Goal: Task Accomplishment & Management: Manage account settings

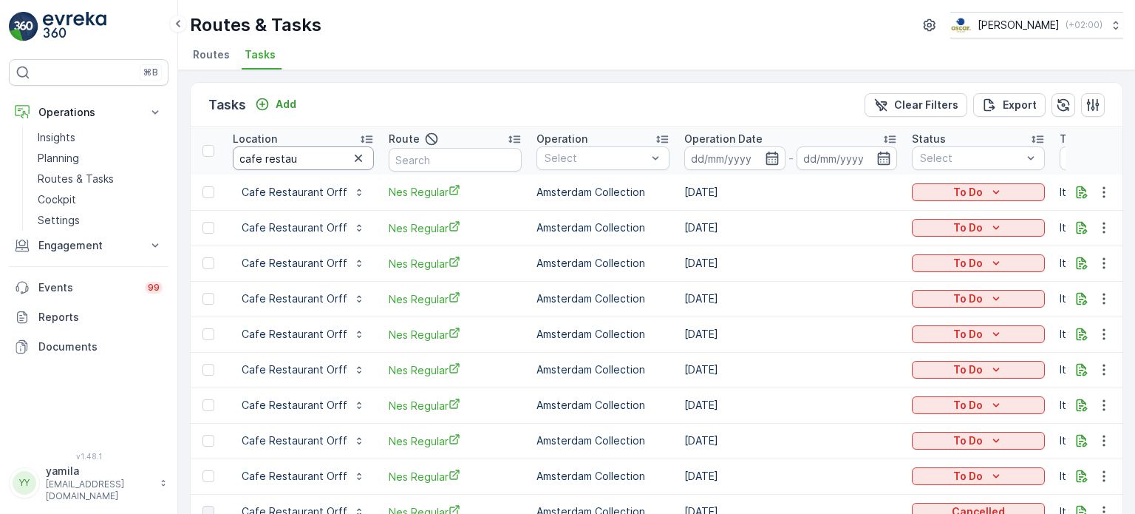
click at [292, 162] on input "cafe restau" at bounding box center [303, 158] width 141 height 24
click at [330, 156] on input "cafe restau" at bounding box center [303, 158] width 141 height 24
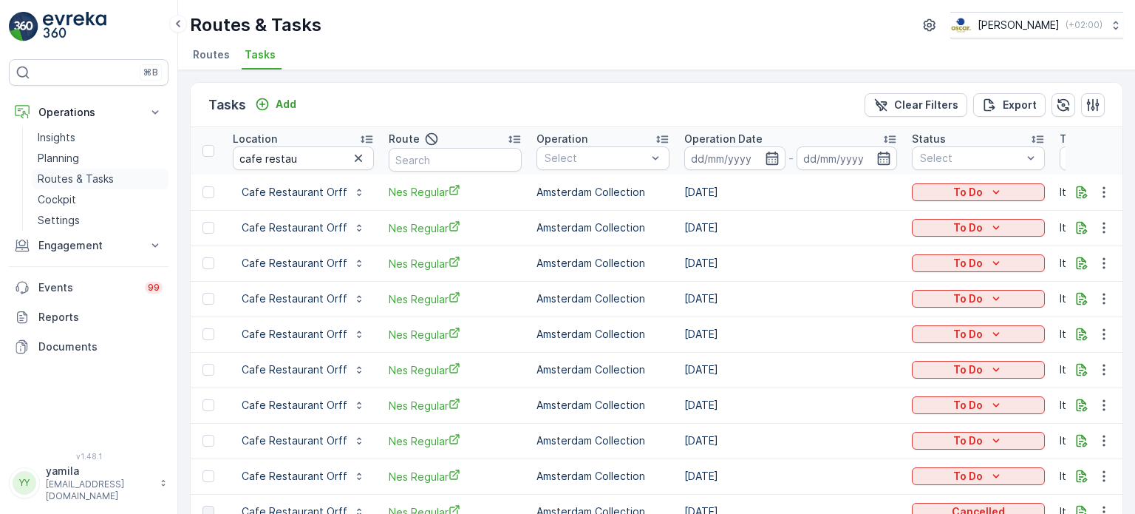
click at [96, 172] on p "Routes & Tasks" at bounding box center [76, 178] width 76 height 15
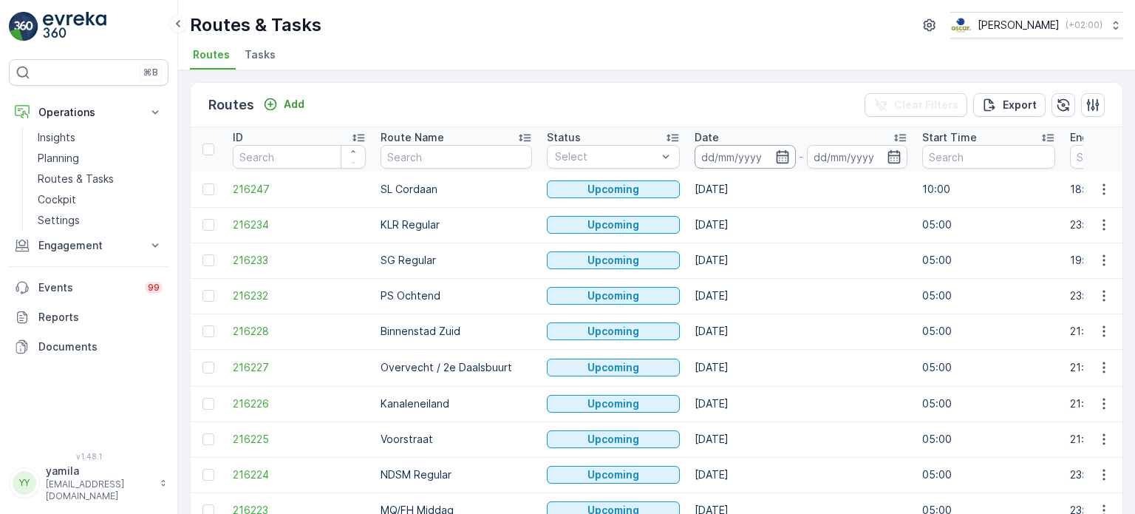
click at [712, 152] on input at bounding box center [745, 157] width 101 height 24
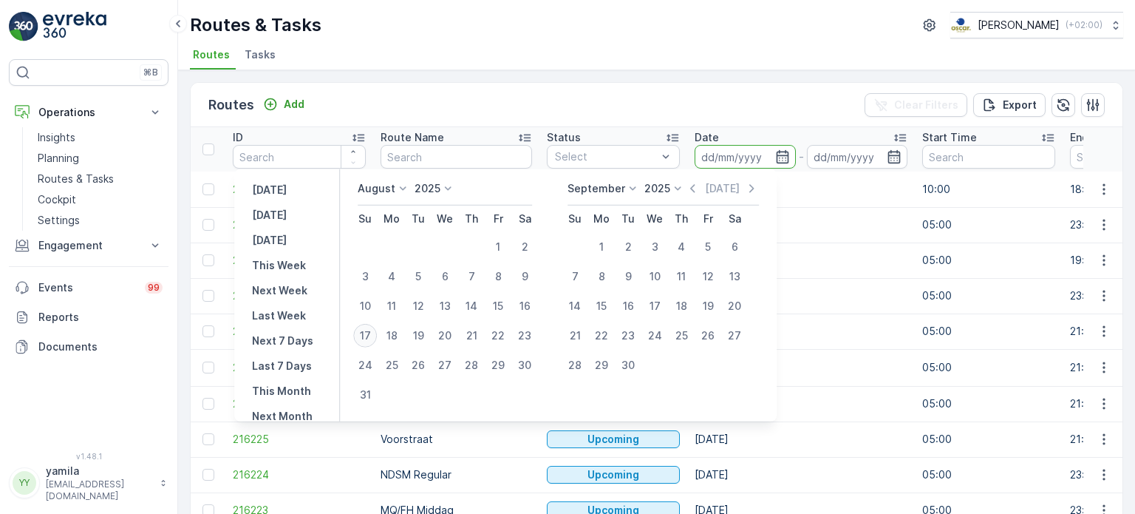
click at [377, 335] on div "17" at bounding box center [365, 336] width 24 height 24
type input "[DATE]"
click at [377, 335] on div "17" at bounding box center [365, 336] width 24 height 24
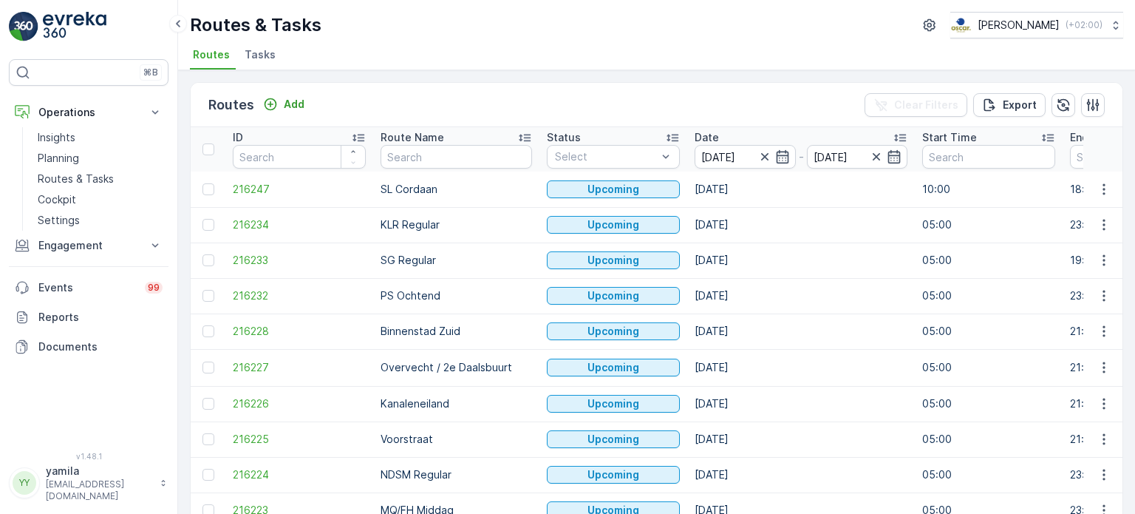
type input "[DATE]"
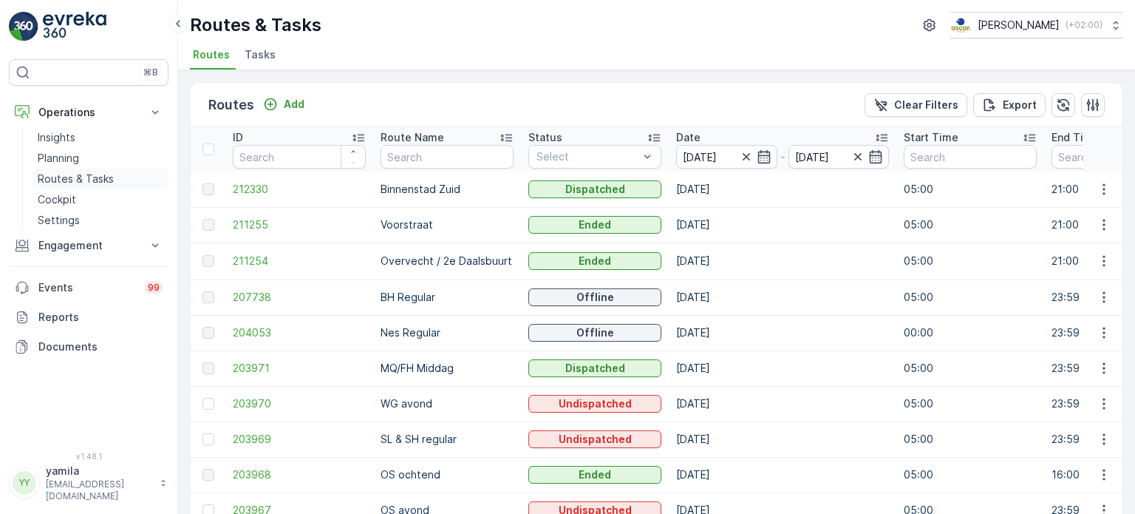
click at [117, 178] on link "Routes & Tasks" at bounding box center [100, 178] width 137 height 21
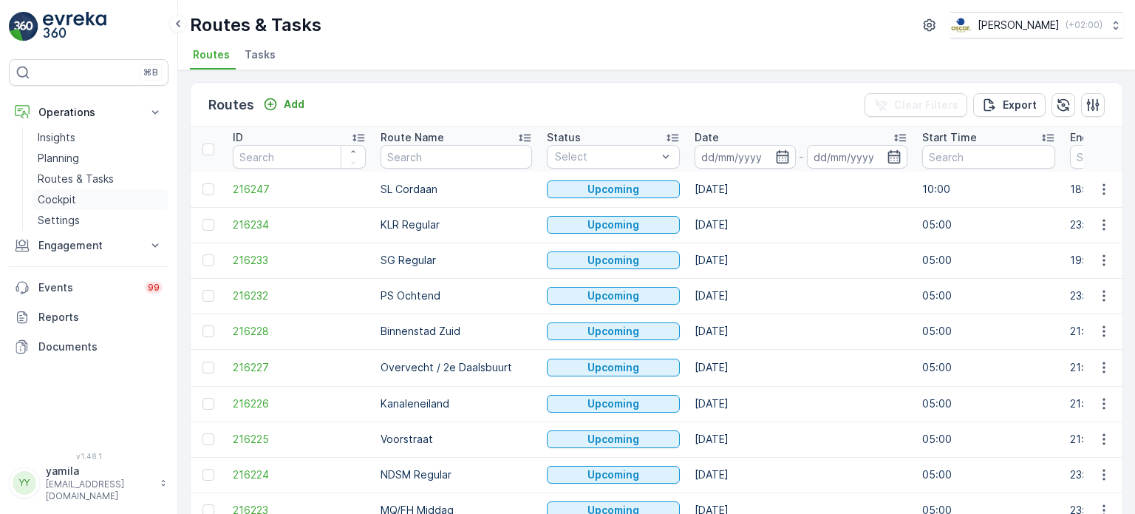
click at [90, 202] on link "Cockpit" at bounding box center [100, 199] width 137 height 21
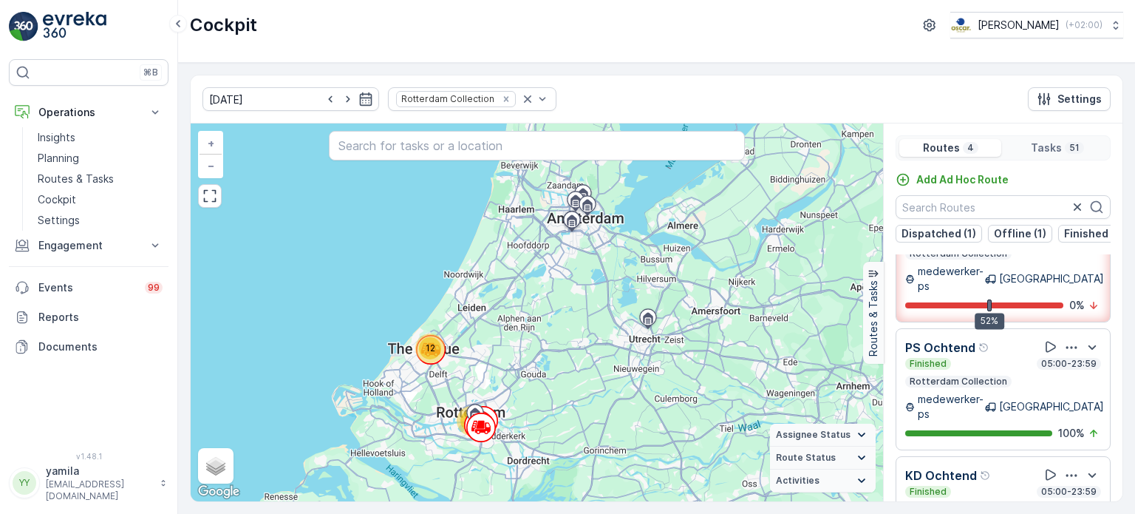
scroll to position [36, 0]
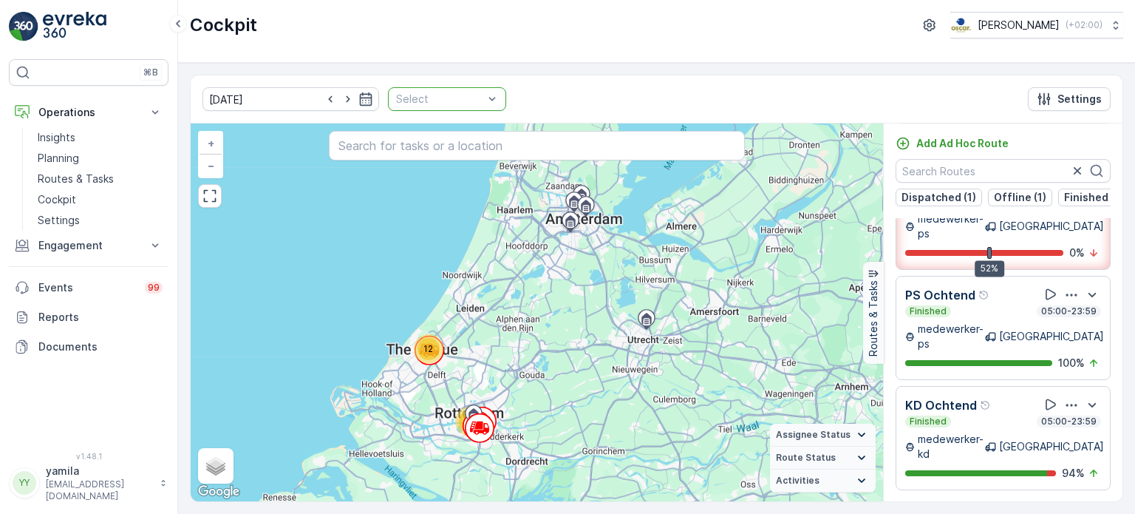
scroll to position [111, 0]
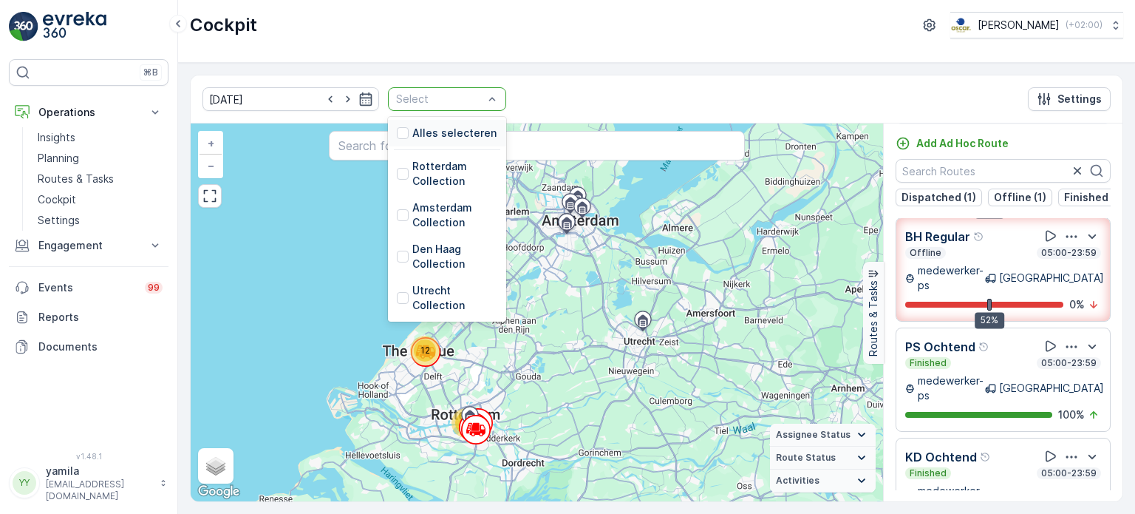
click at [457, 104] on p "Select" at bounding box center [439, 99] width 87 height 15
click at [397, 217] on div at bounding box center [403, 215] width 12 height 12
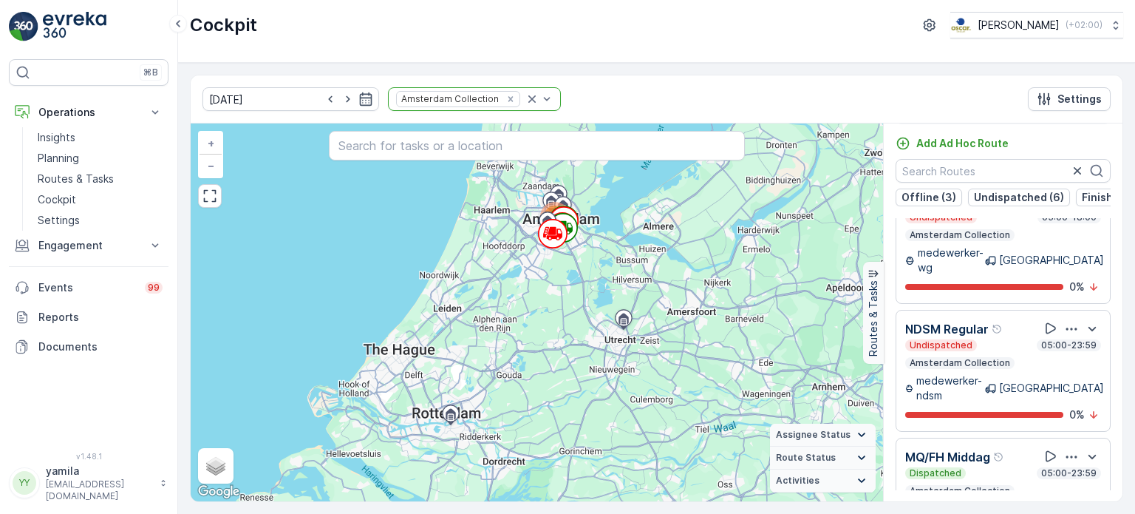
scroll to position [975, 0]
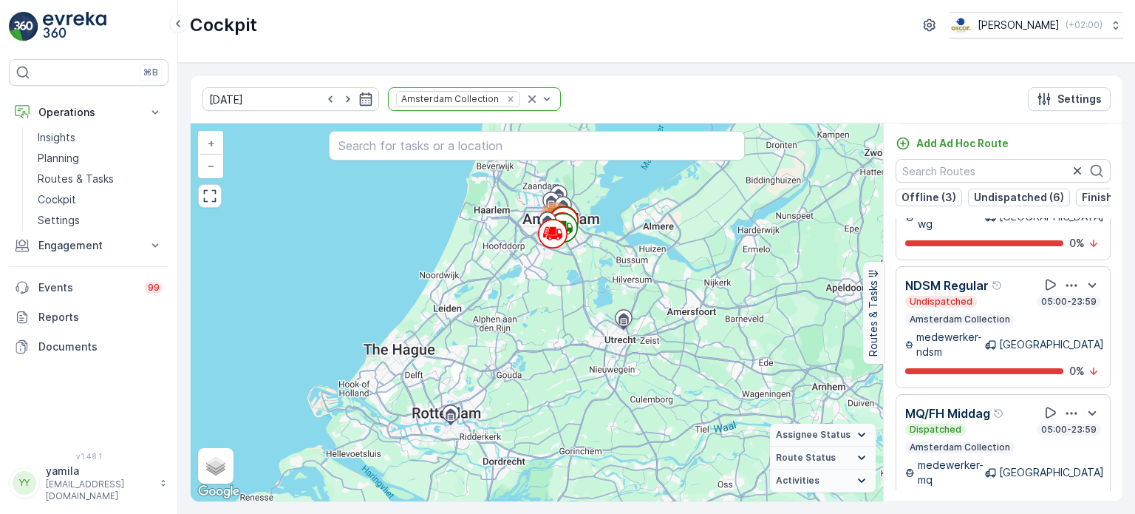
scroll to position [780, 0]
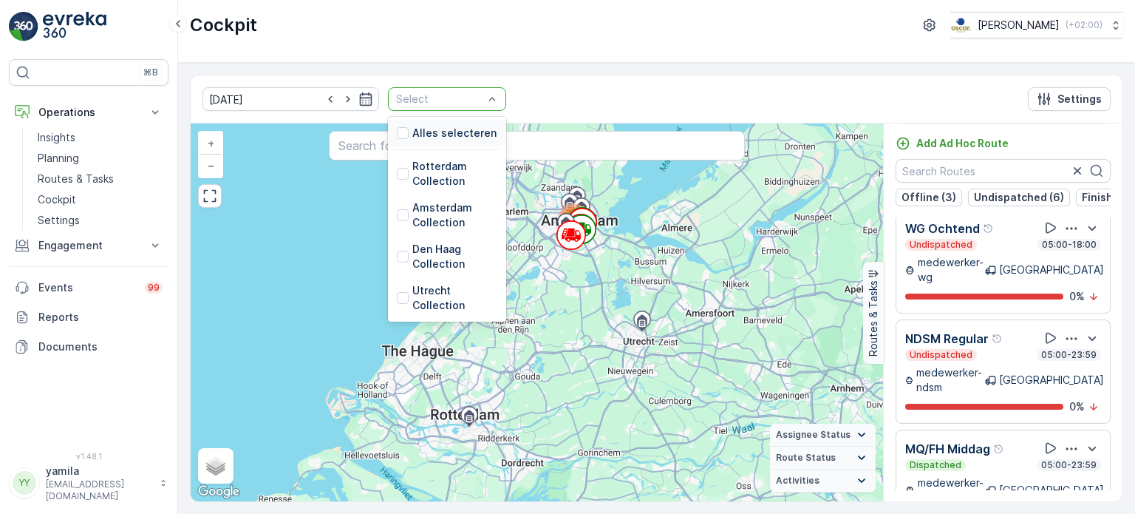
click at [477, 100] on div "Select" at bounding box center [447, 99] width 118 height 24
click at [397, 296] on div at bounding box center [403, 298] width 12 height 12
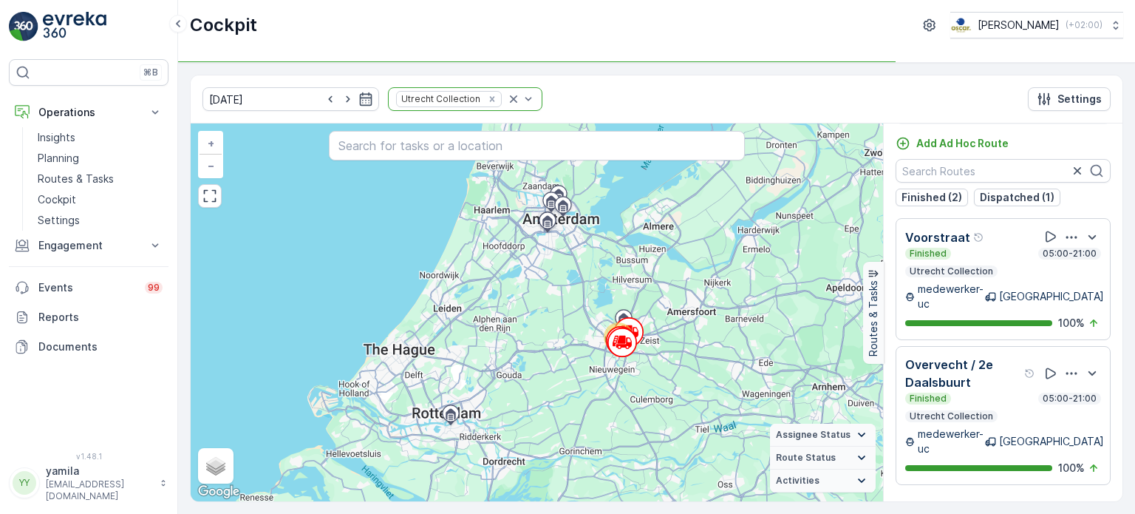
scroll to position [78, 0]
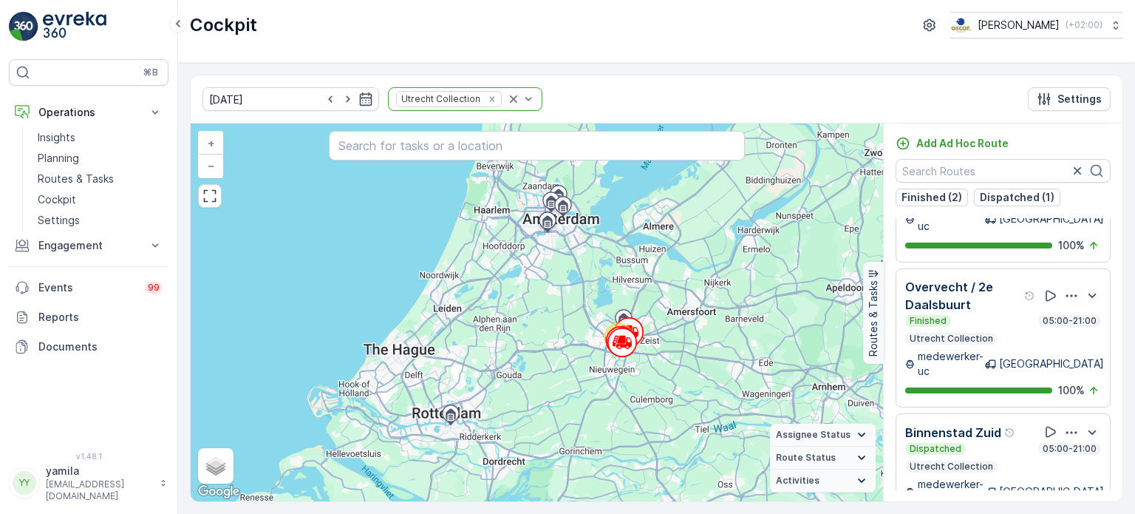
scroll to position [24, 0]
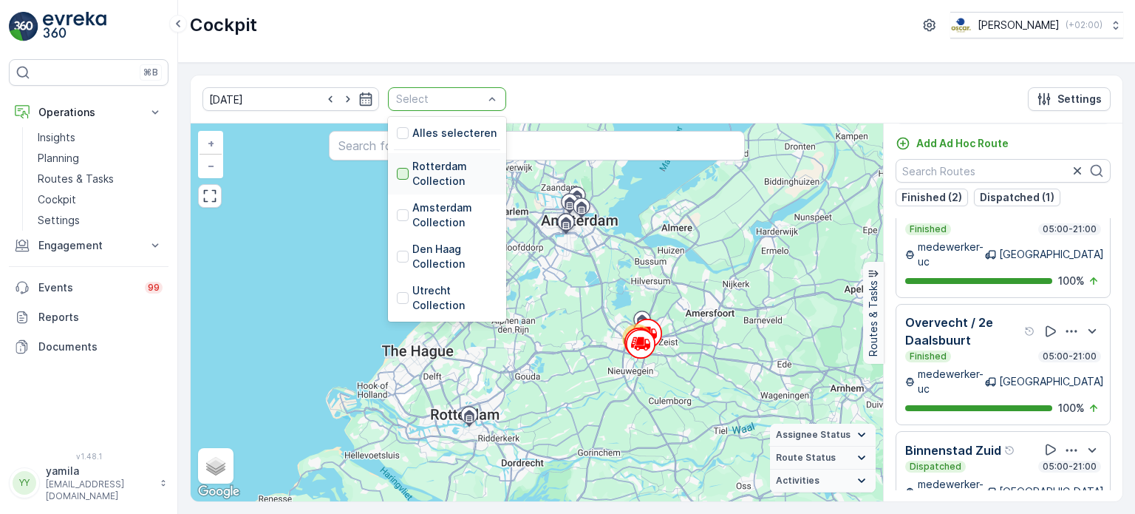
click at [397, 172] on div at bounding box center [403, 174] width 12 height 12
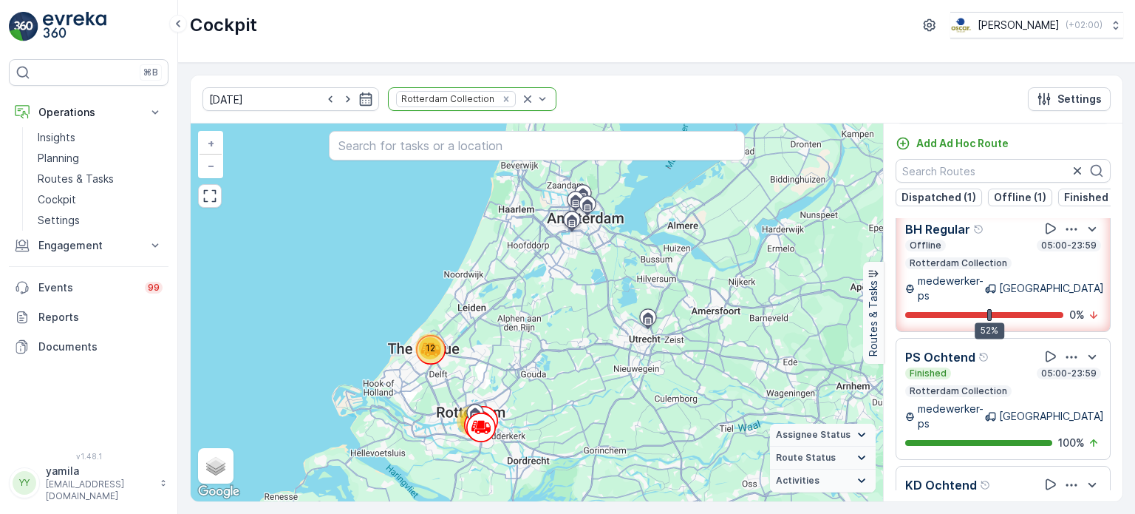
scroll to position [182, 0]
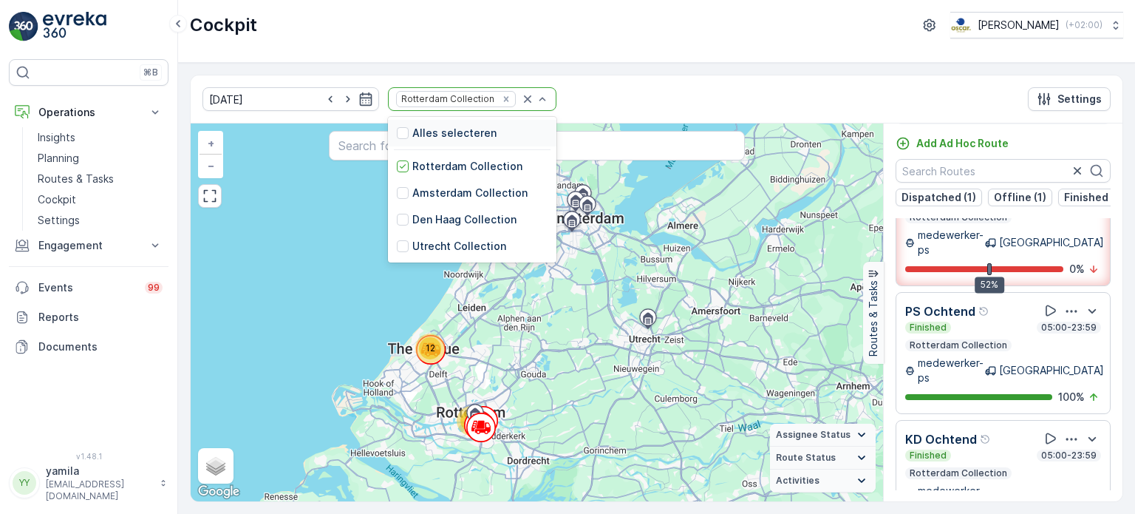
click at [520, 89] on div at bounding box center [535, 99] width 30 height 22
click at [398, 167] on icon at bounding box center [403, 166] width 10 height 10
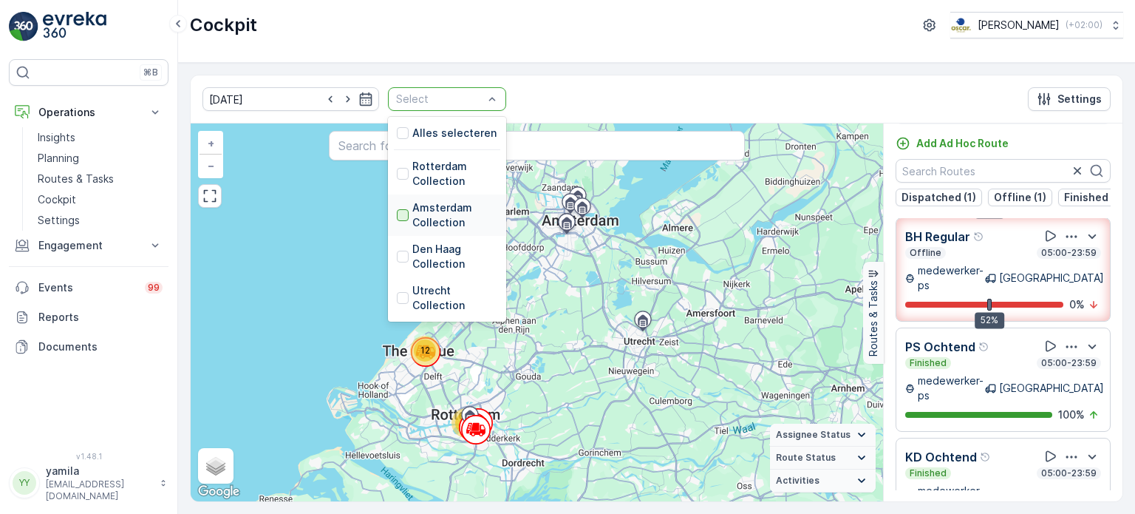
click at [397, 211] on div at bounding box center [403, 215] width 12 height 12
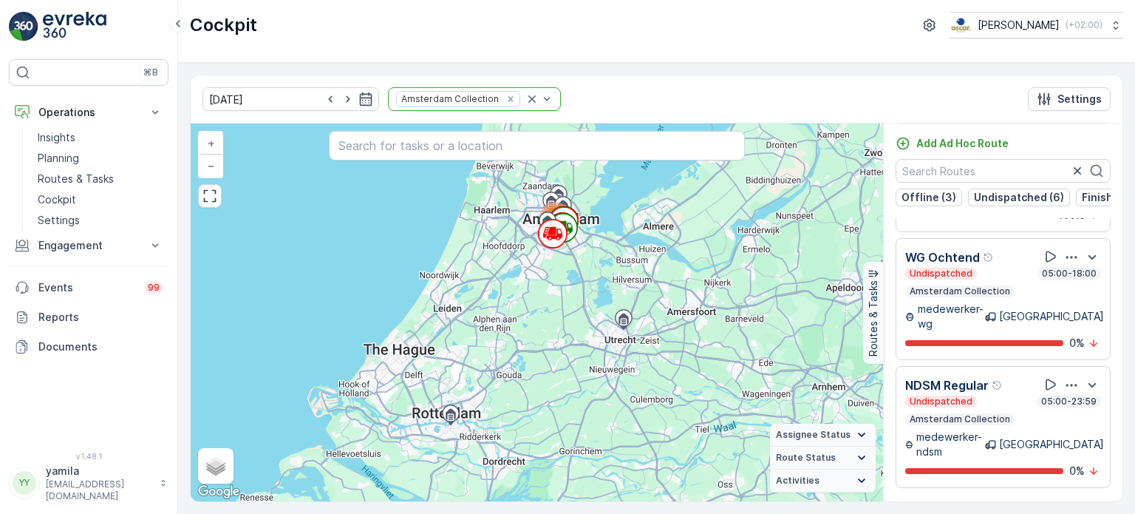
scroll to position [874, 0]
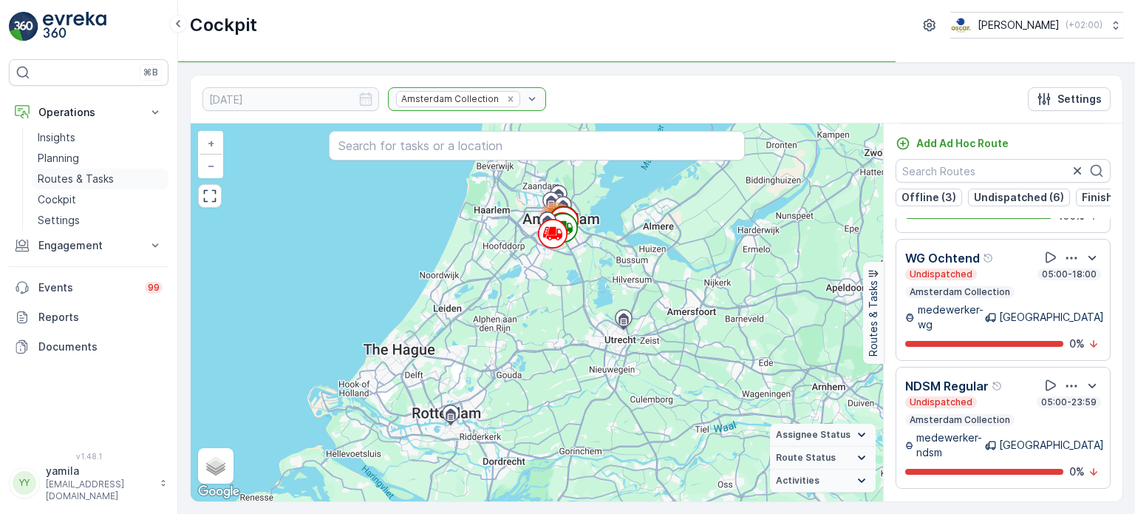
click at [74, 171] on p "Routes & Tasks" at bounding box center [76, 178] width 76 height 15
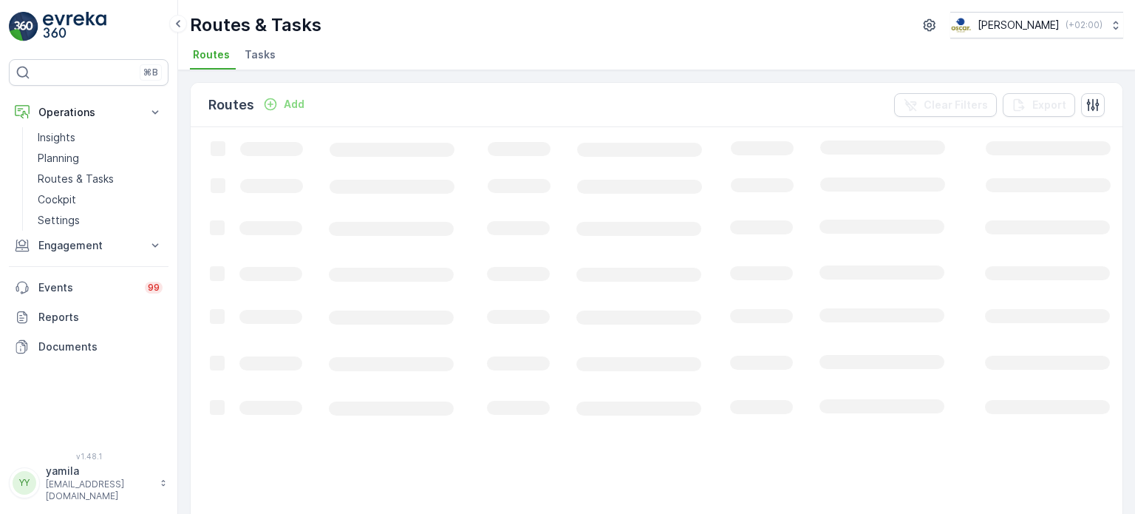
click at [254, 59] on span "Tasks" at bounding box center [260, 54] width 31 height 15
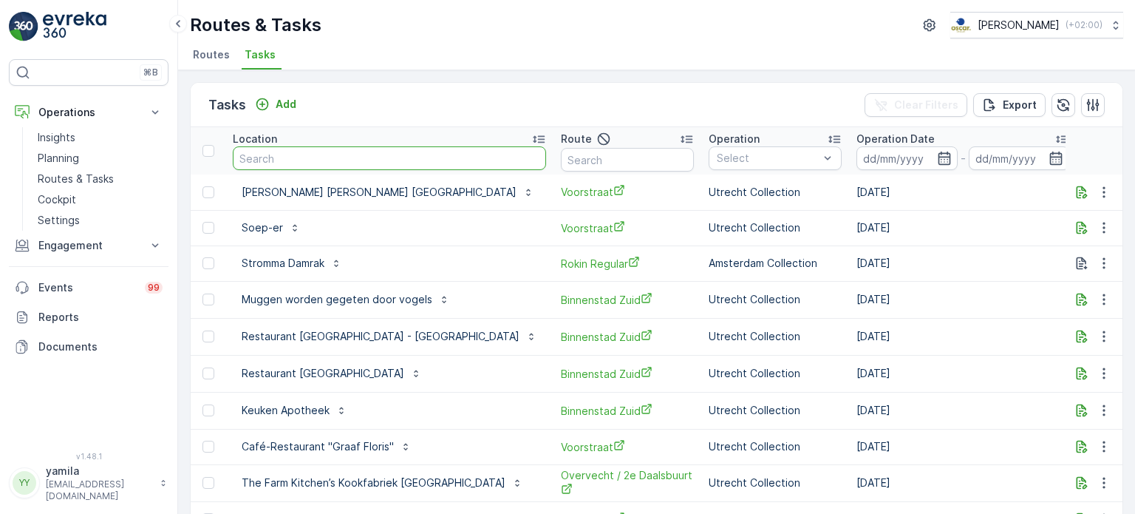
click at [295, 157] on input "text" at bounding box center [389, 158] width 313 height 24
type input "noorderutin"
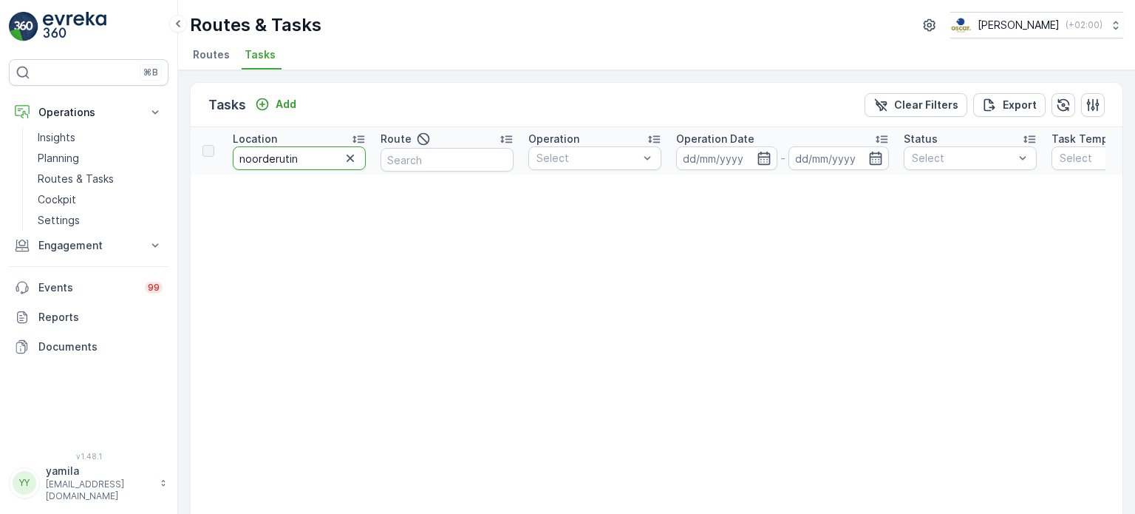
click at [316, 168] on input "noorderutin" at bounding box center [299, 158] width 133 height 24
type input "noordertuin"
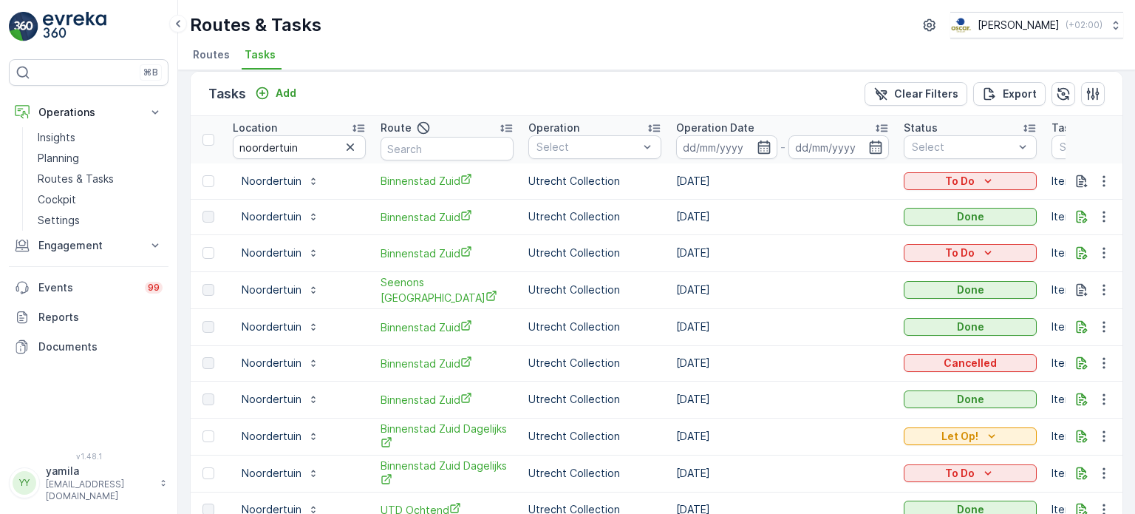
scroll to position [12, 0]
click at [1105, 177] on icon "button" at bounding box center [1103, 180] width 15 height 15
click at [1078, 197] on span "See More Details" at bounding box center [1073, 201] width 86 height 15
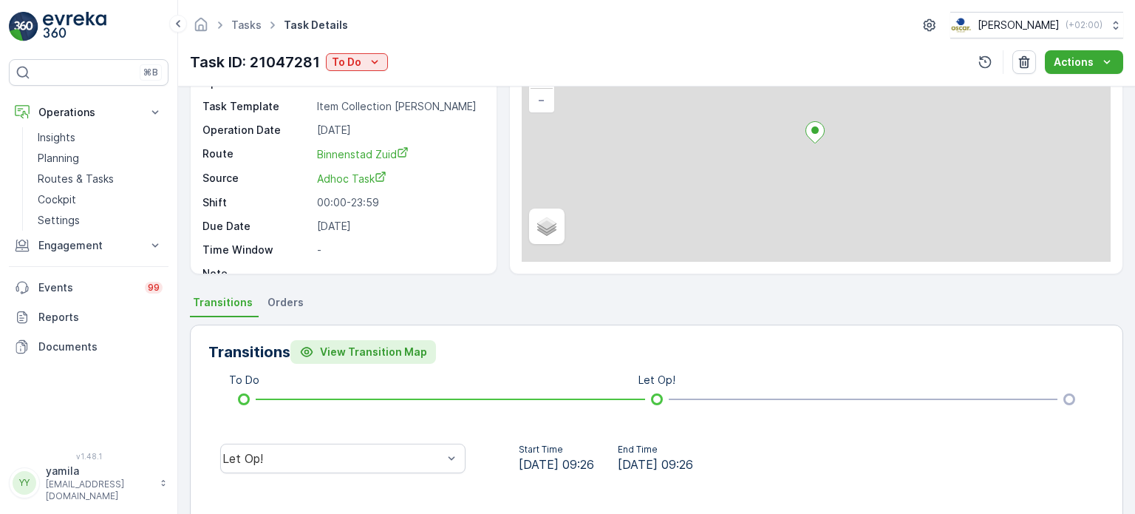
scroll to position [127, 0]
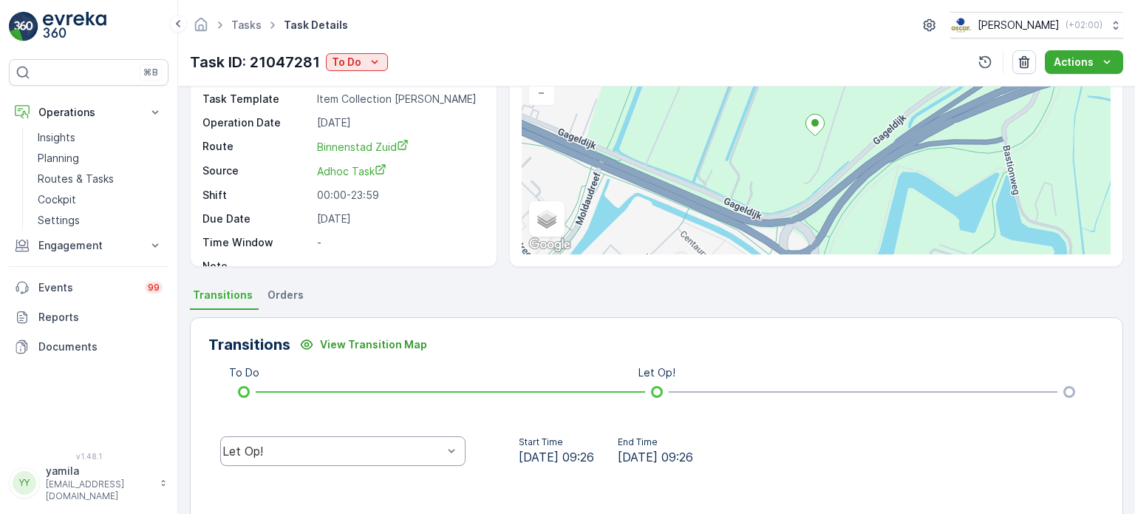
drag, startPoint x: 293, startPoint y: 465, endPoint x: 306, endPoint y: 434, distance: 32.8
click at [306, 434] on div "Let Op!" at bounding box center [342, 450] width 269 height 47
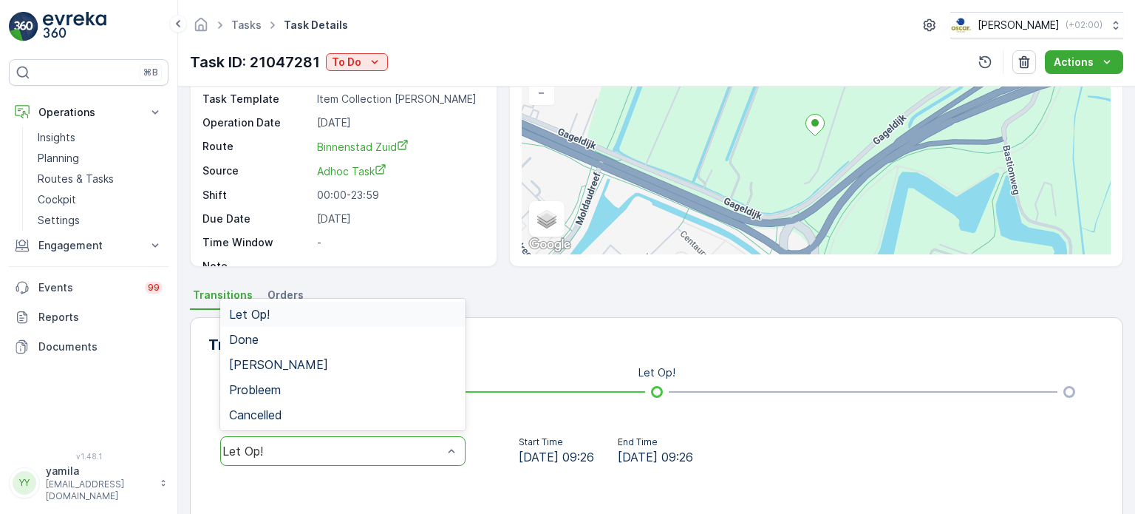
click at [304, 441] on div "Let Op!" at bounding box center [342, 451] width 245 height 30
click at [330, 328] on div "Done" at bounding box center [342, 339] width 245 height 25
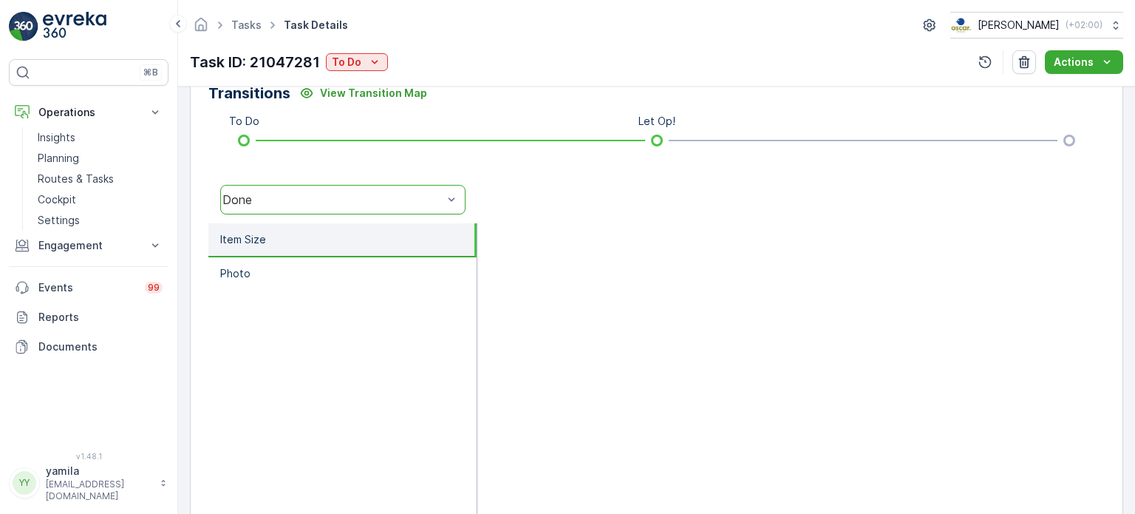
scroll to position [417, 0]
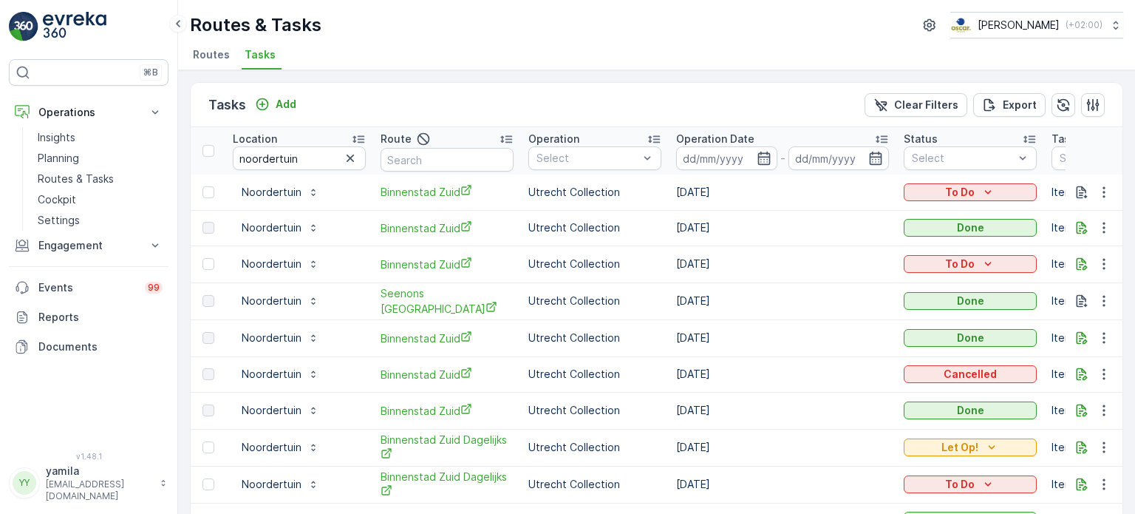
scroll to position [41, 0]
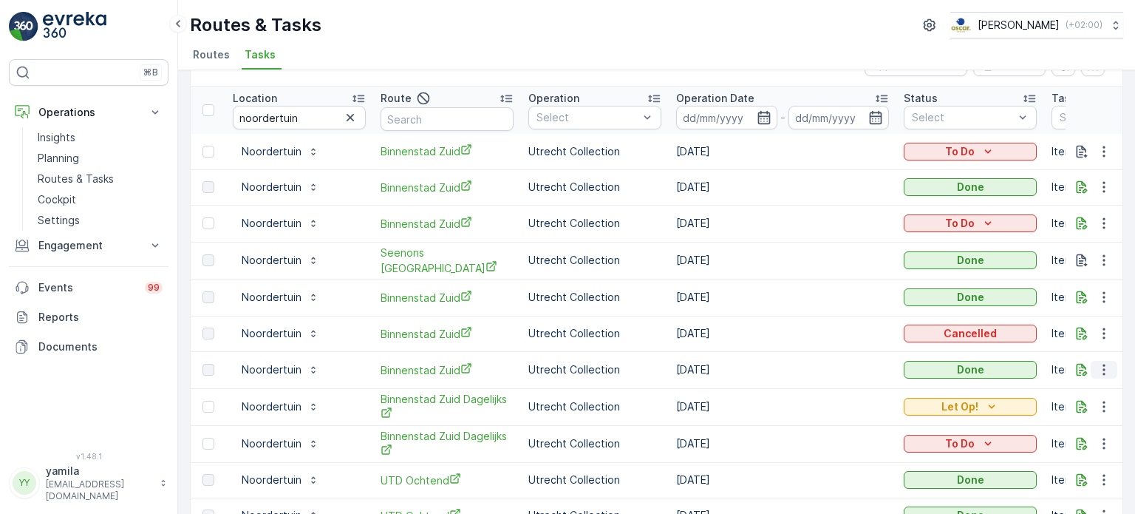
click at [1105, 372] on icon "button" at bounding box center [1103, 369] width 15 height 15
click at [1065, 381] on span "See More Details" at bounding box center [1086, 388] width 86 height 15
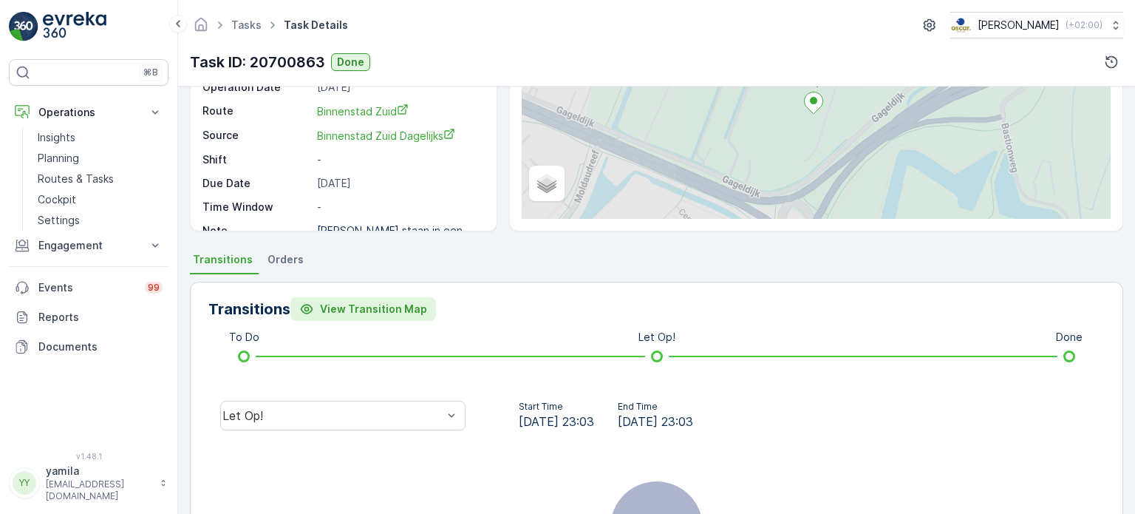
scroll to position [185, 0]
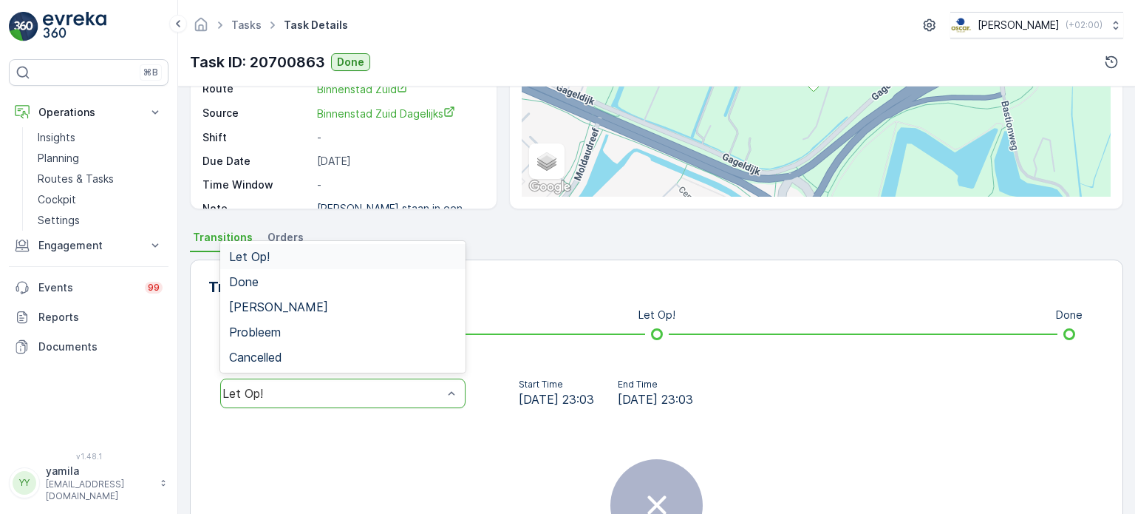
click at [304, 398] on div "Let Op!" at bounding box center [332, 392] width 220 height 13
click at [281, 281] on div "Done" at bounding box center [343, 281] width 228 height 13
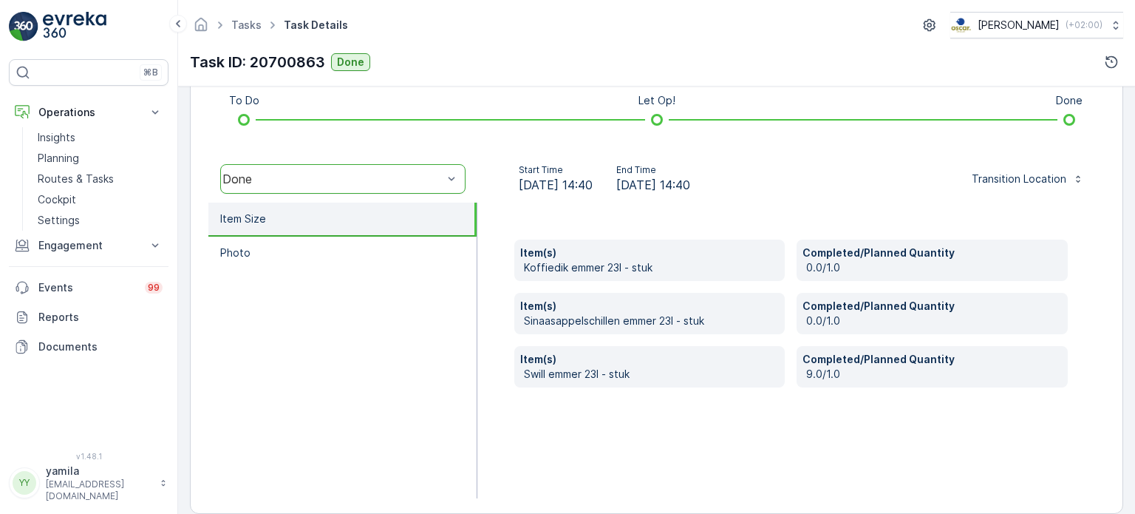
scroll to position [415, 0]
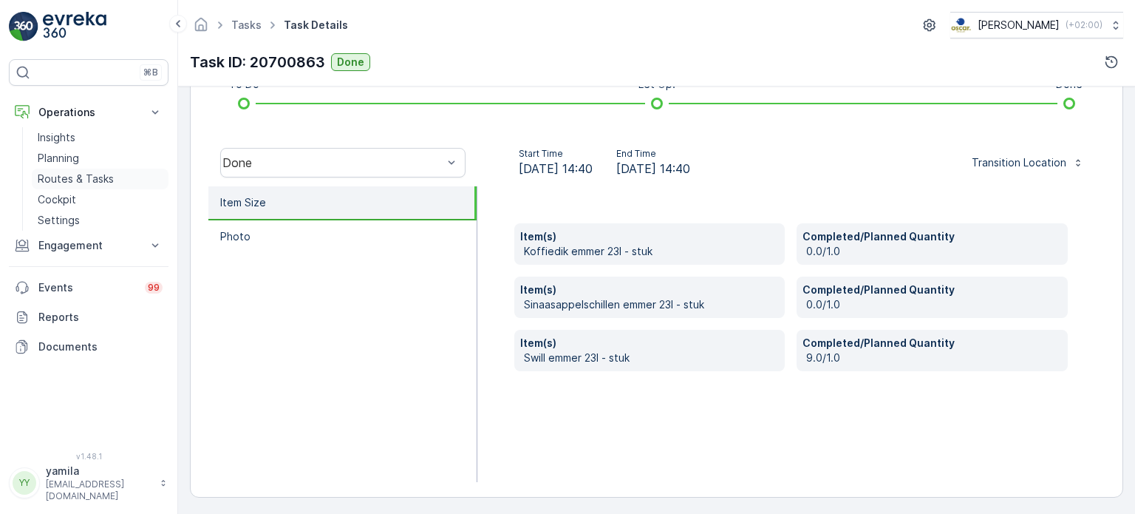
click at [80, 183] on p "Routes & Tasks" at bounding box center [76, 178] width 76 height 15
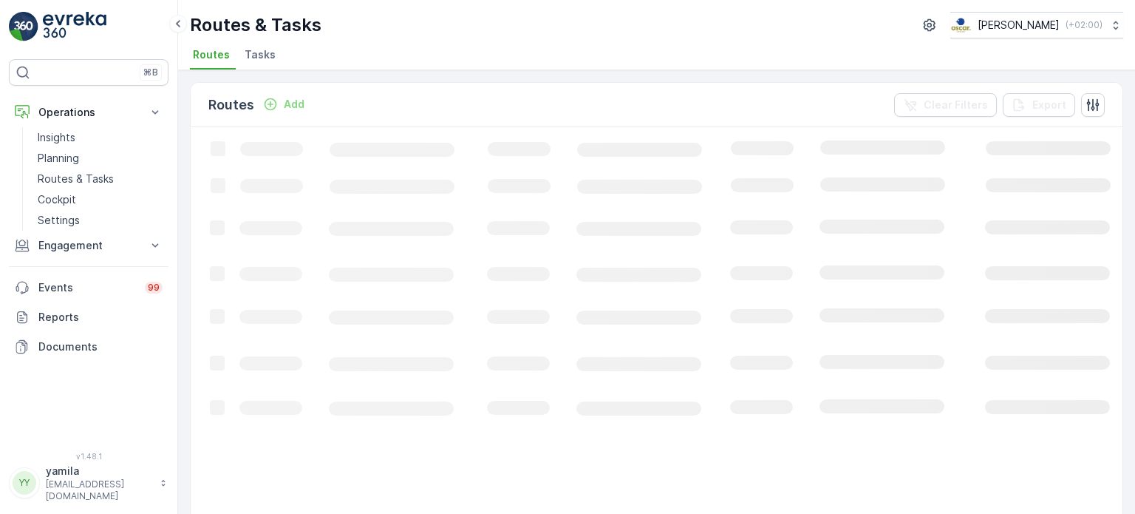
click at [256, 51] on span "Tasks" at bounding box center [260, 54] width 31 height 15
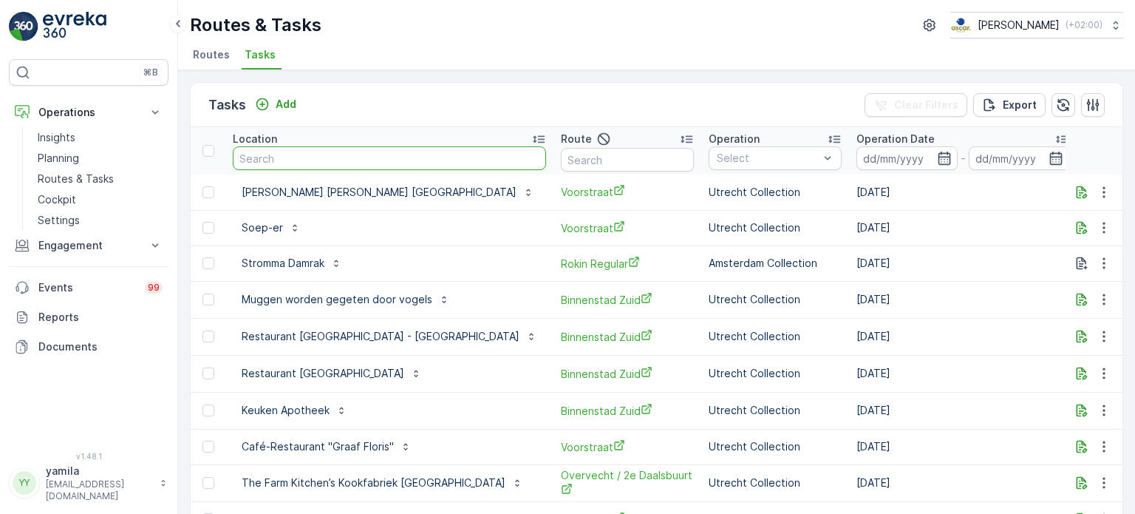
click at [287, 152] on input "text" at bounding box center [389, 158] width 313 height 24
type input "orff"
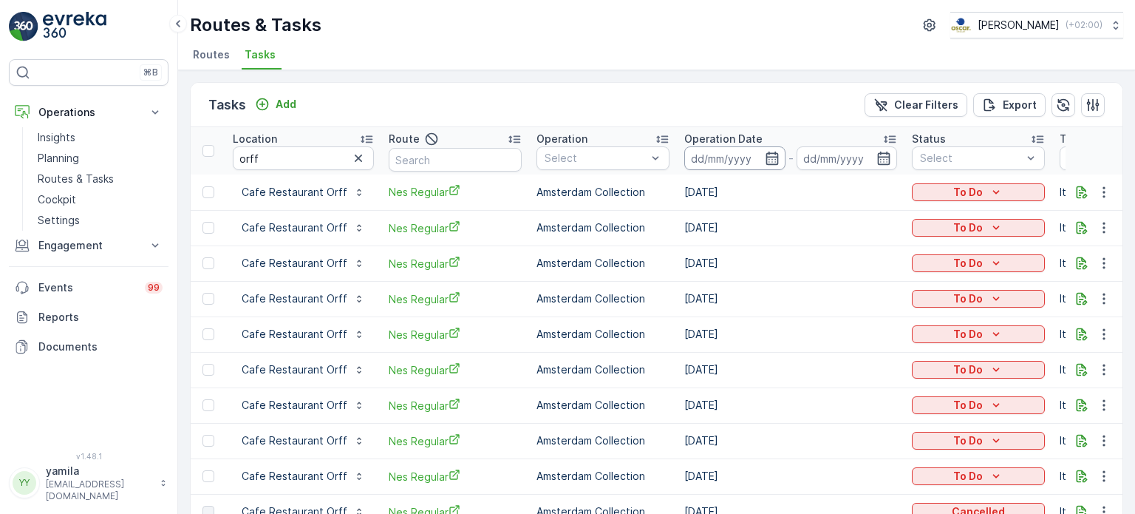
click at [714, 157] on input at bounding box center [734, 158] width 101 height 24
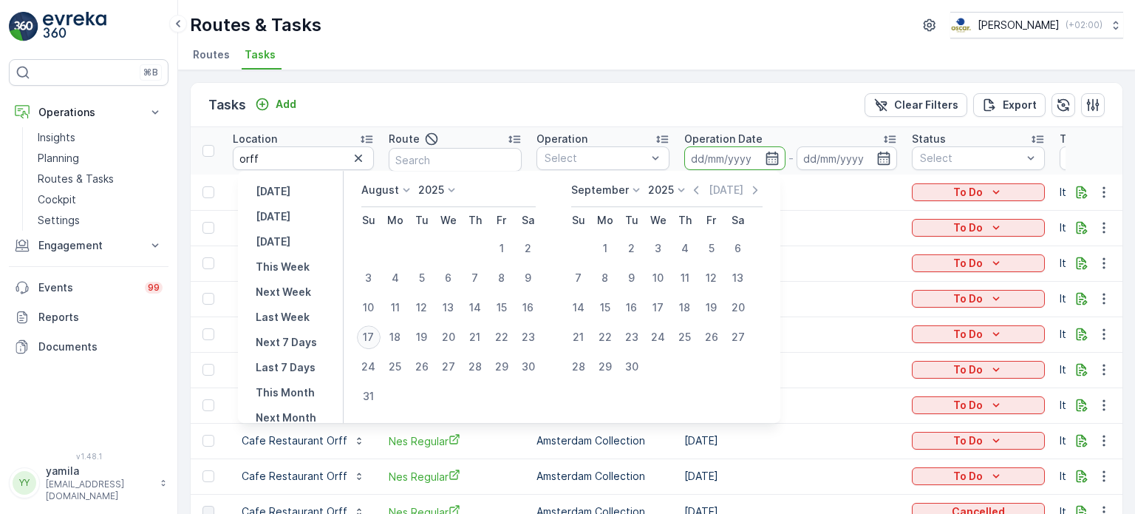
click at [379, 339] on div "17" at bounding box center [369, 337] width 24 height 24
type input "[DATE]"
click at [379, 339] on div "17" at bounding box center [369, 337] width 24 height 24
type input "[DATE]"
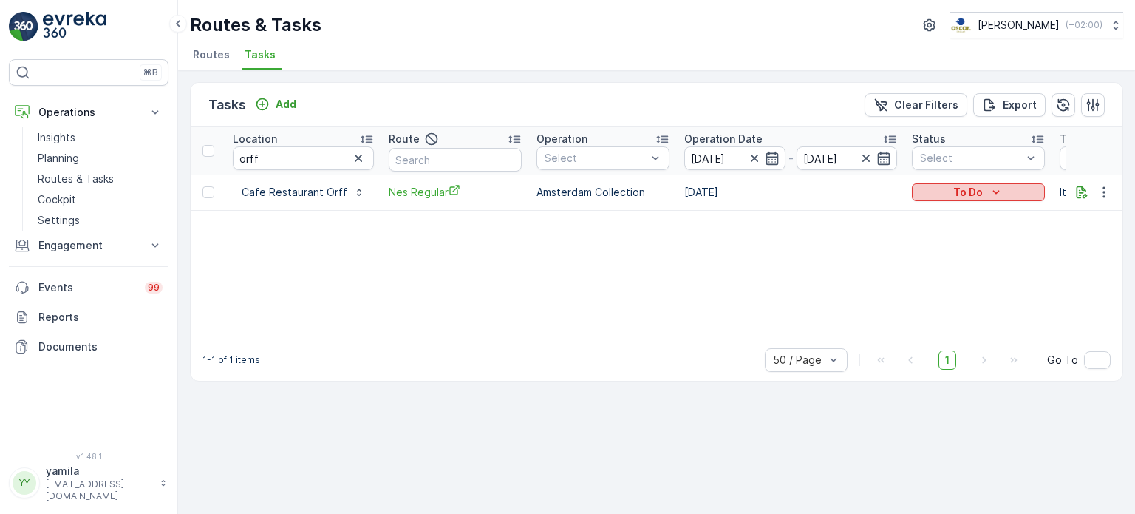
click at [947, 194] on div "To Do" at bounding box center [978, 192] width 121 height 15
click at [930, 253] on span "Done" at bounding box center [929, 254] width 27 height 15
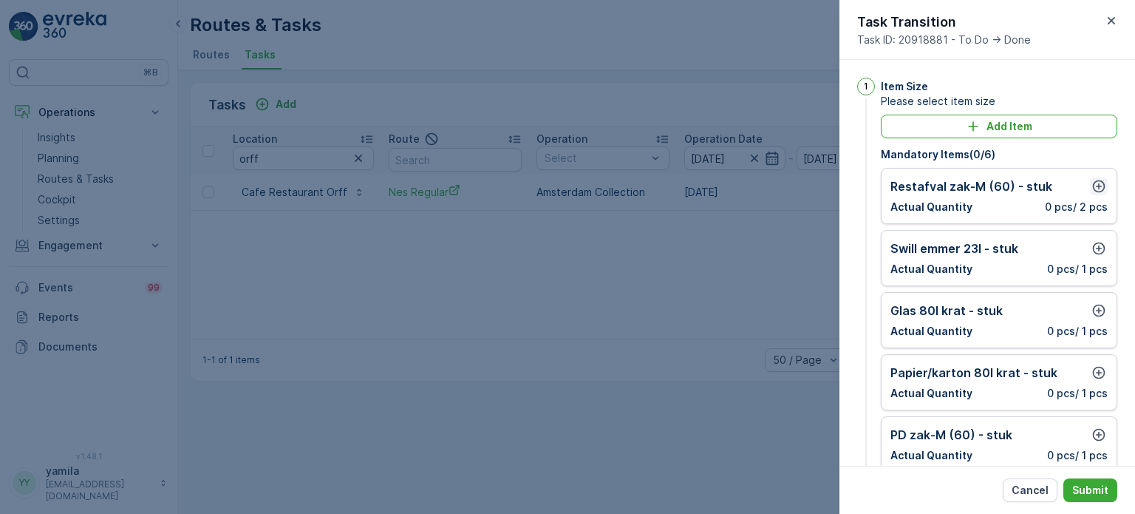
click at [1093, 188] on icon "button" at bounding box center [1098, 186] width 15 height 15
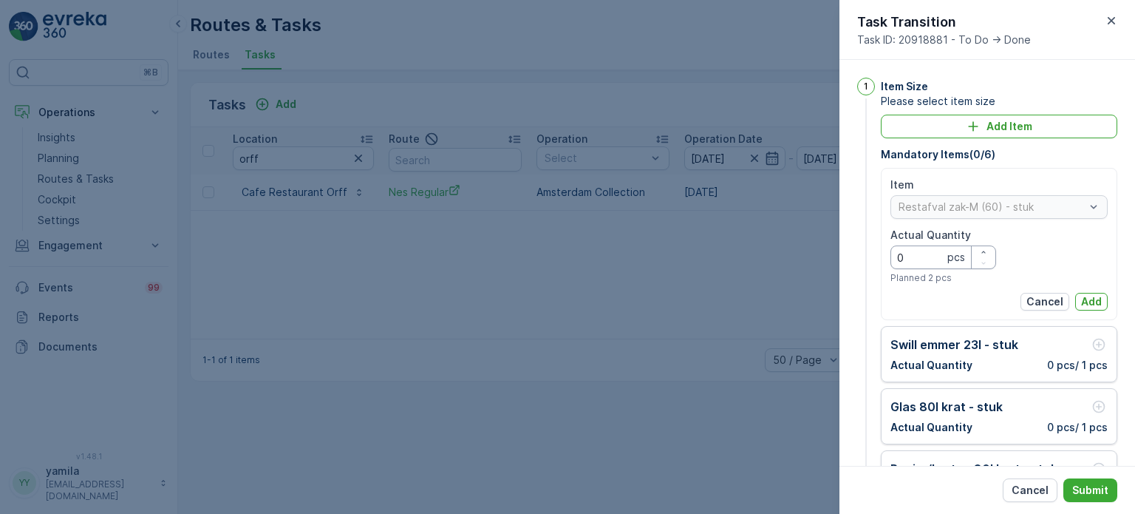
click at [931, 256] on Quantity "0" at bounding box center [943, 257] width 106 height 24
type Quantity "7"
click at [1088, 289] on div "Item Restafval zak-M (60) - stuk Actual Quantity 7 pcs Planned 2 pcs Cancel Add" at bounding box center [998, 243] width 217 height 133
click at [1088, 298] on p "Add" at bounding box center [1091, 301] width 21 height 15
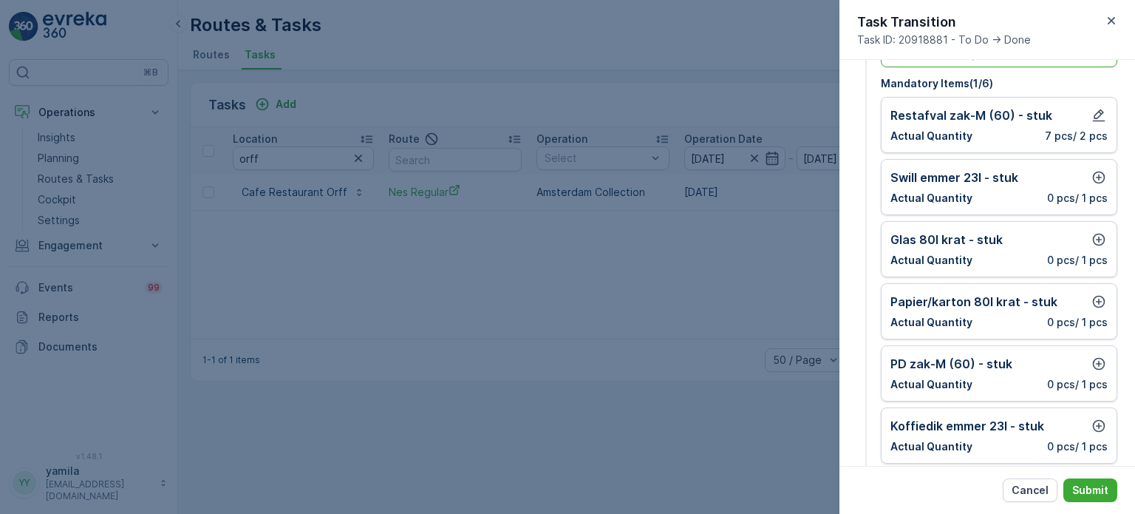
scroll to position [74, 0]
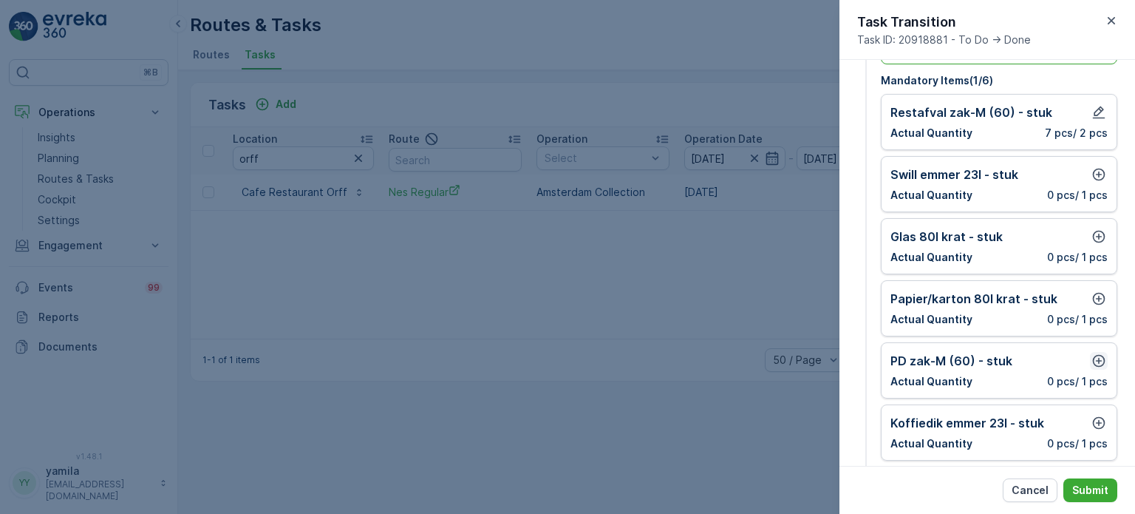
click at [1095, 357] on icon "button" at bounding box center [1099, 361] width 13 height 13
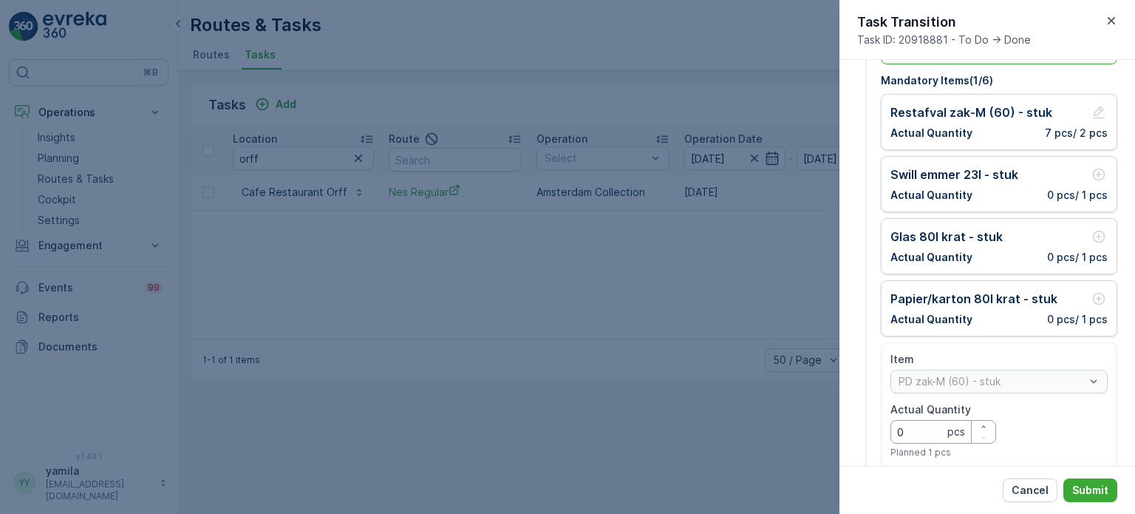
click at [919, 432] on Quantity "0" at bounding box center [943, 432] width 106 height 24
type Quantity "4"
click at [1097, 475] on div "Cancel Submit" at bounding box center [987, 489] width 296 height 48
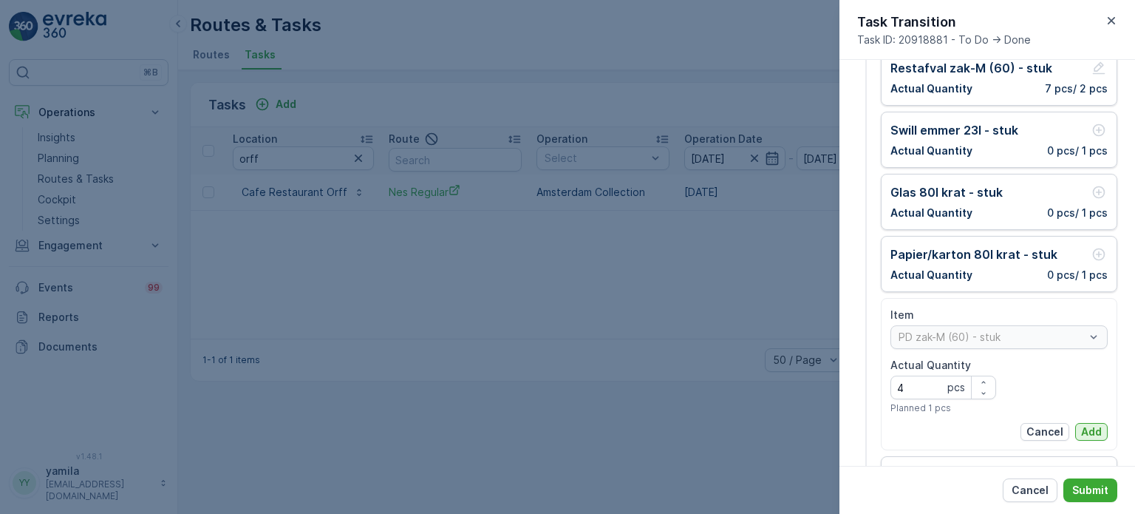
click at [1081, 424] on p "Add" at bounding box center [1091, 431] width 21 height 15
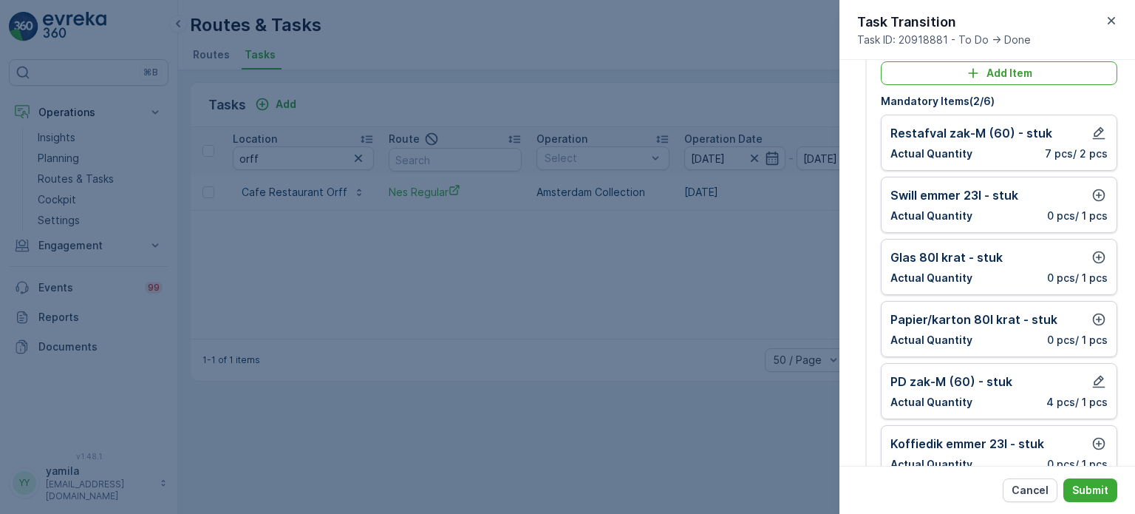
scroll to position [50, 0]
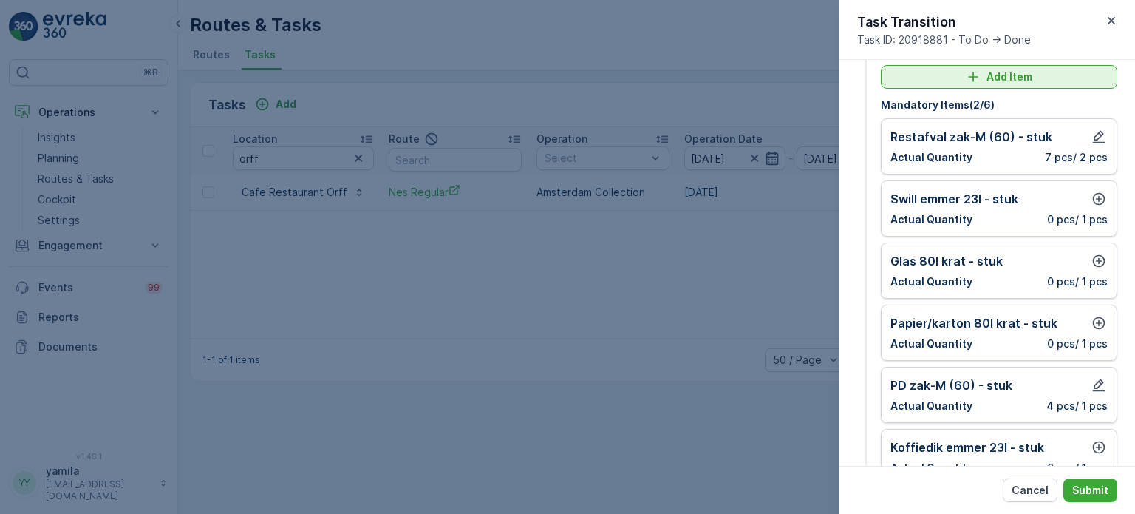
click at [986, 75] on p "Add Item" at bounding box center [1009, 76] width 46 height 15
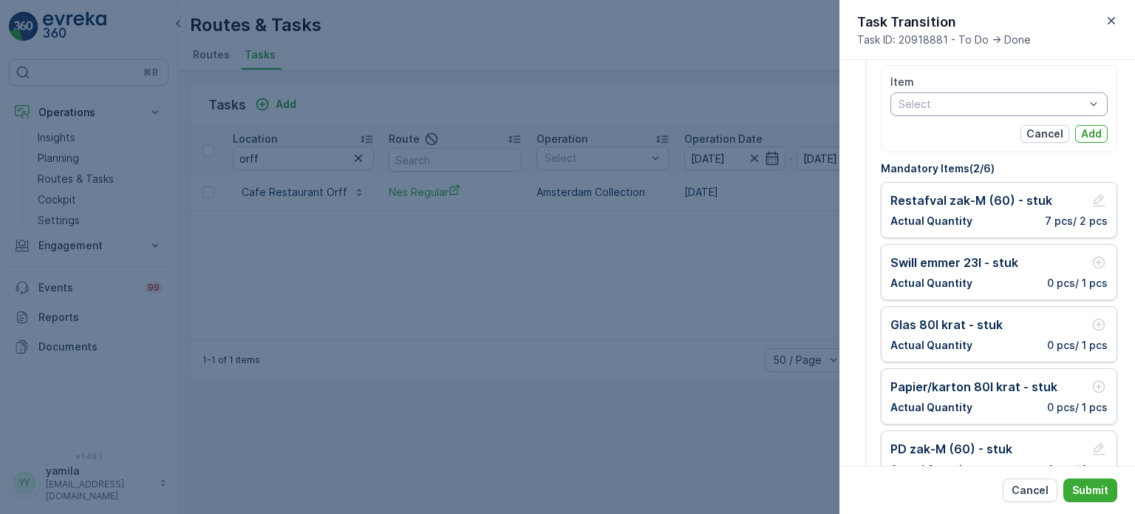
click at [955, 108] on div at bounding box center [991, 104] width 189 height 12
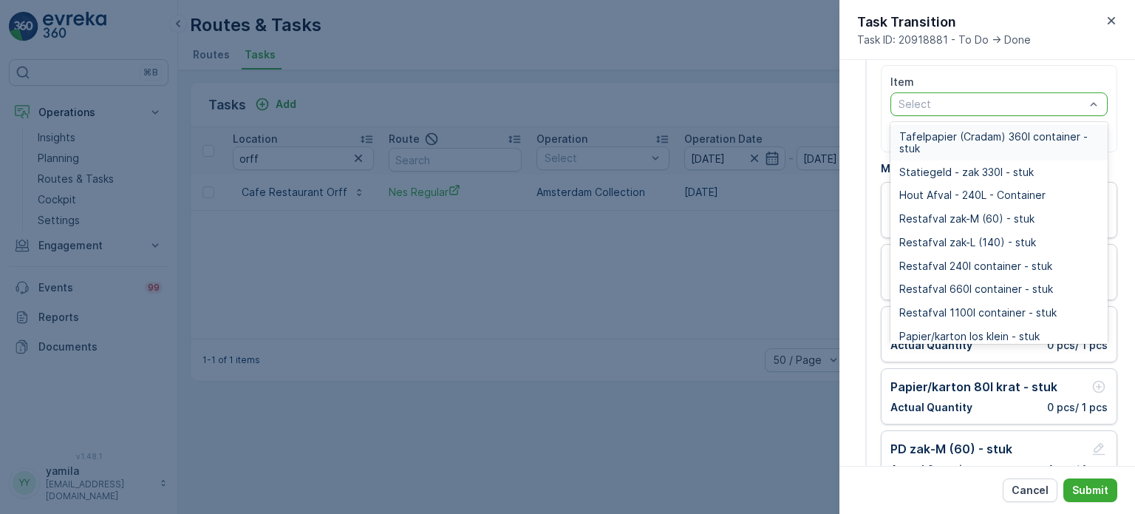
type input "e"
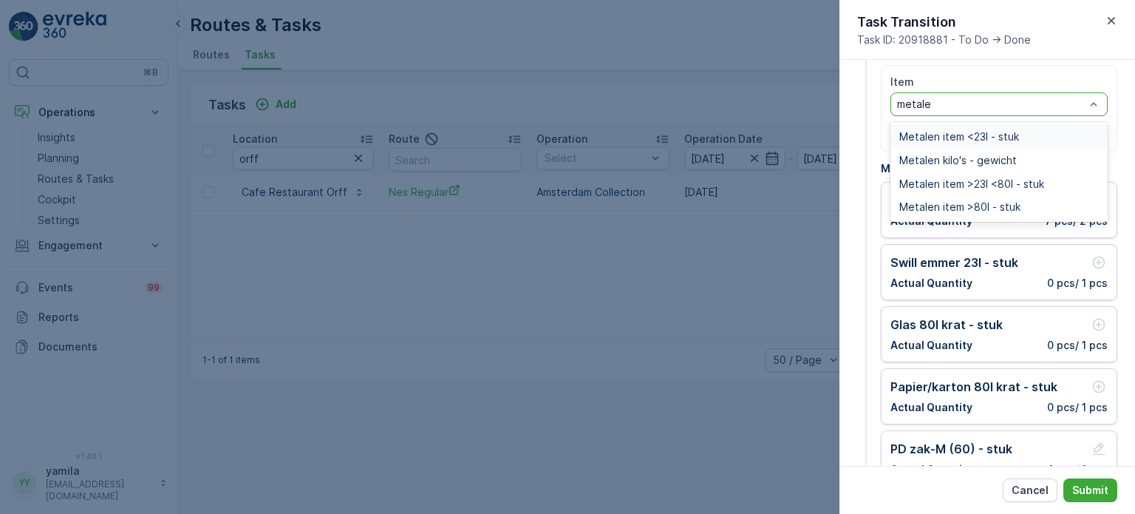
type input "metalen"
click at [974, 140] on span "Metalen item <23l - stuk" at bounding box center [959, 137] width 120 height 12
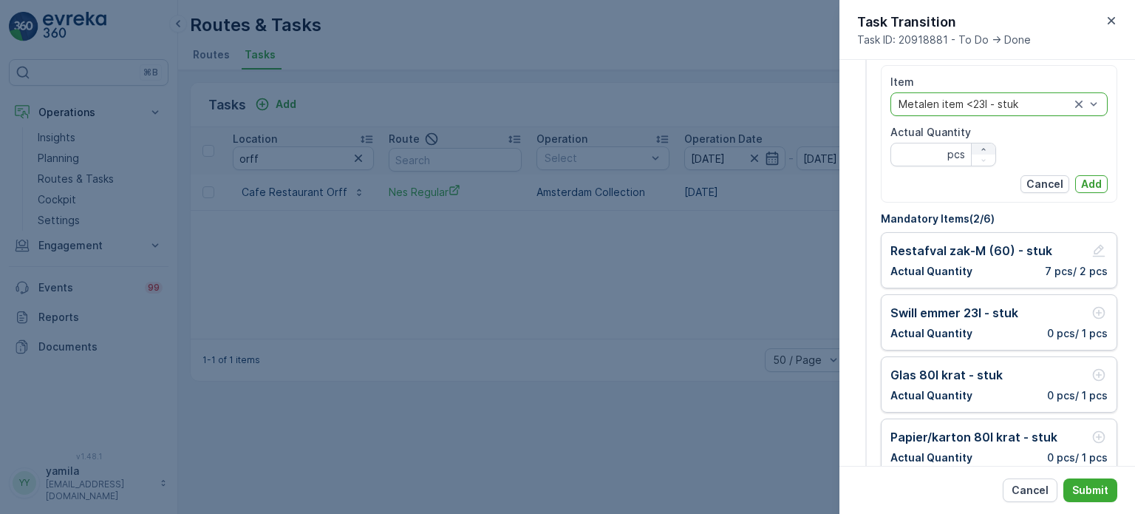
click at [979, 145] on icon "button" at bounding box center [983, 149] width 9 height 9
type Quantity "3"
click at [1029, 112] on div "Metalen item <23l - stuk" at bounding box center [998, 104] width 217 height 24
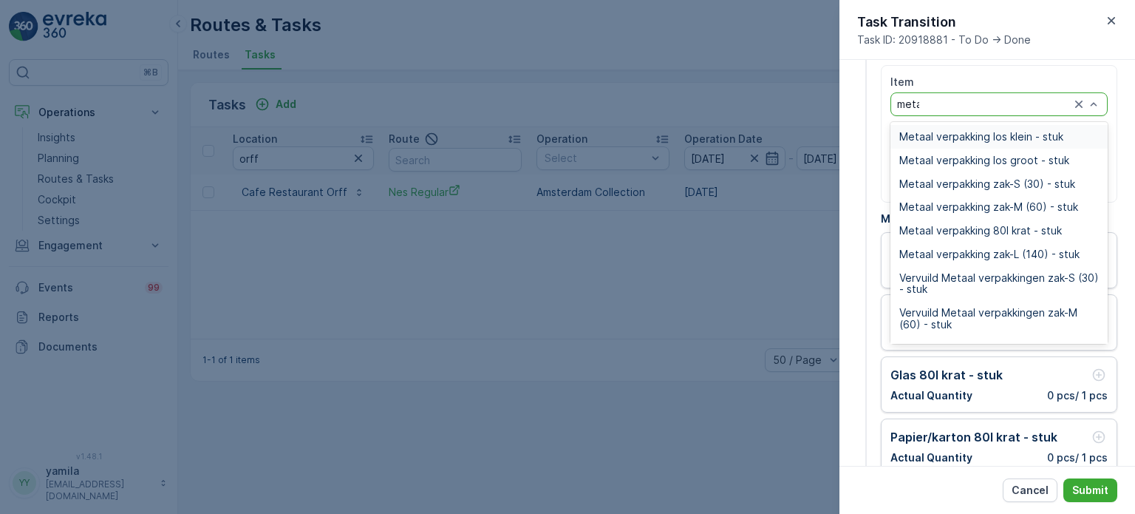
type input "metalen"
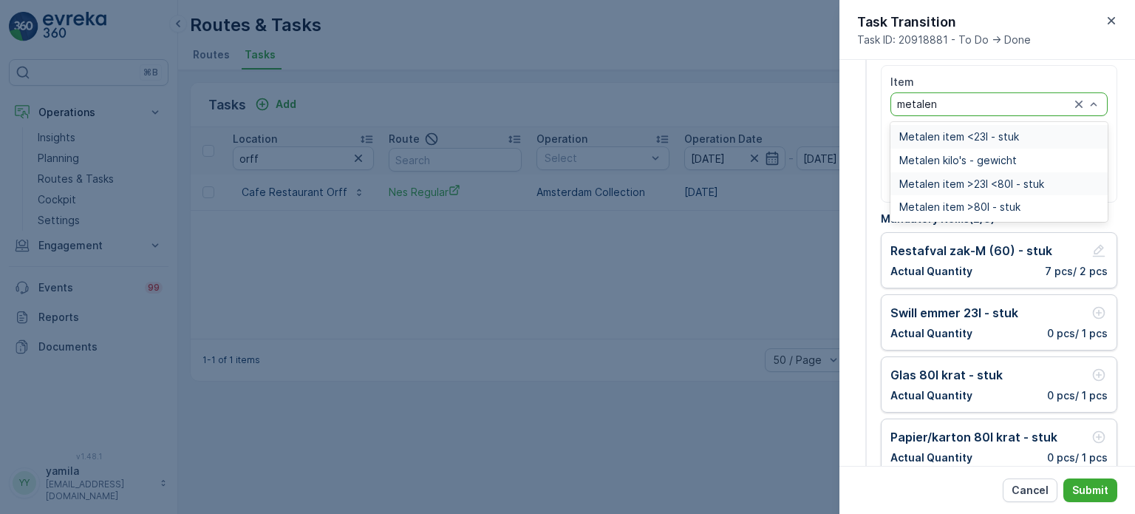
click at [958, 181] on span "Metalen item >23l <80l - stuk" at bounding box center [971, 184] width 145 height 12
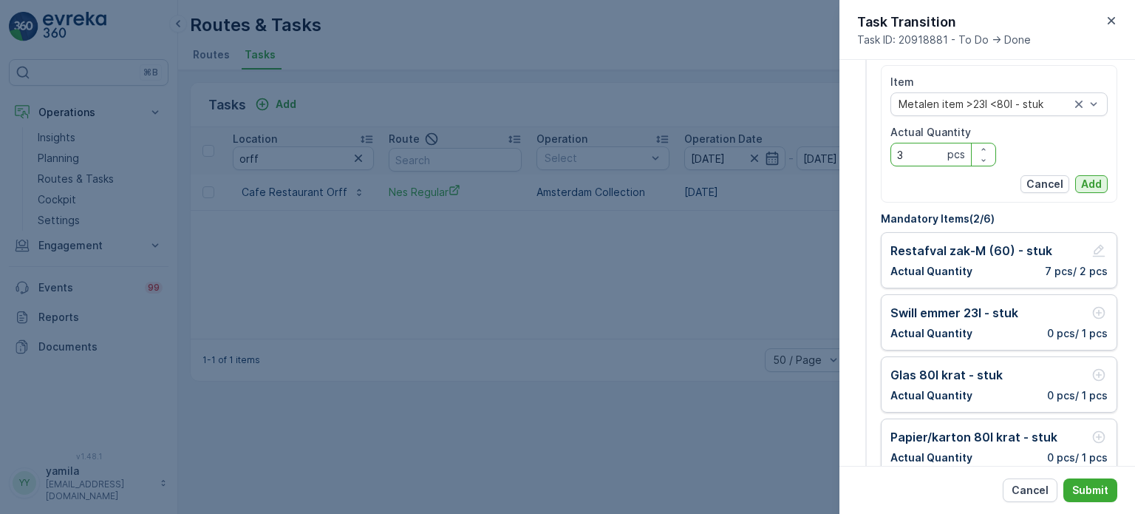
click at [1090, 183] on p "Add" at bounding box center [1091, 184] width 21 height 15
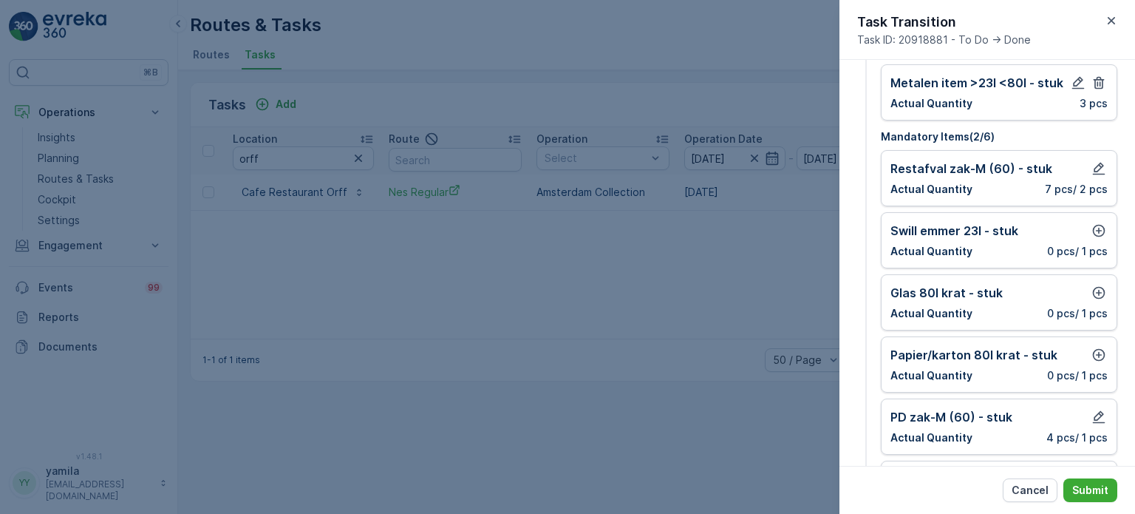
scroll to position [85, 0]
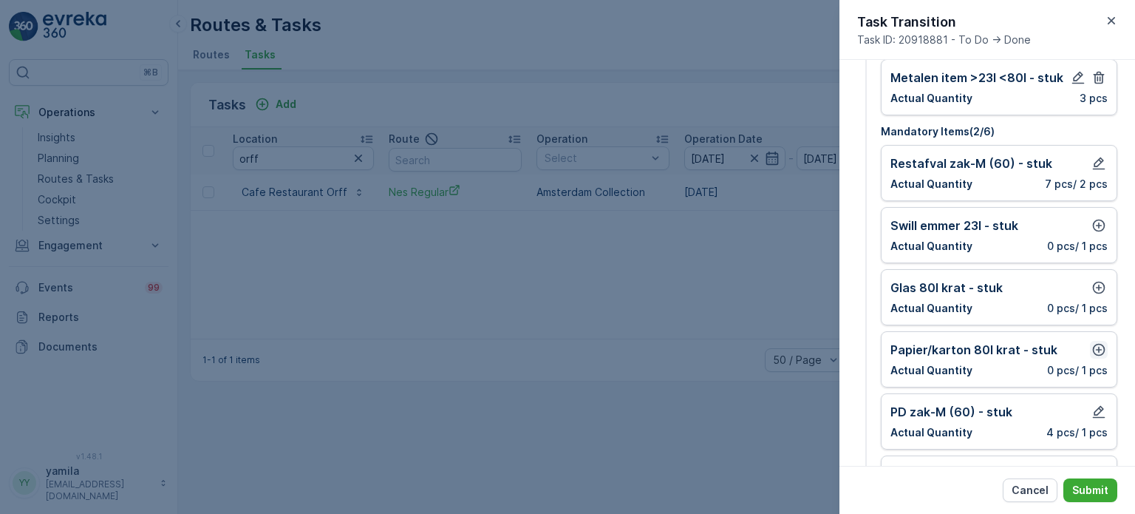
click at [1096, 346] on icon "button" at bounding box center [1099, 350] width 13 height 13
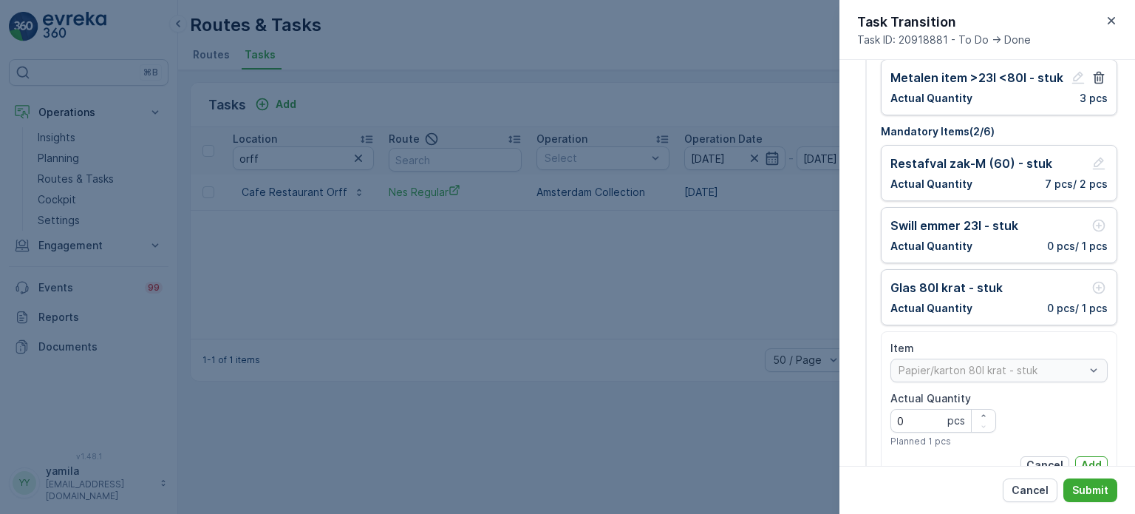
click at [913, 422] on Quantity "0" at bounding box center [943, 421] width 106 height 24
type Quantity "1"
click at [1082, 457] on p "Add" at bounding box center [1091, 464] width 21 height 15
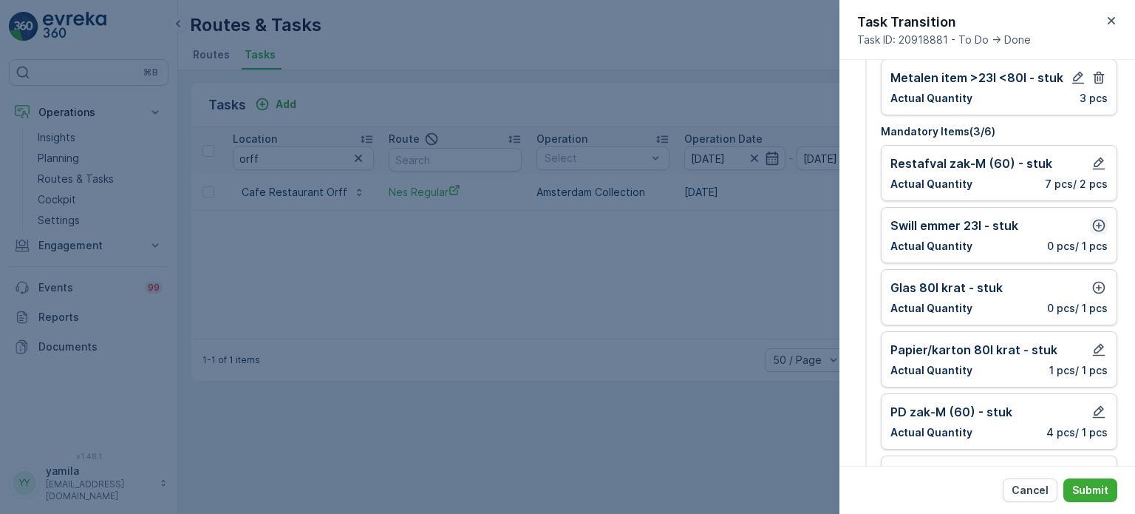
click at [1091, 222] on icon "button" at bounding box center [1098, 225] width 15 height 15
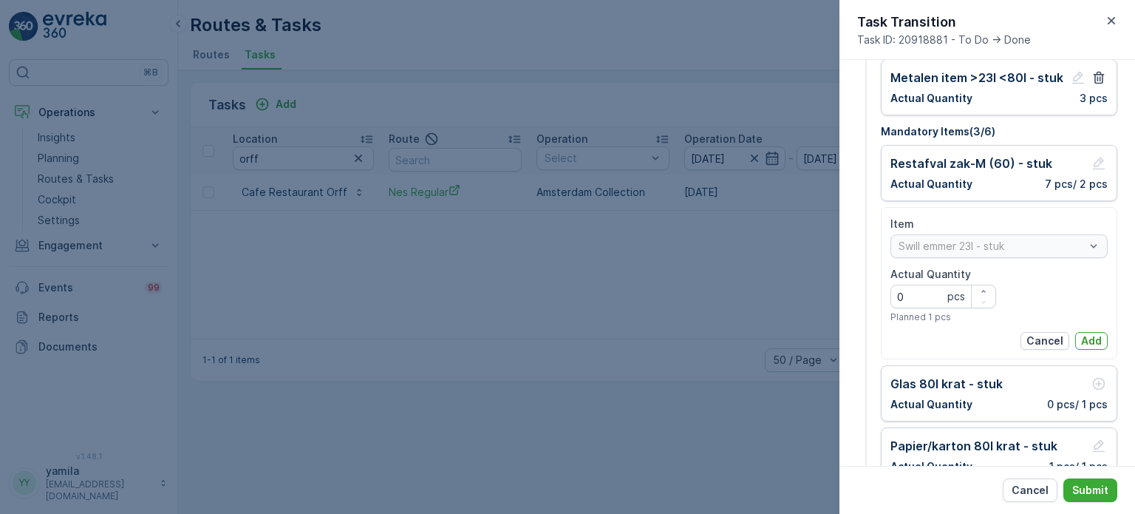
click at [925, 287] on Quantity "0" at bounding box center [943, 296] width 106 height 24
type Quantity "1"
click at [1093, 336] on p "Add" at bounding box center [1091, 340] width 21 height 15
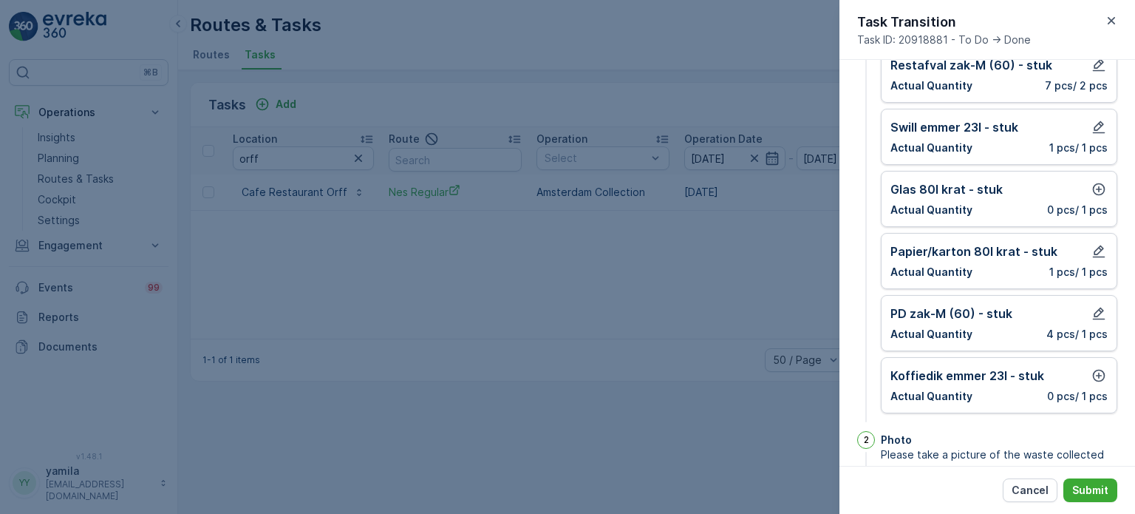
scroll to position [183, 0]
click at [1094, 189] on icon "button" at bounding box center [1098, 189] width 15 height 15
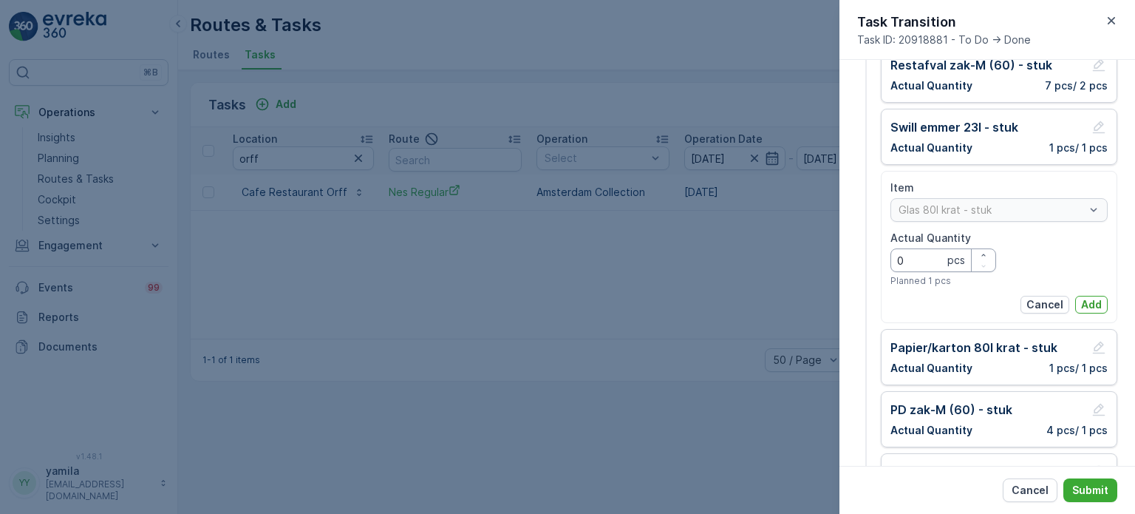
click at [935, 253] on Quantity "0" at bounding box center [943, 260] width 106 height 24
type Quantity "1"
click at [1091, 300] on p "Add" at bounding box center [1091, 304] width 21 height 15
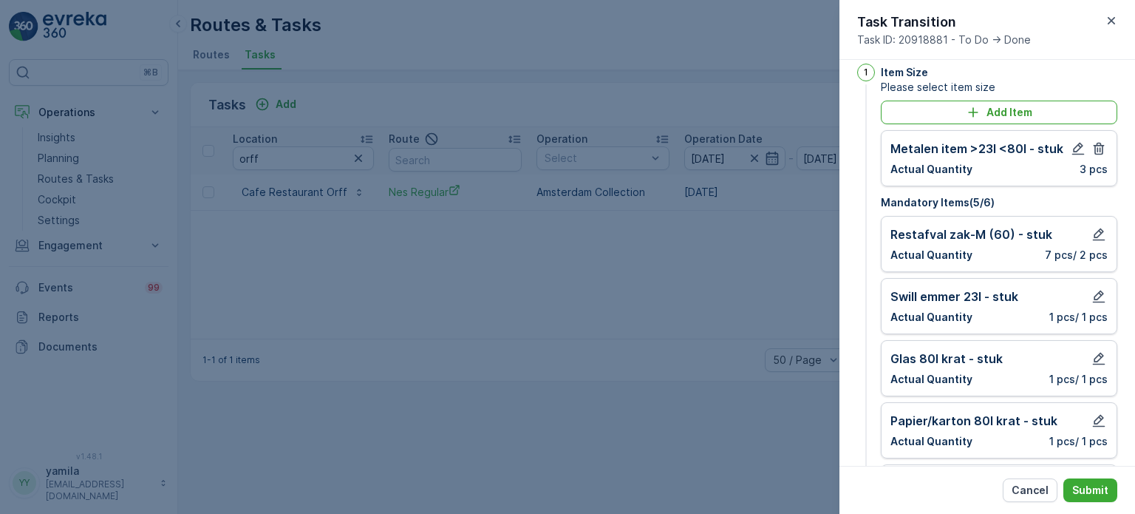
scroll to position [0, 0]
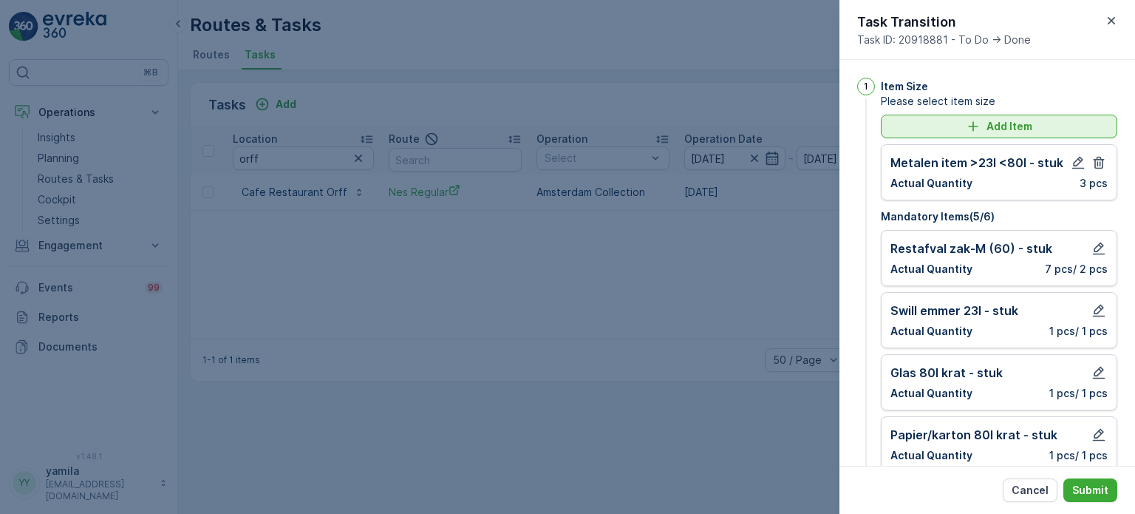
click at [1023, 122] on p "Add Item" at bounding box center [1009, 126] width 46 height 15
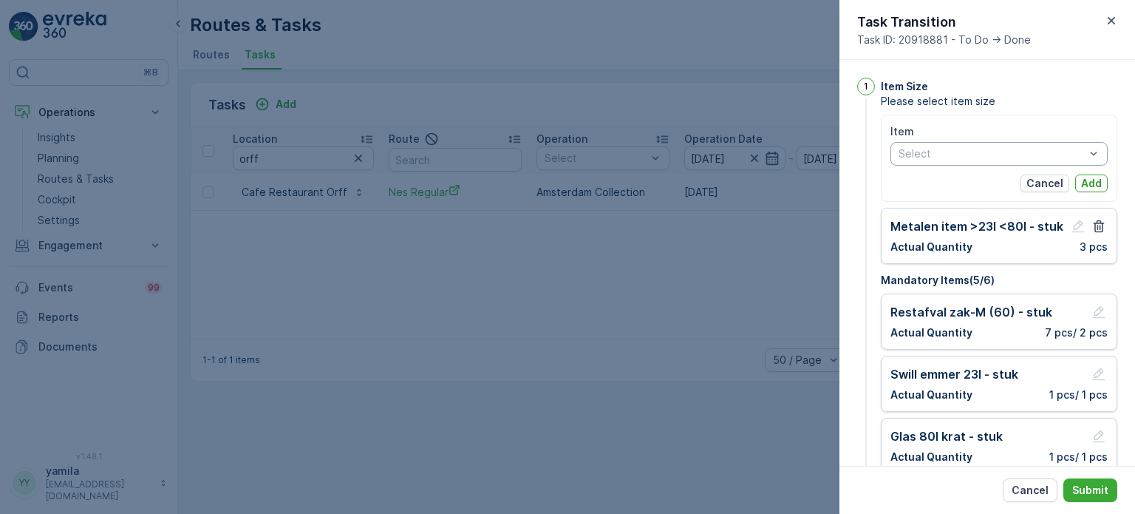
click at [934, 157] on div at bounding box center [991, 154] width 189 height 12
type input "p"
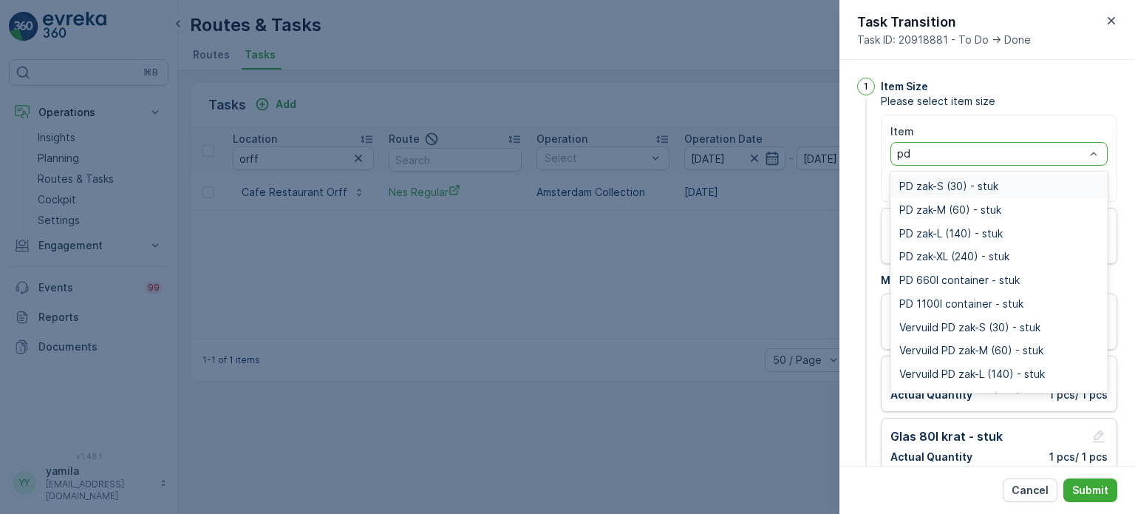
type input "p"
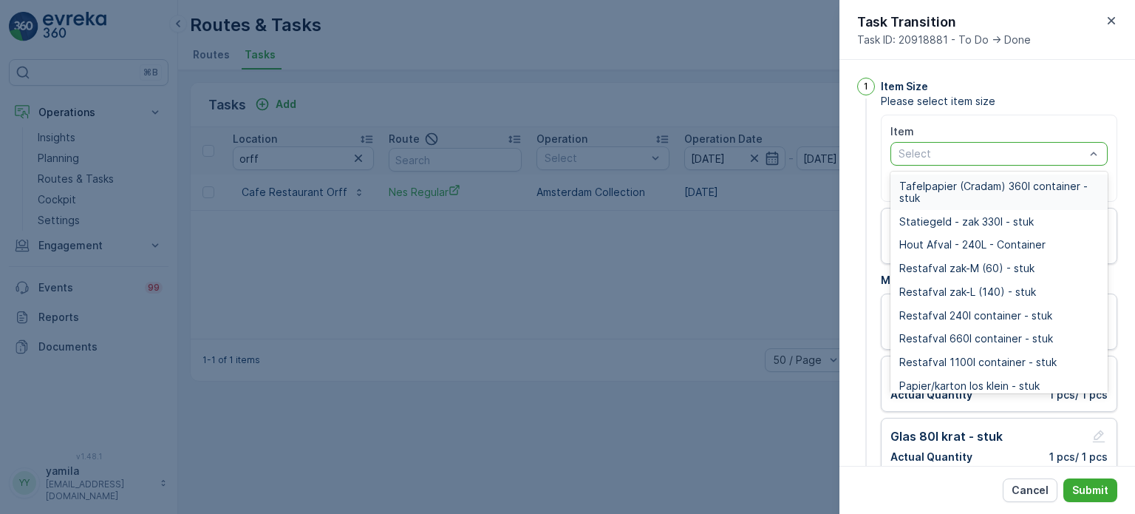
click at [1033, 96] on span "Please select item size" at bounding box center [999, 101] width 236 height 15
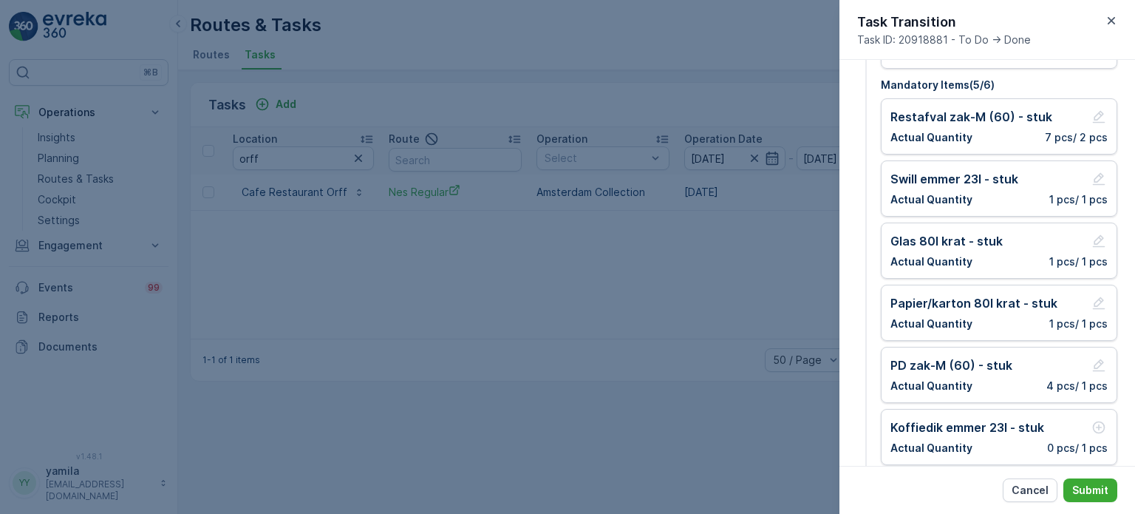
scroll to position [259, 0]
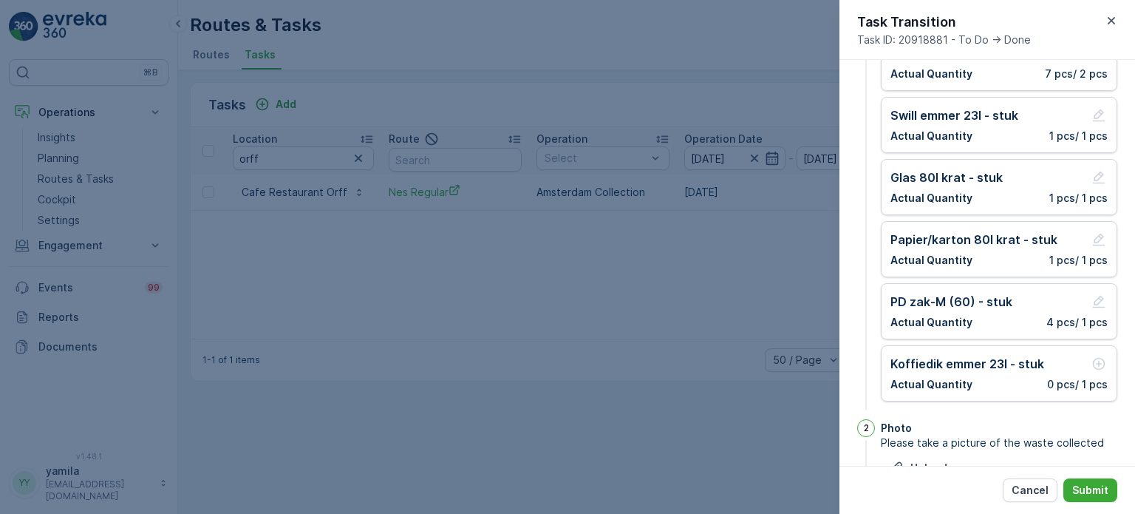
click at [1076, 424] on div "Photo" at bounding box center [999, 427] width 236 height 15
click at [1037, 112] on div "Swill emmer 23l - stuk" at bounding box center [998, 115] width 217 height 18
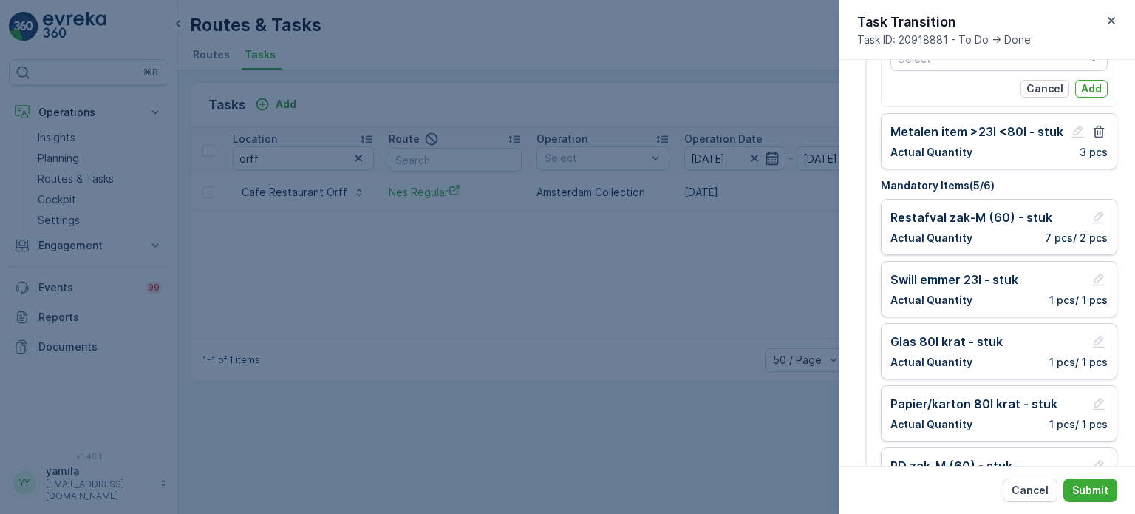
scroll to position [70, 0]
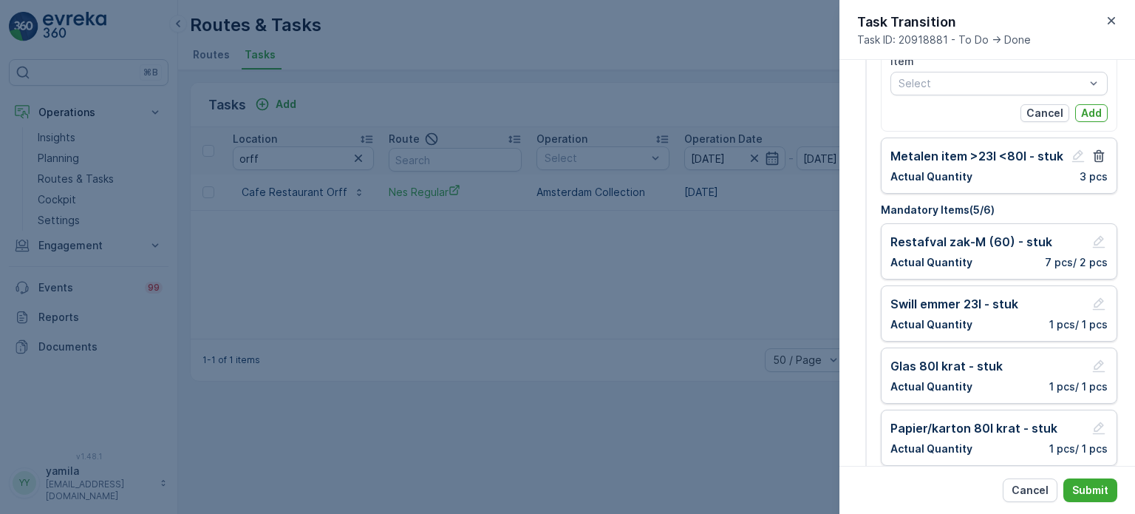
click at [1101, 98] on div "Item Select Cancel Add" at bounding box center [998, 88] width 217 height 68
click at [1096, 104] on button "Add" at bounding box center [1091, 113] width 33 height 18
click at [1087, 111] on p "Add" at bounding box center [1091, 113] width 21 height 15
click at [1031, 86] on div at bounding box center [991, 84] width 189 height 12
click at [889, 90] on div "Item Select Cancel Add" at bounding box center [999, 87] width 236 height 87
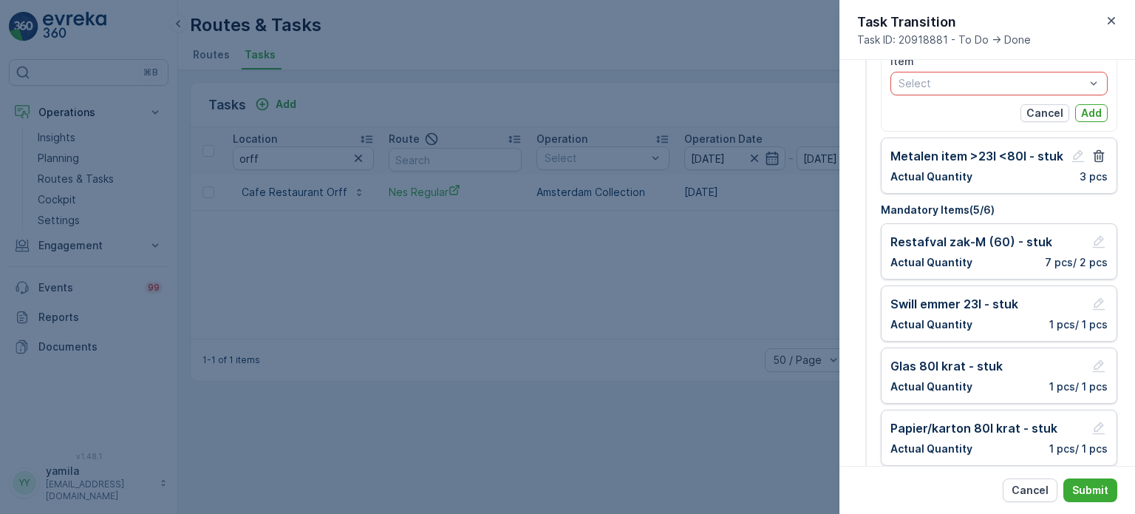
scroll to position [0, 0]
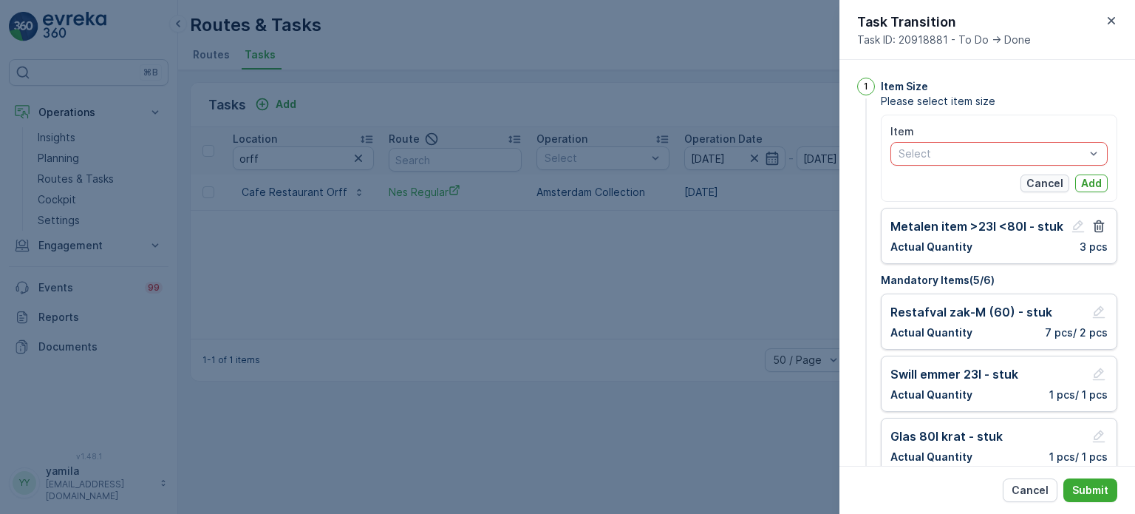
click at [1031, 178] on p "Cancel" at bounding box center [1044, 183] width 37 height 15
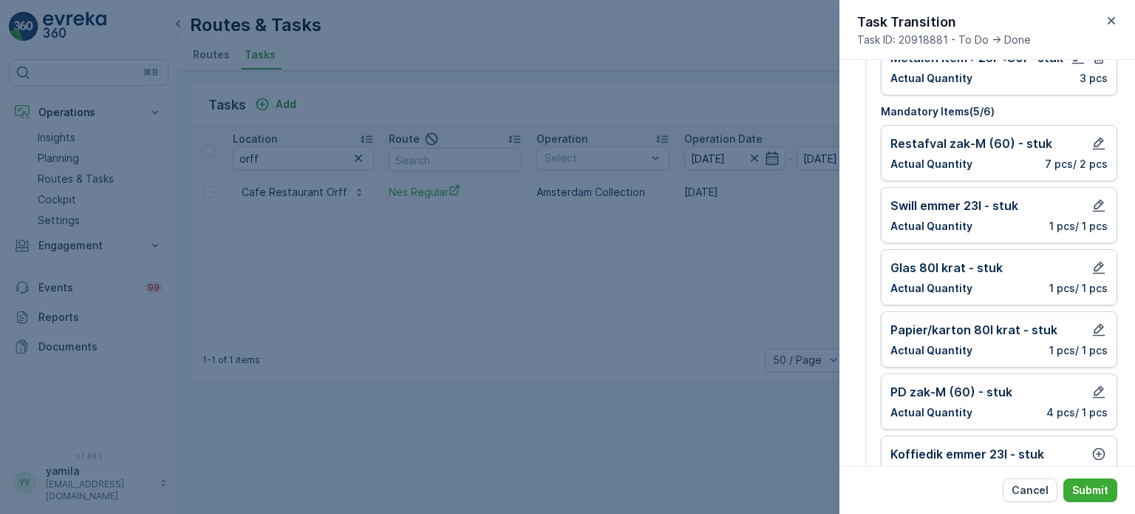
scroll to position [106, 0]
click at [1091, 212] on div "Swill [PERSON_NAME] 23l - stuk Actual Quantity 1 pcs / 1 pcs" at bounding box center [998, 214] width 217 height 37
click at [1093, 206] on icon "button" at bounding box center [1099, 205] width 13 height 13
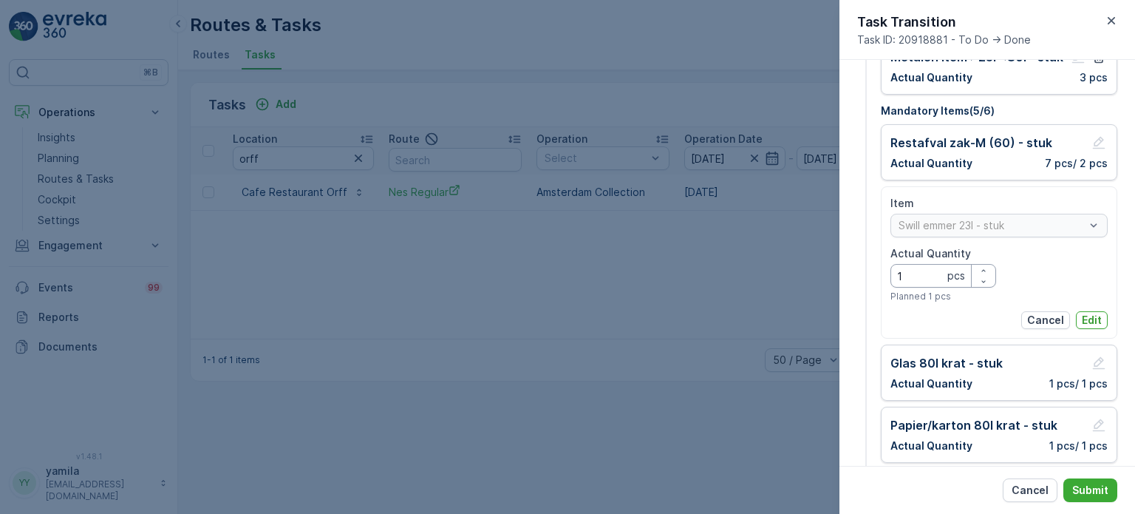
click at [924, 265] on Quantity "1" at bounding box center [943, 276] width 106 height 24
type Quantity "0"
click at [1083, 313] on p "Edit" at bounding box center [1092, 320] width 20 height 15
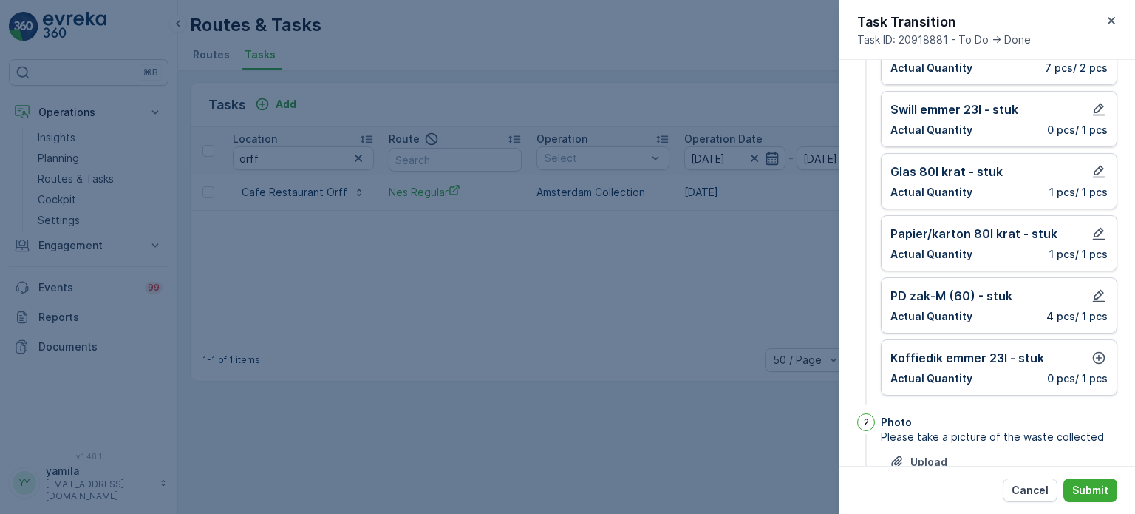
scroll to position [202, 0]
click at [1098, 352] on icon "button" at bounding box center [1098, 356] width 15 height 15
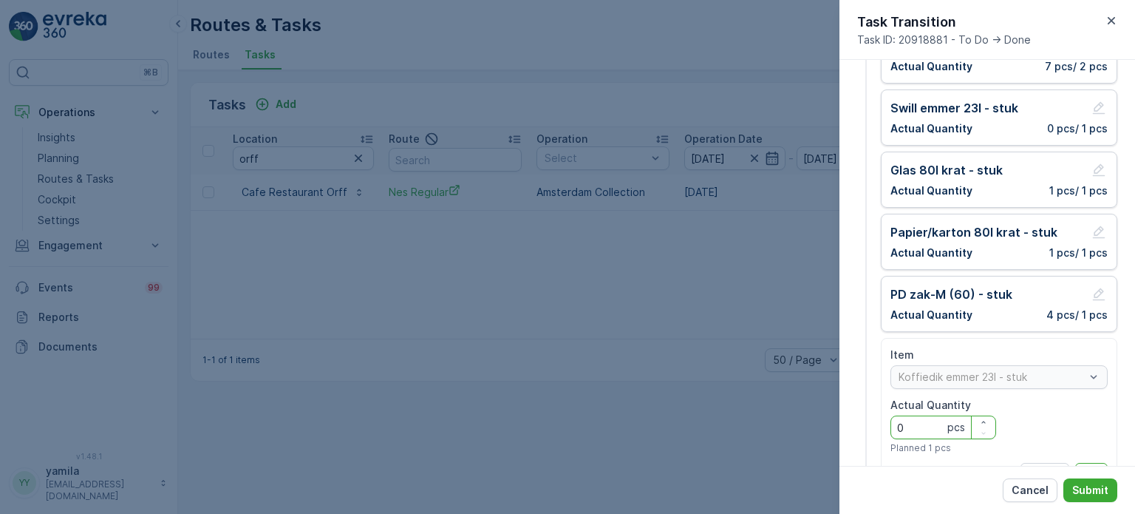
click at [938, 425] on Quantity "0" at bounding box center [943, 427] width 106 height 24
type Quantity "1"
click at [1097, 454] on div "Item Koffiedik [PERSON_NAME] 23l - stuk Actual Quantity 1 pcs Planned 1 pcs Can…" at bounding box center [998, 413] width 217 height 133
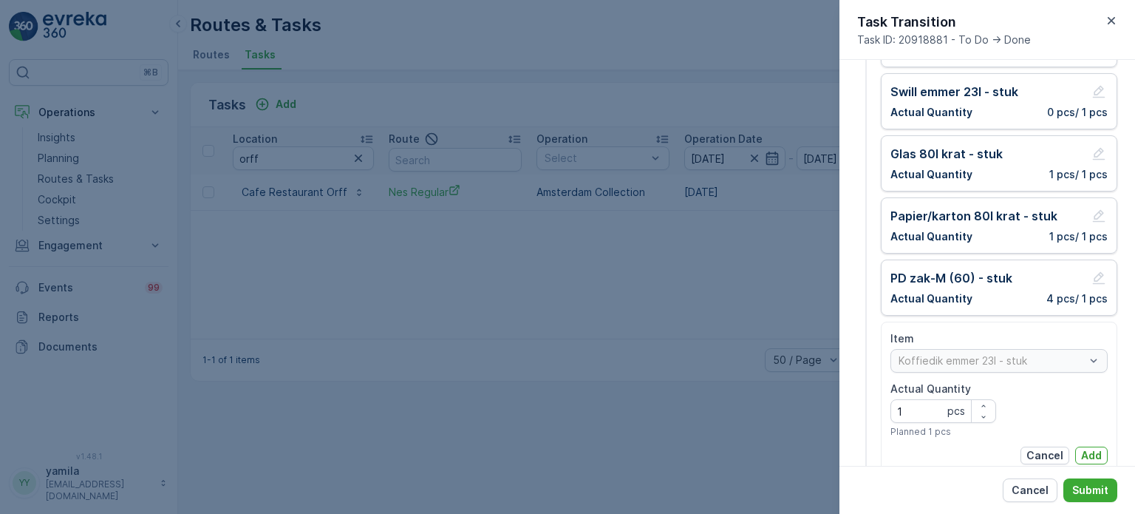
scroll to position [220, 0]
click at [1094, 451] on p "Add" at bounding box center [1091, 453] width 21 height 15
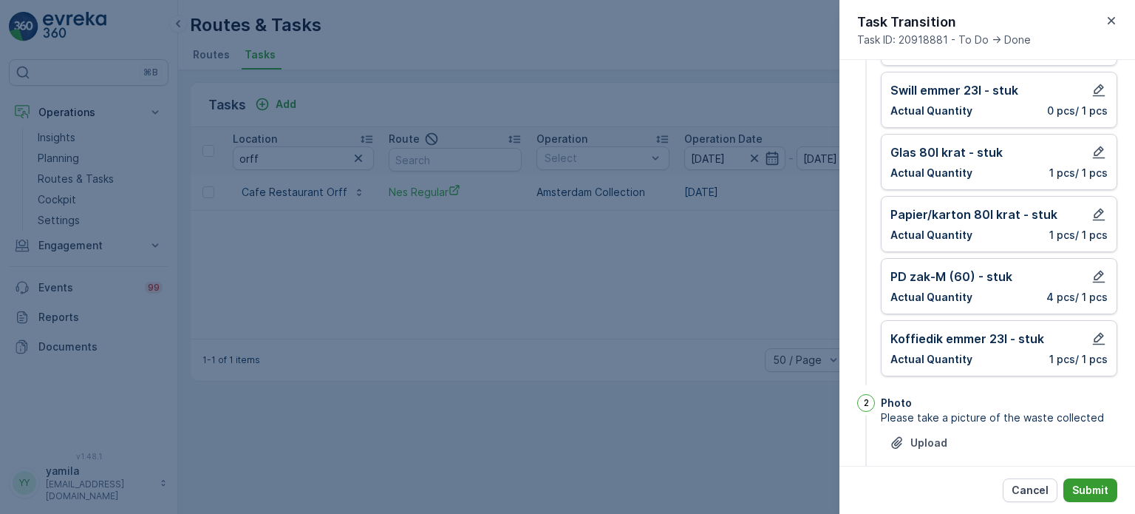
click at [1090, 488] on p "Submit" at bounding box center [1090, 489] width 36 height 15
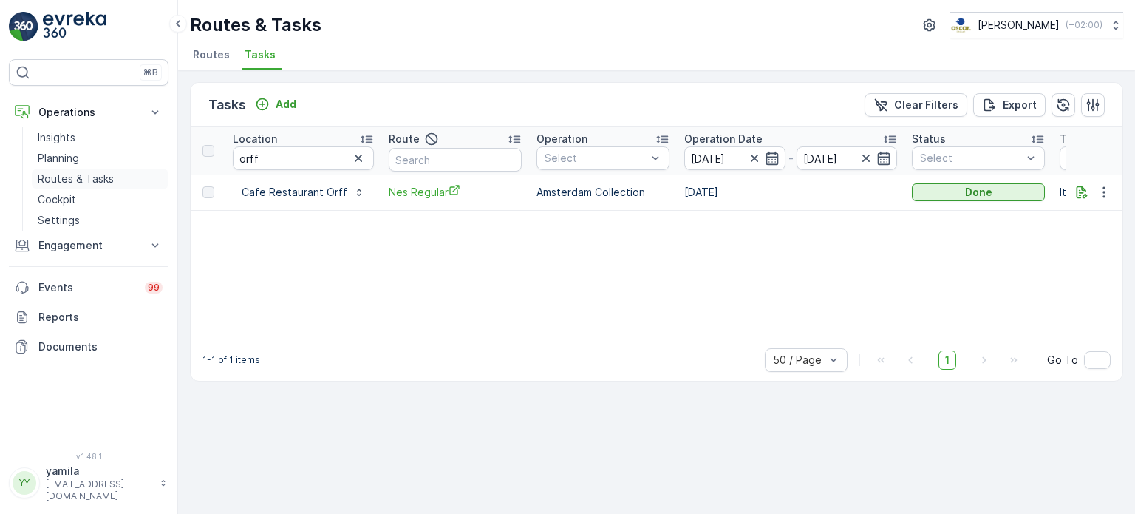
click at [79, 175] on p "Routes & Tasks" at bounding box center [76, 178] width 76 height 15
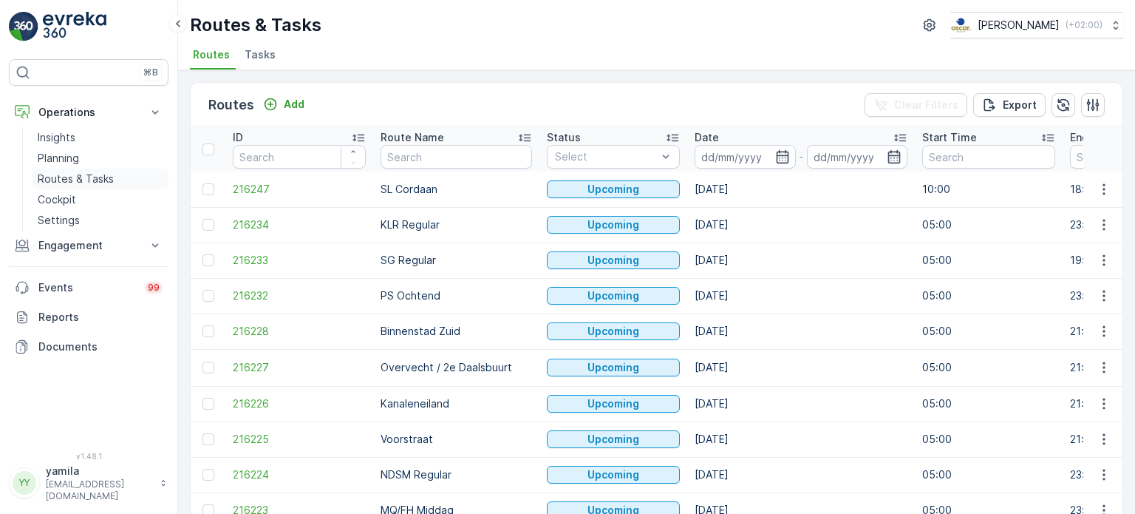
click at [75, 177] on p "Routes & Tasks" at bounding box center [76, 178] width 76 height 15
click at [411, 151] on input "text" at bounding box center [456, 157] width 151 height 24
type input "bh"
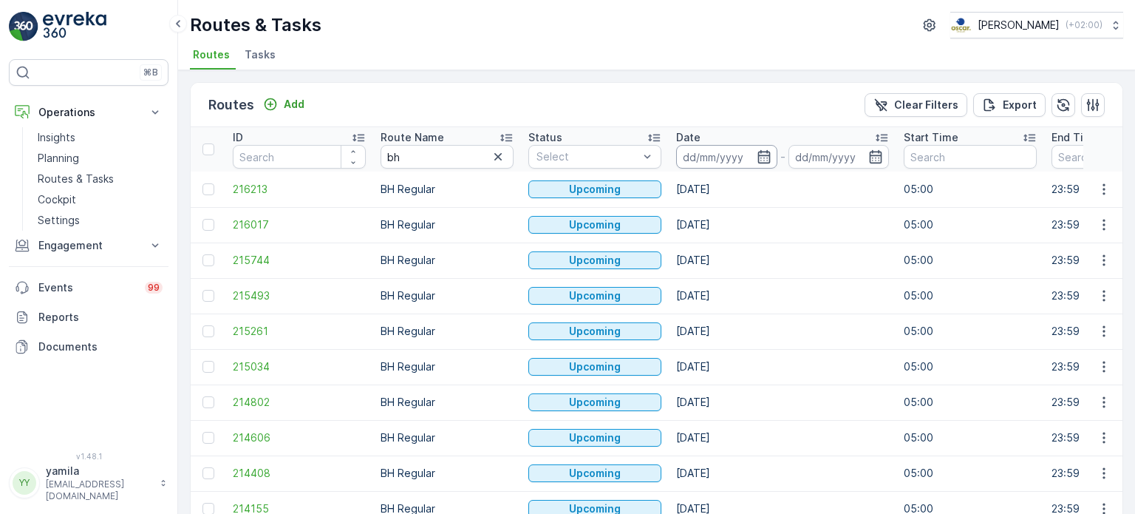
click at [715, 154] on input at bounding box center [726, 157] width 101 height 24
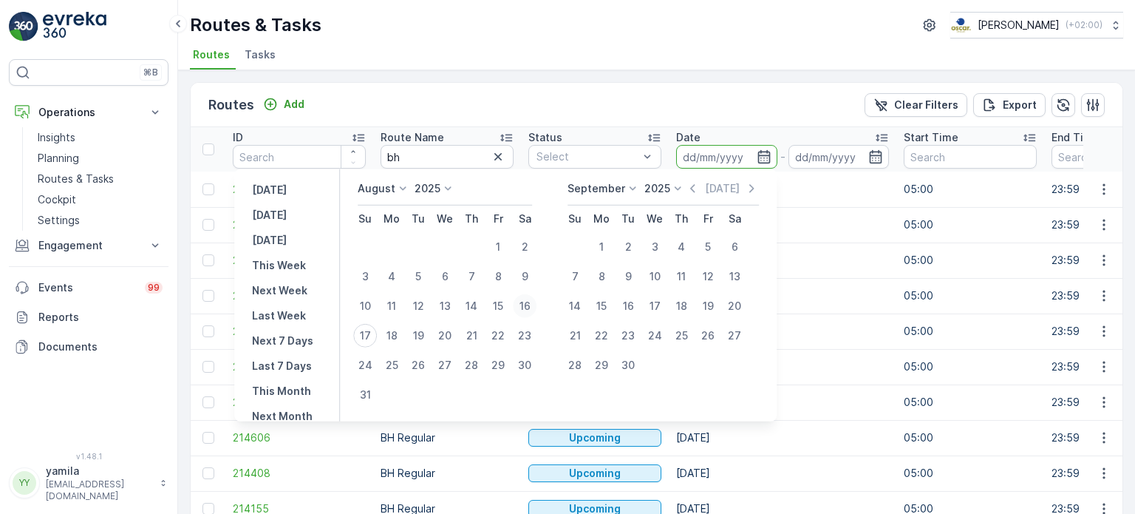
click at [523, 308] on div "16" at bounding box center [525, 306] width 24 height 24
type input "[DATE]"
click at [523, 308] on div "16" at bounding box center [525, 306] width 24 height 24
type input "[DATE]"
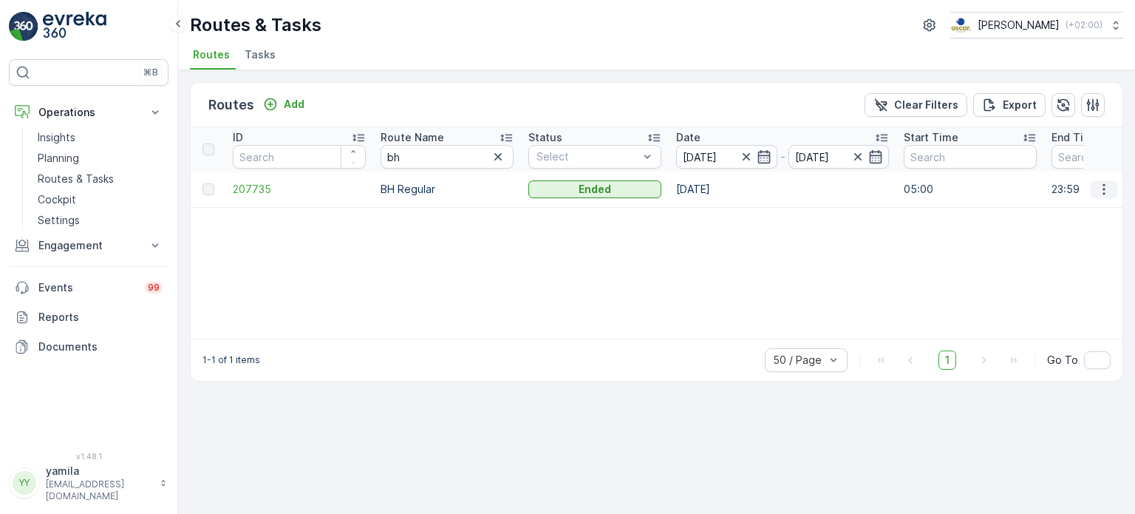
click at [1114, 188] on button "button" at bounding box center [1104, 189] width 27 height 18
click at [1064, 208] on span "See More Details" at bounding box center [1069, 209] width 86 height 15
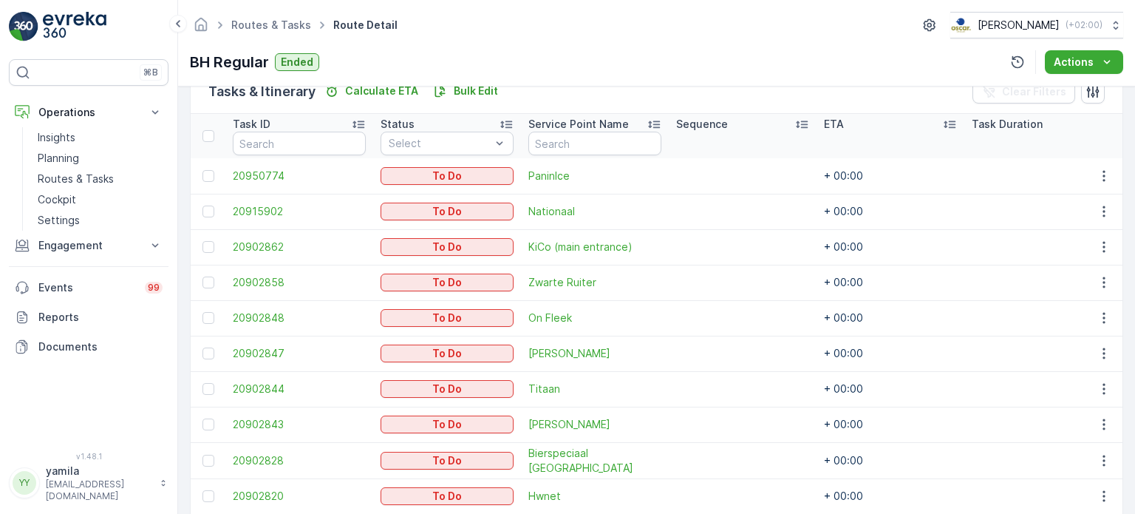
scroll to position [514, 0]
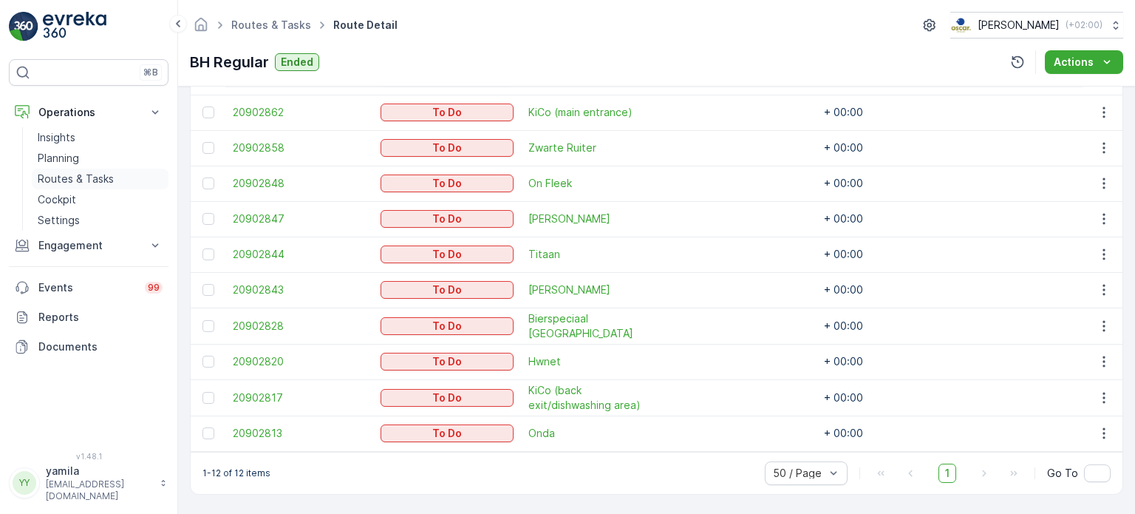
click at [74, 181] on p "Routes & Tasks" at bounding box center [76, 178] width 76 height 15
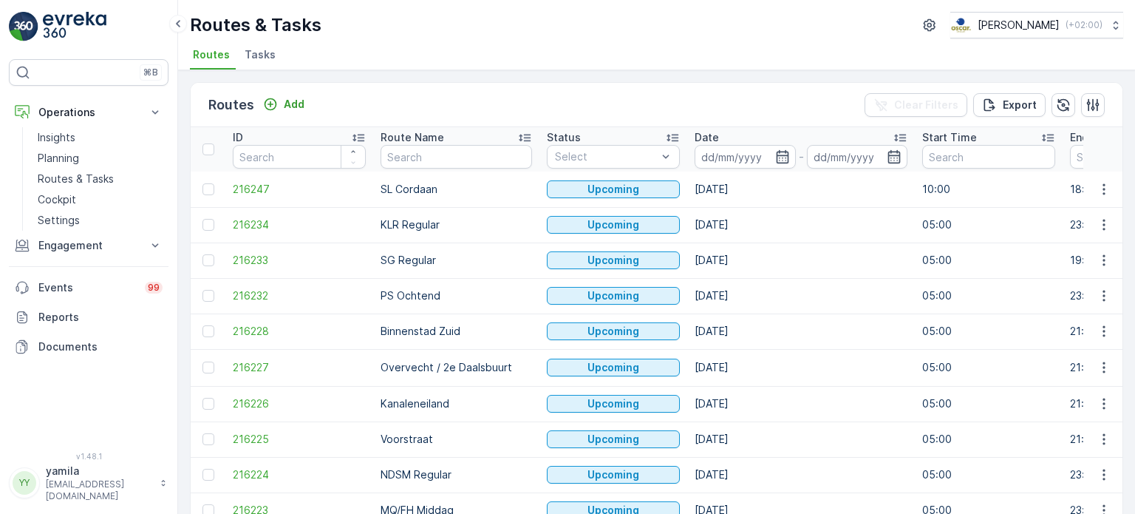
click at [267, 55] on span "Tasks" at bounding box center [260, 54] width 31 height 15
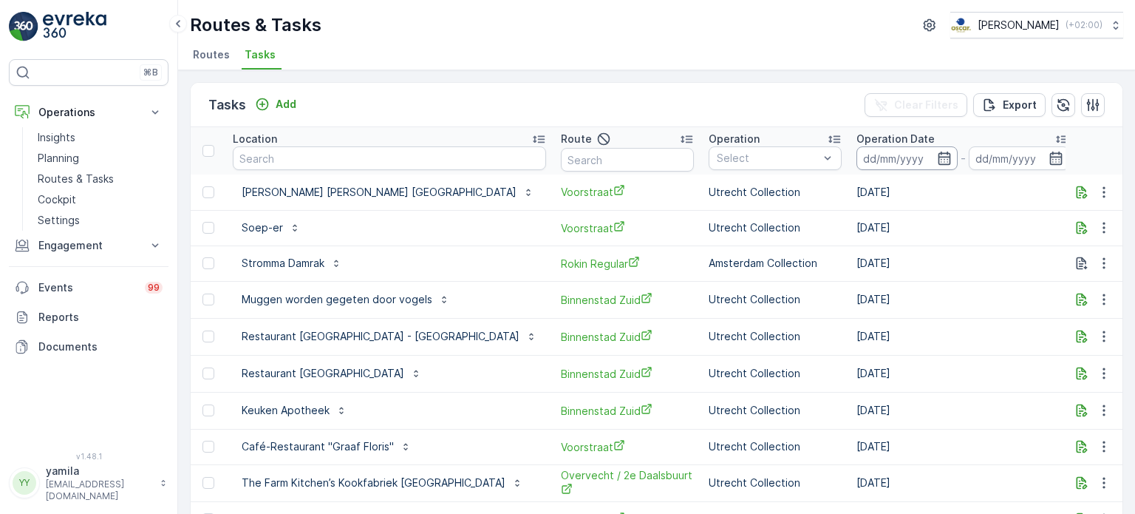
click at [856, 160] on input at bounding box center [906, 158] width 101 height 24
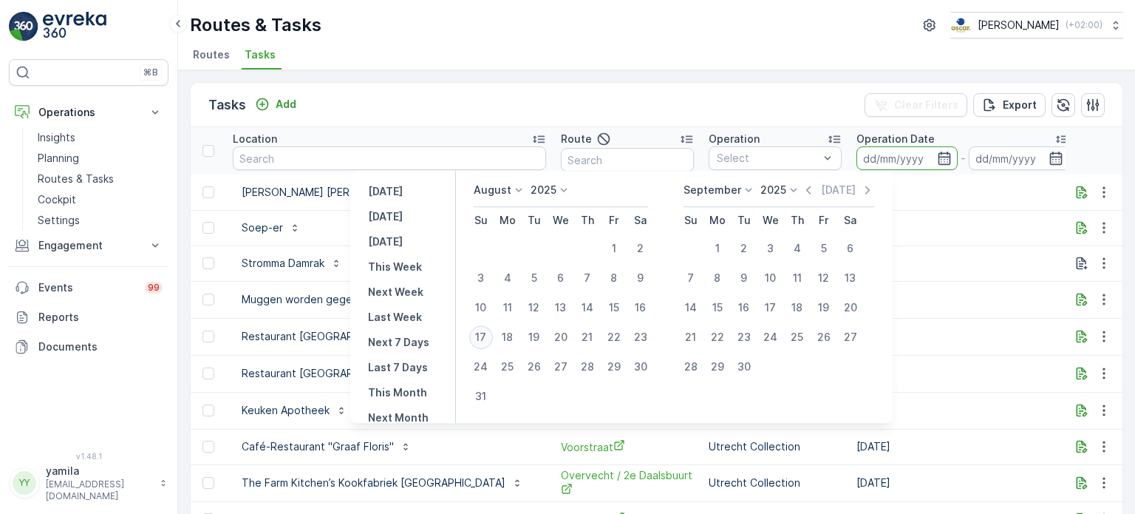
click at [491, 337] on div "17" at bounding box center [481, 337] width 24 height 24
type input "[DATE]"
click at [491, 337] on div "17" at bounding box center [481, 337] width 24 height 24
type input "[DATE]"
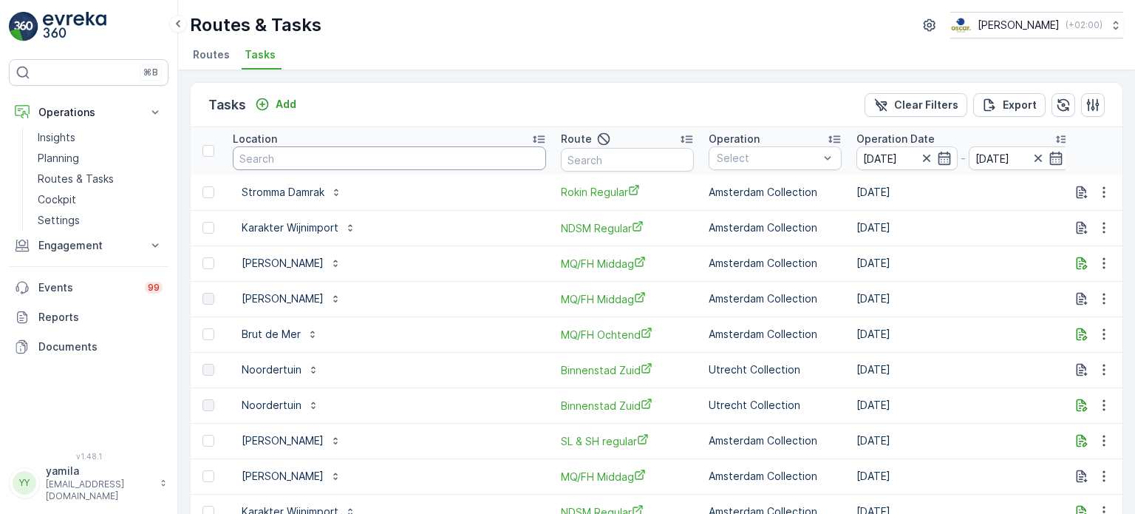
click at [351, 161] on input "text" at bounding box center [389, 158] width 313 height 24
type input "nationaal"
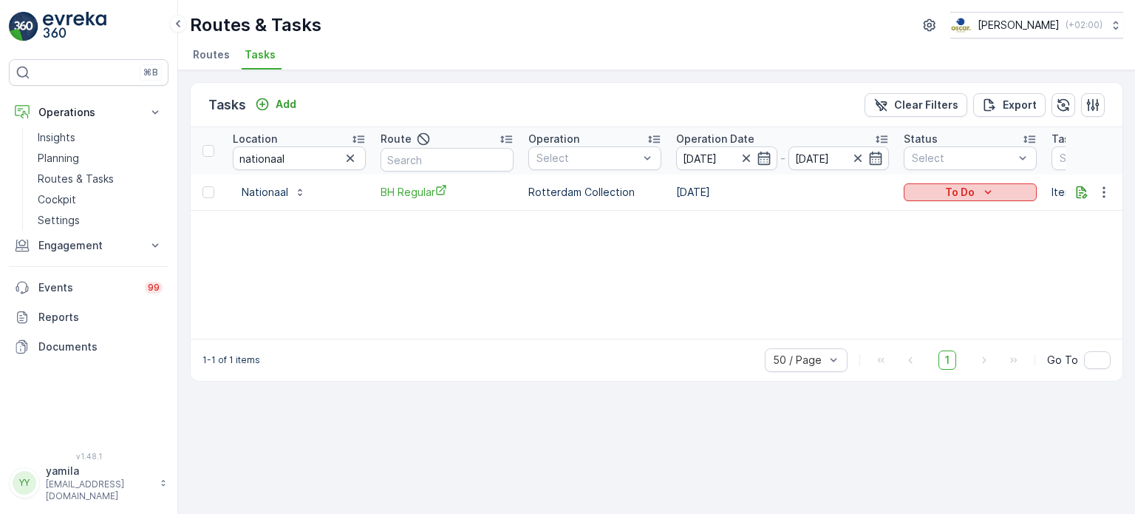
click at [913, 185] on div "To Do" at bounding box center [970, 192] width 121 height 15
drag, startPoint x: 916, startPoint y: 264, endPoint x: 825, endPoint y: 242, distance: 94.1
click at [825, 242] on body "⌘B Operations Insights Planning Routes & Tasks Cockpit Settings Engagement Insi…" at bounding box center [567, 257] width 1135 height 514
click at [924, 253] on span "Done" at bounding box center [926, 254] width 27 height 15
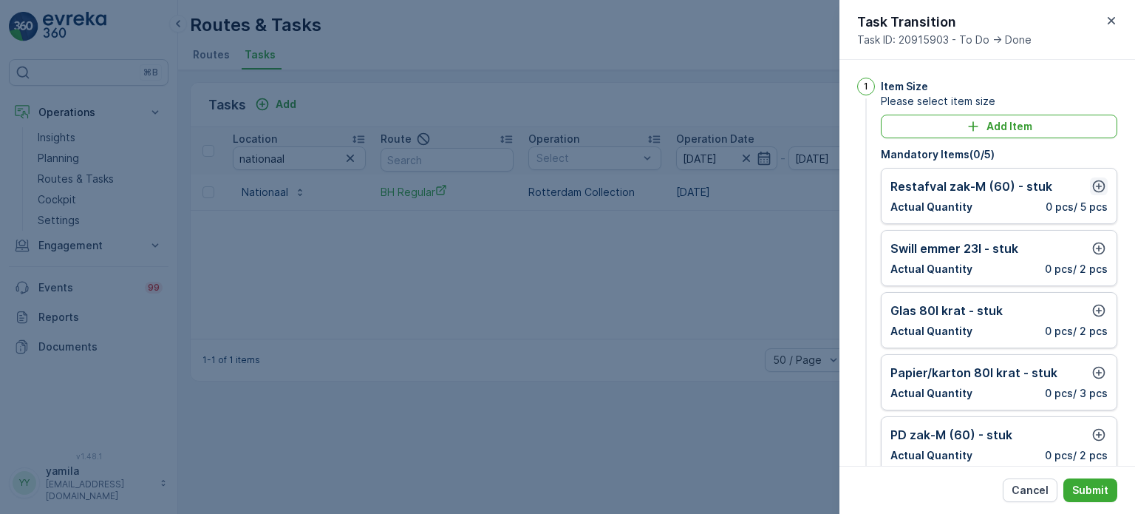
click at [1091, 182] on icon "button" at bounding box center [1098, 186] width 15 height 15
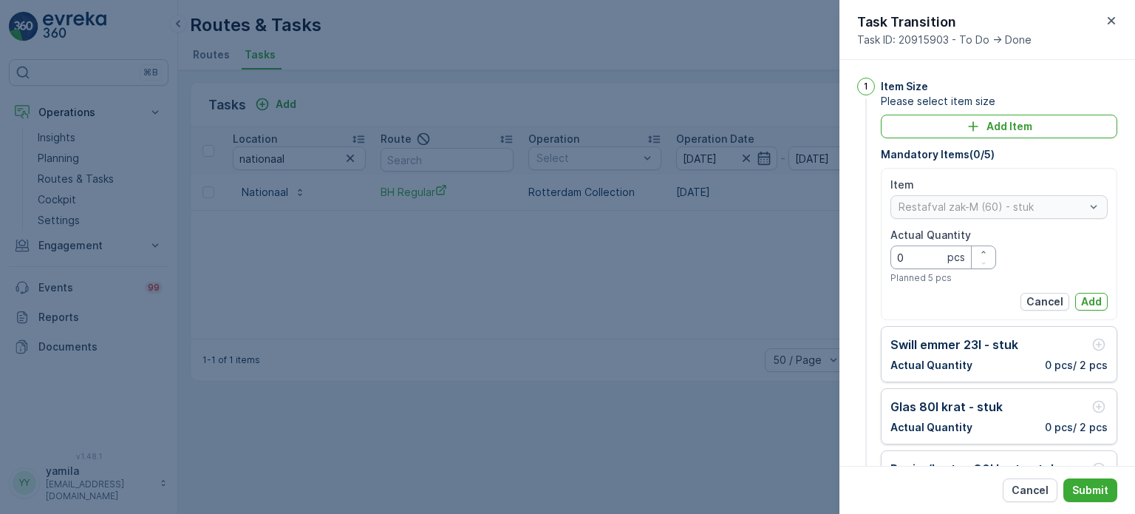
click at [932, 261] on Quantity "0" at bounding box center [943, 257] width 106 height 24
type Quantity "4"
click at [1094, 302] on p "Add" at bounding box center [1091, 301] width 21 height 15
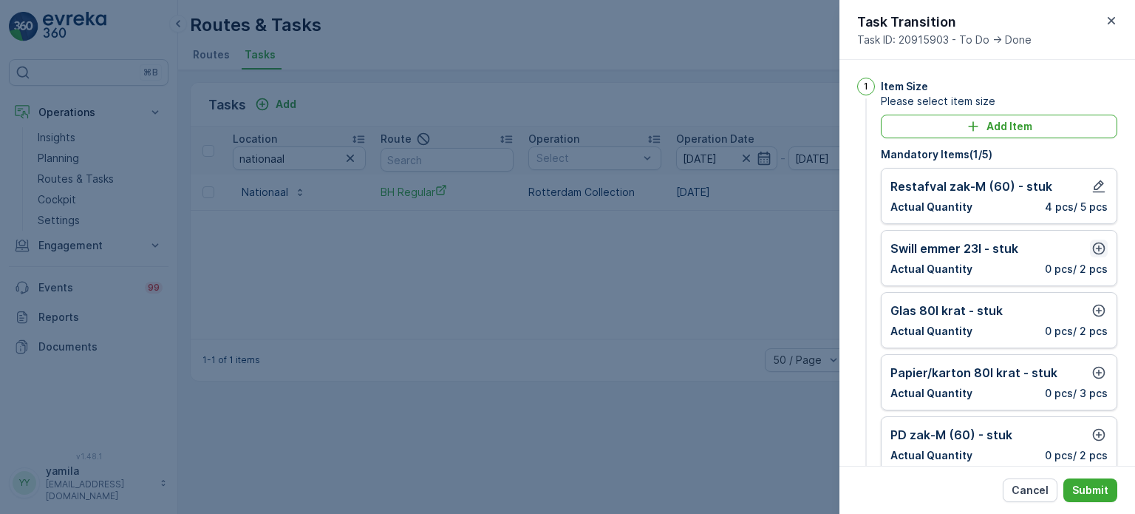
click at [1099, 248] on icon "button" at bounding box center [1098, 248] width 15 height 15
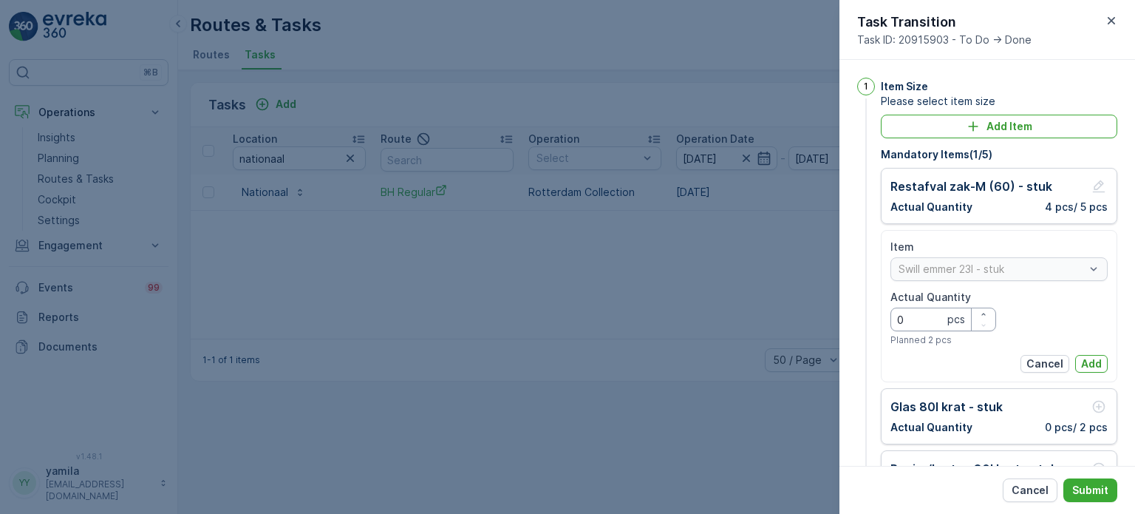
click at [928, 325] on Quantity "0" at bounding box center [943, 319] width 106 height 24
type Quantity "1"
click at [1102, 364] on button "Add" at bounding box center [1091, 364] width 33 height 18
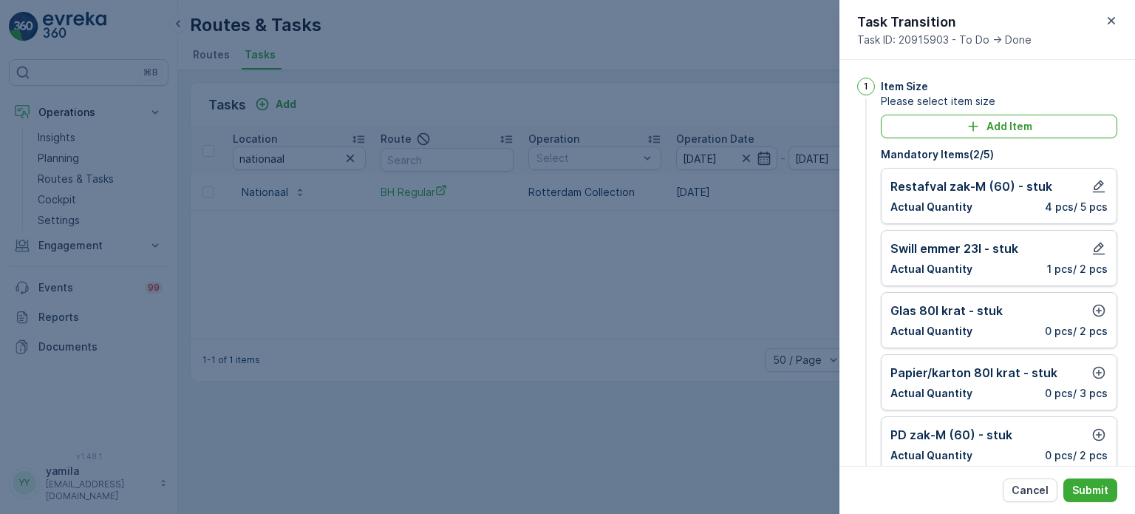
scroll to position [62, 0]
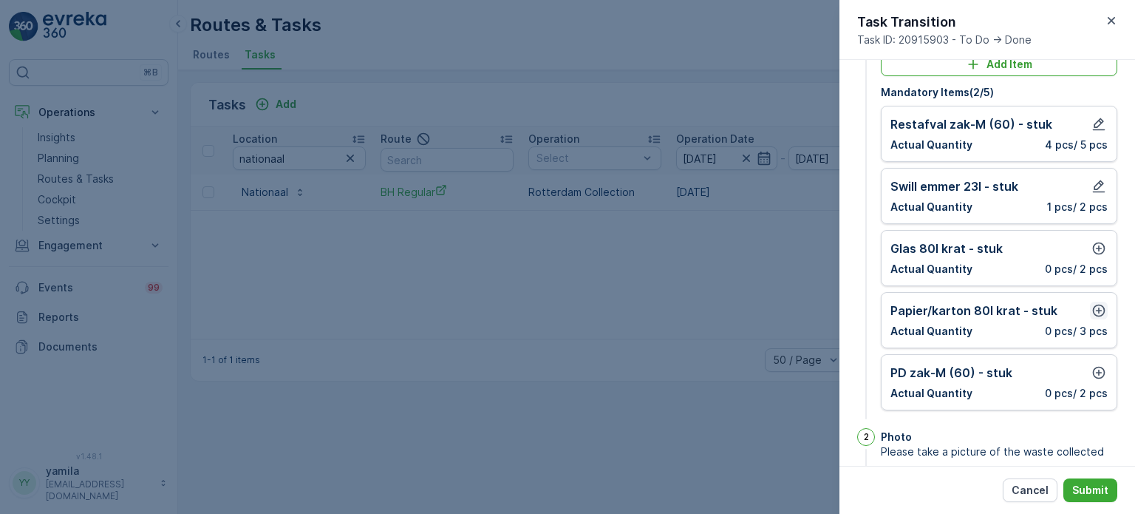
click at [1094, 309] on icon "button" at bounding box center [1099, 310] width 13 height 13
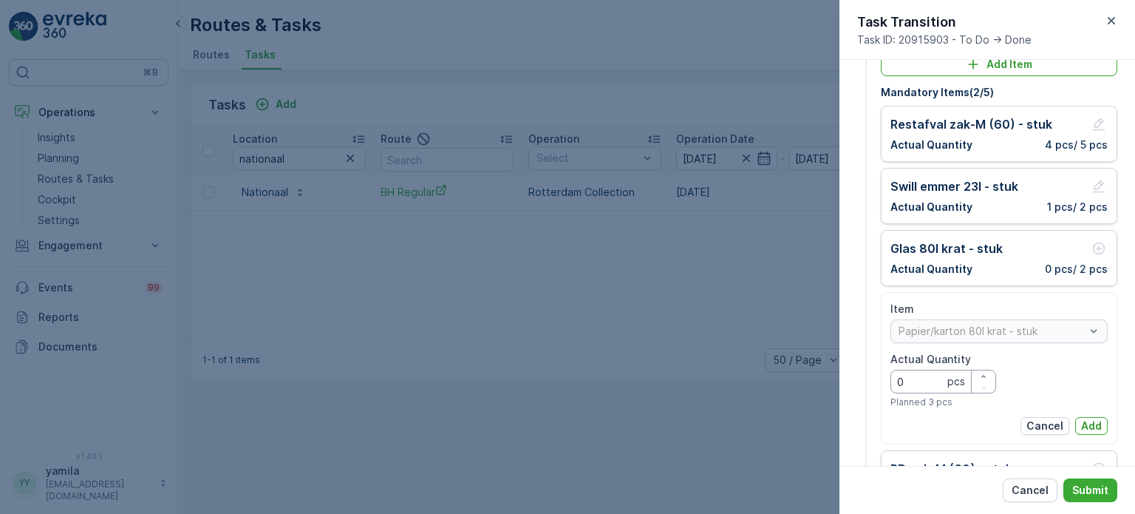
click at [925, 389] on Quantity "0" at bounding box center [943, 381] width 106 height 24
type Quantity "1"
click at [1101, 426] on button "Add" at bounding box center [1091, 426] width 33 height 18
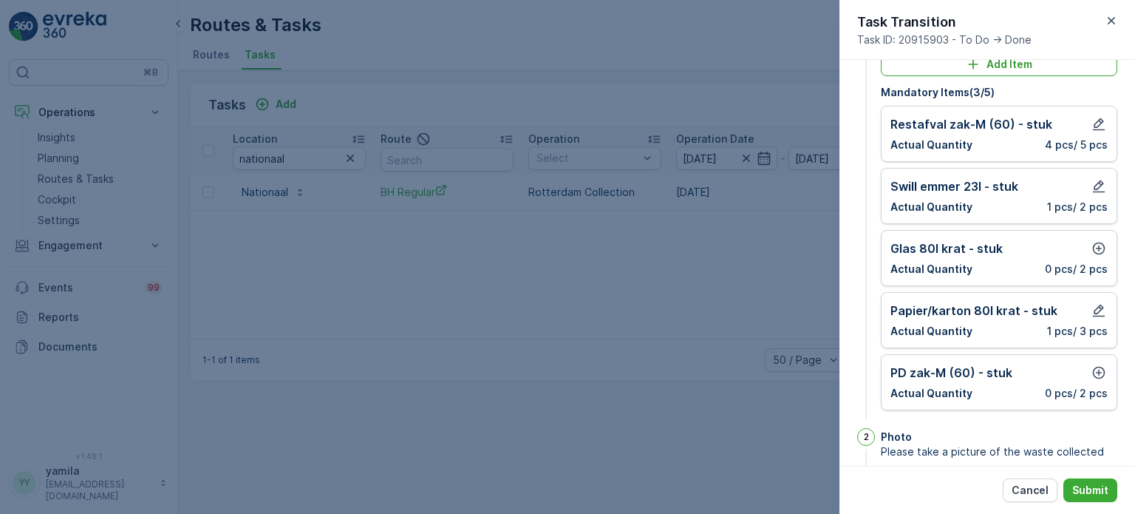
scroll to position [80, 0]
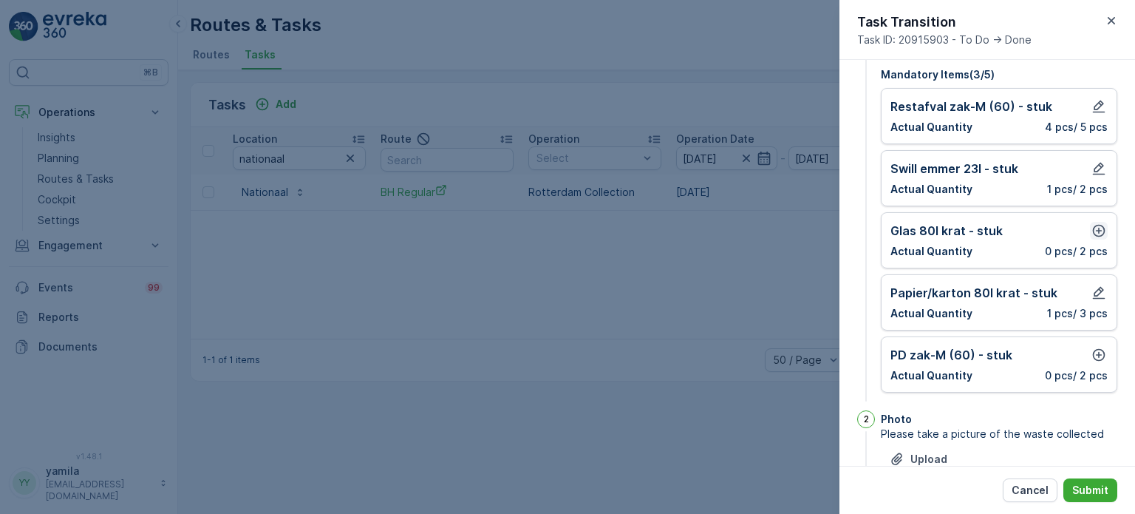
click at [1094, 226] on icon "button" at bounding box center [1099, 231] width 13 height 13
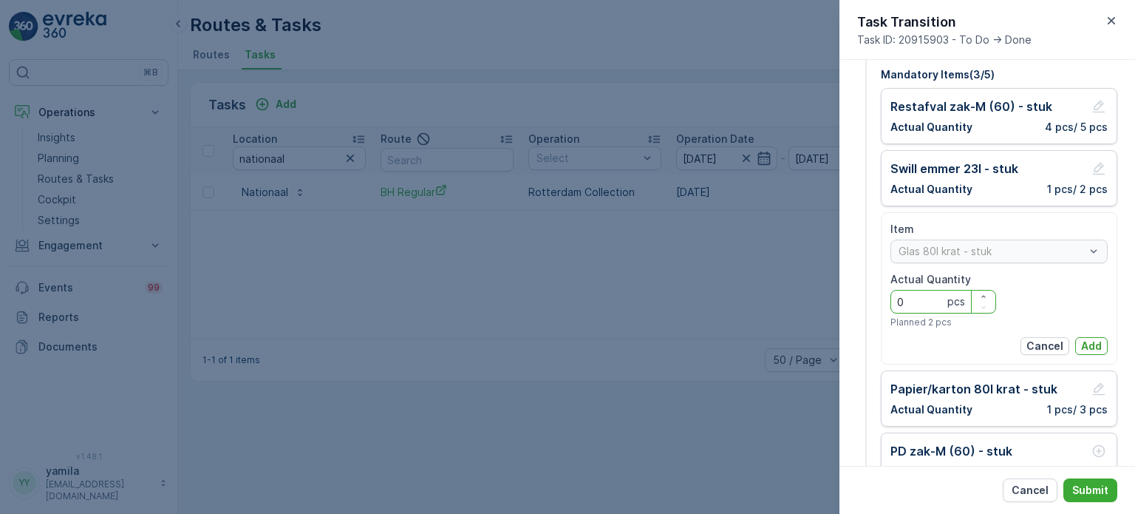
click at [911, 299] on Quantity "0" at bounding box center [943, 302] width 106 height 24
type Quantity "0"
type Quantity "1"
click at [1082, 338] on p "Add" at bounding box center [1091, 345] width 21 height 15
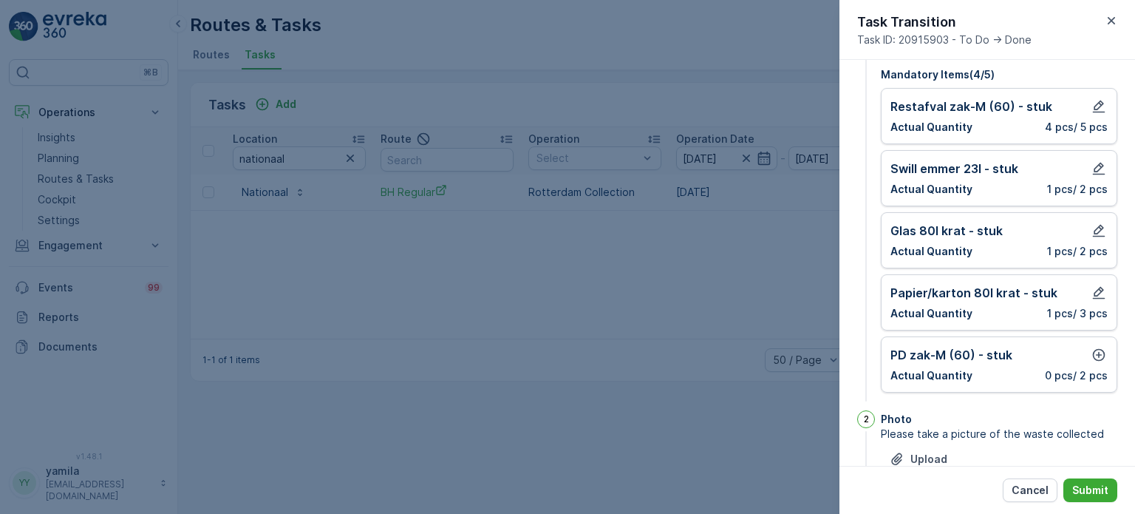
scroll to position [130, 0]
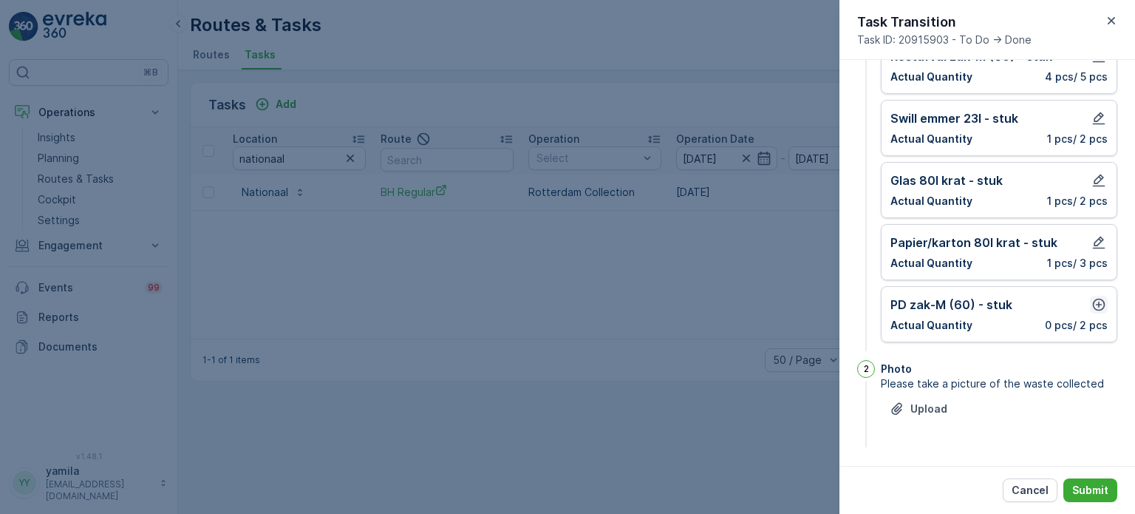
click at [1098, 307] on icon "button" at bounding box center [1099, 305] width 13 height 13
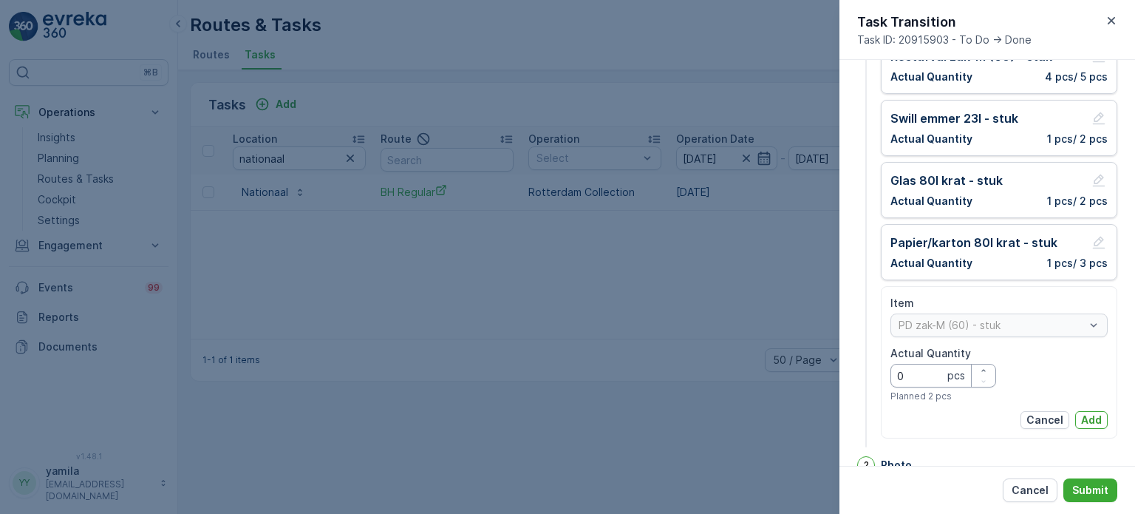
click at [927, 371] on Quantity "0" at bounding box center [943, 376] width 106 height 24
type Quantity "1"
click at [1087, 417] on p "Add" at bounding box center [1091, 419] width 21 height 15
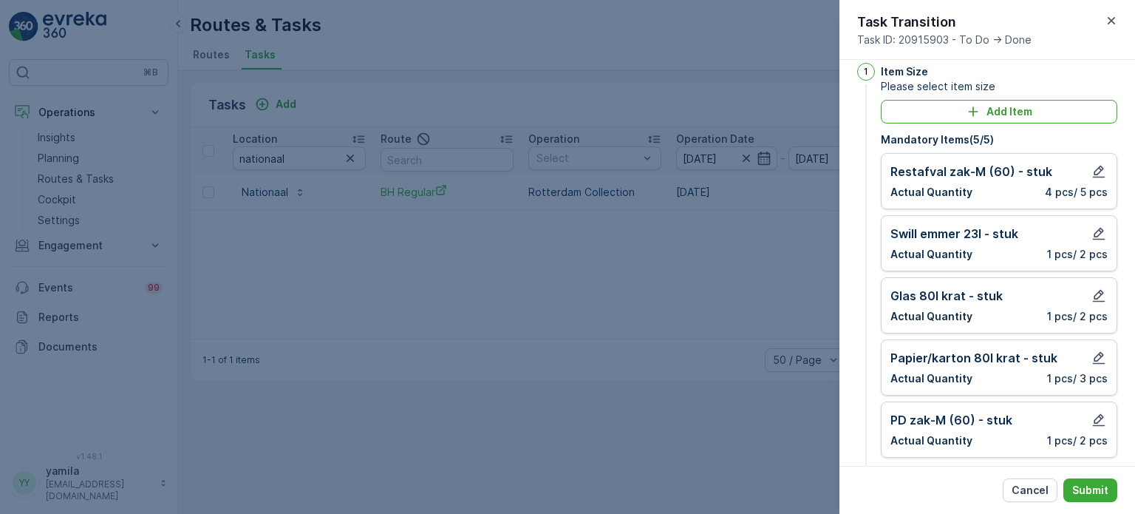
scroll to position [15, 0]
click at [1082, 484] on p "Submit" at bounding box center [1090, 489] width 36 height 15
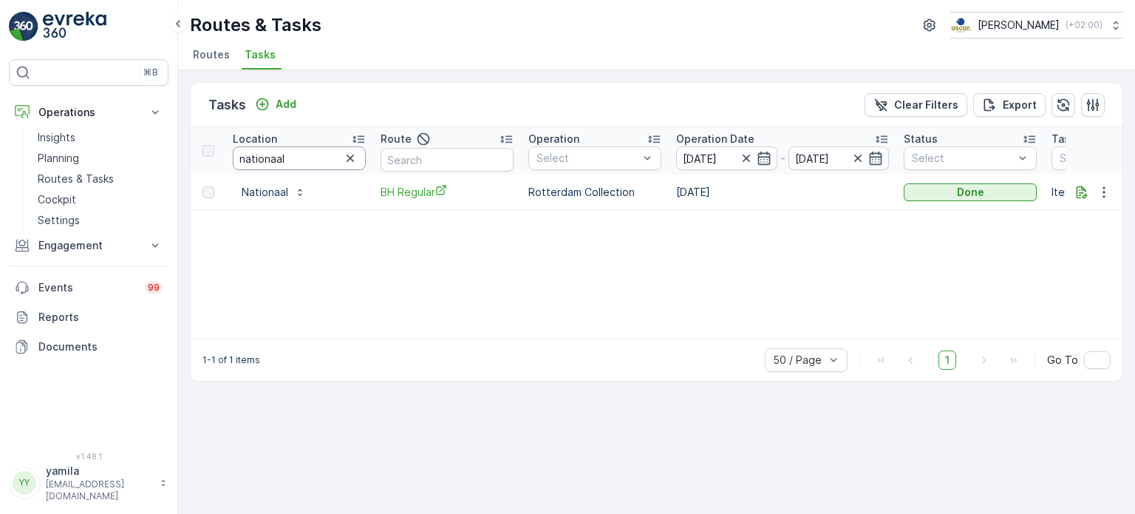
click at [294, 158] on input "nationaal" at bounding box center [299, 158] width 133 height 24
type input "de zwarte [PERSON_NAME]"
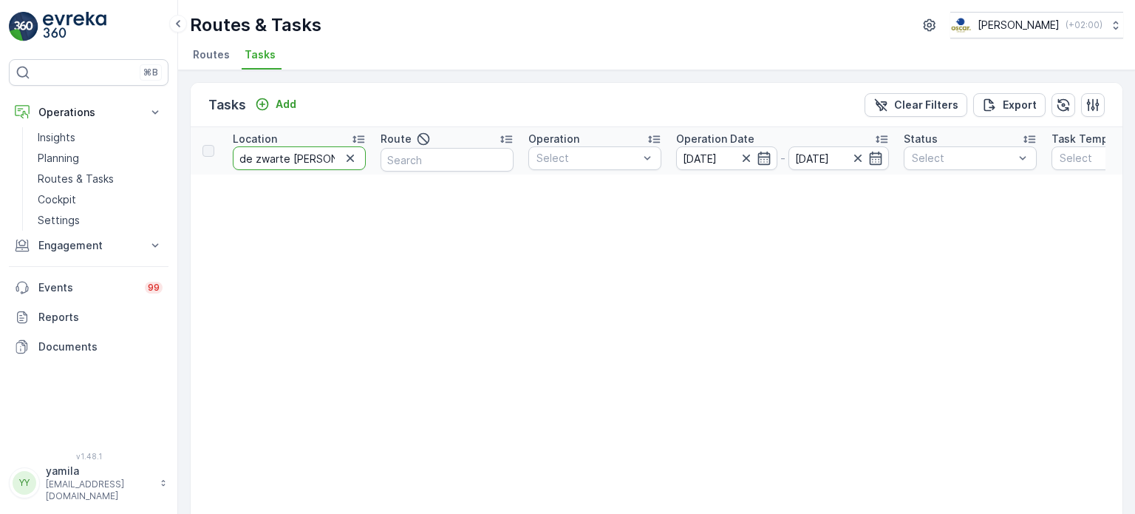
drag, startPoint x: 322, startPoint y: 163, endPoint x: 192, endPoint y: 158, distance: 130.1
type input "zwarte"
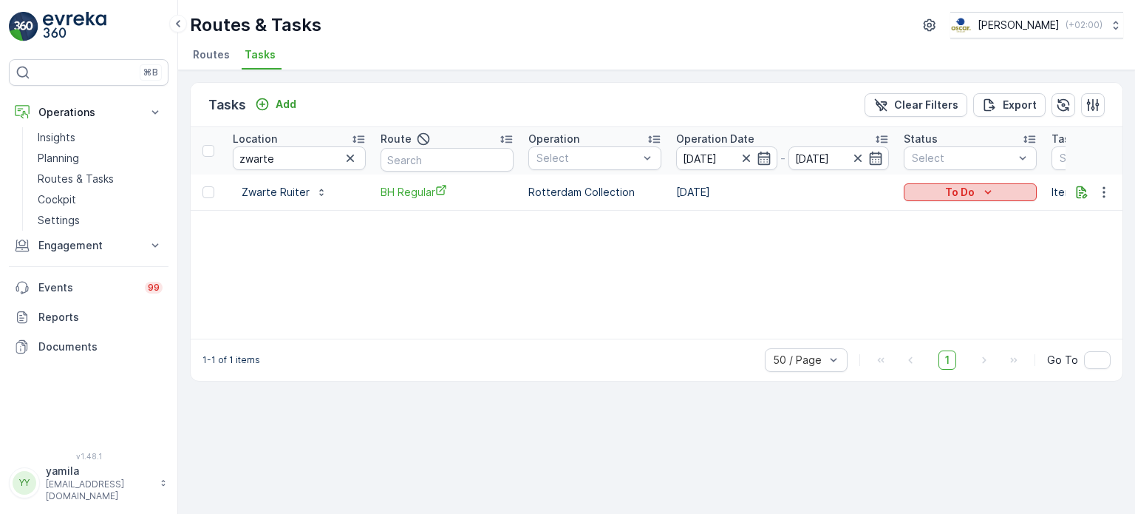
click at [989, 194] on icon "To Do" at bounding box center [987, 192] width 15 height 15
click at [936, 262] on span "Done" at bounding box center [926, 254] width 27 height 15
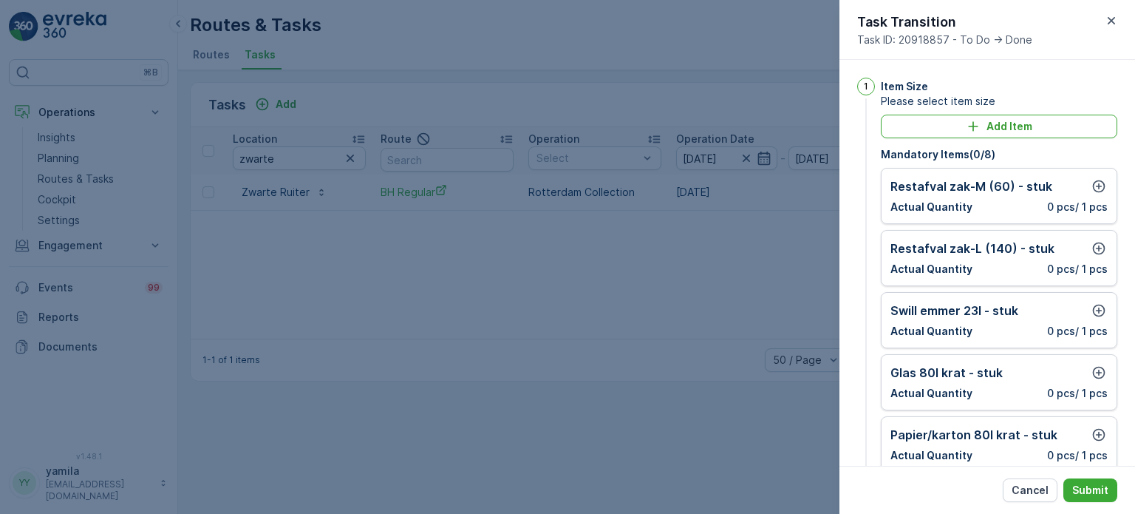
scroll to position [38, 0]
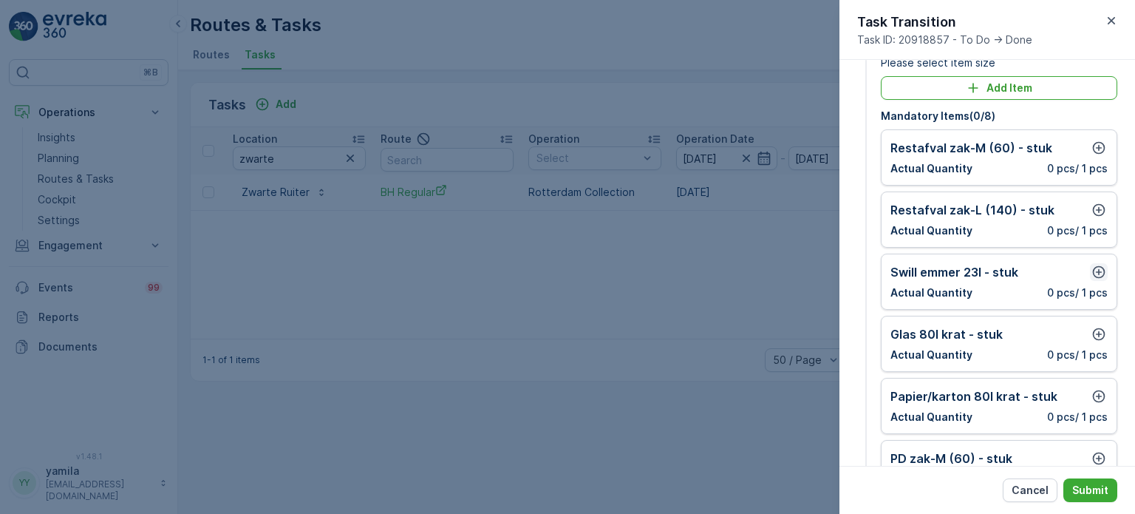
click at [1100, 268] on icon "button" at bounding box center [1099, 272] width 13 height 13
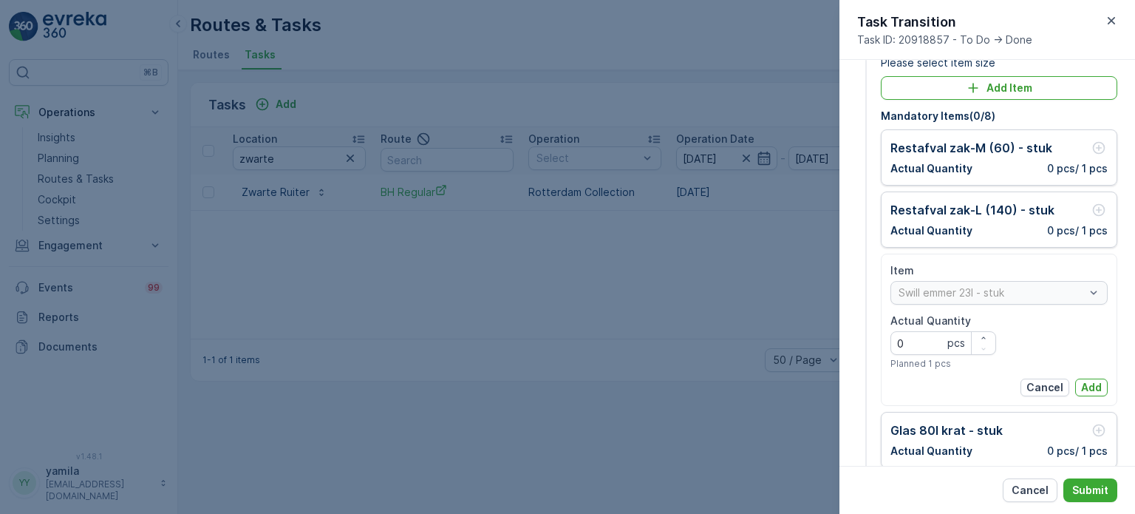
click at [935, 341] on Quantity "0" at bounding box center [943, 343] width 106 height 24
click at [935, 343] on Quantity "44" at bounding box center [943, 343] width 106 height 24
type Quantity "4"
click at [1083, 385] on p "Add" at bounding box center [1091, 387] width 21 height 15
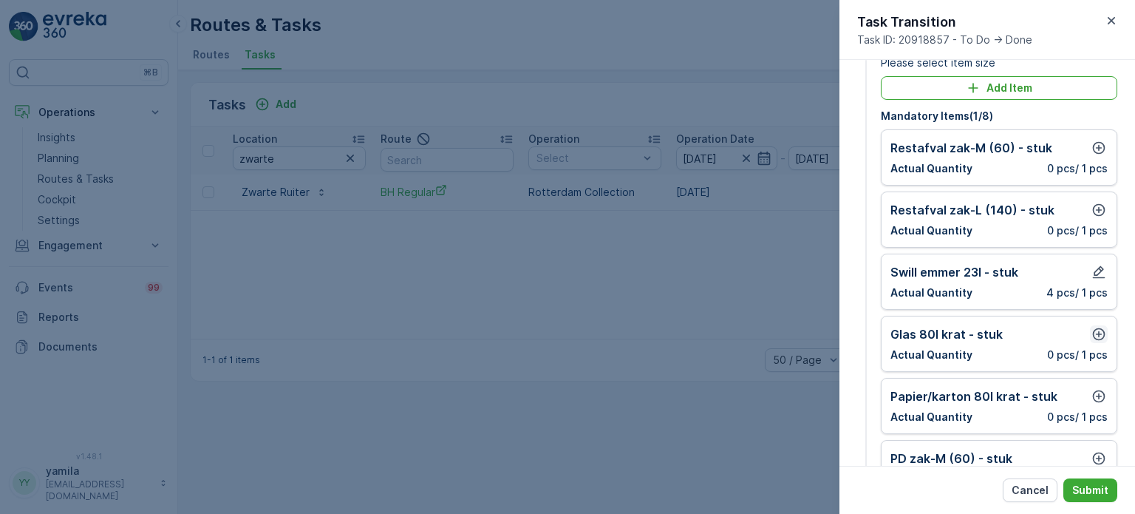
click at [1092, 335] on icon "button" at bounding box center [1098, 334] width 15 height 15
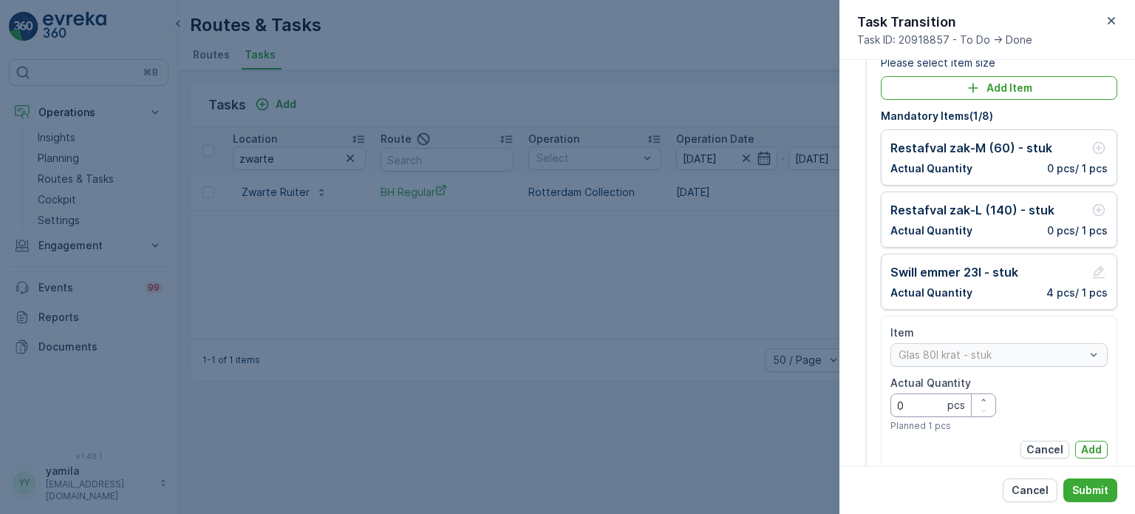
click at [914, 402] on Quantity "0" at bounding box center [943, 405] width 106 height 24
type Quantity "1"
click at [1088, 443] on p "Add" at bounding box center [1091, 449] width 21 height 15
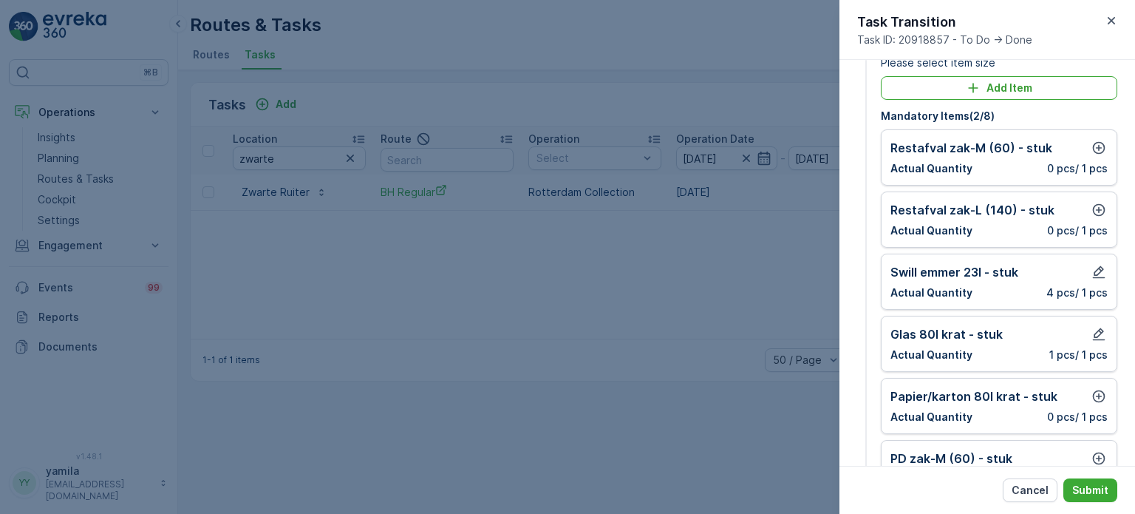
scroll to position [65, 0]
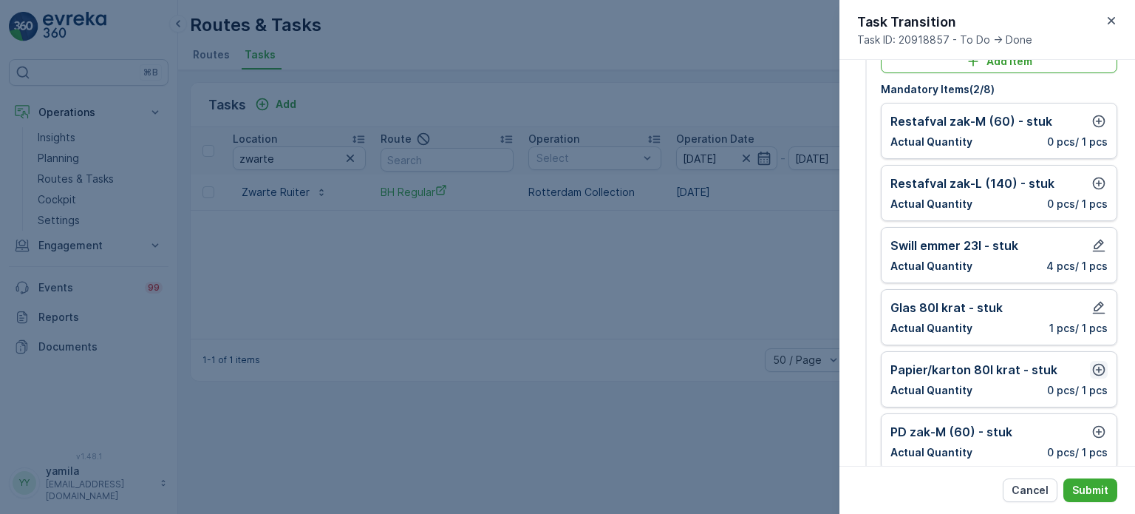
click at [1091, 363] on icon "button" at bounding box center [1098, 369] width 15 height 15
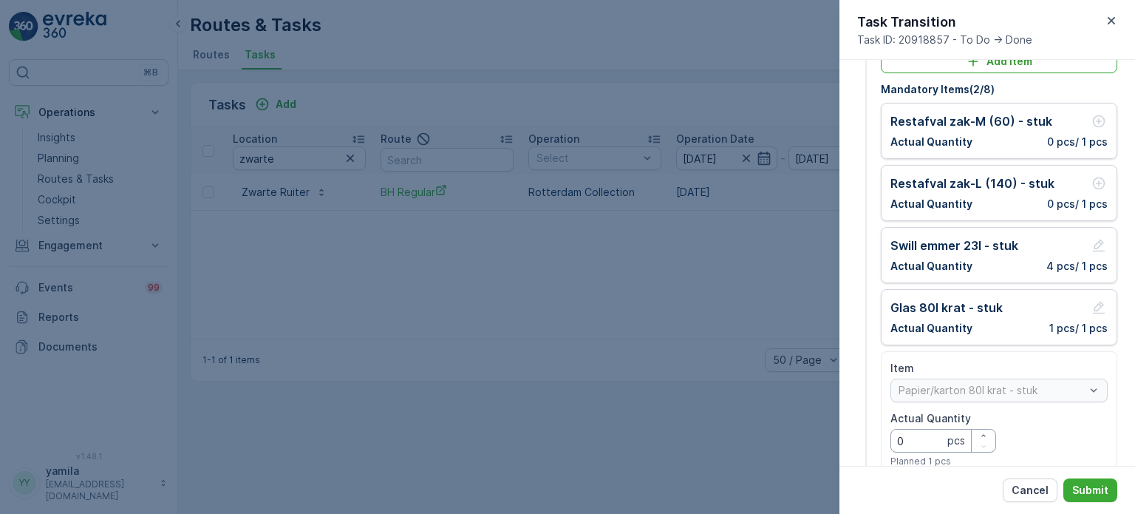
click at [920, 446] on Quantity "0" at bounding box center [943, 441] width 106 height 24
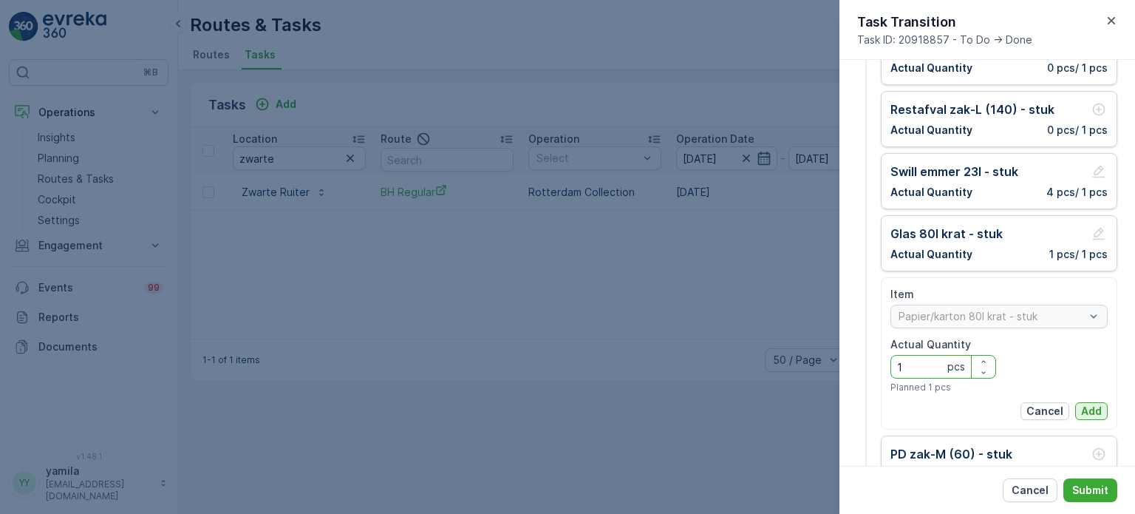
type Quantity "1"
click at [1085, 404] on p "Add" at bounding box center [1091, 410] width 21 height 15
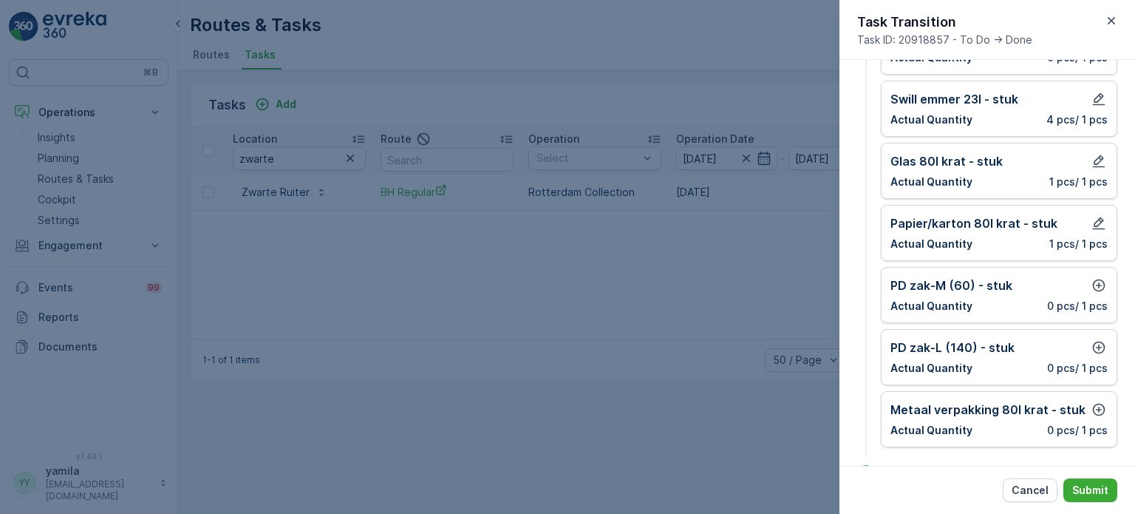
scroll to position [212, 0]
click at [1099, 282] on icon "button" at bounding box center [1098, 284] width 15 height 15
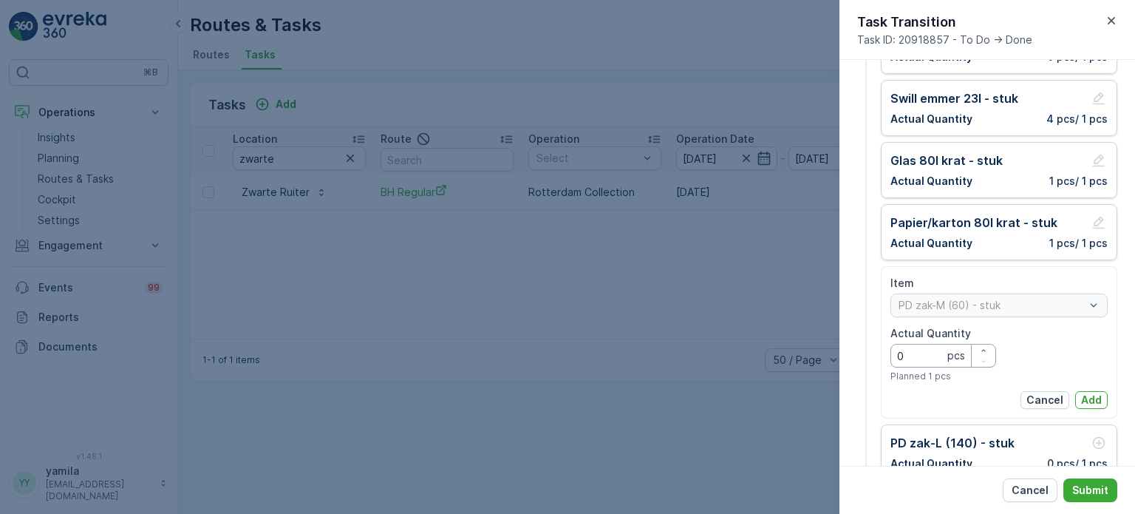
click at [928, 364] on Quantity "0" at bounding box center [943, 356] width 106 height 24
type Quantity "0"
type Quantity "1"
click at [1091, 401] on p "Add" at bounding box center [1091, 399] width 21 height 15
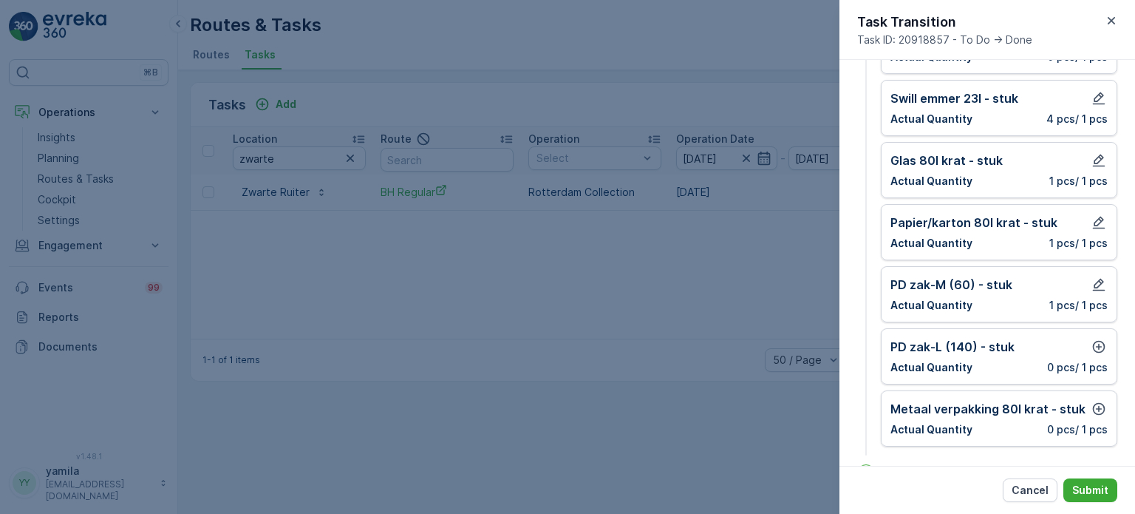
scroll to position [253, 0]
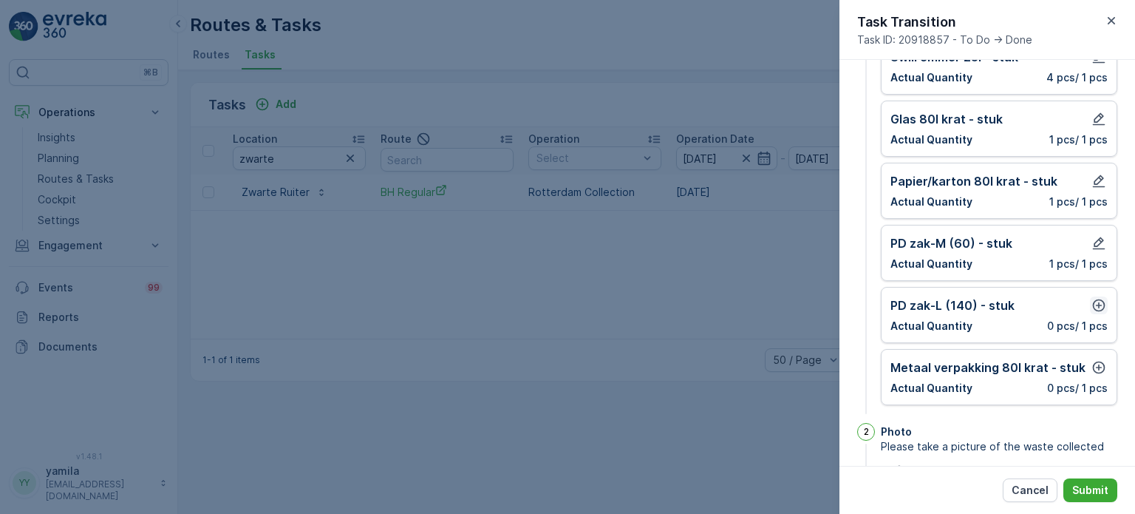
click at [1094, 309] on icon "button" at bounding box center [1098, 305] width 15 height 15
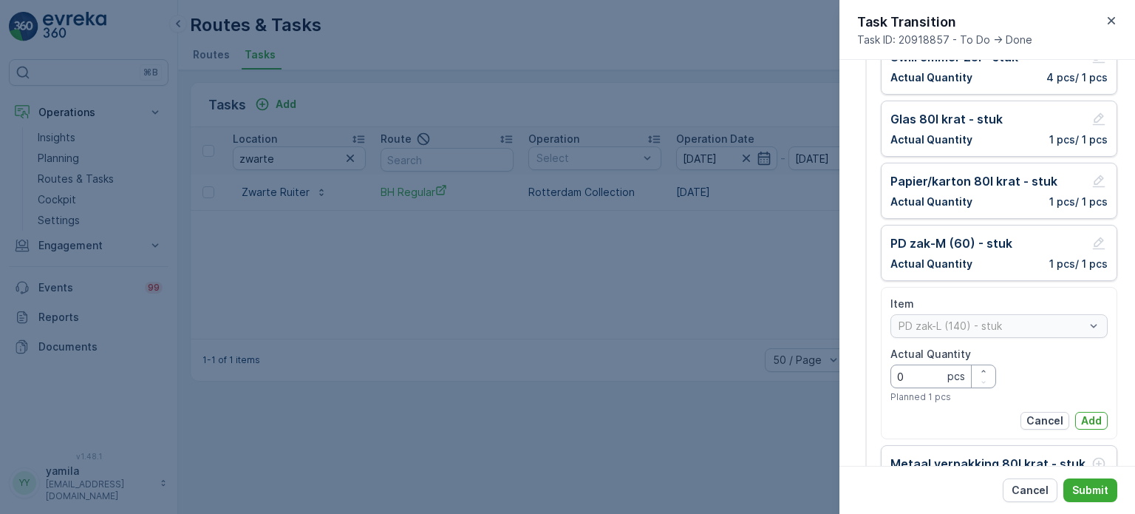
click at [914, 380] on Quantity "0" at bounding box center [943, 376] width 106 height 24
type Quantity "1"
click at [1092, 413] on p "Add" at bounding box center [1091, 420] width 21 height 15
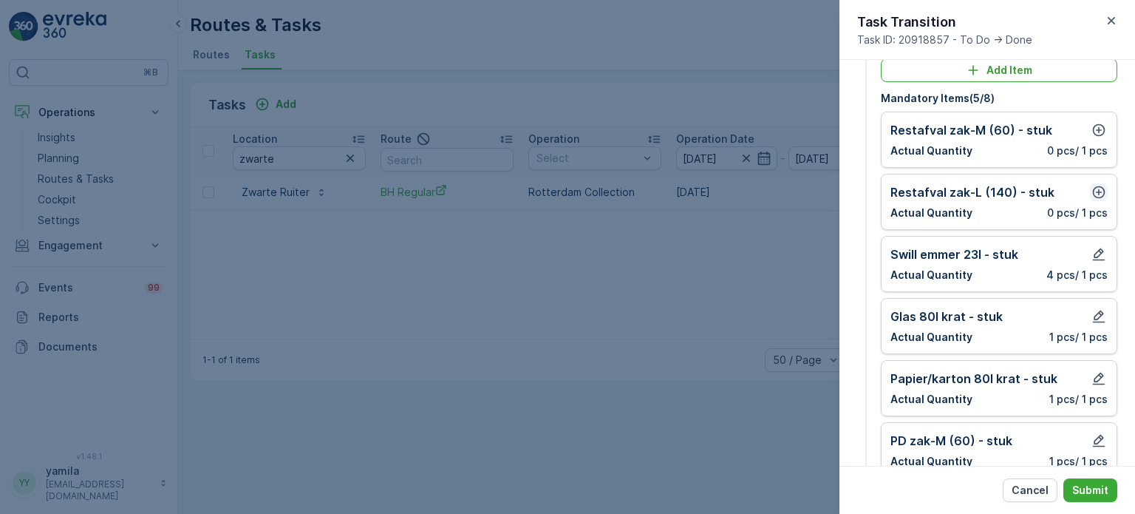
scroll to position [56, 0]
click at [1107, 192] on div "Restafval zak-L (140) - stuk Actual Quantity 0 pcs / 1 pcs" at bounding box center [999, 202] width 236 height 56
click at [1095, 190] on icon "button" at bounding box center [1099, 192] width 13 height 13
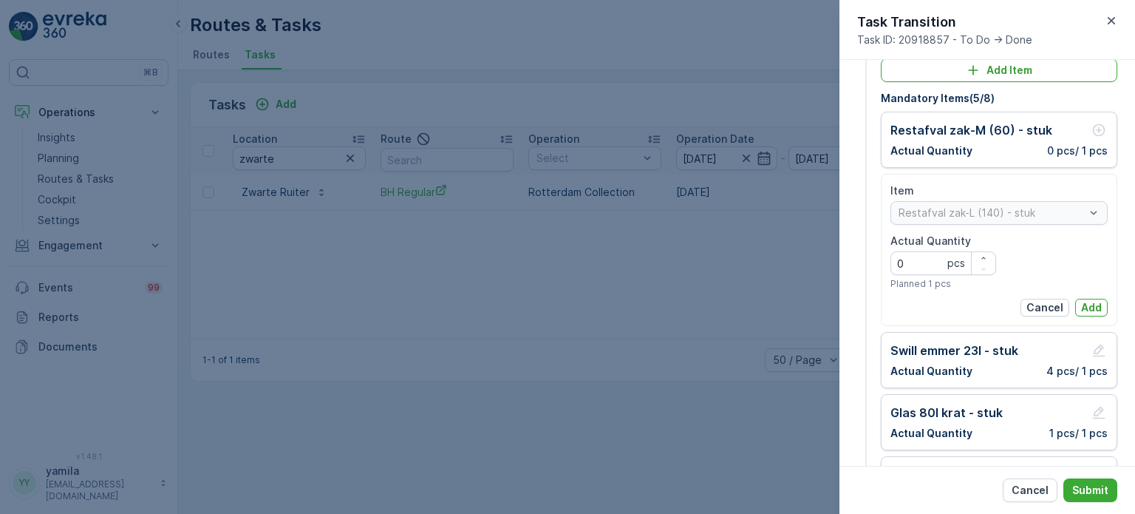
click at [910, 260] on Quantity "0" at bounding box center [943, 263] width 106 height 24
type Quantity "7"
click at [1084, 307] on p "Add" at bounding box center [1091, 307] width 21 height 15
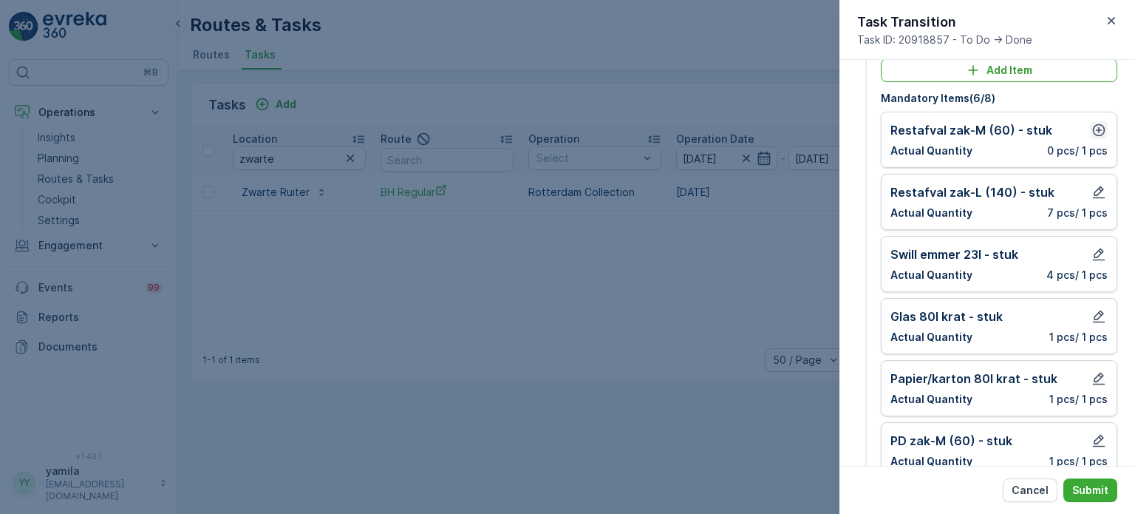
click at [1094, 138] on button "button" at bounding box center [1099, 130] width 18 height 18
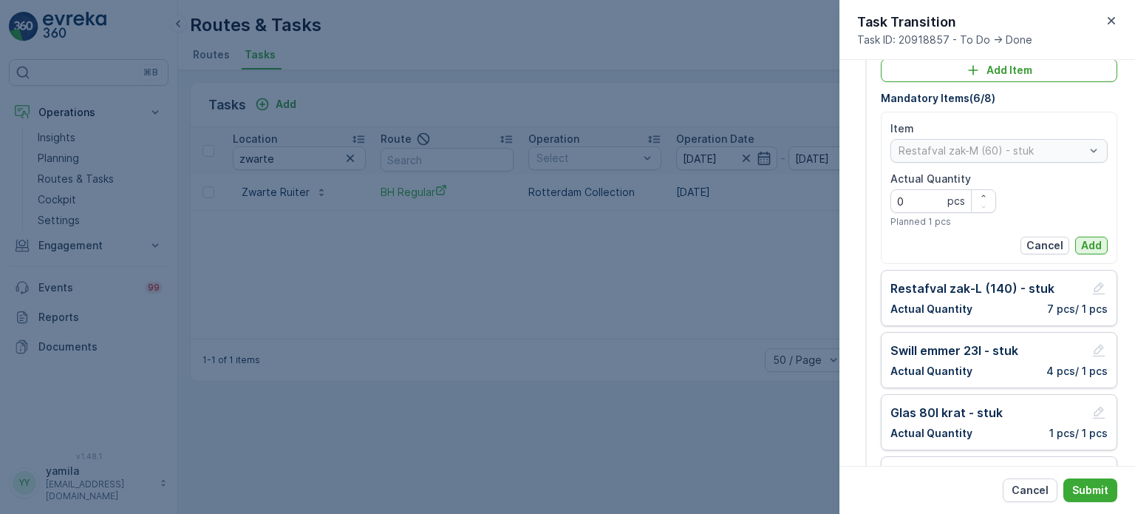
click at [1088, 245] on p "Add" at bounding box center [1091, 245] width 21 height 15
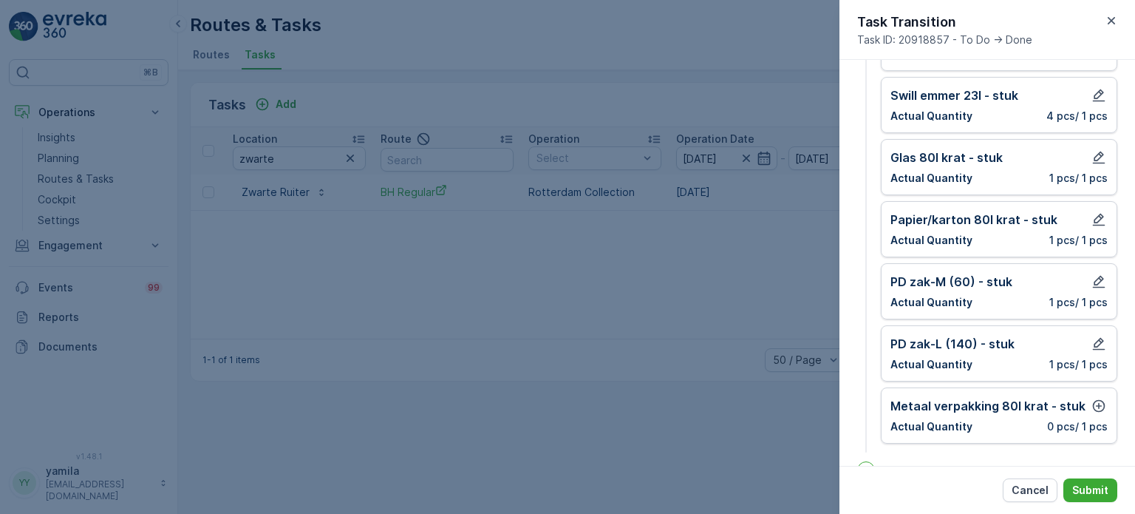
scroll to position [216, 0]
click at [1093, 405] on icon "button" at bounding box center [1098, 405] width 15 height 15
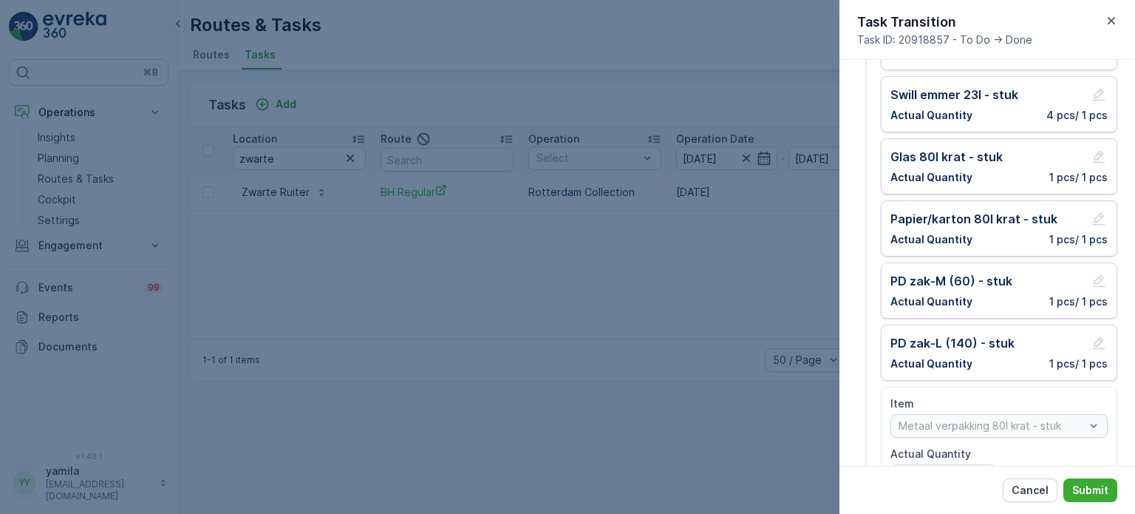
scroll to position [411, 0]
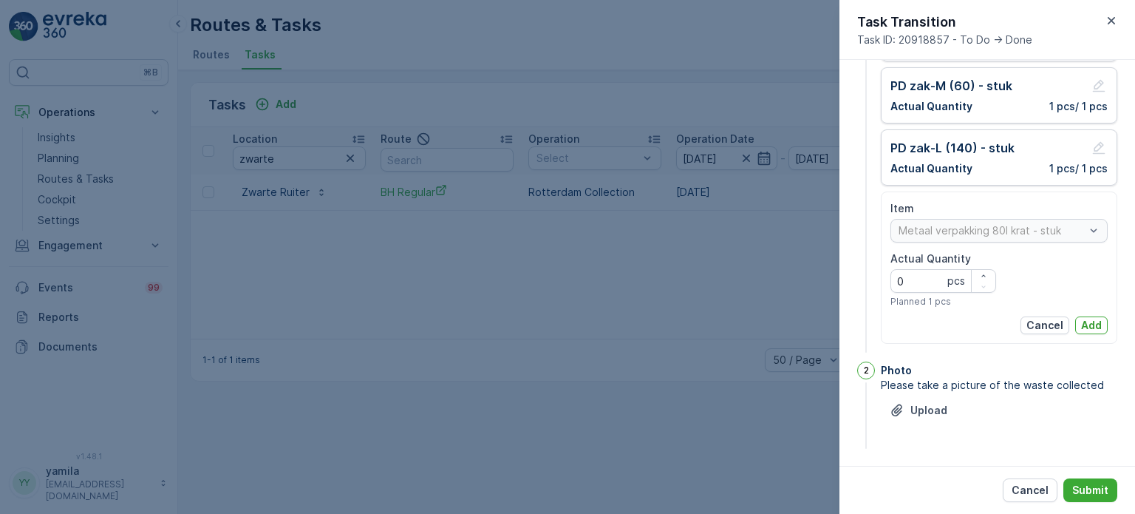
click at [1083, 330] on div "Item Metaal verpakking 80l krat - stuk Actual Quantity 0 pcs Planned 1 pcs Canc…" at bounding box center [999, 267] width 236 height 152
click at [1083, 330] on button "Add" at bounding box center [1091, 325] width 33 height 18
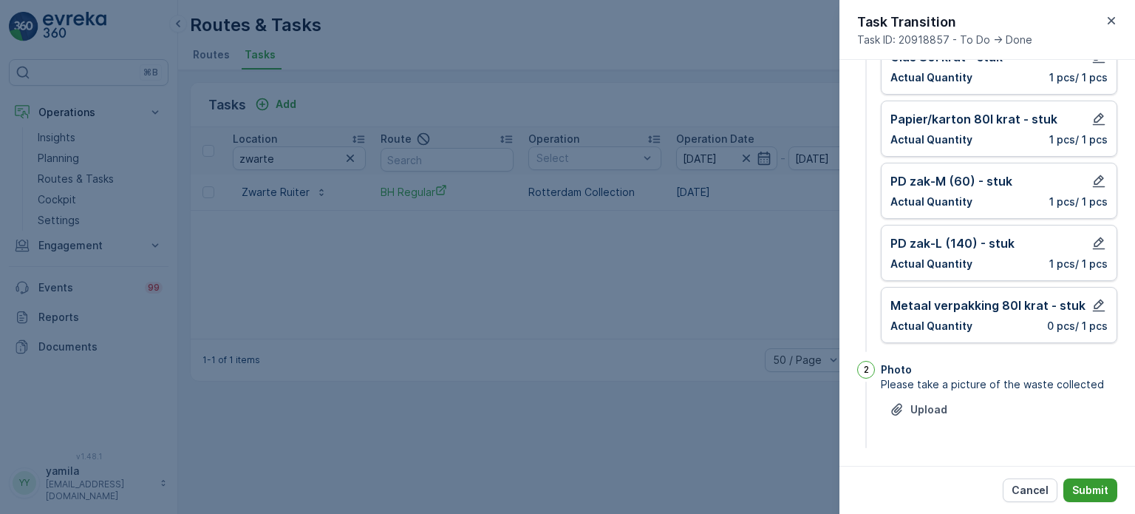
click at [1084, 490] on p "Submit" at bounding box center [1090, 489] width 36 height 15
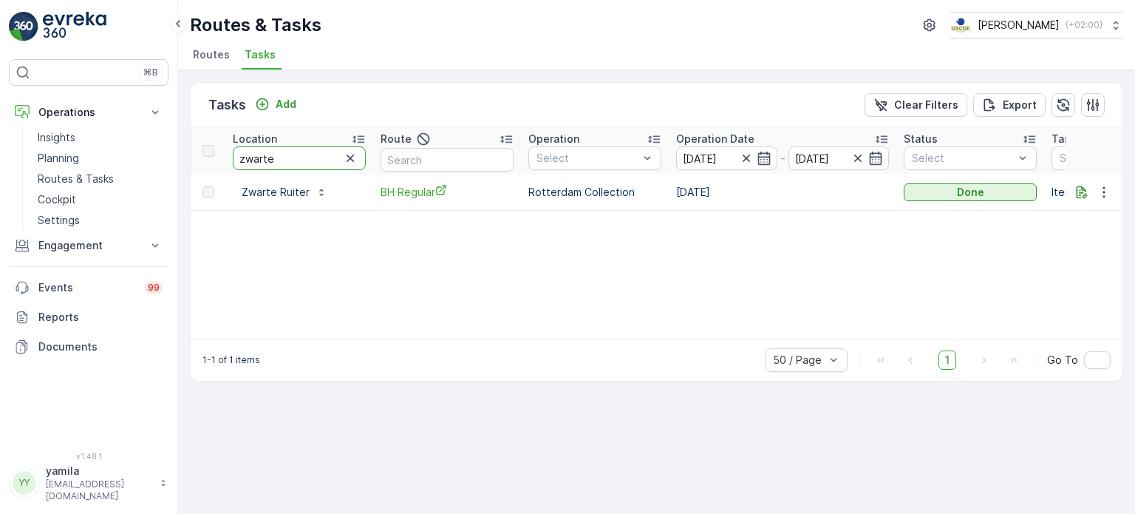
click at [272, 159] on input "zwarte" at bounding box center [299, 158] width 133 height 24
type input "panin"
click at [941, 187] on div "To Do" at bounding box center [970, 192] width 121 height 15
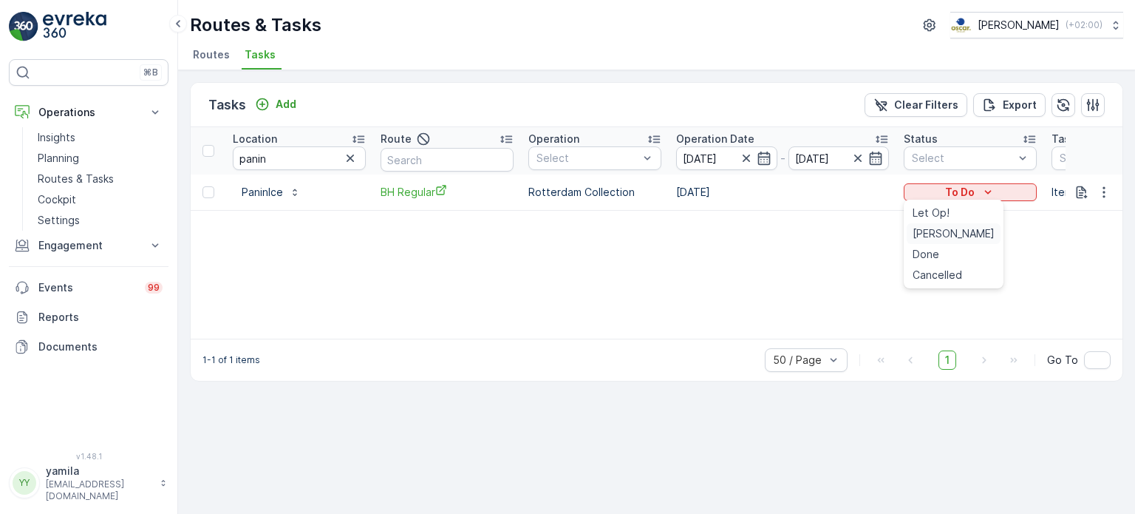
click at [944, 236] on span "[PERSON_NAME]" at bounding box center [954, 233] width 82 height 15
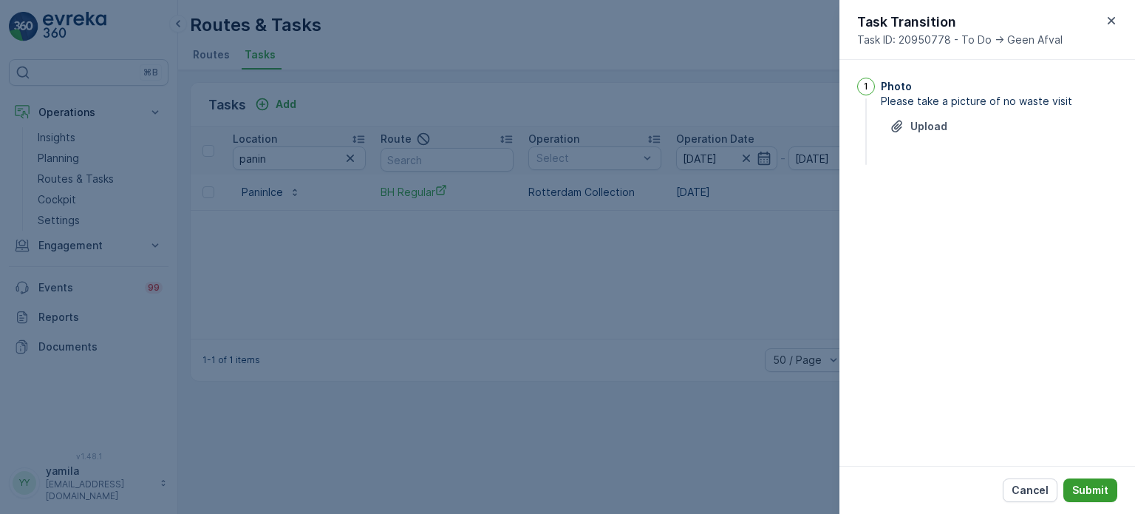
click at [1102, 482] on p "Submit" at bounding box center [1090, 489] width 36 height 15
click at [896, 148] on icon "Upload File" at bounding box center [896, 147] width 10 height 12
click at [1114, 15] on icon "button" at bounding box center [1111, 20] width 15 height 15
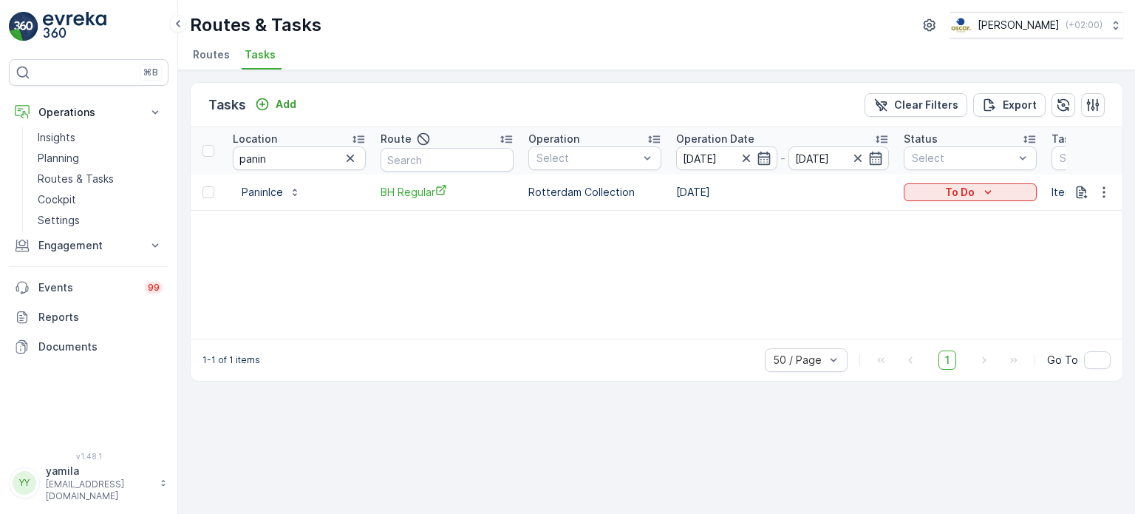
click at [263, 148] on input "panin" at bounding box center [299, 158] width 133 height 24
type input "ooievaart"
click at [1011, 194] on div "To Do" at bounding box center [970, 192] width 121 height 15
click at [931, 259] on span "Done" at bounding box center [926, 254] width 27 height 15
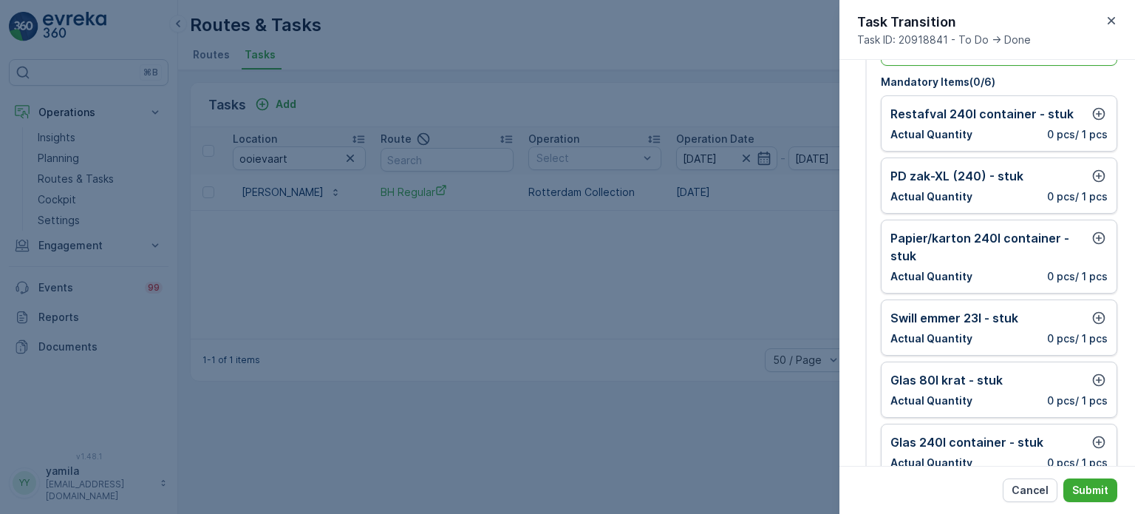
scroll to position [73, 0]
click at [1091, 115] on icon "button" at bounding box center [1098, 113] width 15 height 15
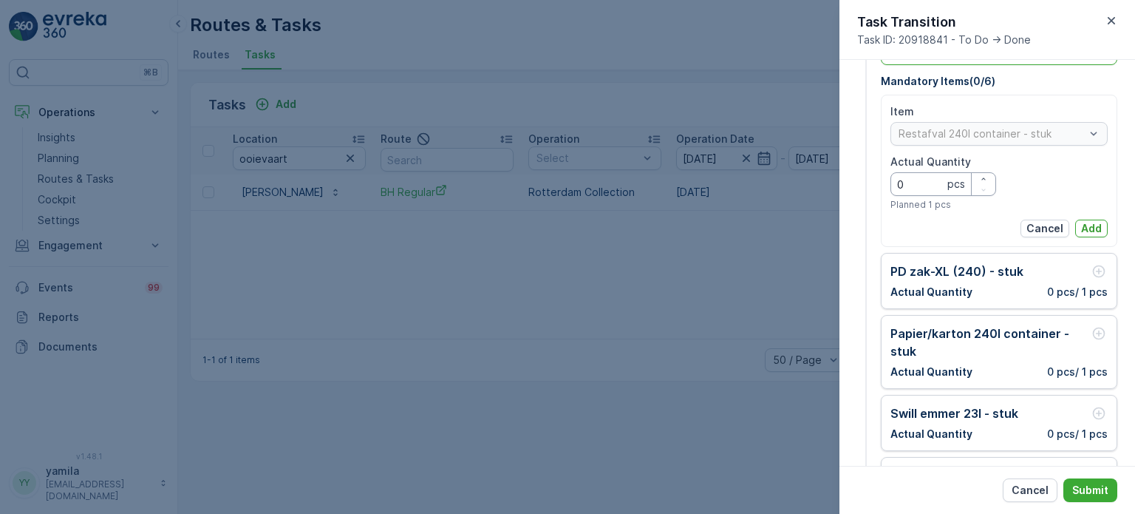
click at [915, 172] on Quantity "0" at bounding box center [943, 184] width 106 height 24
type Quantity "1"
click at [1081, 221] on p "Add" at bounding box center [1091, 228] width 21 height 15
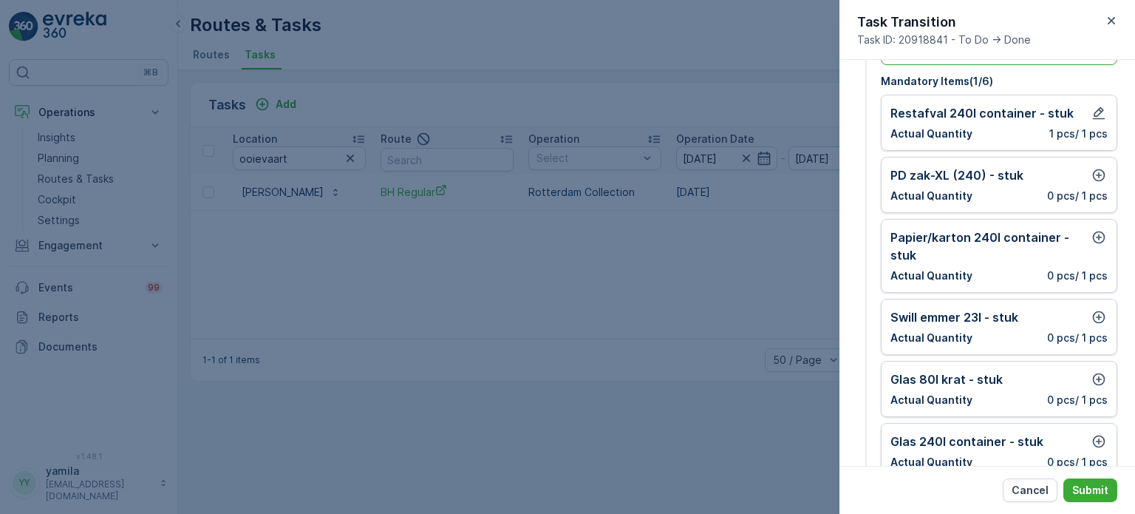
scroll to position [150, 0]
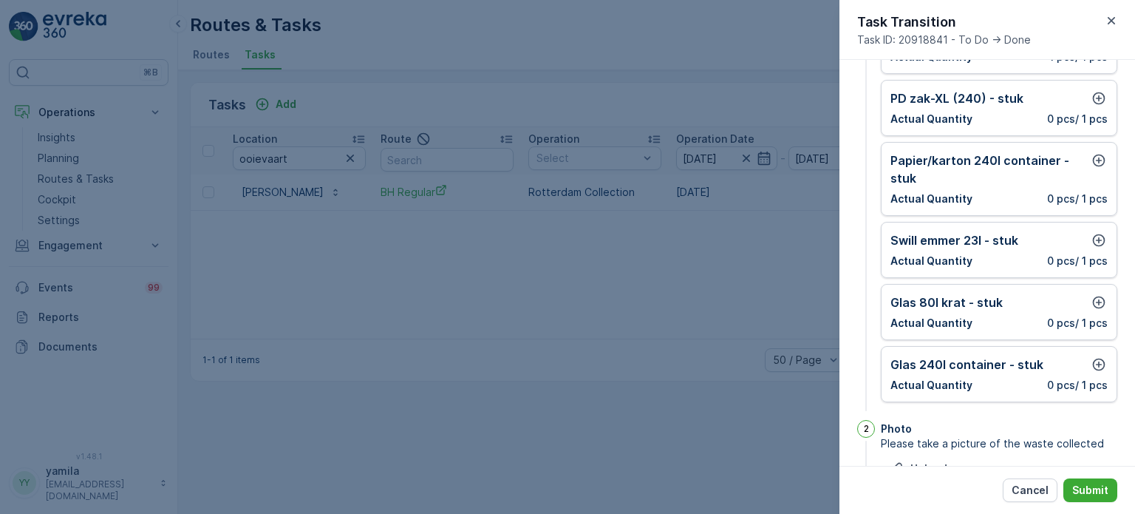
click at [1105, 299] on div "Glas 80l krat - stuk Actual Quantity 0 pcs / 1 pcs" at bounding box center [999, 312] width 236 height 56
click at [1099, 300] on icon "button" at bounding box center [1098, 302] width 15 height 15
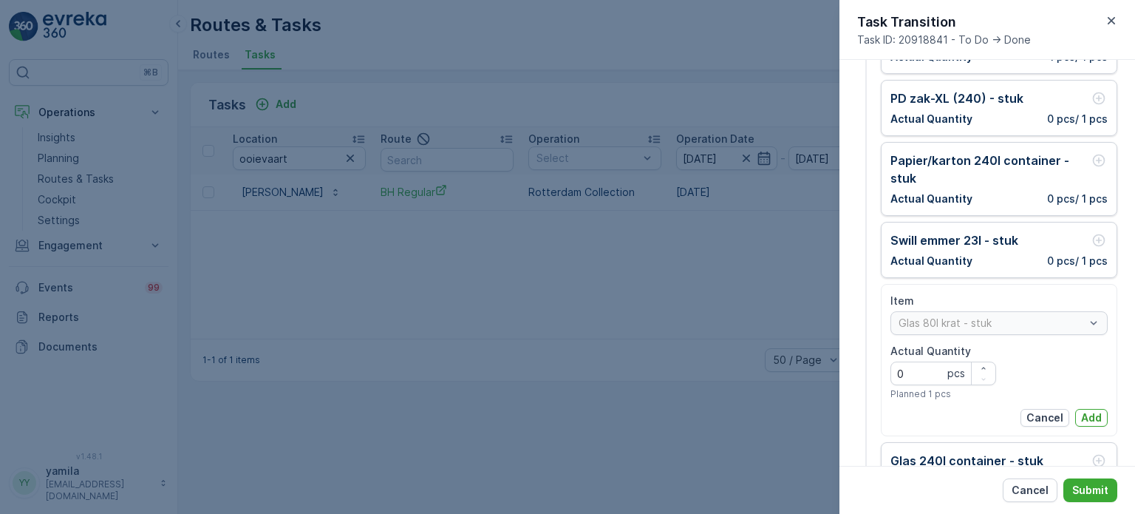
click at [943, 364] on Quantity "0" at bounding box center [943, 373] width 106 height 24
type Quantity "1"
click at [1096, 411] on p "Add" at bounding box center [1091, 417] width 21 height 15
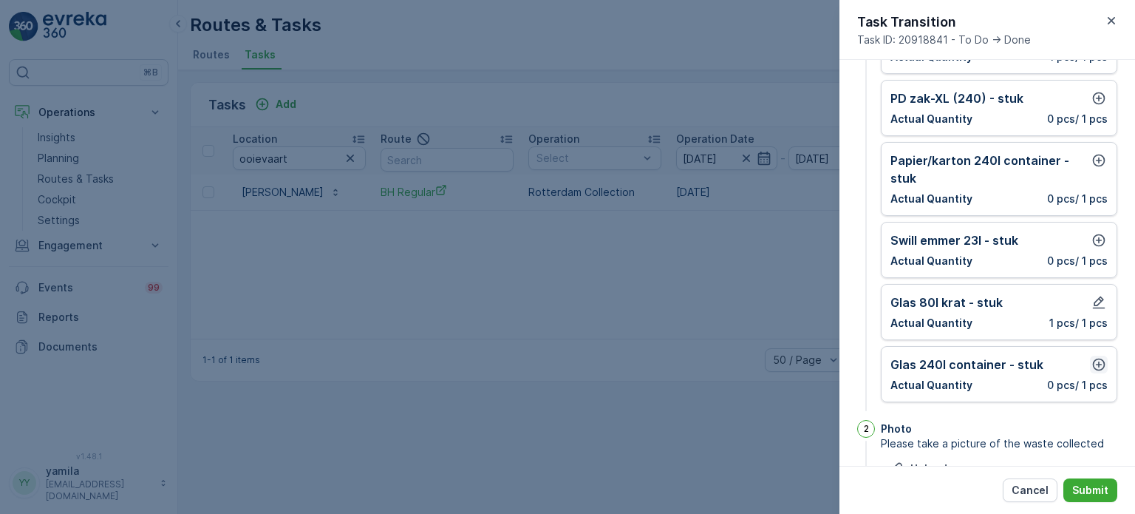
click at [1090, 360] on button "button" at bounding box center [1099, 364] width 18 height 18
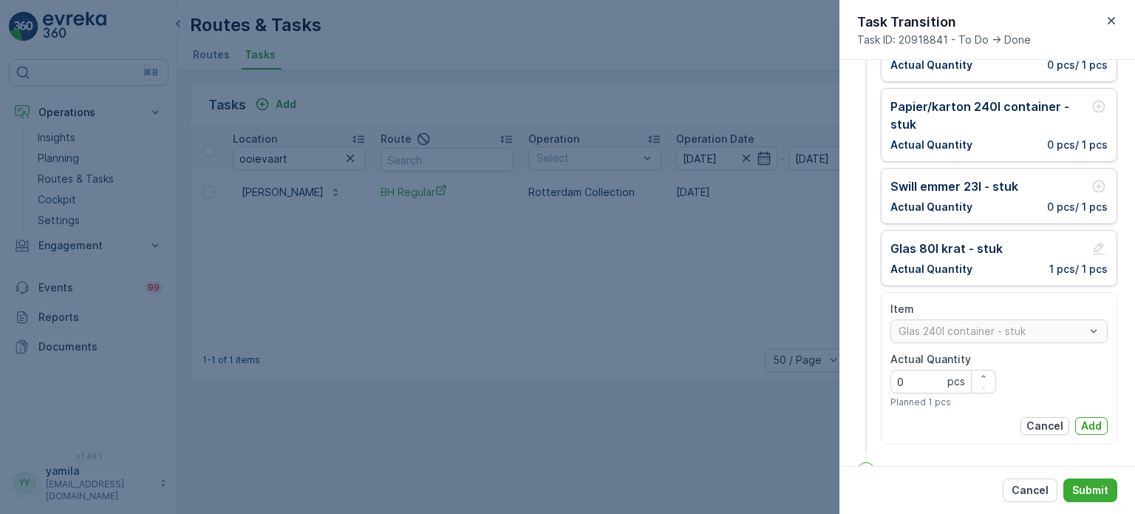
scroll to position [208, 0]
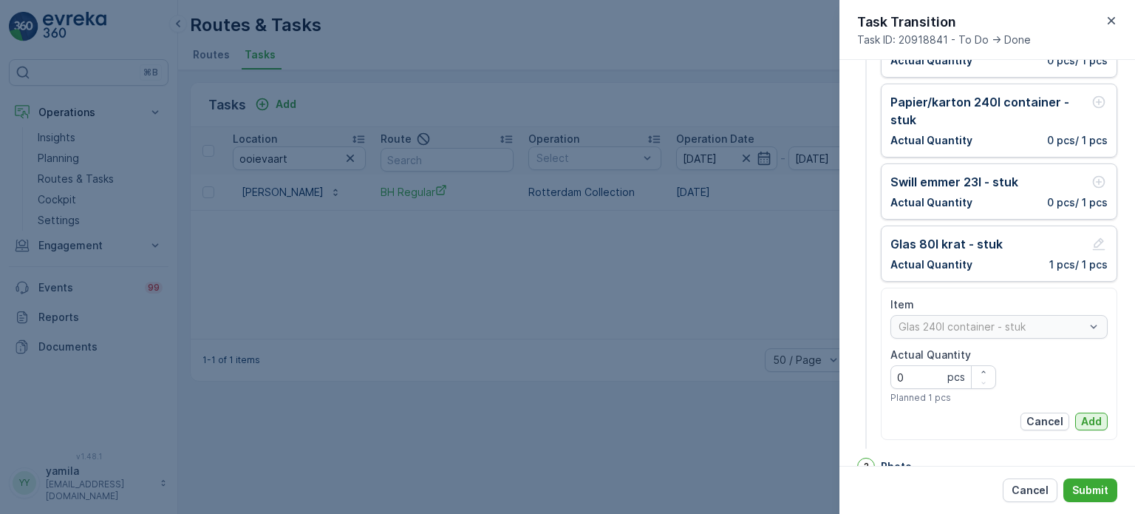
click at [1084, 421] on p "Add" at bounding box center [1091, 421] width 21 height 15
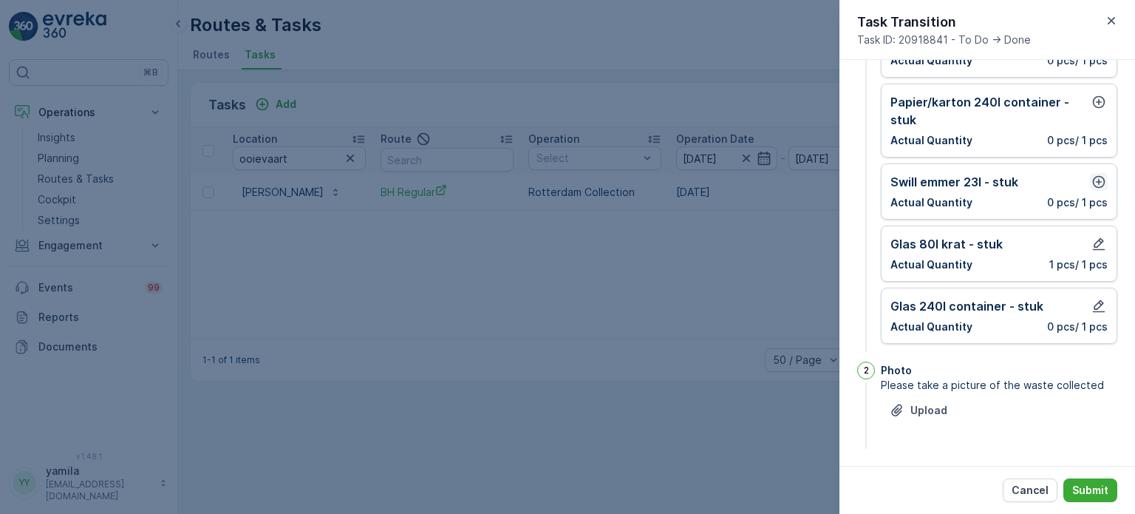
click at [1094, 180] on icon "button" at bounding box center [1099, 182] width 13 height 13
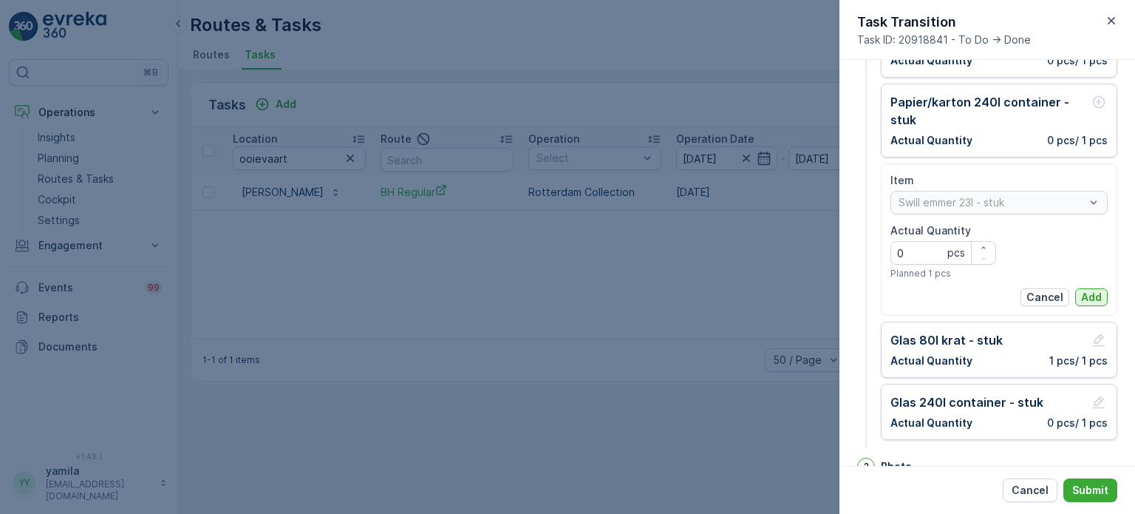
click at [1085, 288] on button "Add" at bounding box center [1091, 297] width 33 height 18
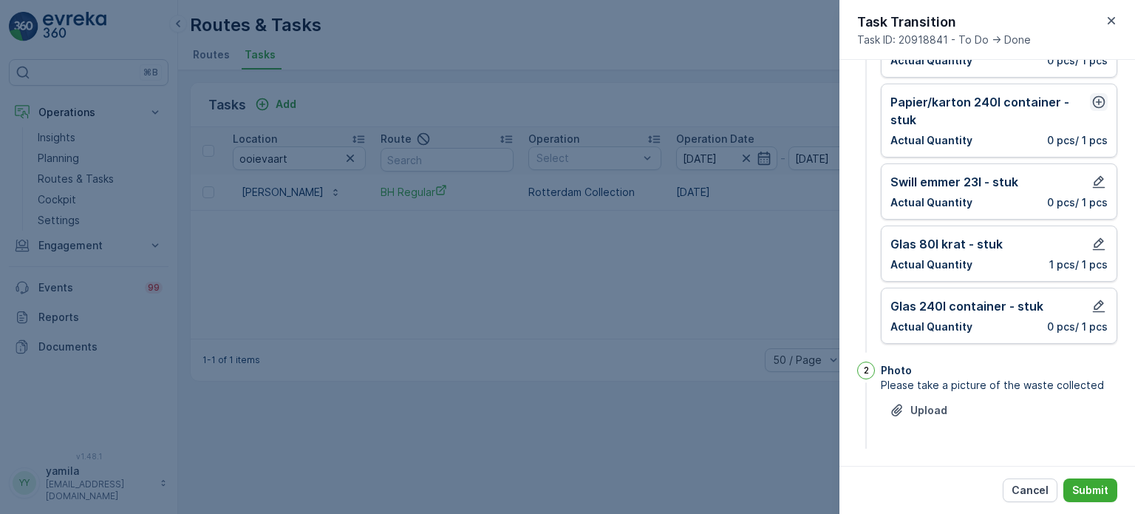
click at [1094, 103] on icon "button" at bounding box center [1099, 102] width 13 height 13
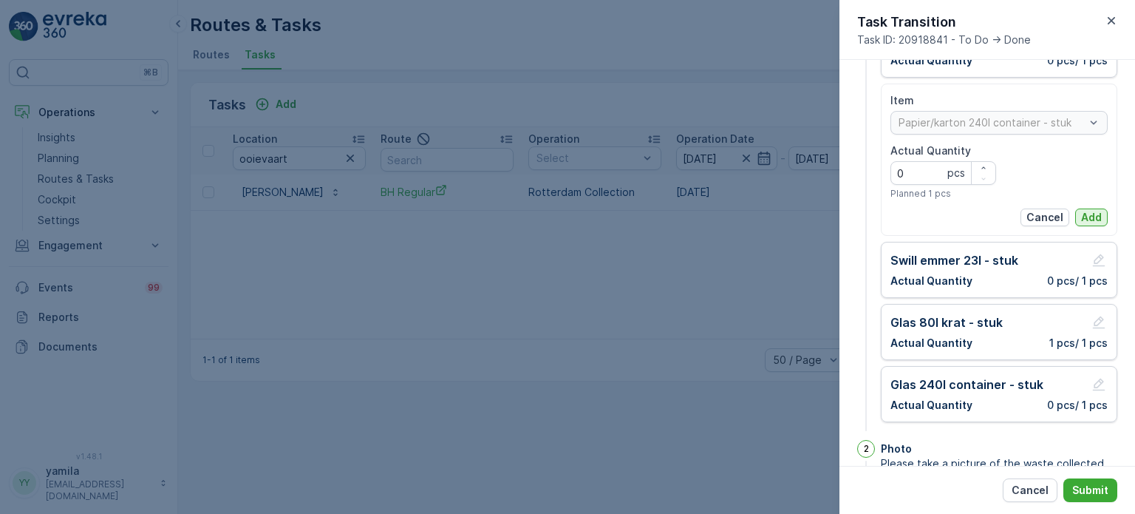
click at [1084, 210] on p "Add" at bounding box center [1091, 217] width 21 height 15
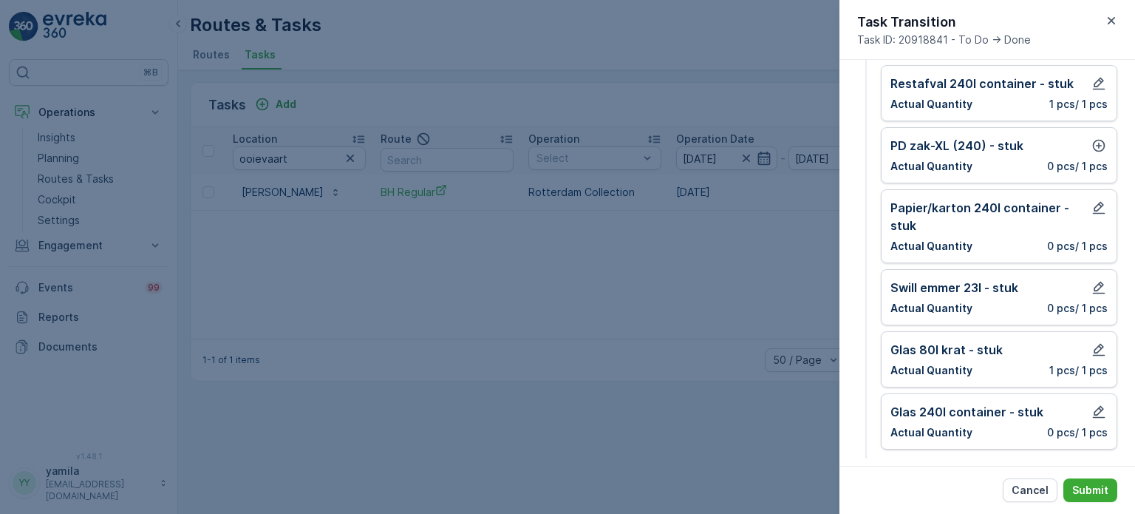
scroll to position [102, 0]
click at [1096, 145] on icon "button" at bounding box center [1099, 146] width 13 height 13
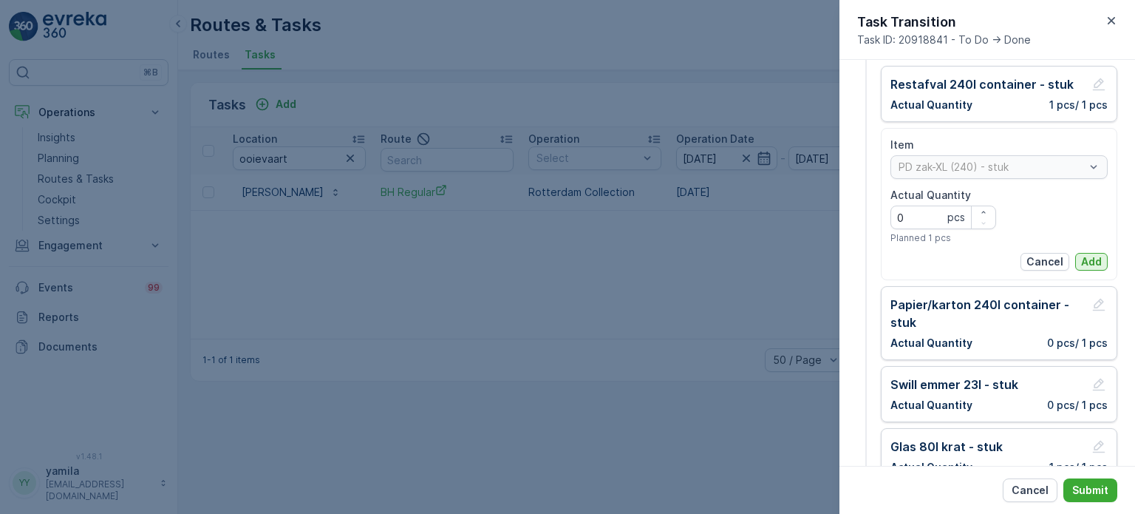
click at [1085, 258] on p "Add" at bounding box center [1091, 261] width 21 height 15
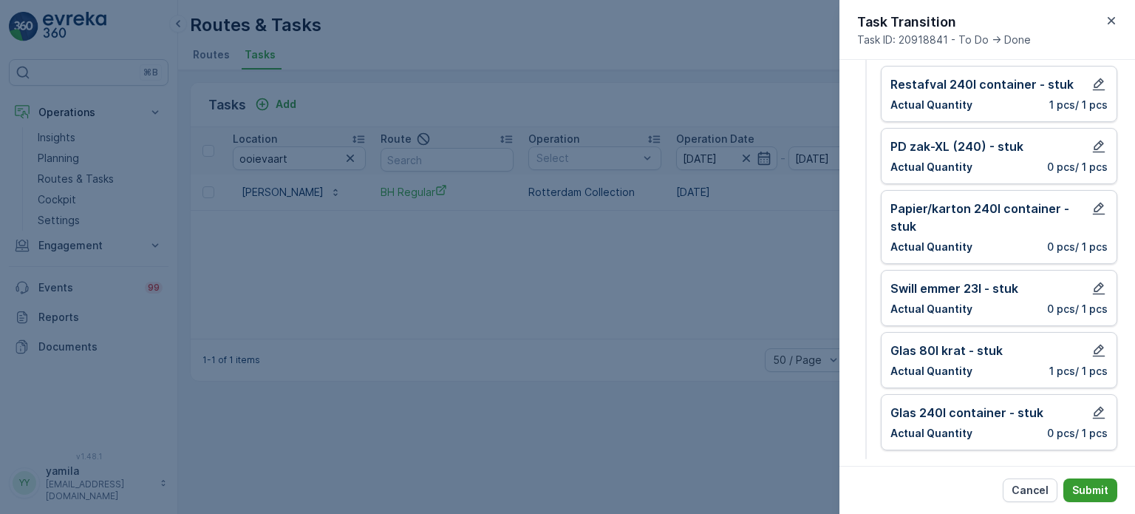
click at [1082, 490] on p "Submit" at bounding box center [1090, 489] width 36 height 15
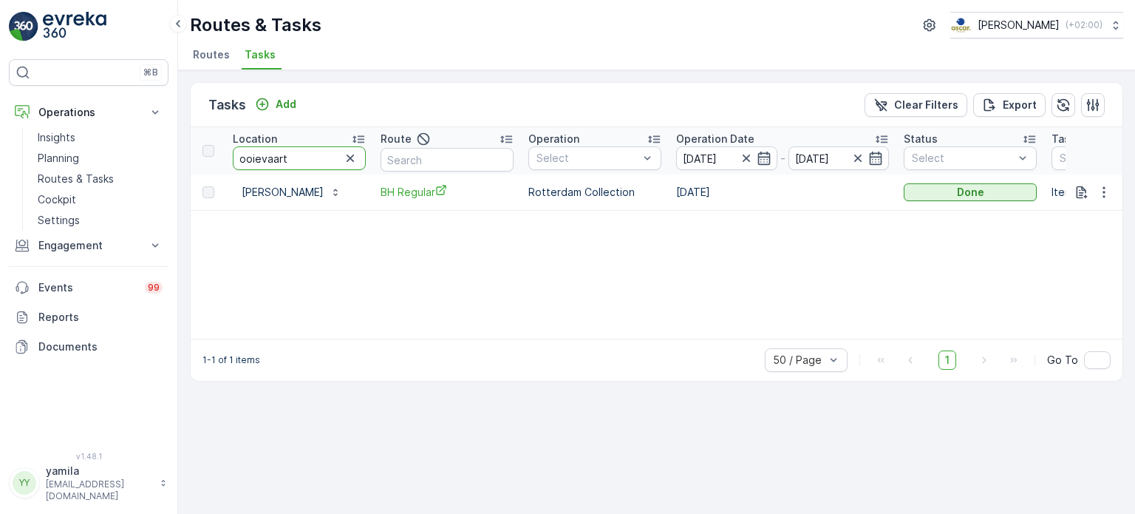
click at [316, 151] on input "ooievaart" at bounding box center [299, 158] width 133 height 24
type input "on [PERSON_NAME]"
click at [944, 203] on td "To Do" at bounding box center [970, 191] width 148 height 35
click at [978, 191] on div "To Do" at bounding box center [970, 192] width 121 height 15
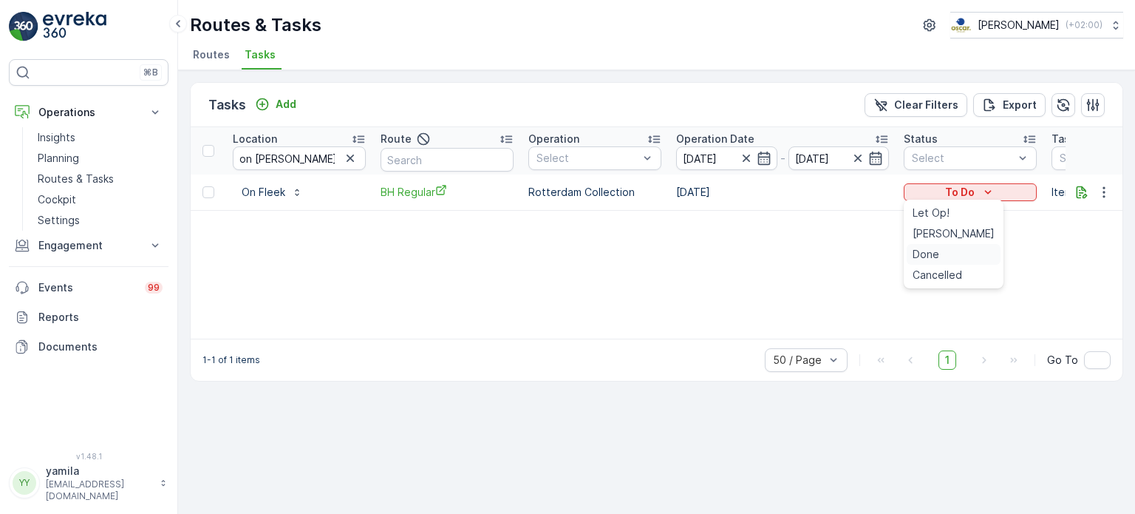
click at [926, 260] on span "Done" at bounding box center [926, 254] width 27 height 15
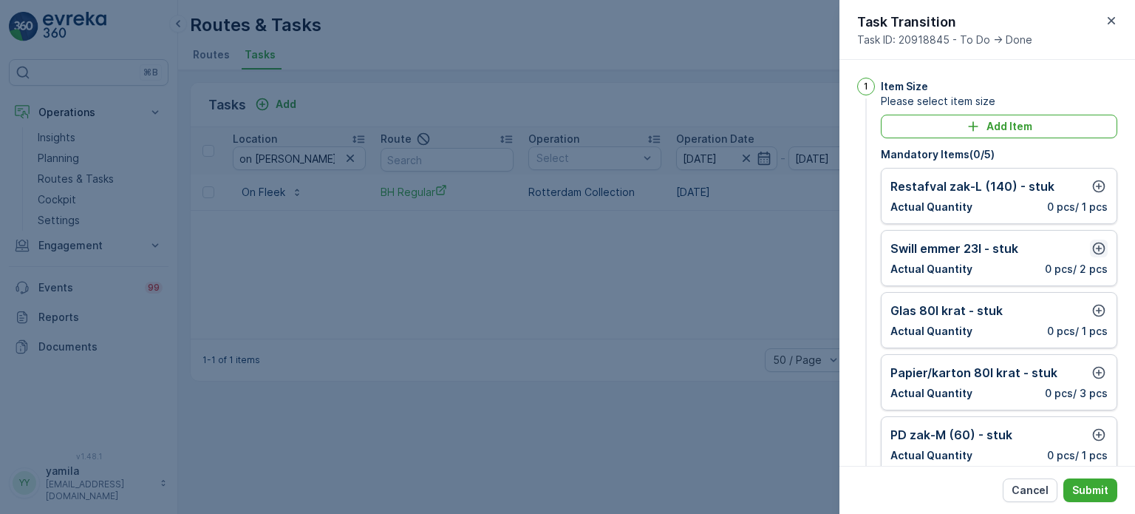
click at [1094, 246] on icon "button" at bounding box center [1098, 248] width 15 height 15
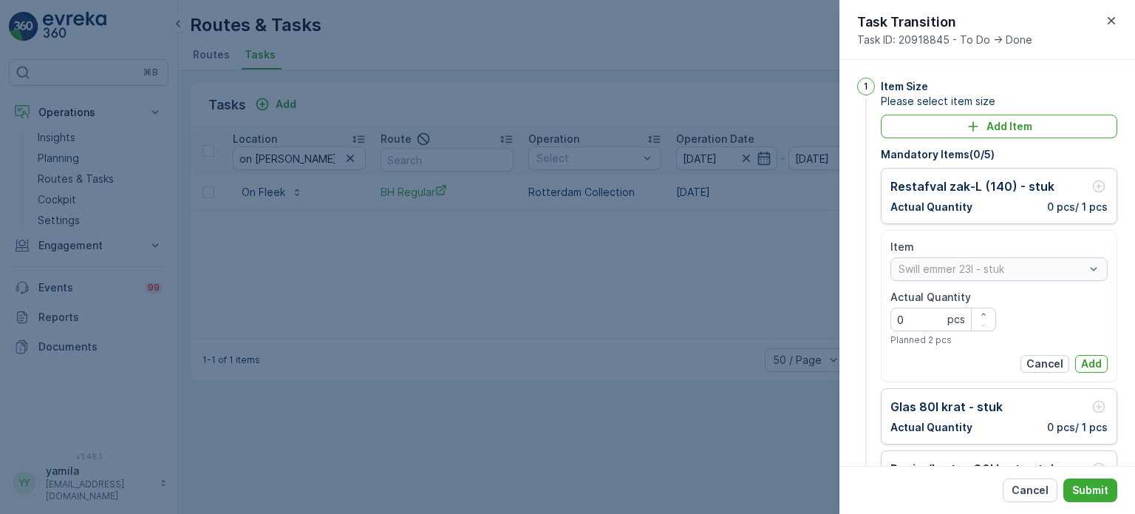
click at [935, 310] on Quantity "0" at bounding box center [943, 319] width 106 height 24
type Quantity "3"
click at [1094, 363] on p "Add" at bounding box center [1091, 363] width 21 height 15
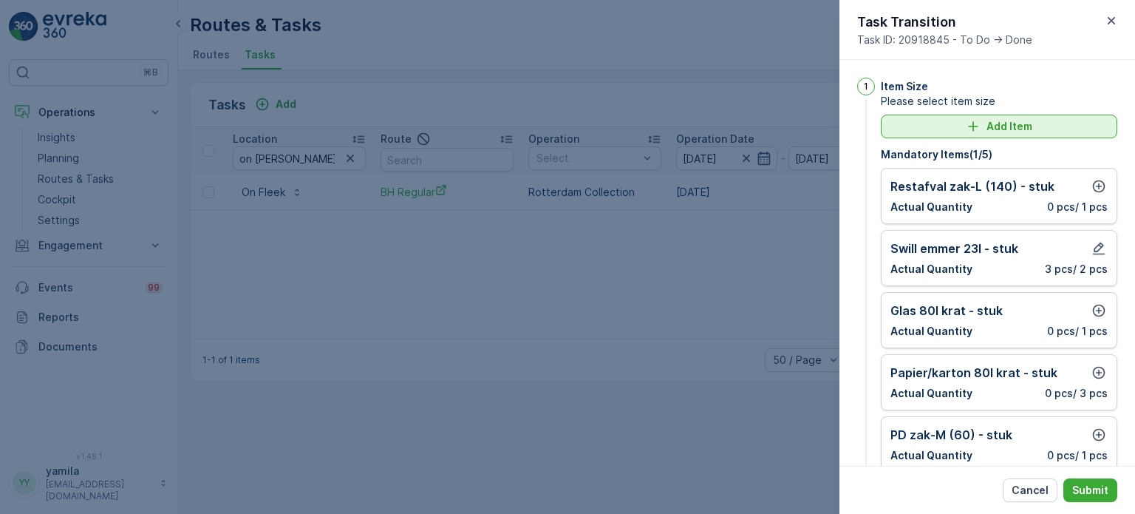
click at [1028, 133] on button "Add Item" at bounding box center [999, 127] width 236 height 24
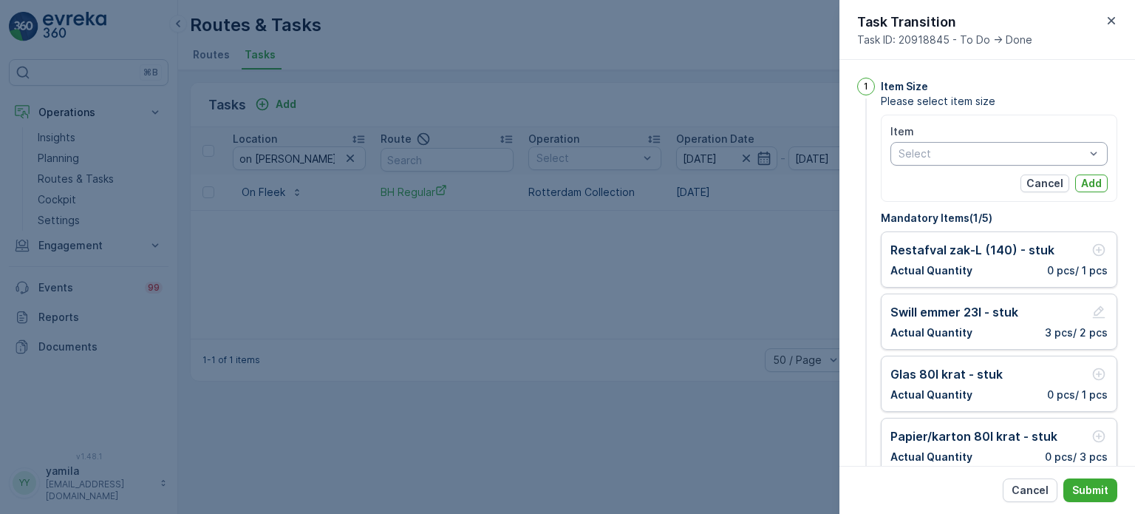
click at [948, 156] on div at bounding box center [991, 154] width 189 height 12
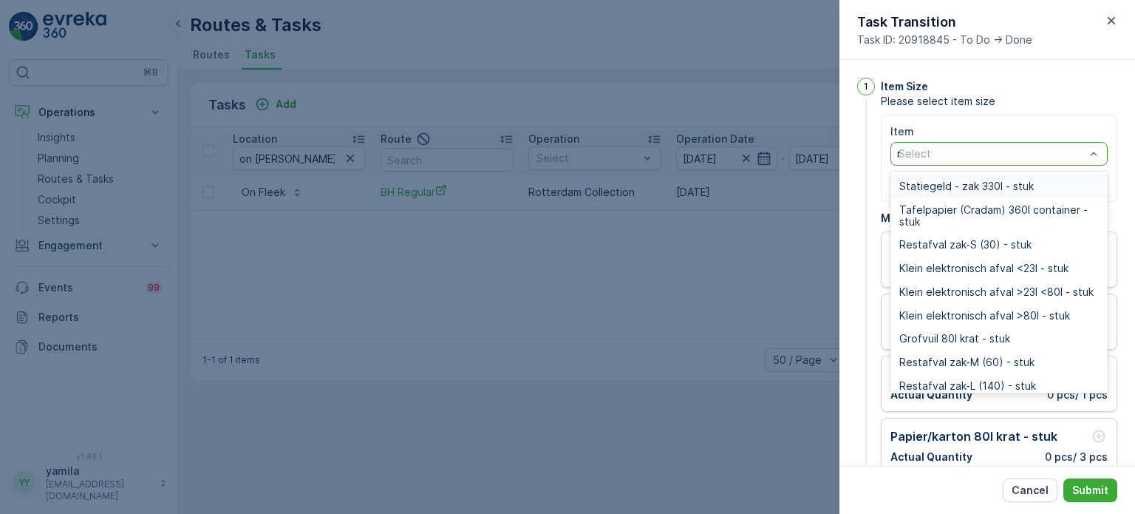
type input "rest"
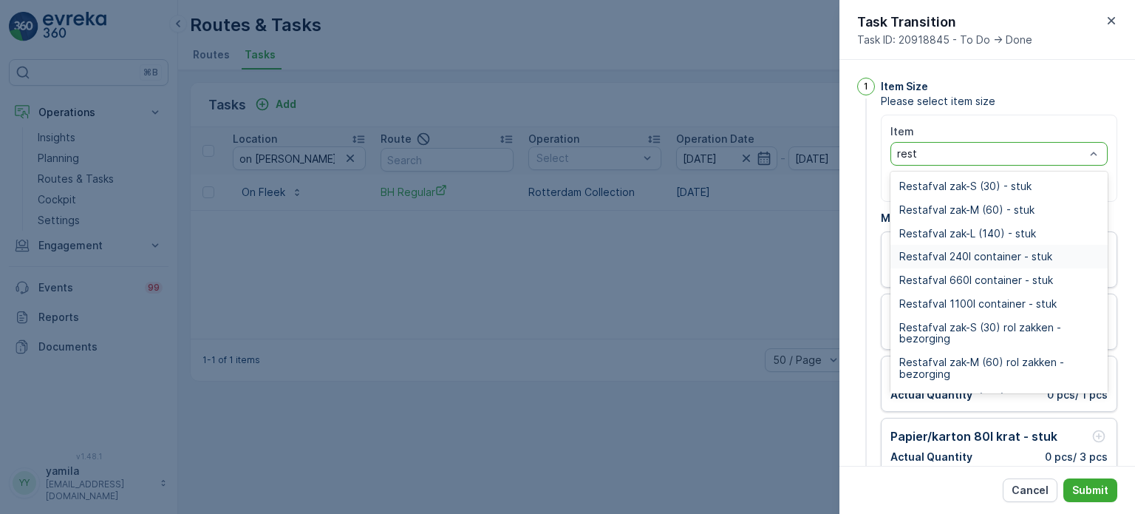
click at [987, 262] on div "Restafval 240l container - stuk" at bounding box center [998, 257] width 217 height 24
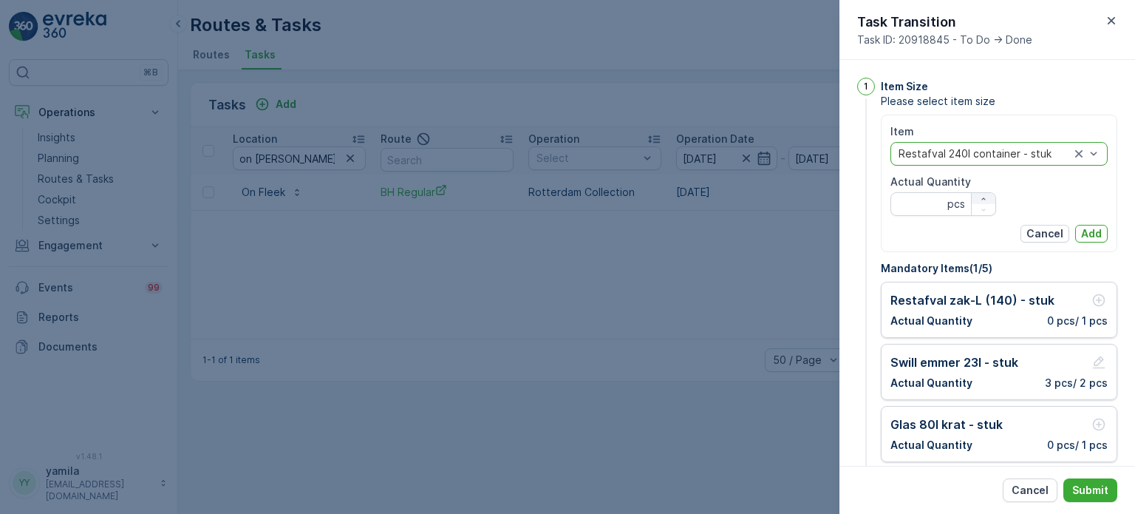
click at [981, 198] on icon "button" at bounding box center [983, 198] width 4 height 2
type Quantity "1"
click at [1094, 233] on p "Add" at bounding box center [1091, 233] width 21 height 15
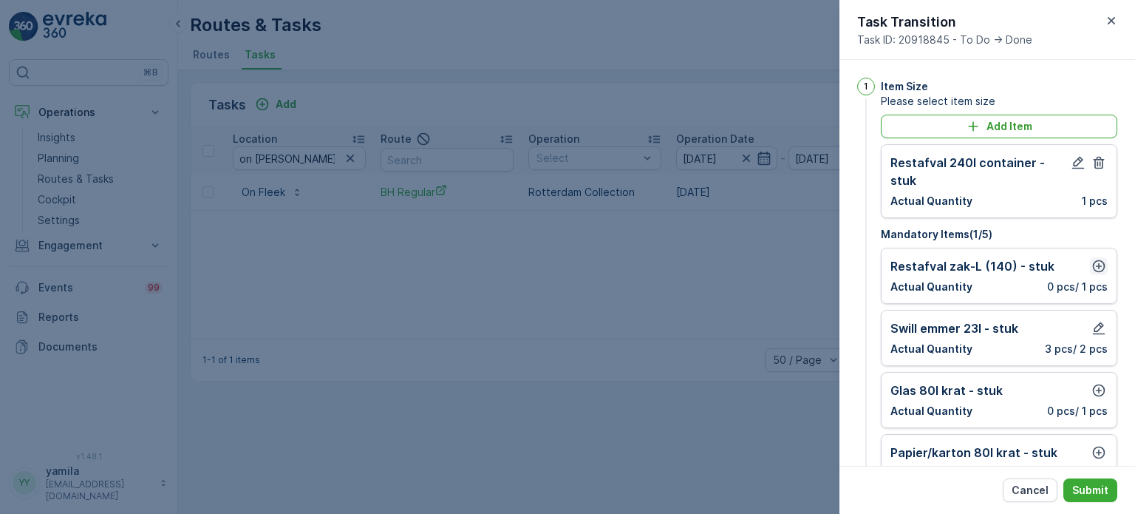
click at [1094, 257] on button "button" at bounding box center [1099, 266] width 18 height 18
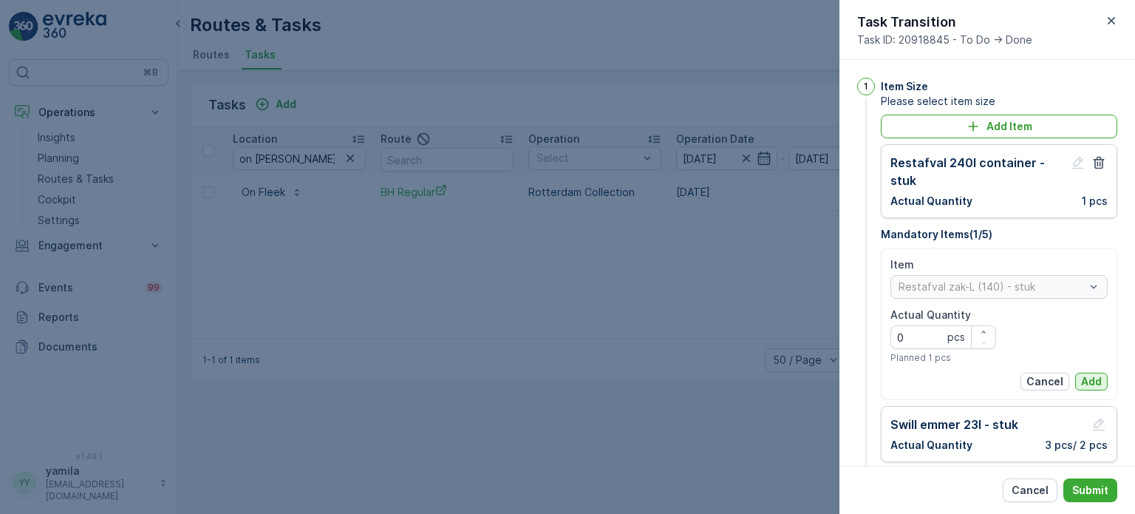
click at [1084, 375] on p "Add" at bounding box center [1091, 381] width 21 height 15
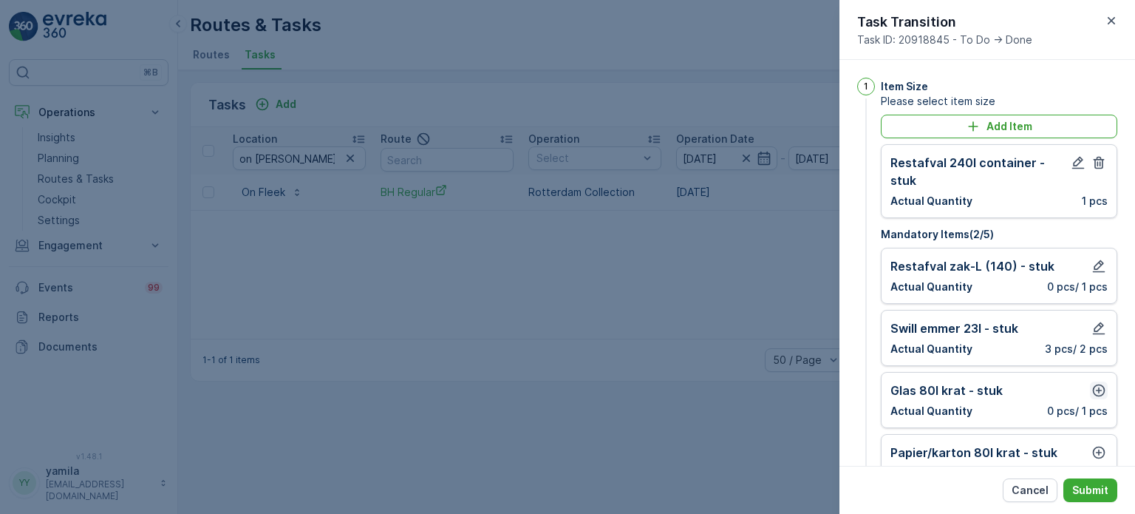
click at [1096, 389] on icon "button" at bounding box center [1099, 390] width 13 height 13
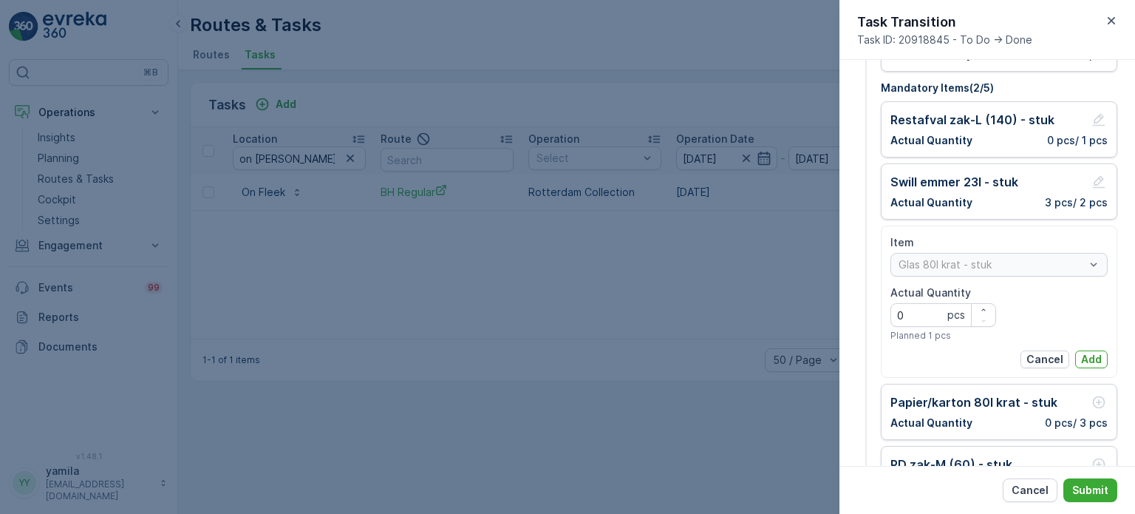
scroll to position [171, 0]
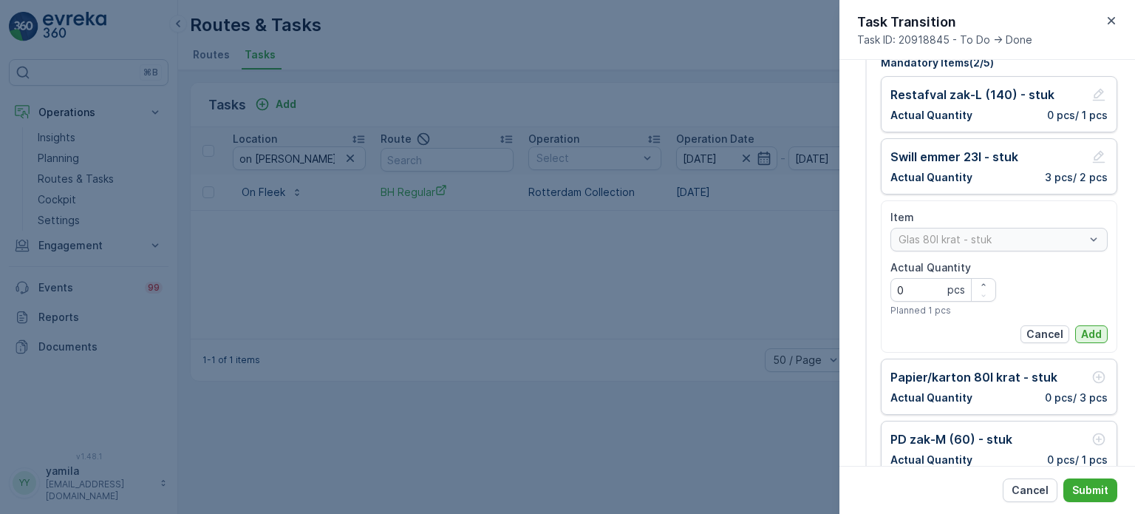
click at [1091, 327] on p "Add" at bounding box center [1091, 334] width 21 height 15
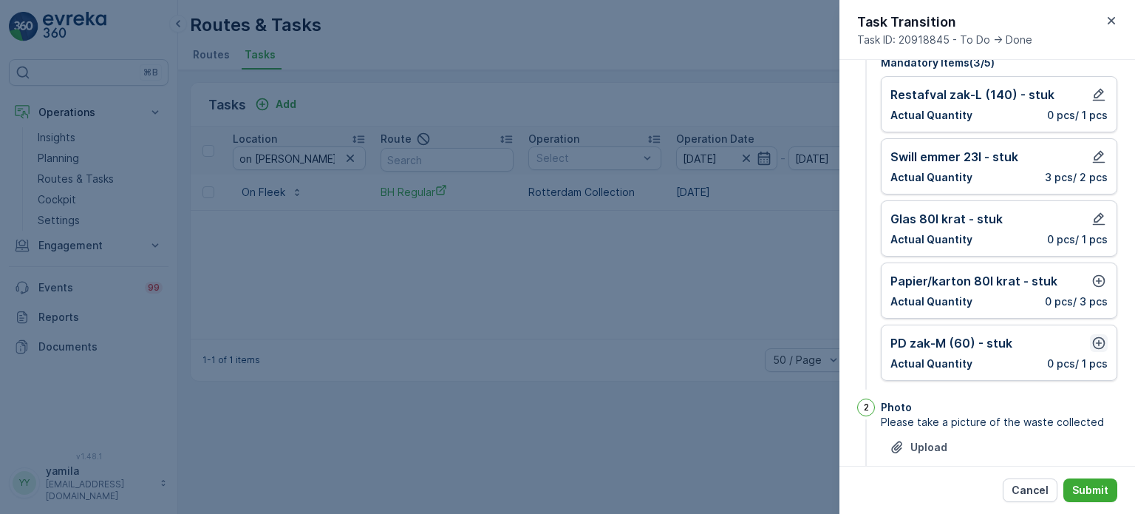
click at [1093, 339] on icon "button" at bounding box center [1099, 343] width 13 height 13
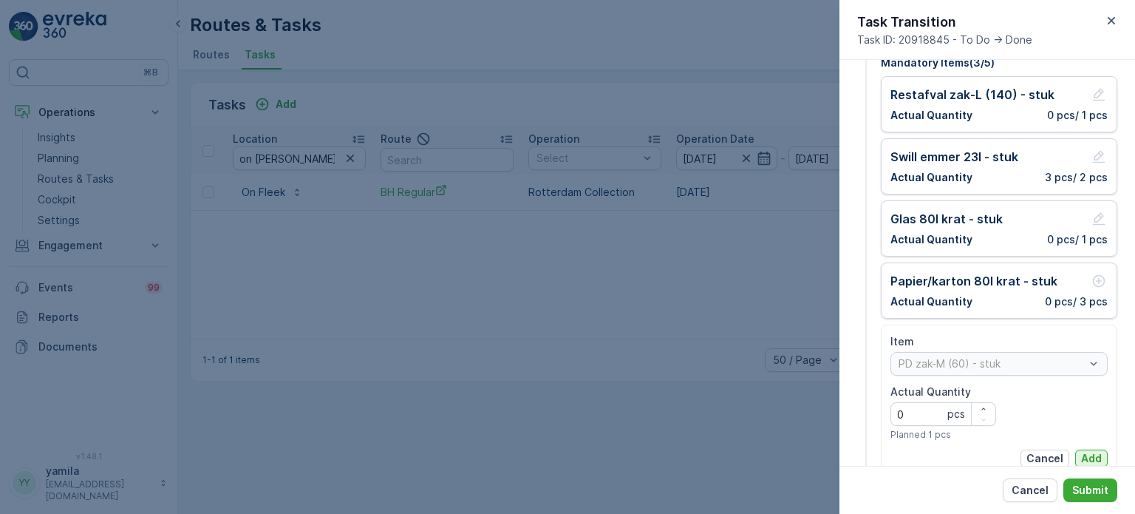
click at [1084, 454] on p "Add" at bounding box center [1091, 458] width 21 height 15
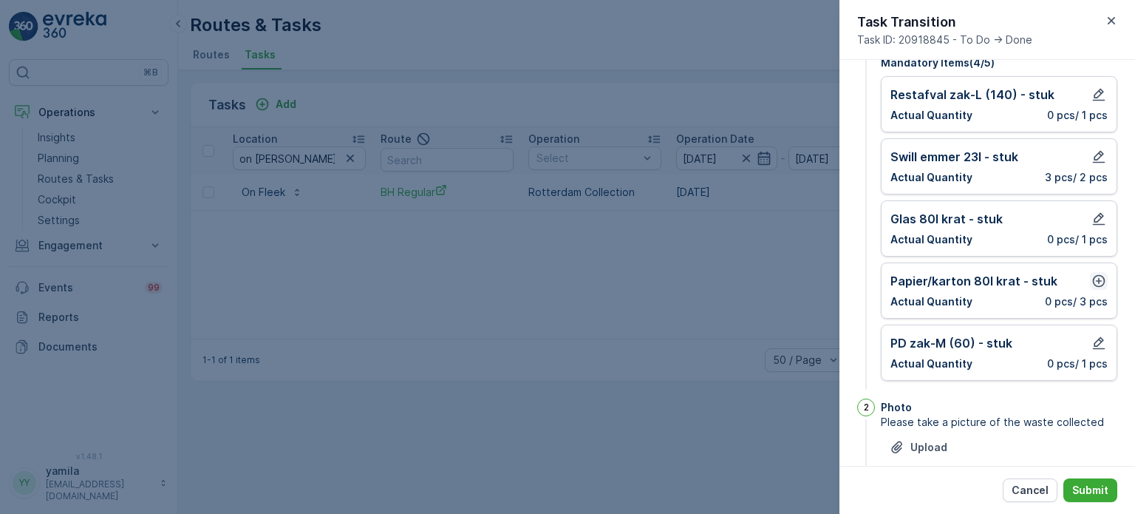
click at [1093, 277] on icon "button" at bounding box center [1098, 280] width 15 height 15
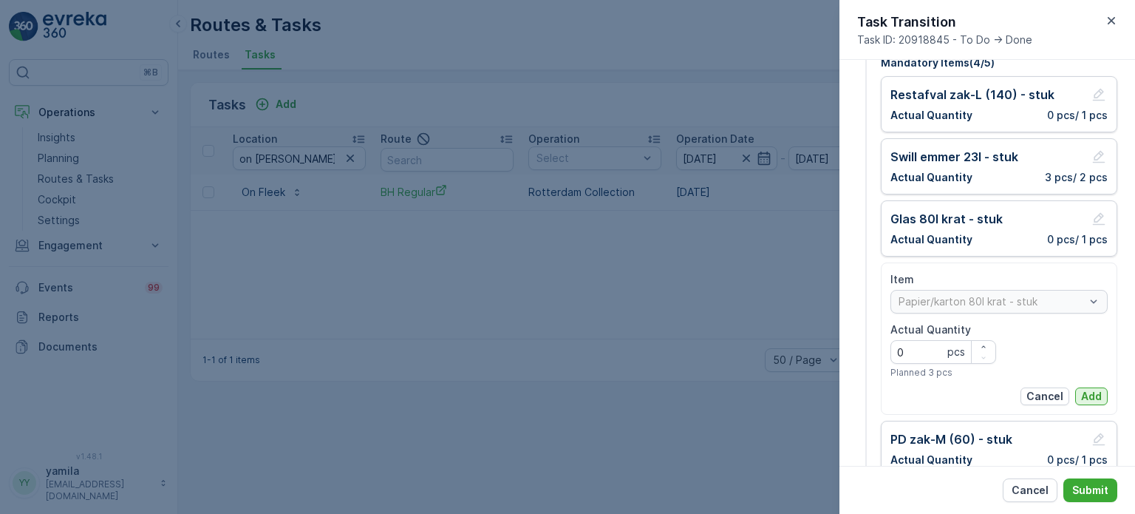
click at [1089, 389] on p "Add" at bounding box center [1091, 396] width 21 height 15
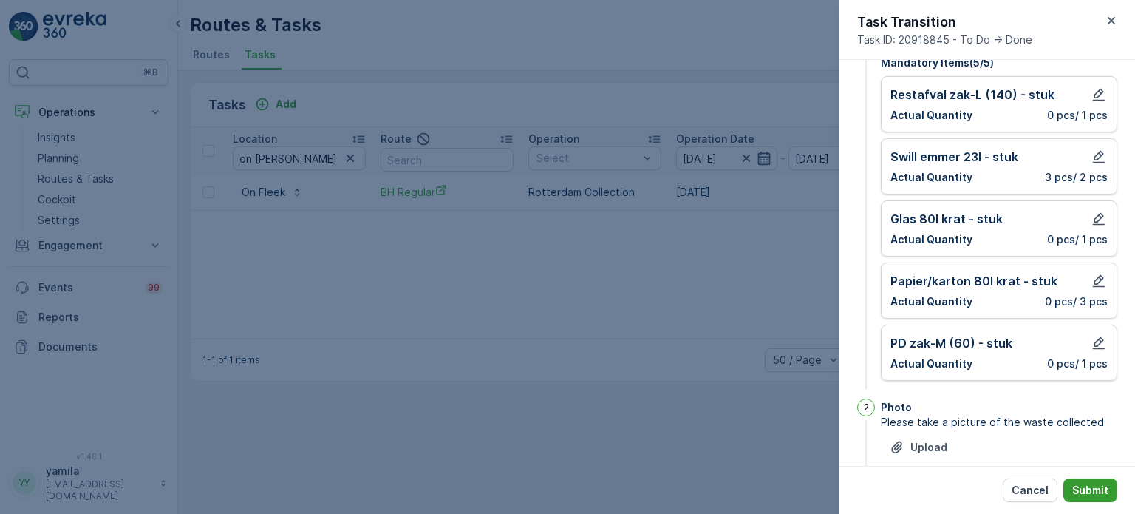
click at [1096, 497] on button "Submit" at bounding box center [1090, 490] width 54 height 24
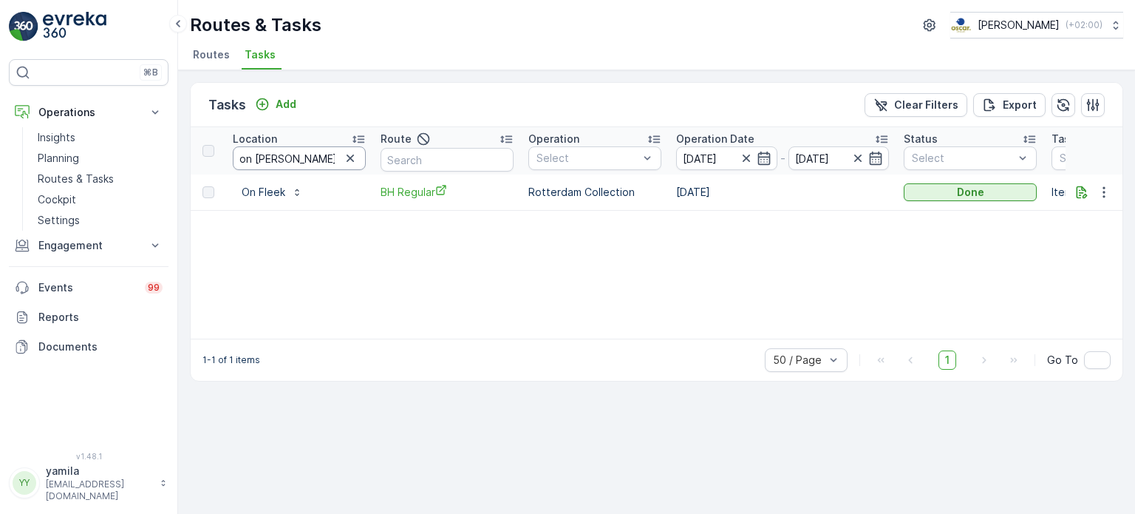
click at [274, 153] on input "on [PERSON_NAME]" at bounding box center [299, 158] width 133 height 24
type input "o"
type input "[PERSON_NAME]"
click at [750, 155] on icon "button" at bounding box center [746, 158] width 15 height 15
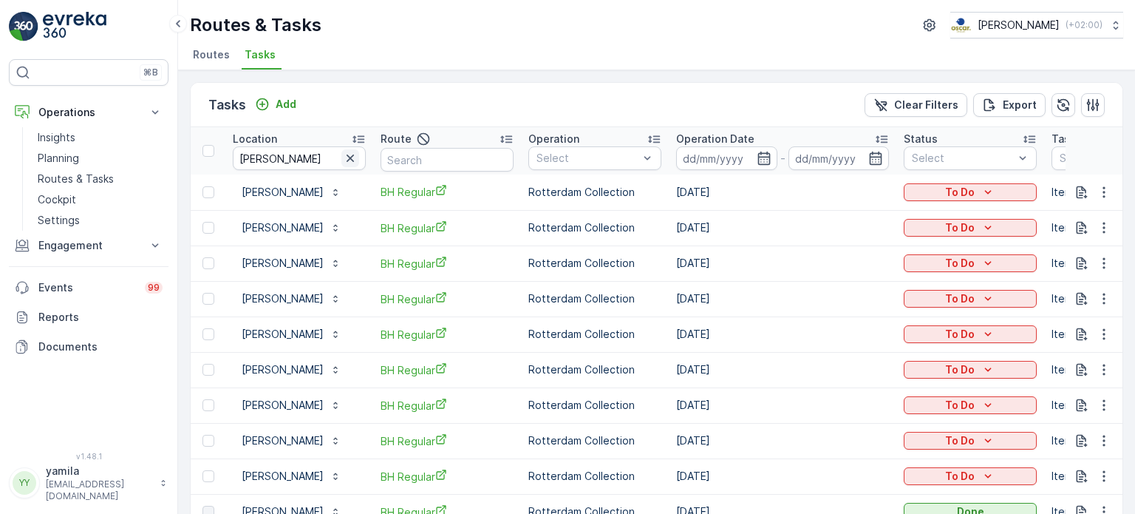
click at [348, 159] on icon "button" at bounding box center [350, 157] width 7 height 7
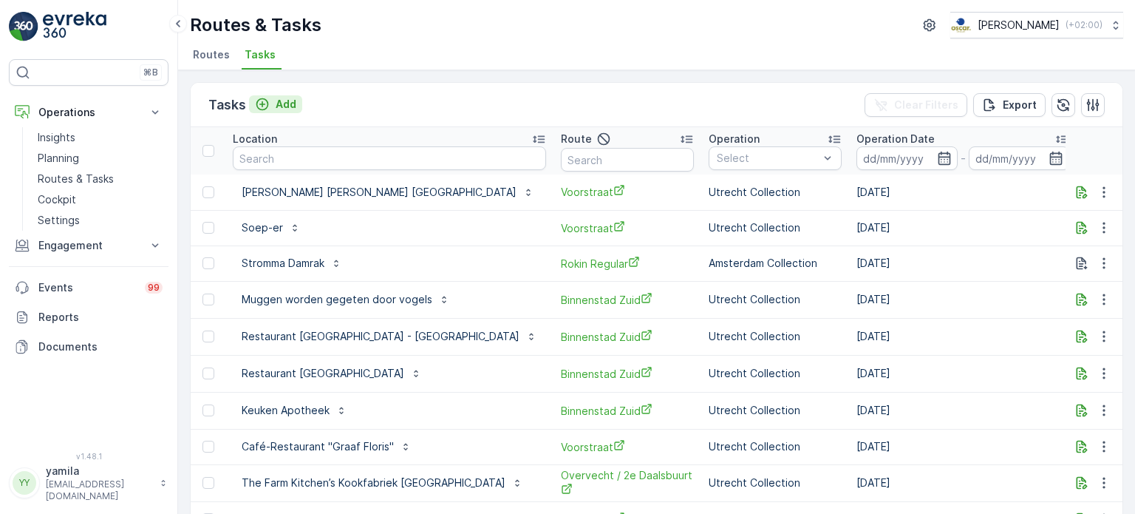
click at [266, 105] on icon "Add" at bounding box center [262, 104] width 15 height 15
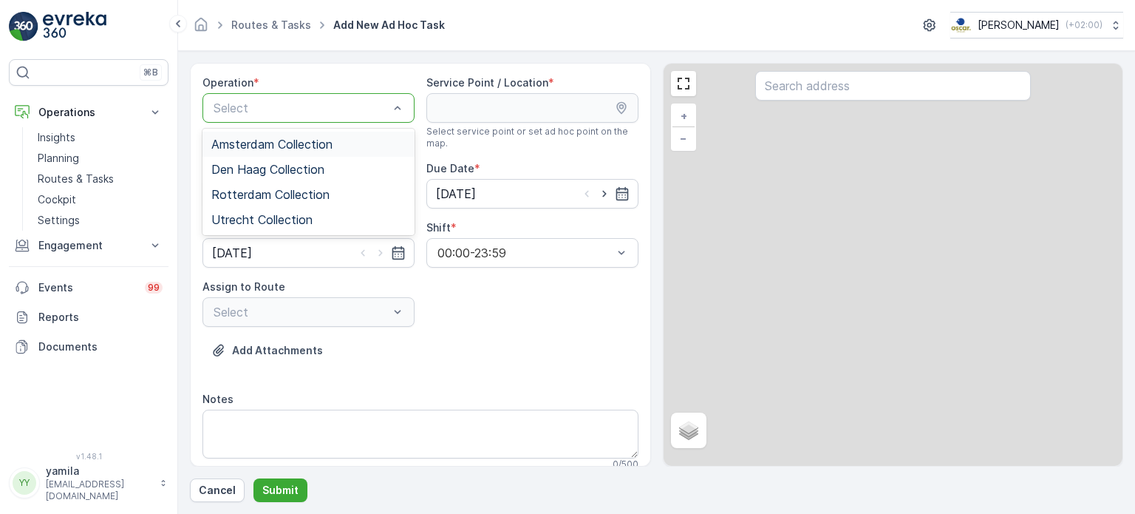
click at [243, 97] on div "Select" at bounding box center [308, 108] width 212 height 30
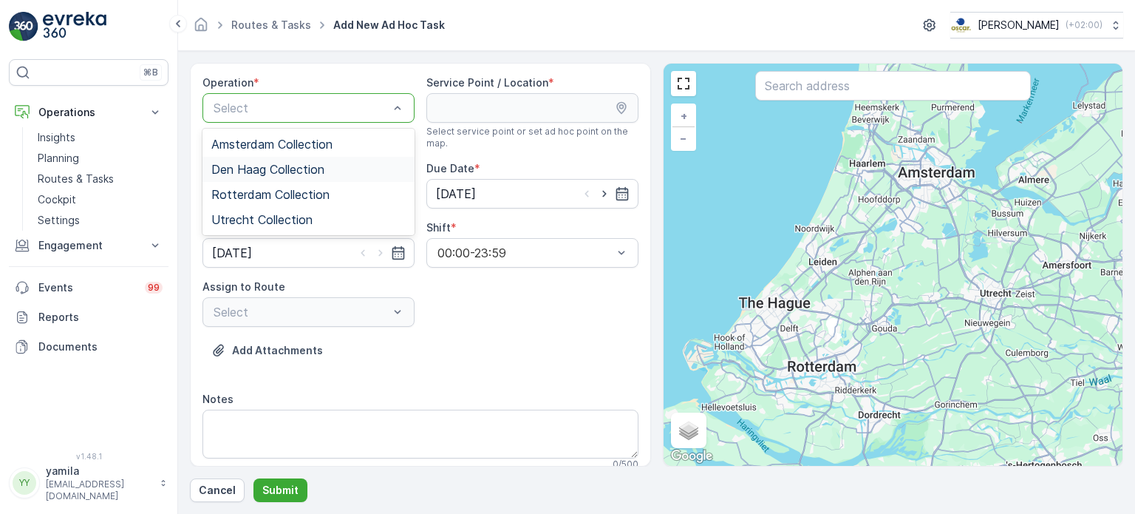
click at [307, 166] on span "Den Haag Collection" at bounding box center [267, 169] width 113 height 13
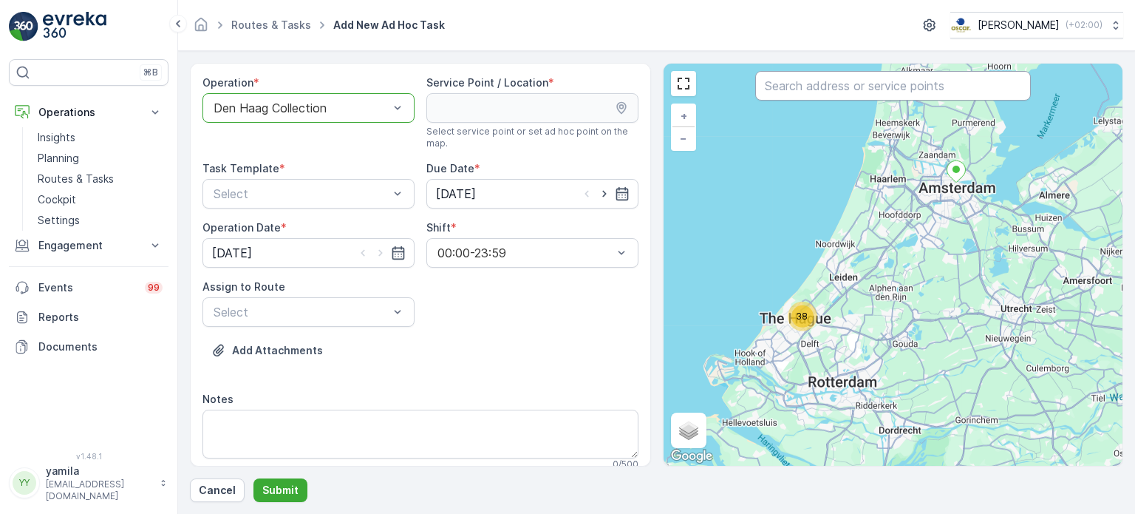
click at [801, 98] on input "text" at bounding box center [893, 86] width 276 height 30
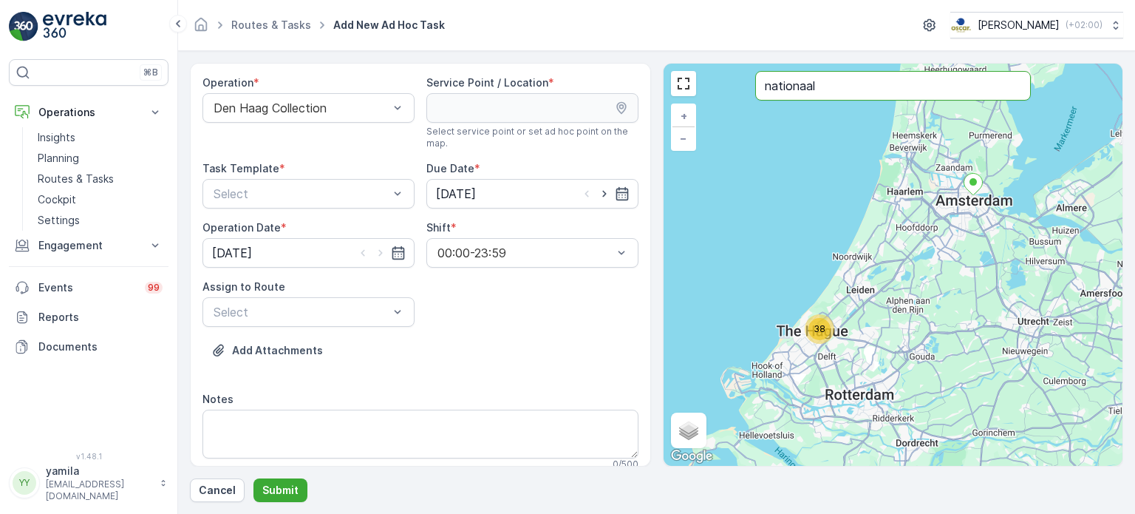
type input "nationaal"
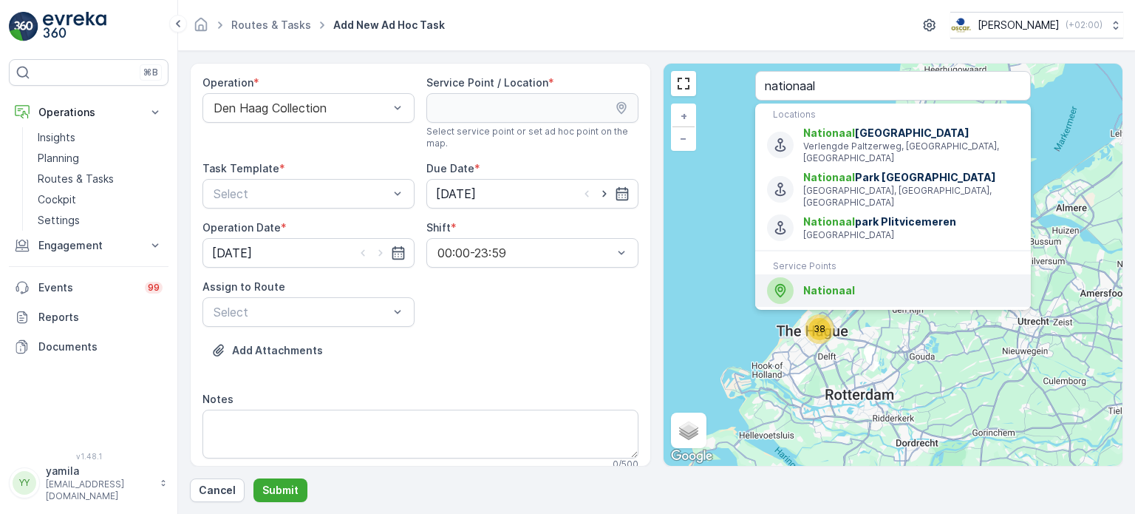
click at [806, 284] on span "Nationaal" at bounding box center [829, 290] width 52 height 13
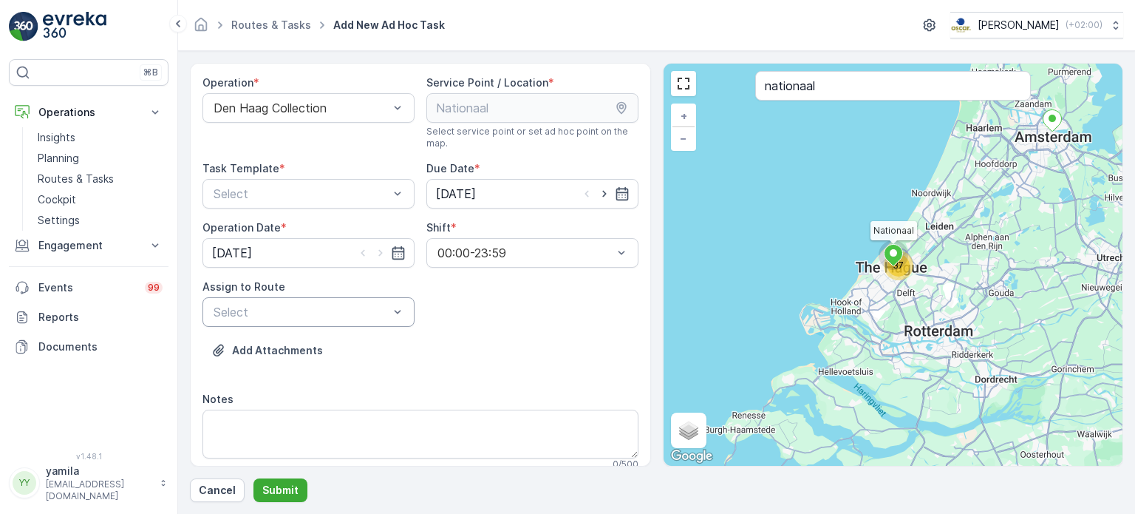
click at [279, 313] on div at bounding box center [301, 311] width 178 height 13
type input "bh"
click at [251, 171] on label "Task Template" at bounding box center [240, 168] width 77 height 13
click at [246, 197] on div at bounding box center [301, 193] width 178 height 13
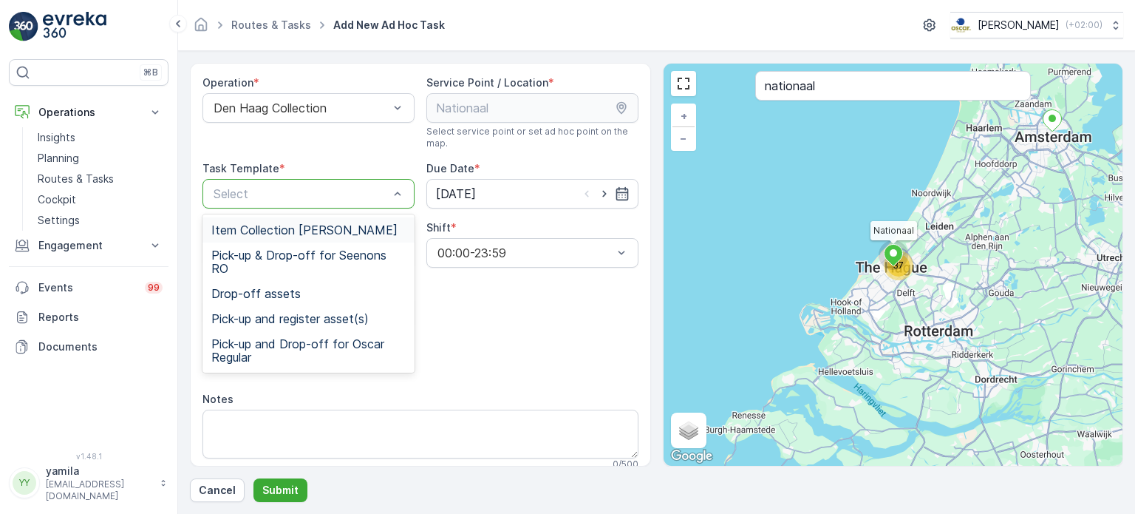
click at [245, 223] on span "Item Collection [PERSON_NAME]" at bounding box center [304, 229] width 186 height 13
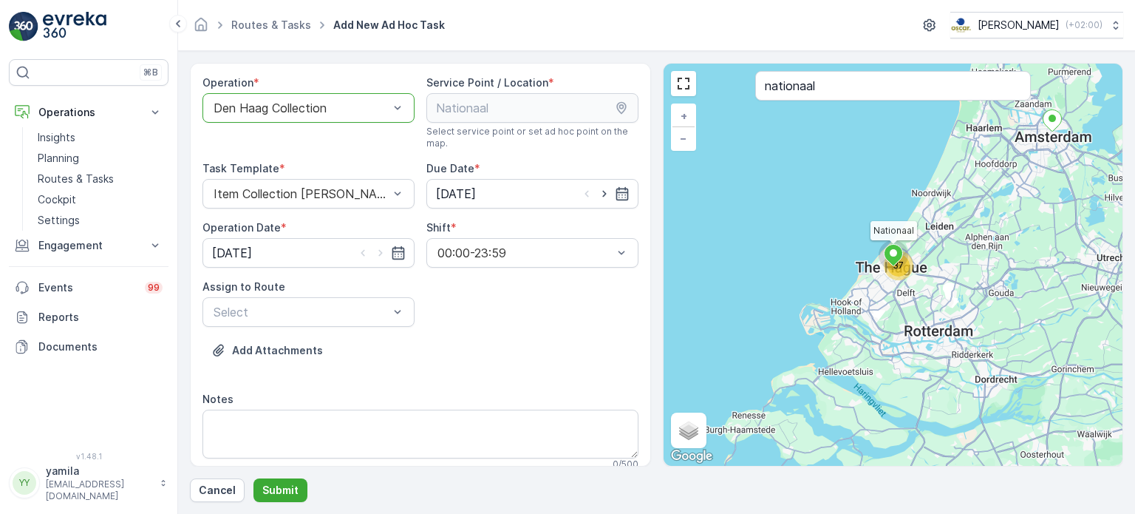
click at [304, 109] on div at bounding box center [301, 107] width 178 height 13
click at [302, 112] on div at bounding box center [301, 107] width 178 height 13
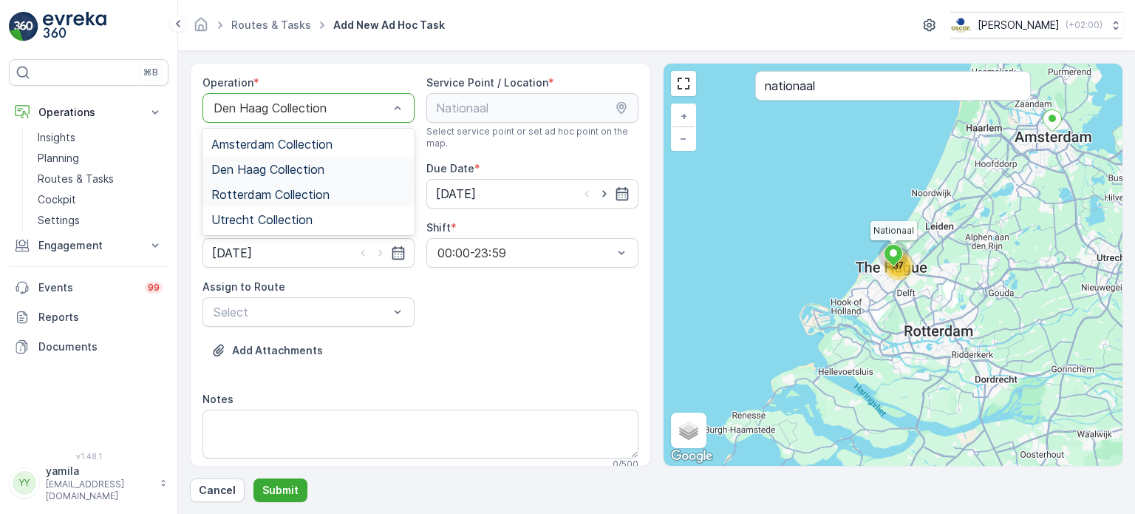
click at [272, 188] on span "Rotterdam Collection" at bounding box center [270, 194] width 118 height 13
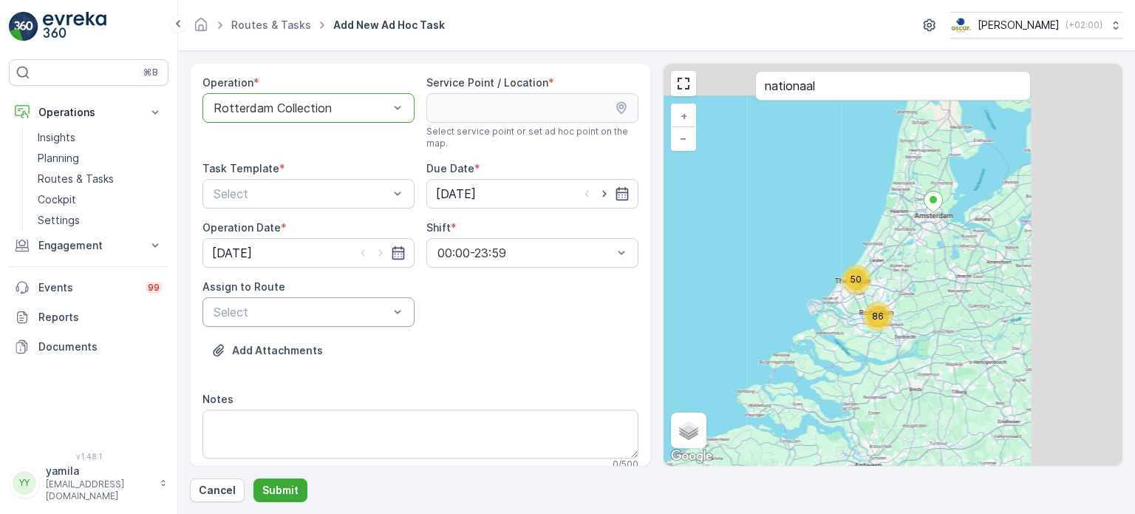
click at [253, 306] on div at bounding box center [301, 311] width 178 height 13
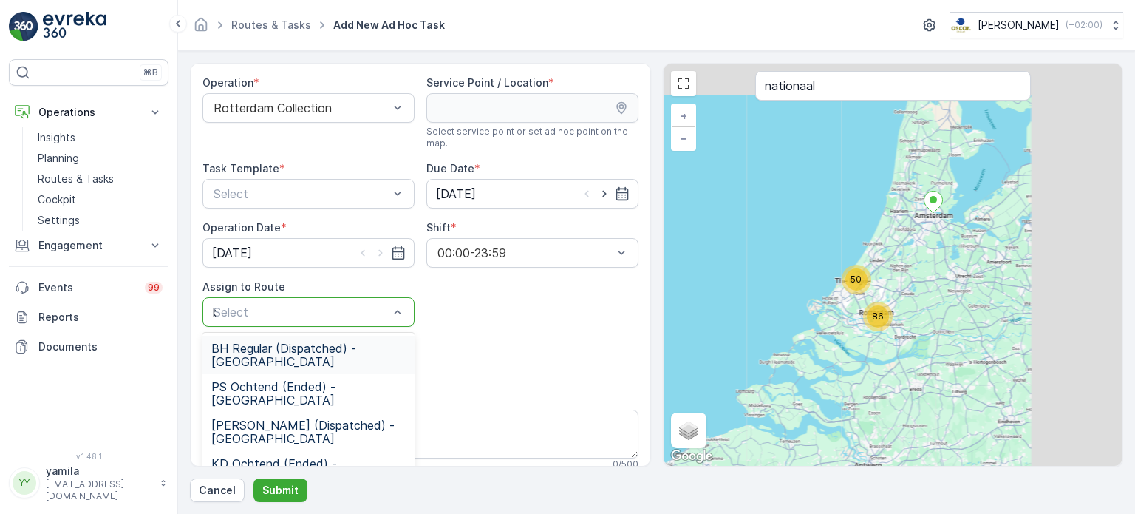
type input "bh"
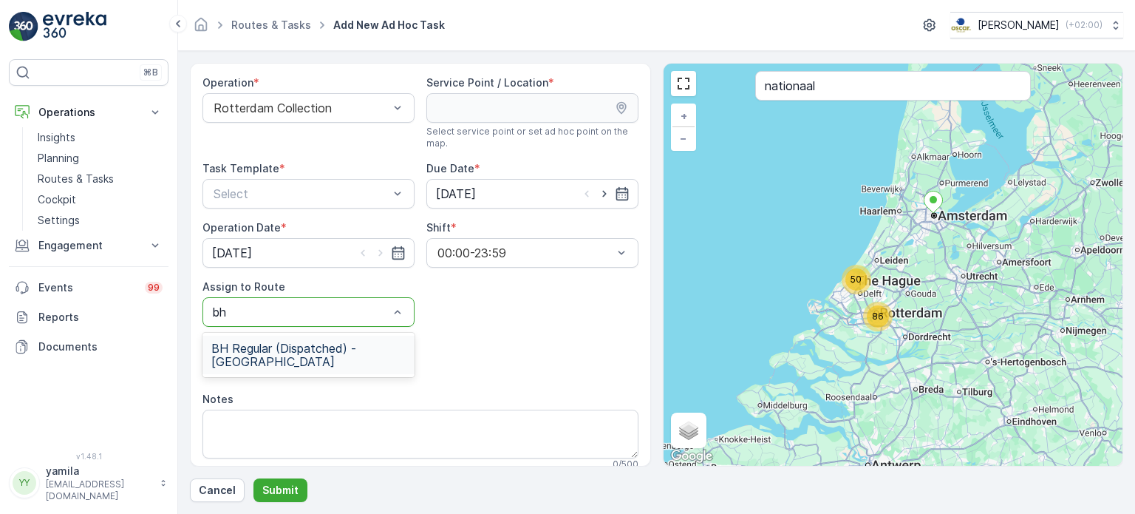
click at [228, 359] on span "BH Regular (Dispatched) - [GEOGRAPHIC_DATA]" at bounding box center [308, 354] width 194 height 27
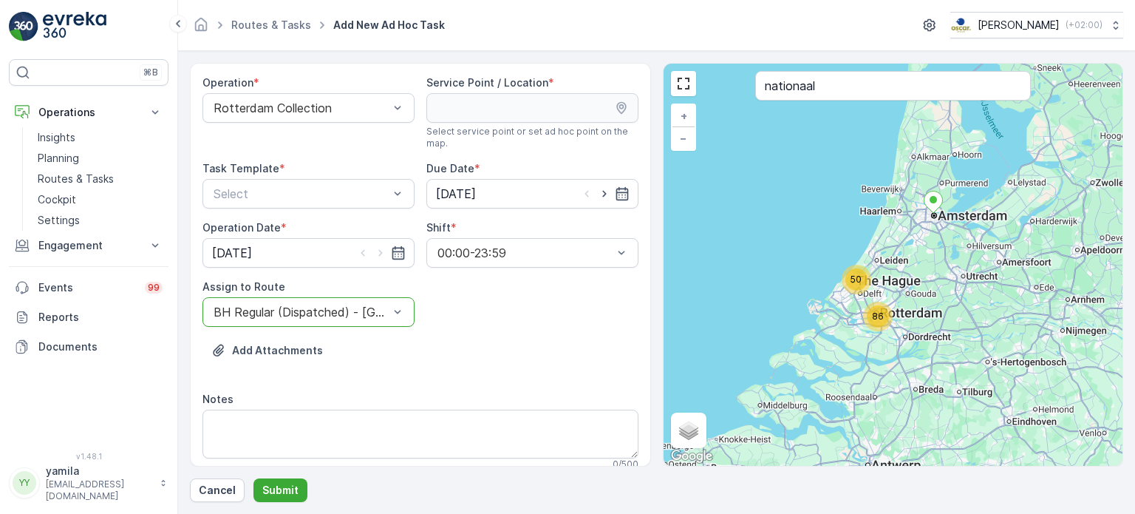
scroll to position [27, 0]
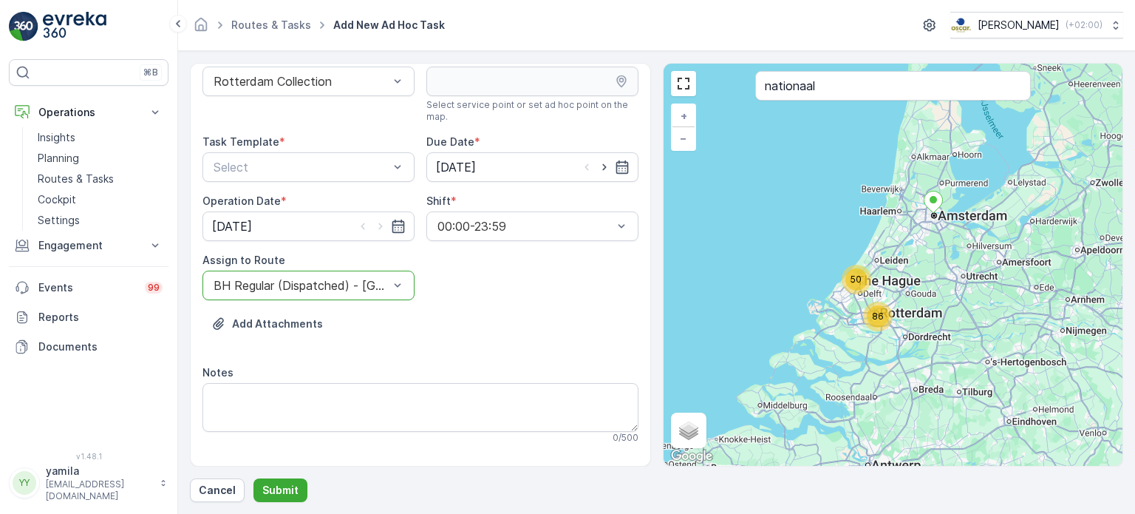
click at [274, 505] on form "Operation * Rotterdam Collection Service Point / Location * Select service poin…" at bounding box center [656, 282] width 957 height 463
click at [282, 491] on p "Submit" at bounding box center [280, 489] width 36 height 15
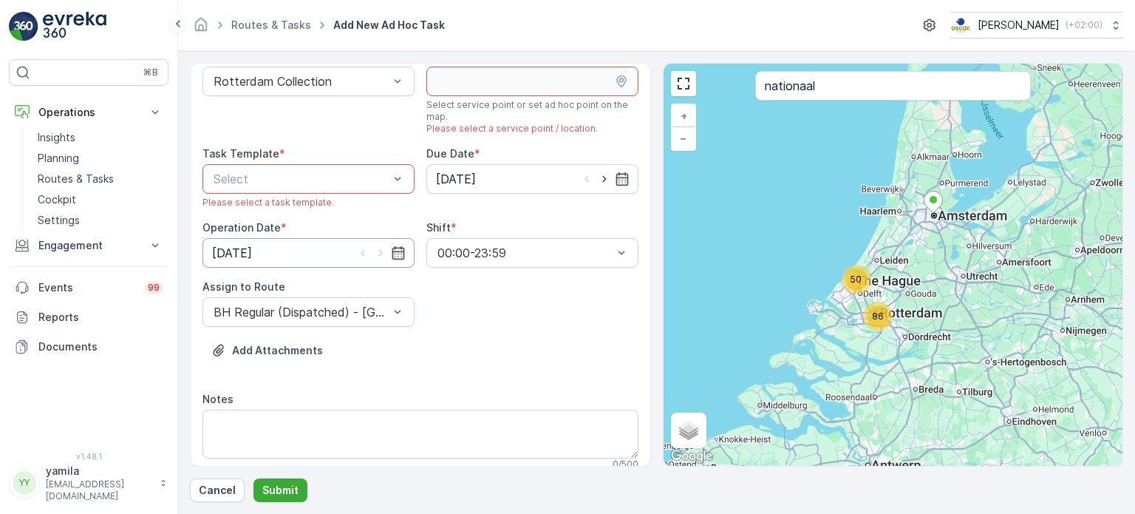
scroll to position [0, 0]
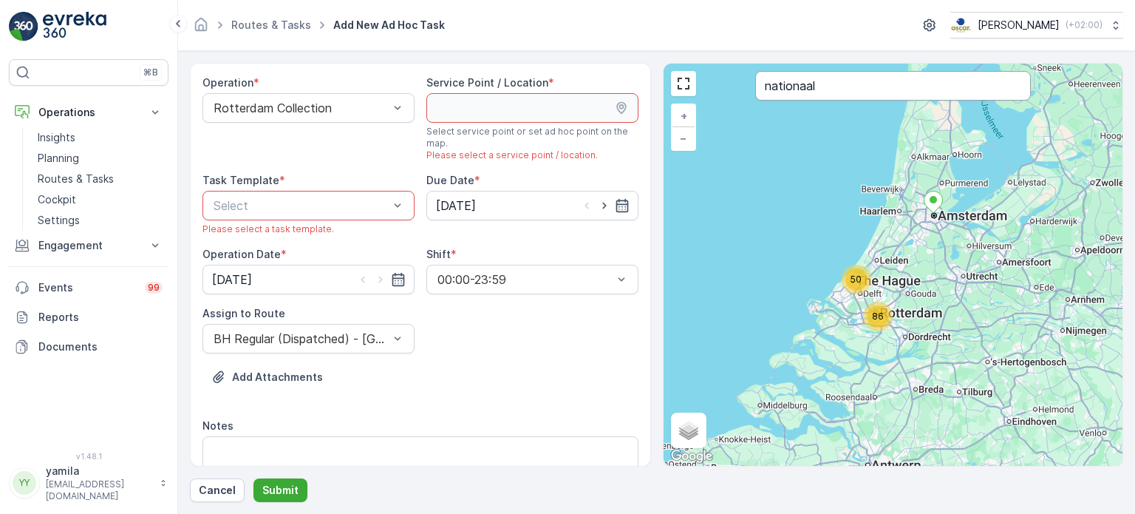
click at [787, 88] on input "nationaal" at bounding box center [893, 86] width 276 height 30
click at [836, 82] on input "nationaal" at bounding box center [893, 86] width 276 height 30
type input "nationaa"
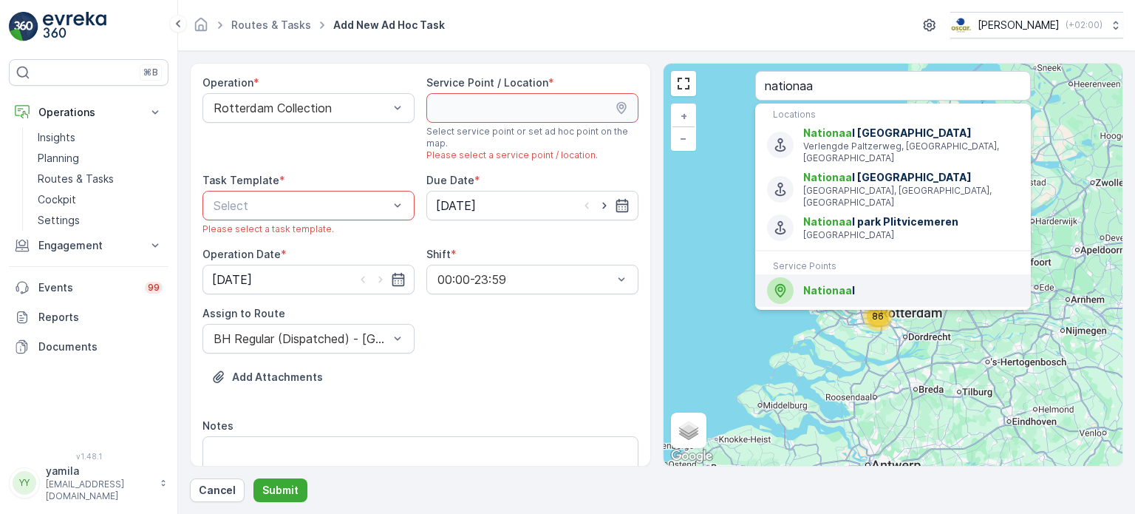
click at [831, 284] on span "Nationaa" at bounding box center [827, 290] width 49 height 13
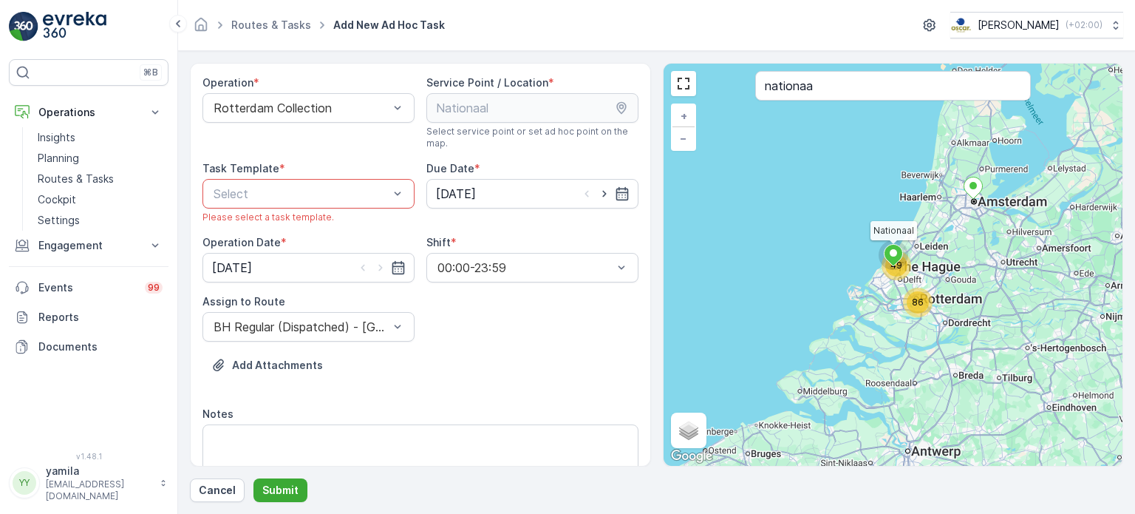
click at [292, 209] on div "Task Template * Select Please select a task template." at bounding box center [308, 192] width 212 height 62
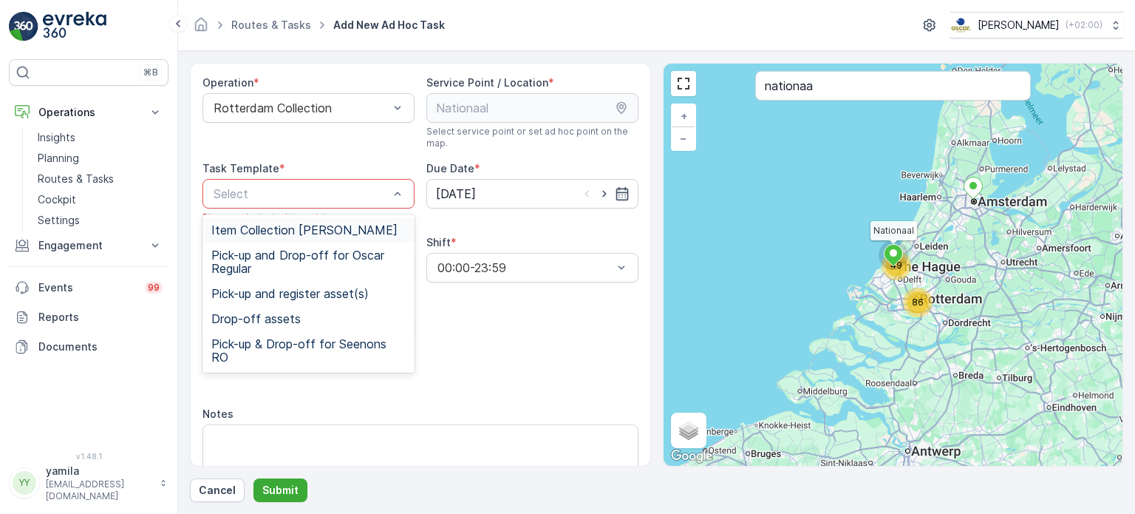
click at [257, 230] on span "Item Collection [PERSON_NAME]" at bounding box center [304, 229] width 186 height 13
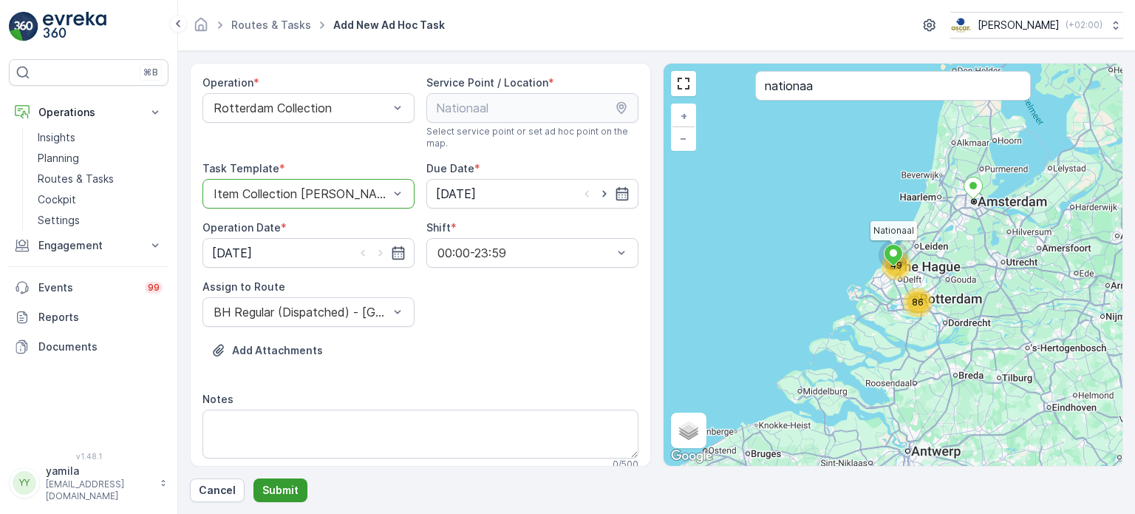
click at [278, 485] on p "Submit" at bounding box center [280, 489] width 36 height 15
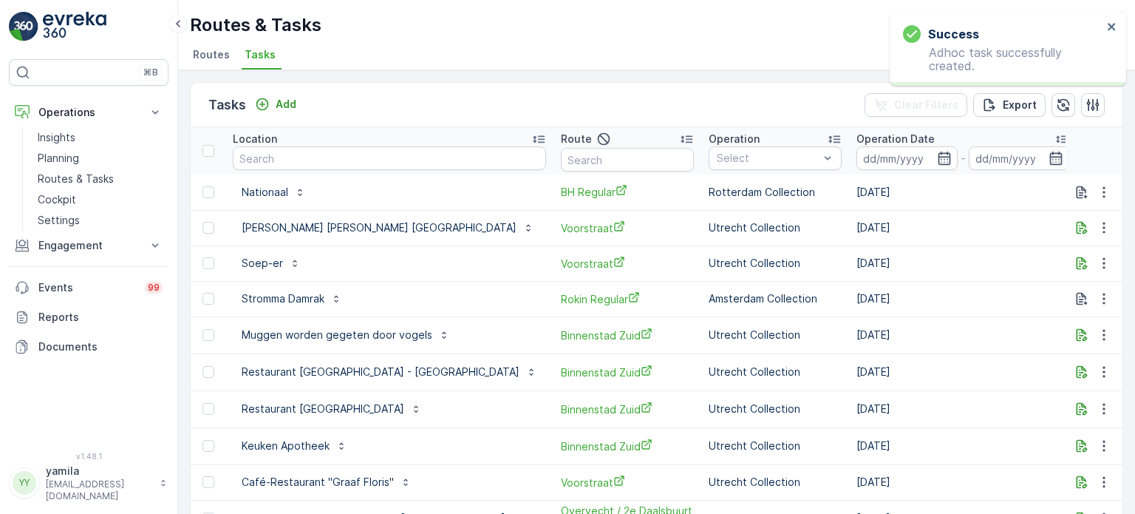
click at [282, 113] on div "Tasks Add" at bounding box center [255, 105] width 94 height 21
click at [278, 109] on p "Add" at bounding box center [286, 104] width 21 height 15
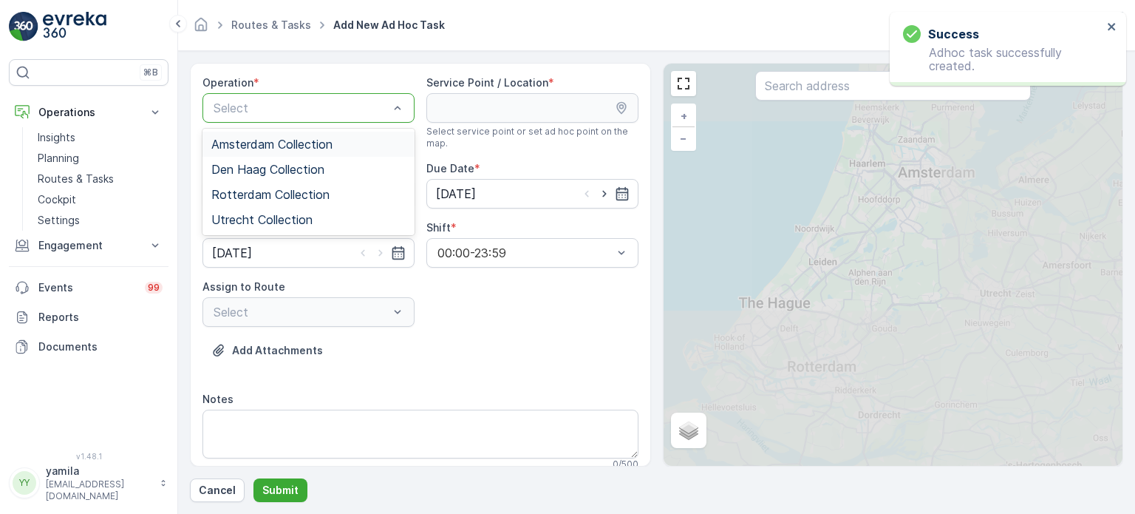
click at [239, 112] on div at bounding box center [301, 107] width 178 height 13
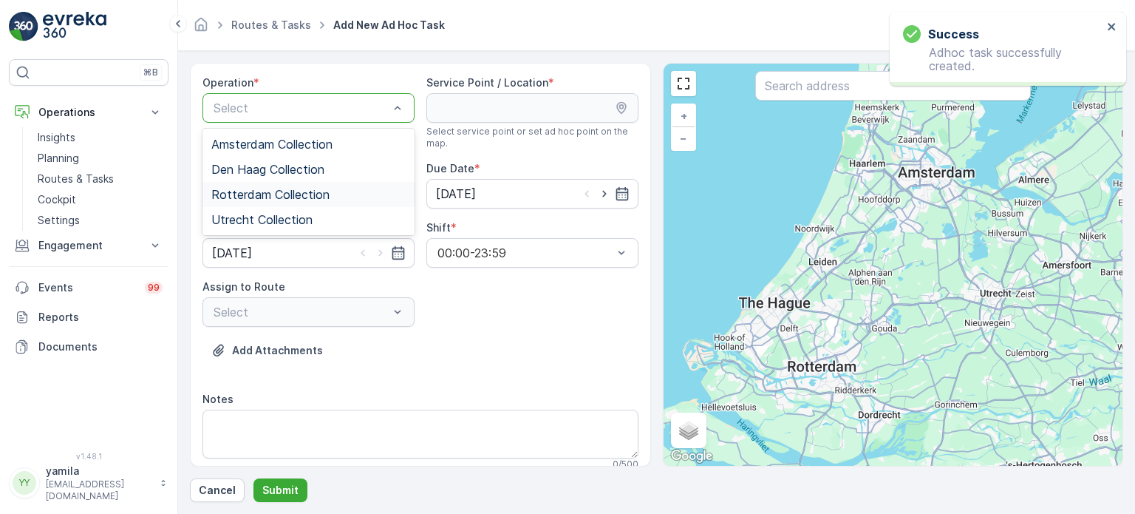
click at [284, 190] on span "Rotterdam Collection" at bounding box center [270, 194] width 118 height 13
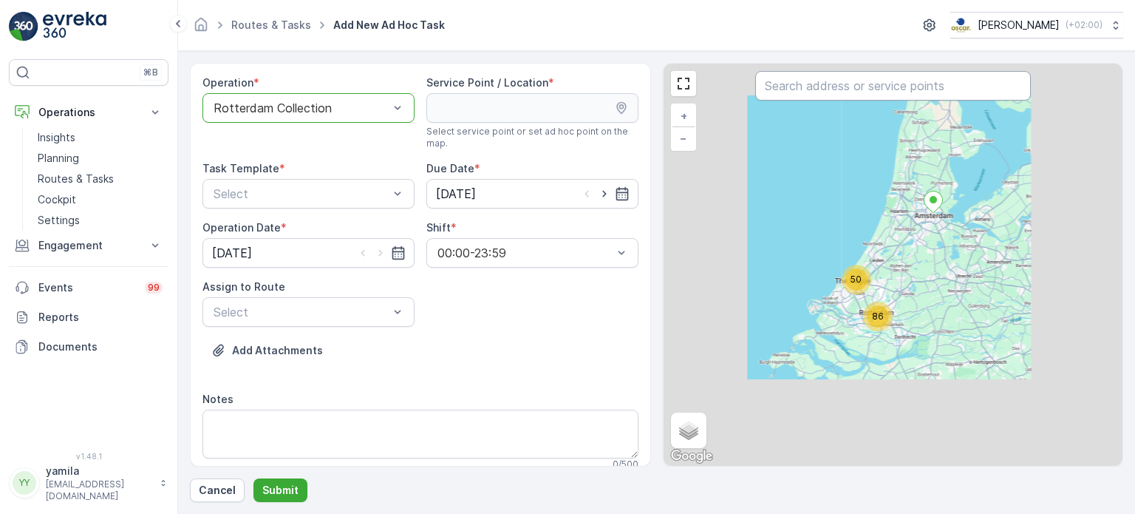
click at [802, 86] on input "text" at bounding box center [893, 86] width 276 height 30
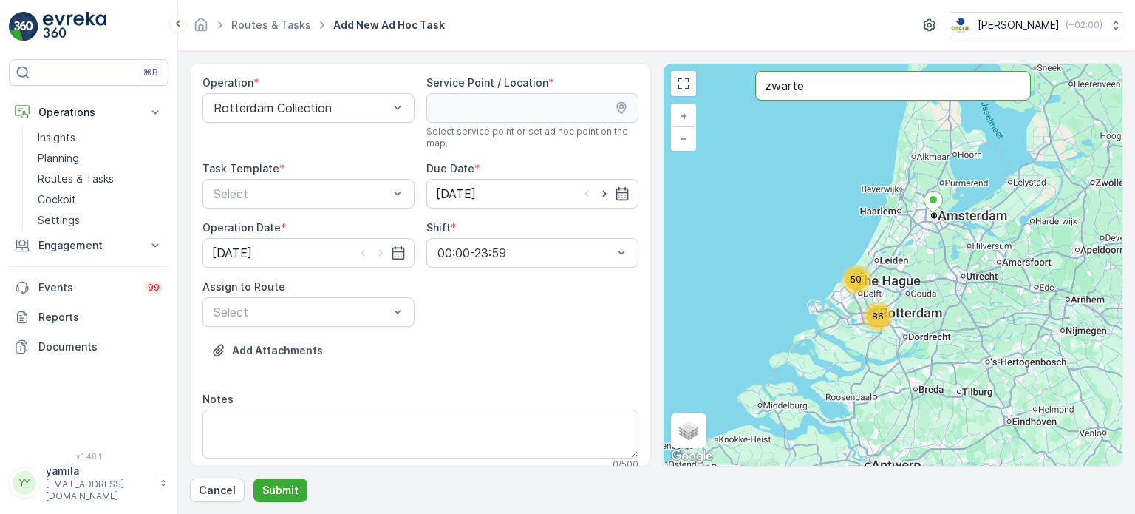
type input "zwarte"
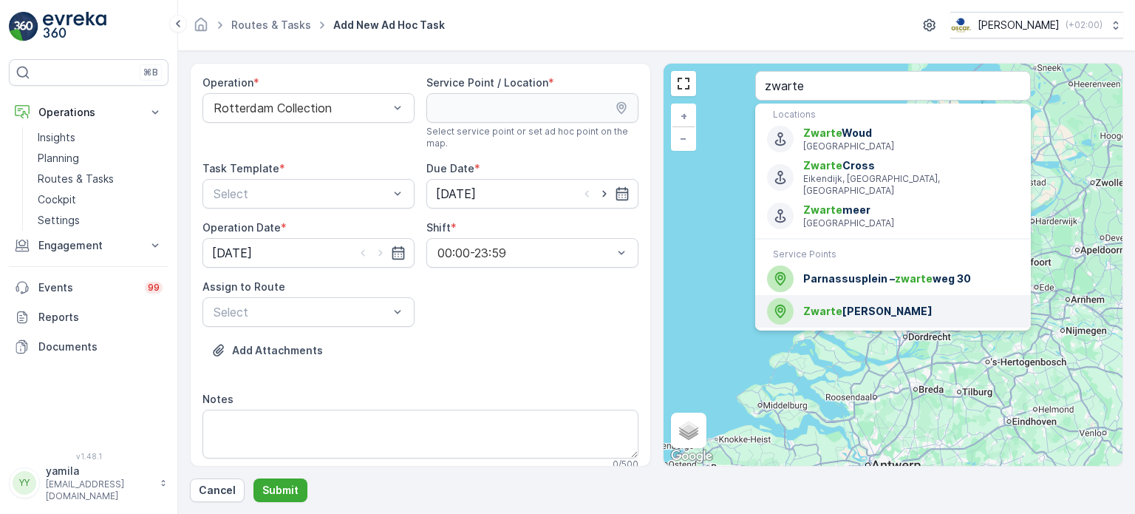
click at [816, 295] on li "Zwarte [PERSON_NAME]" at bounding box center [893, 311] width 276 height 33
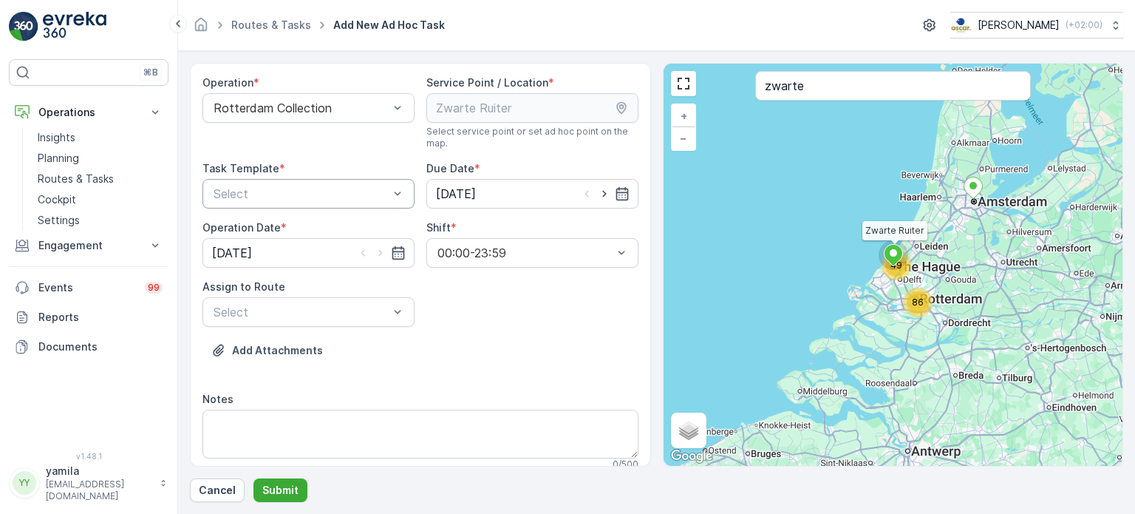
click at [285, 179] on div "Select" at bounding box center [308, 194] width 212 height 30
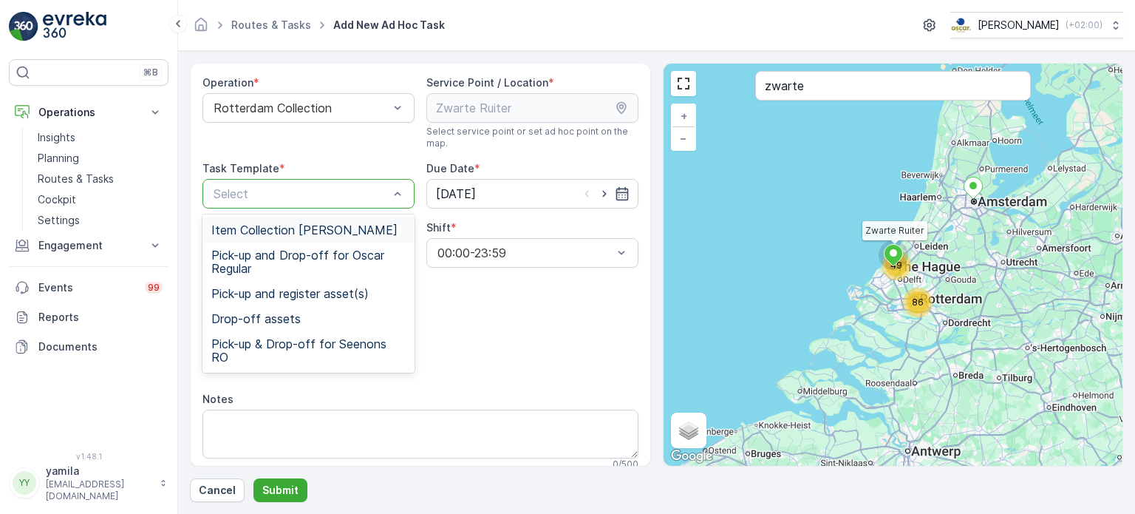
click at [259, 221] on div "Item Collection [PERSON_NAME]" at bounding box center [308, 229] width 212 height 25
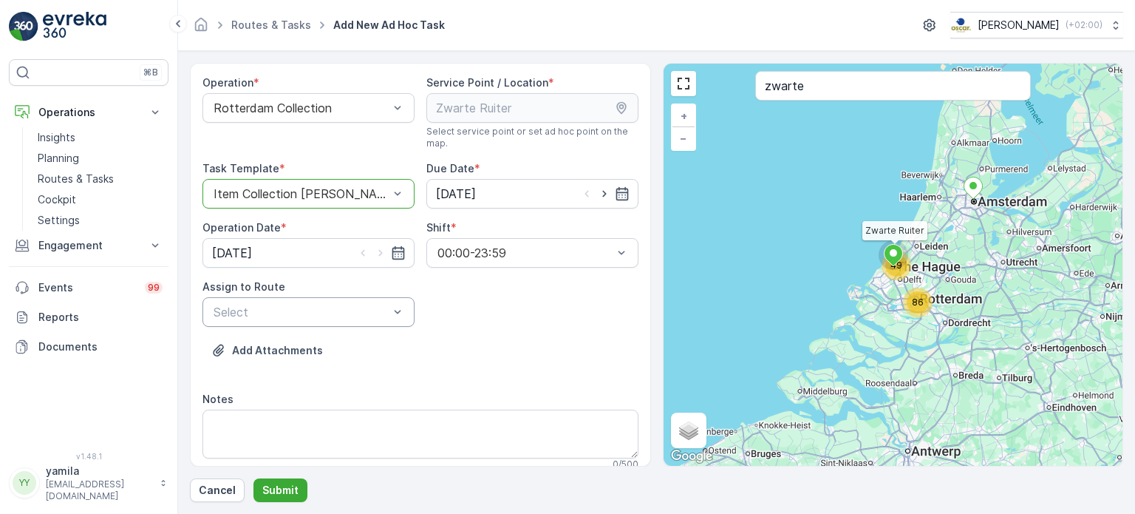
click at [256, 325] on div "Select" at bounding box center [308, 312] width 212 height 30
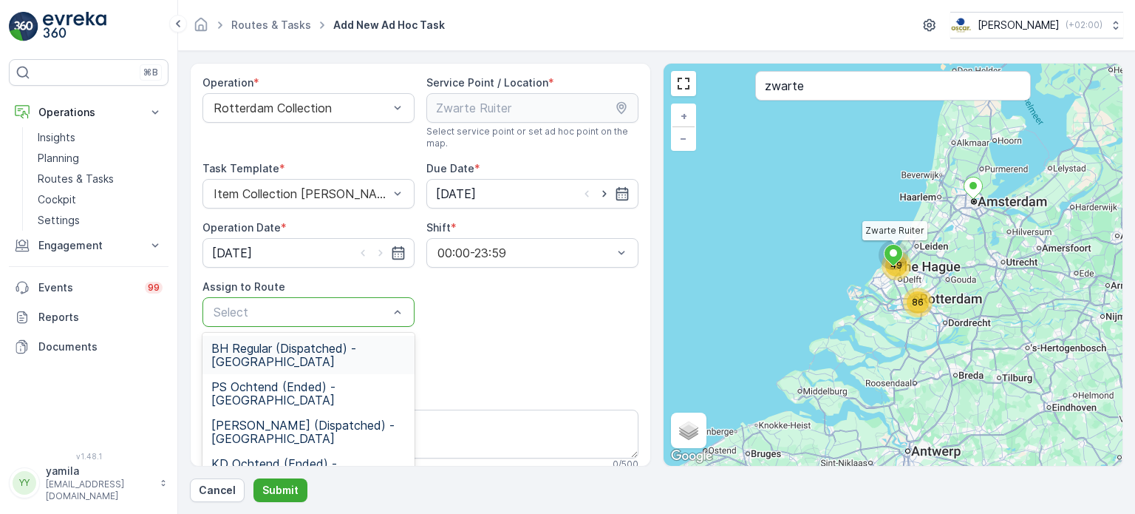
click at [260, 342] on span "BH Regular (Dispatched) - [GEOGRAPHIC_DATA]" at bounding box center [308, 354] width 194 height 27
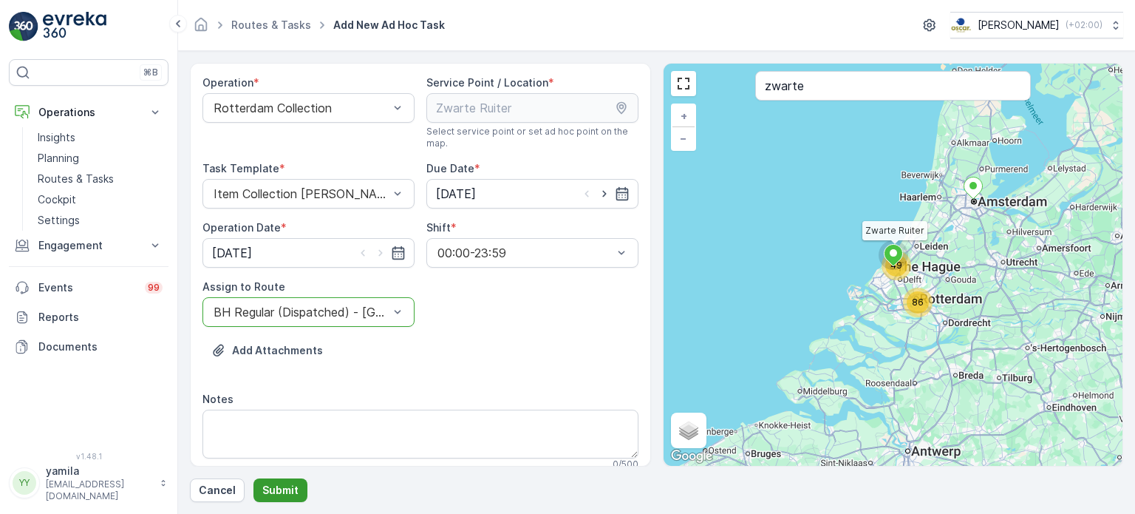
click at [273, 489] on p "Submit" at bounding box center [280, 489] width 36 height 15
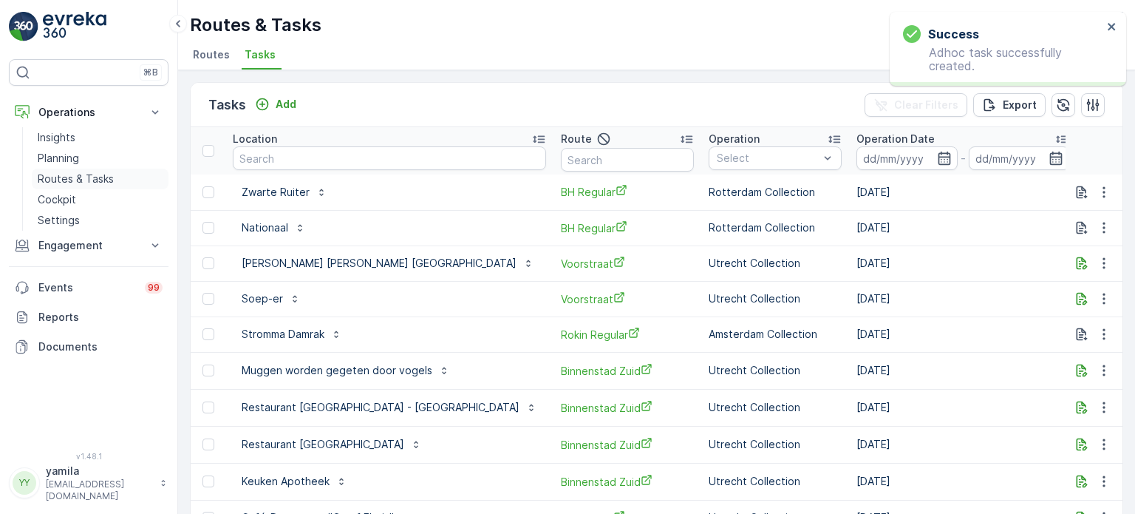
click at [77, 183] on p "Routes & Tasks" at bounding box center [76, 178] width 76 height 15
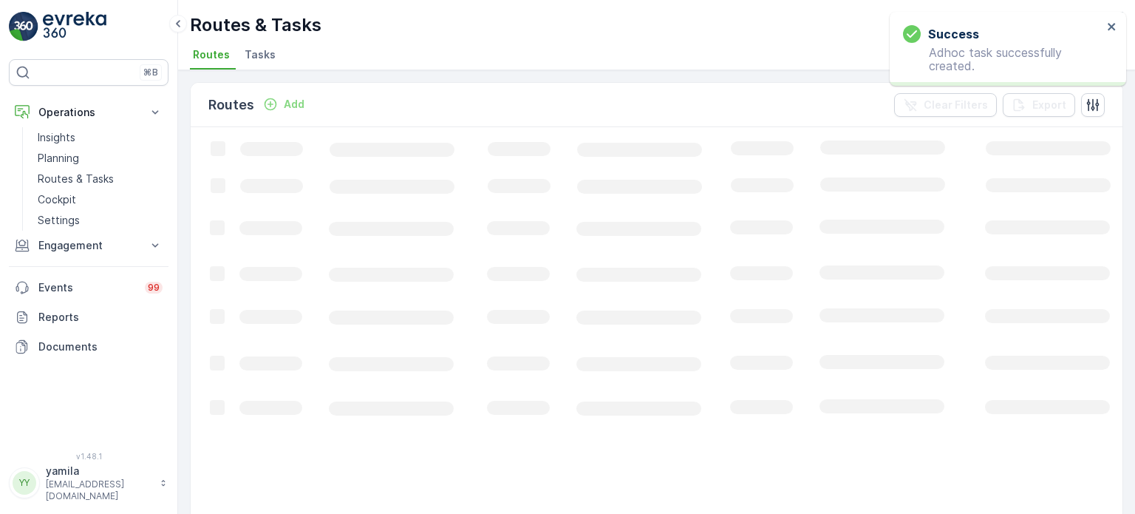
click at [266, 50] on span "Tasks" at bounding box center [260, 54] width 31 height 15
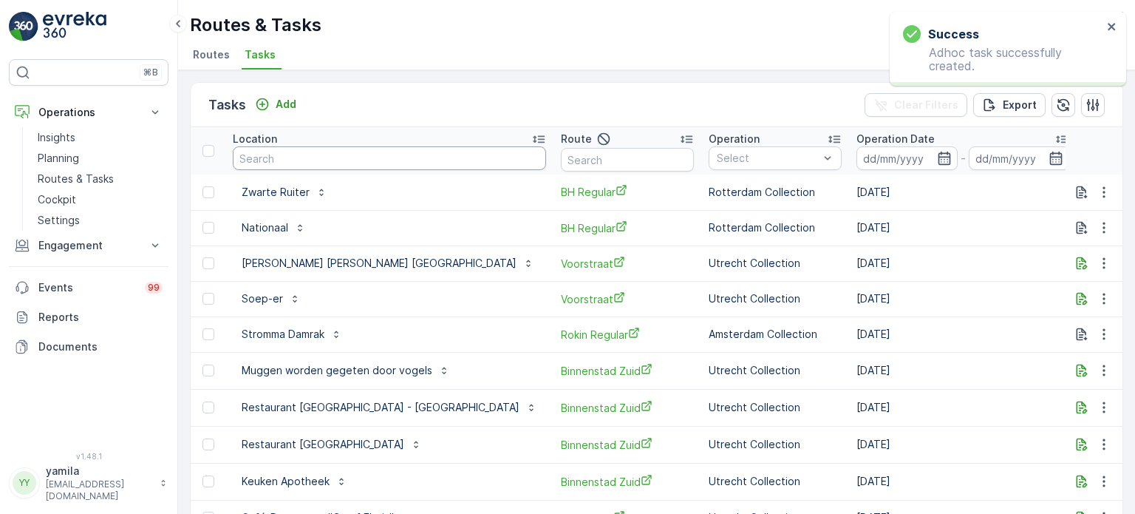
click at [284, 160] on input "text" at bounding box center [389, 158] width 313 height 24
type input "karakter wijn"
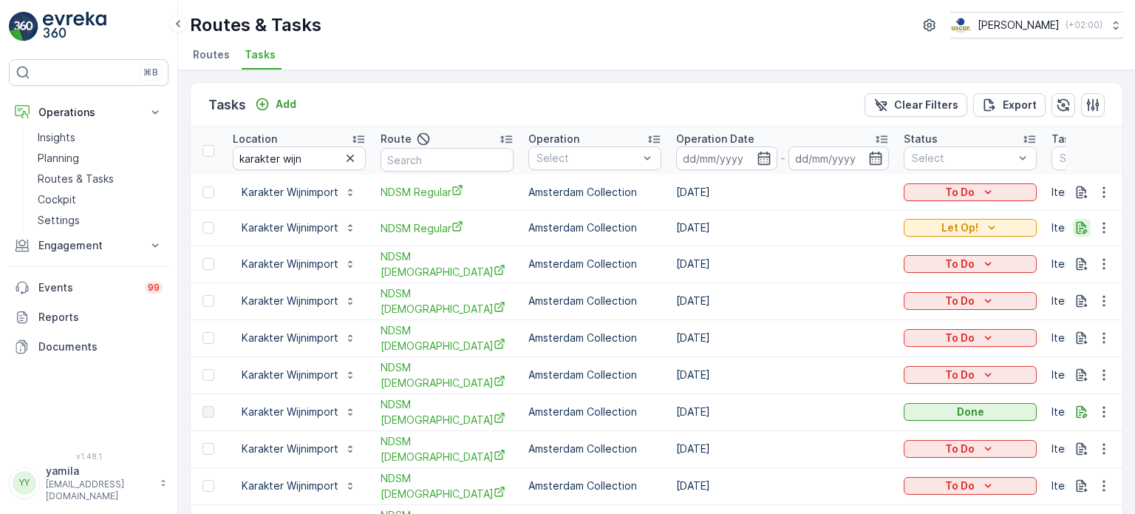
click at [1084, 225] on icon "button" at bounding box center [1081, 227] width 15 height 15
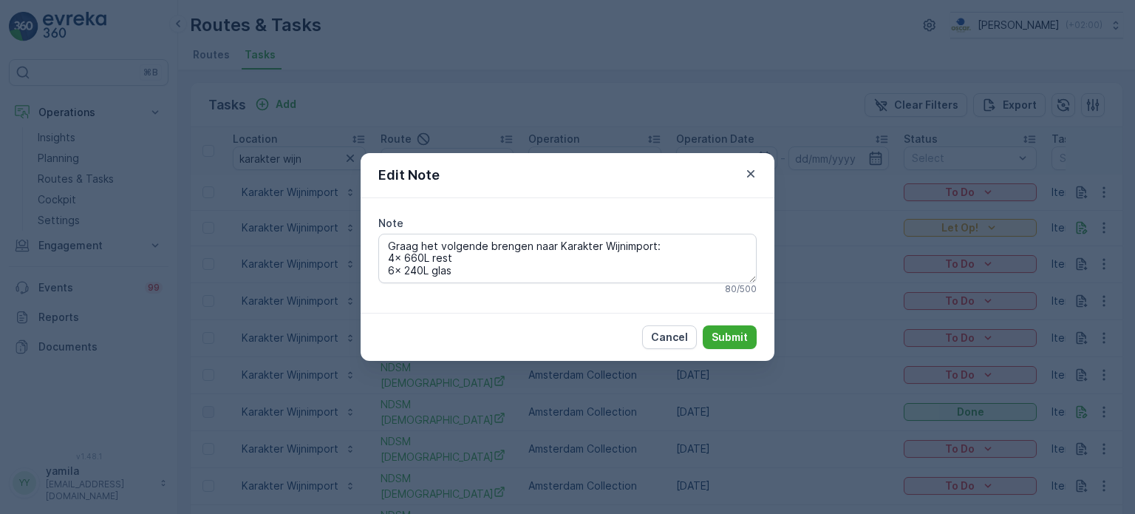
drag, startPoint x: 472, startPoint y: 272, endPoint x: 368, endPoint y: 232, distance: 111.6
click at [368, 232] on div "Note Graag het volgende brengen naar Karakter Wijnimport: 4x 660L rest 6x 240L …" at bounding box center [568, 255] width 414 height 114
click at [728, 333] on p "Submit" at bounding box center [730, 337] width 36 height 15
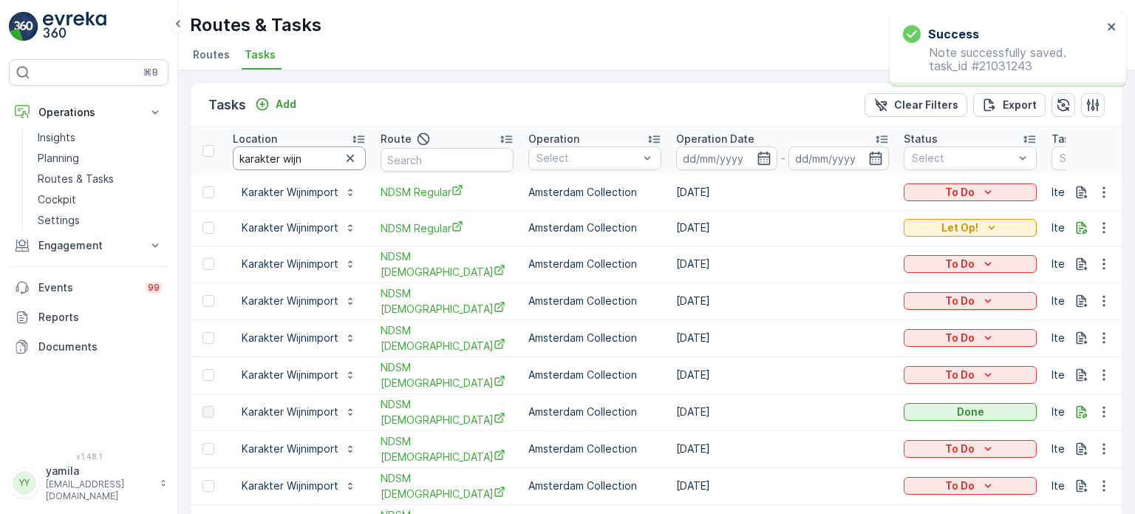
click at [292, 156] on input "karakter wijn" at bounding box center [299, 158] width 133 height 24
type input "nationaal"
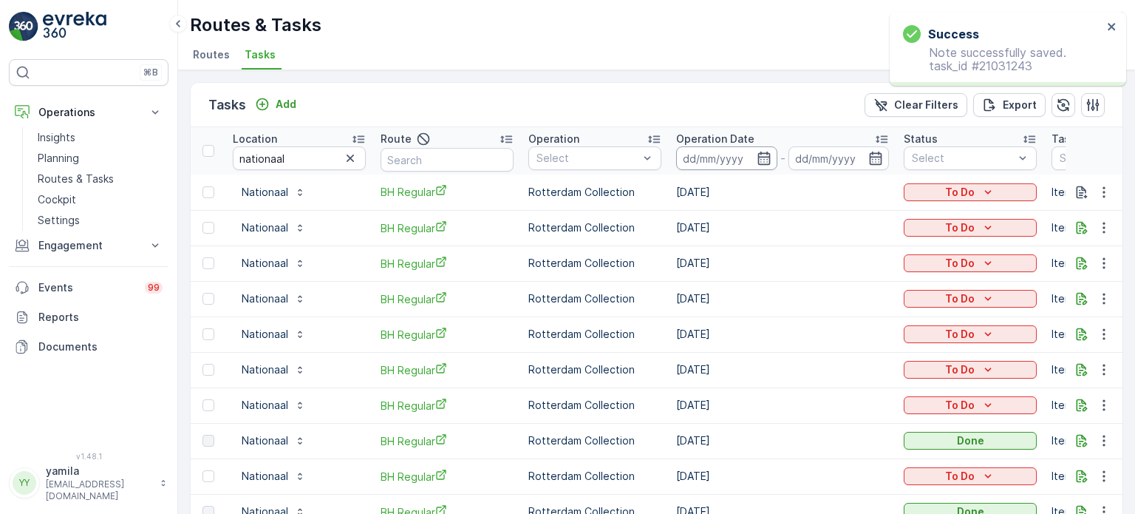
click at [716, 164] on input at bounding box center [726, 158] width 101 height 24
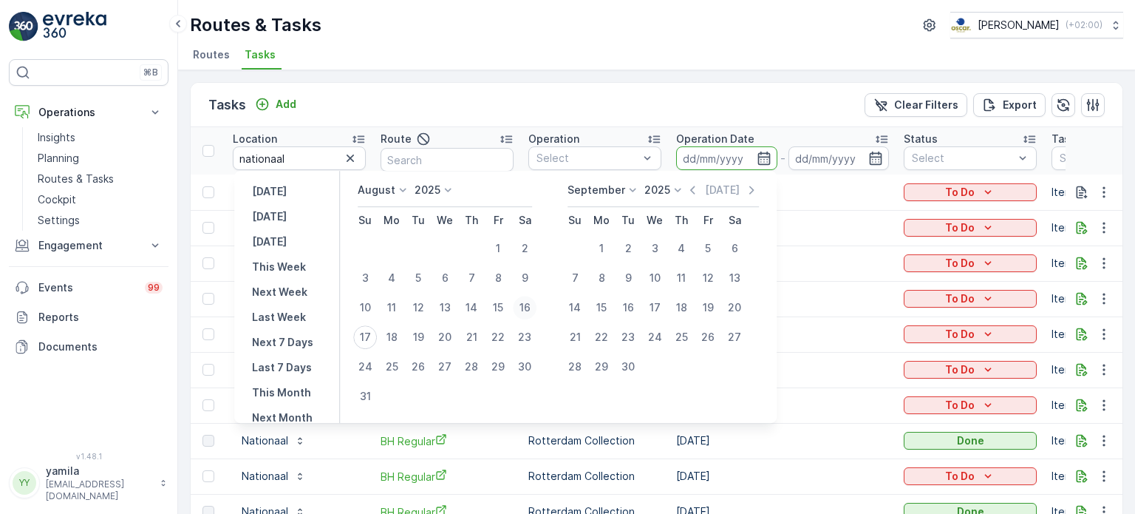
click at [529, 305] on div "16" at bounding box center [525, 308] width 24 height 24
type input "[DATE]"
click at [529, 305] on div "16" at bounding box center [525, 308] width 24 height 24
type input "[DATE]"
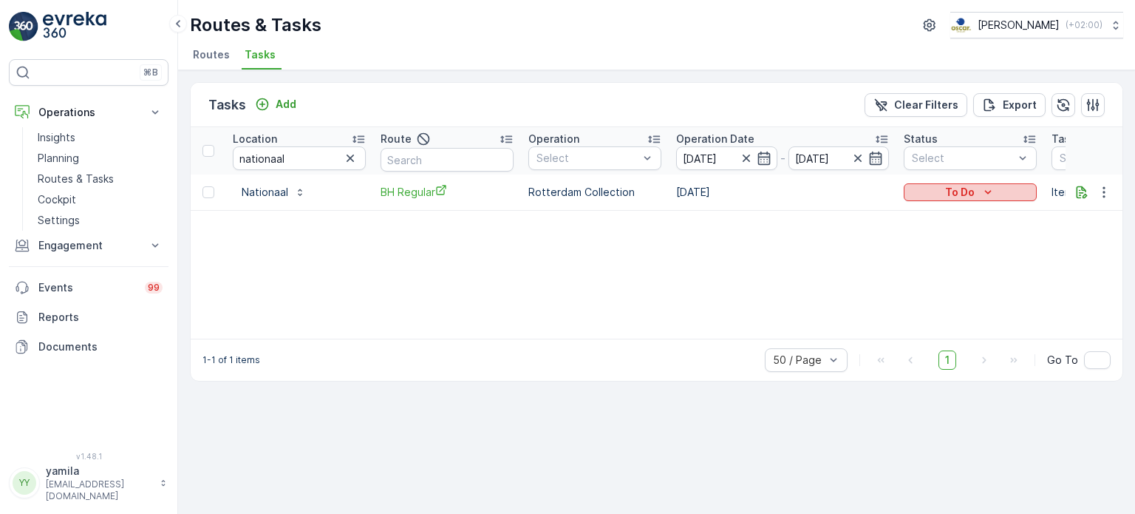
click at [949, 192] on p "To Do" at bounding box center [960, 192] width 30 height 15
click at [926, 251] on span "Done" at bounding box center [926, 254] width 27 height 15
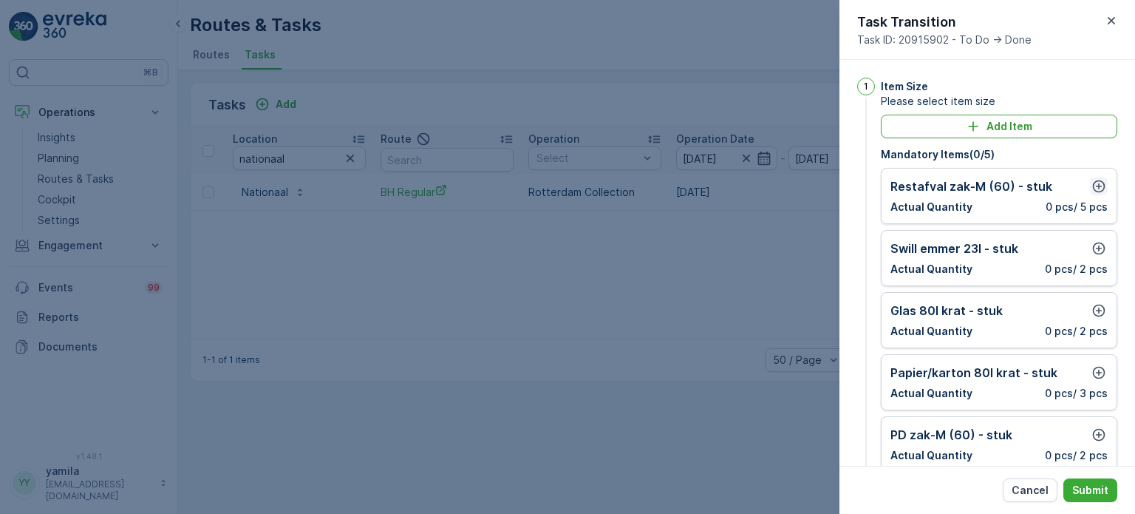
click at [1096, 181] on icon "button" at bounding box center [1098, 186] width 15 height 15
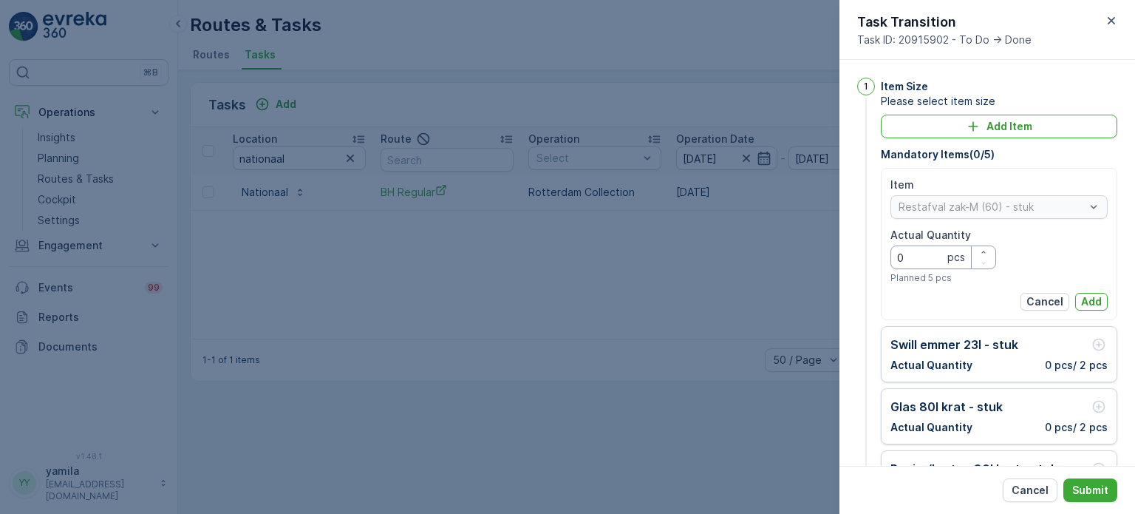
click at [913, 258] on Quantity "0" at bounding box center [943, 257] width 106 height 24
type Quantity "4"
click at [1096, 300] on p "Add" at bounding box center [1091, 301] width 21 height 15
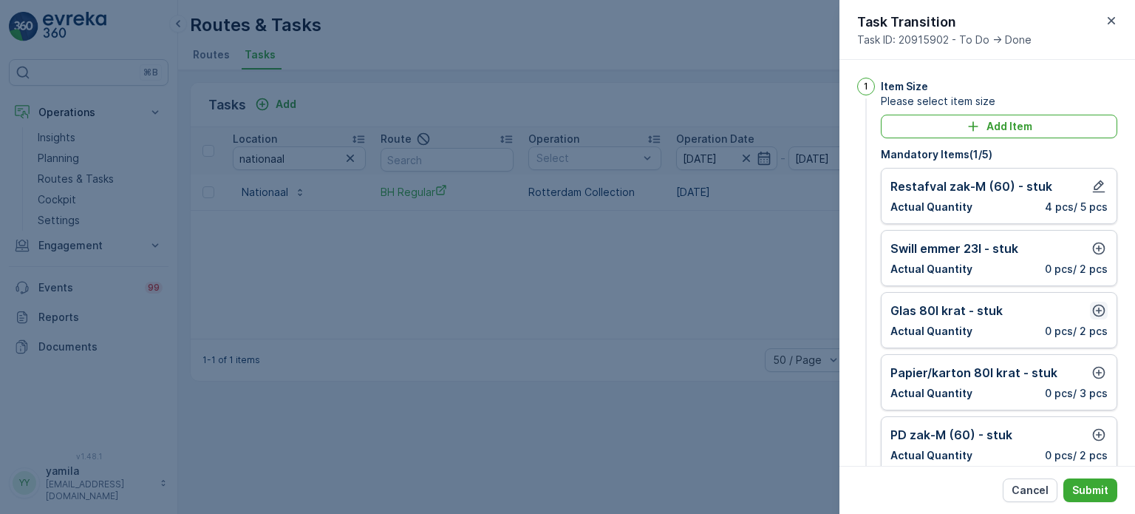
click at [1093, 304] on icon "button" at bounding box center [1099, 310] width 13 height 13
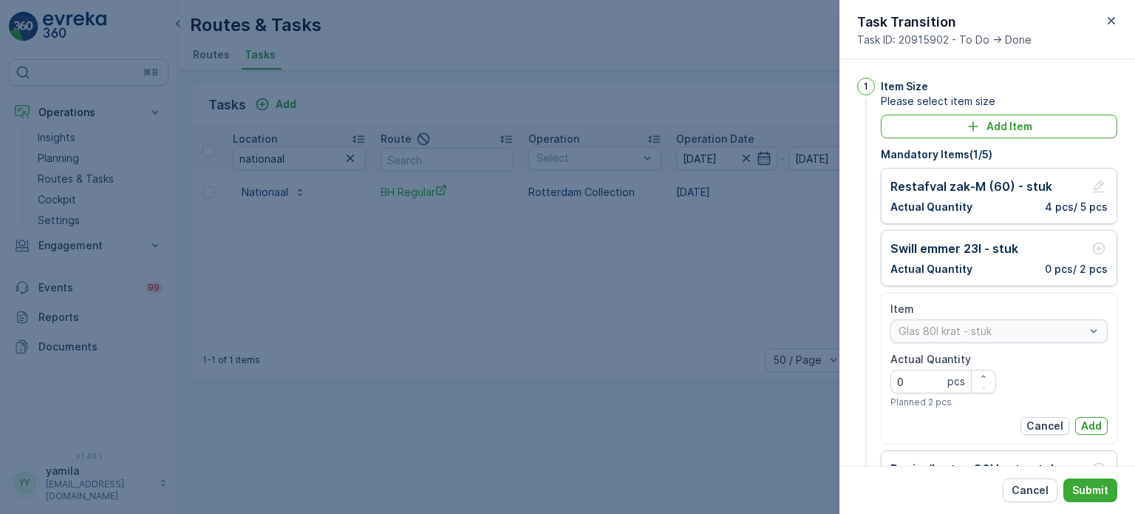
click at [927, 375] on Quantity "0" at bounding box center [943, 381] width 106 height 24
type Quantity "1"
click at [1088, 421] on p "Add" at bounding box center [1091, 425] width 21 height 15
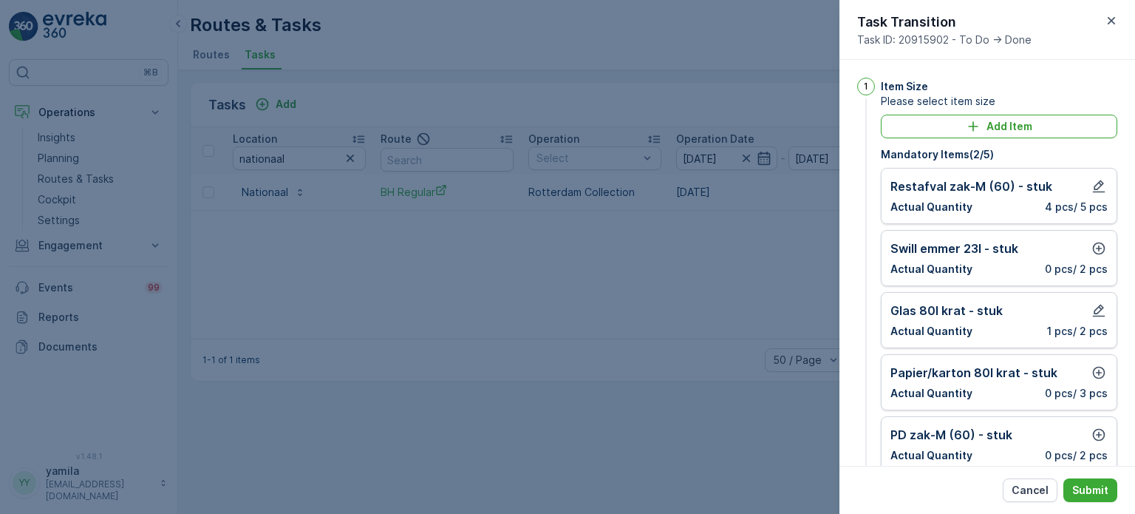
click at [963, 263] on p "Actual Quantity" at bounding box center [931, 269] width 82 height 15
click at [1091, 247] on icon "button" at bounding box center [1098, 248] width 15 height 15
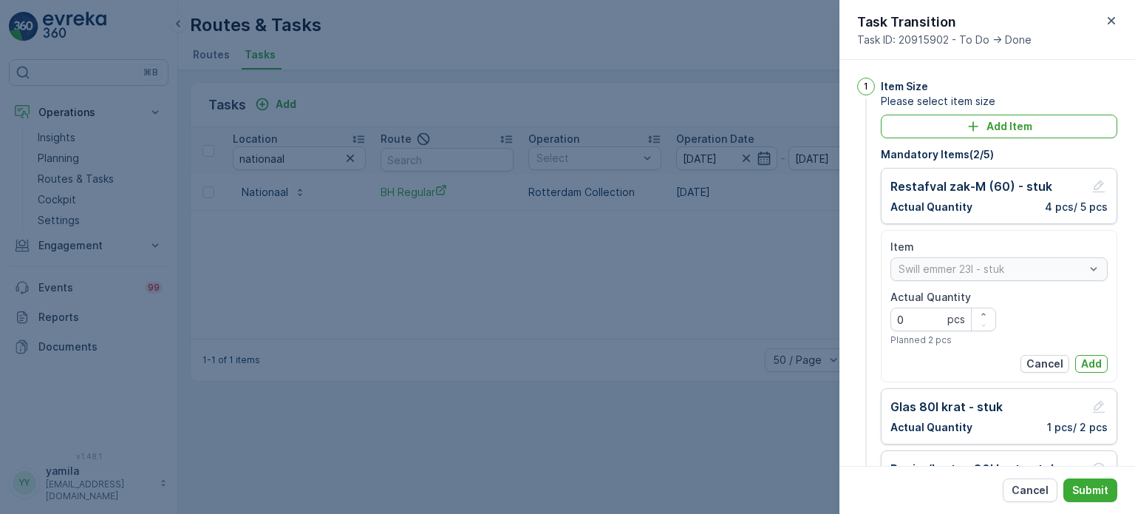
click at [929, 301] on label "Actual Quantity" at bounding box center [930, 296] width 81 height 13
click at [929, 307] on Quantity "0" at bounding box center [943, 319] width 106 height 24
click at [929, 301] on label "Actual Quantity" at bounding box center [930, 296] width 81 height 13
click at [929, 307] on Quantity "0" at bounding box center [943, 319] width 106 height 24
click at [913, 320] on Quantity "0" at bounding box center [943, 319] width 106 height 24
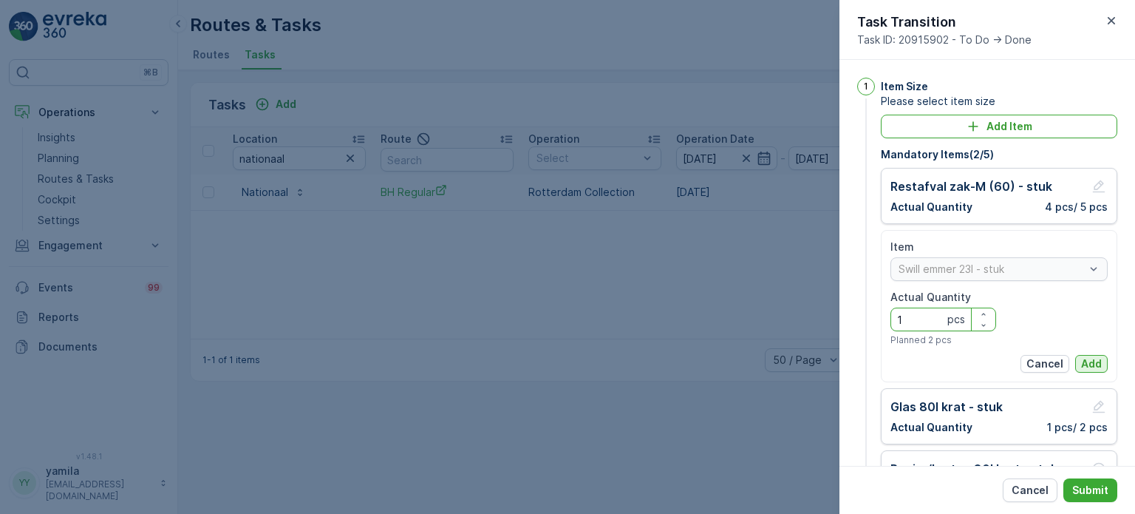
type Quantity "1"
click at [1089, 362] on p "Add" at bounding box center [1091, 363] width 21 height 15
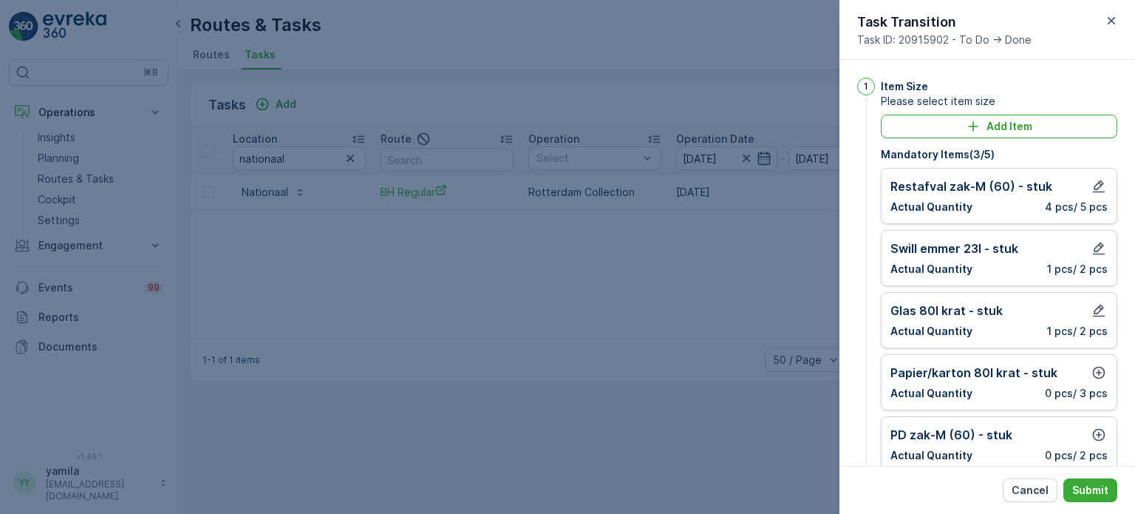
scroll to position [47, 0]
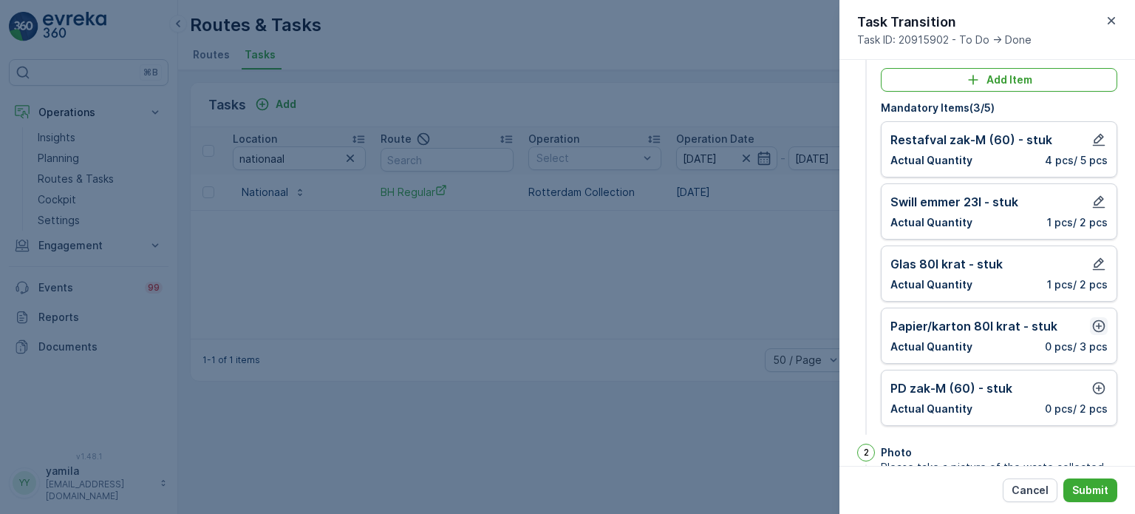
click at [1094, 323] on icon "button" at bounding box center [1099, 326] width 13 height 13
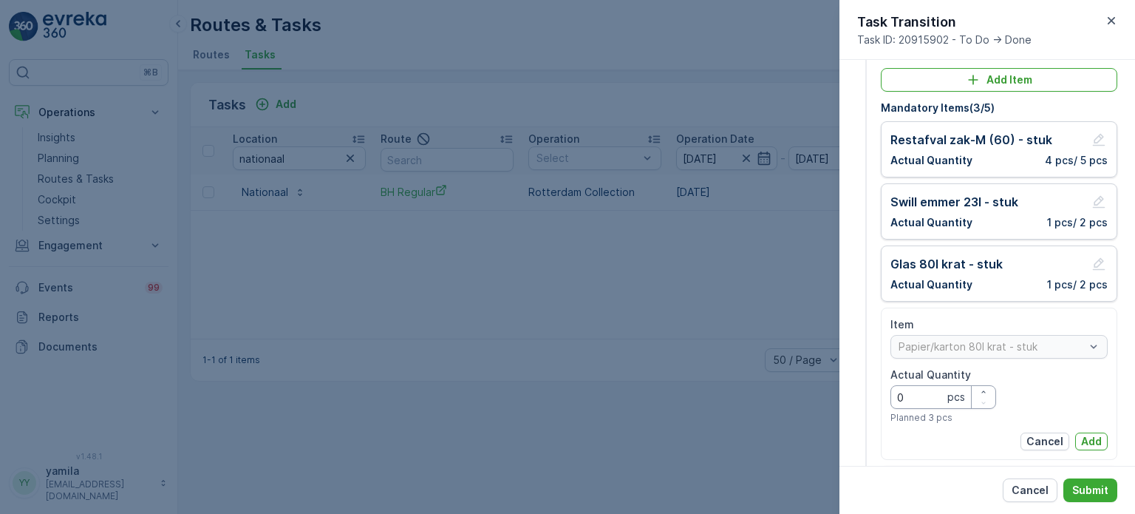
click at [903, 392] on Quantity "0" at bounding box center [943, 397] width 106 height 24
type Quantity "1"
click at [1081, 435] on p "Add" at bounding box center [1091, 441] width 21 height 15
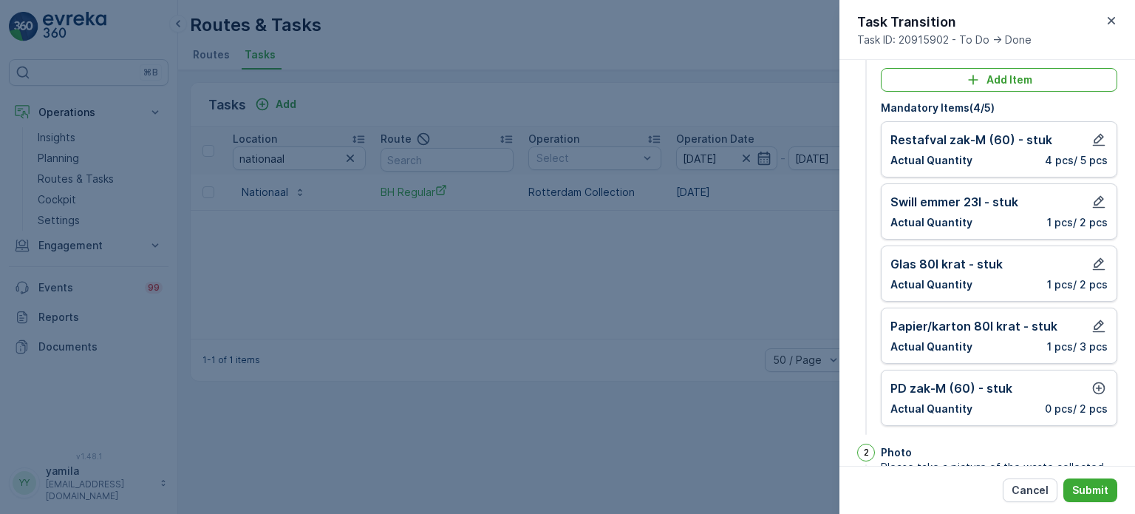
click at [1032, 395] on div "[PERSON_NAME]-M (60) - stuk Actual Quantity 0 pcs / 2 pcs" at bounding box center [998, 397] width 217 height 37
click at [1091, 385] on icon "button" at bounding box center [1098, 388] width 15 height 15
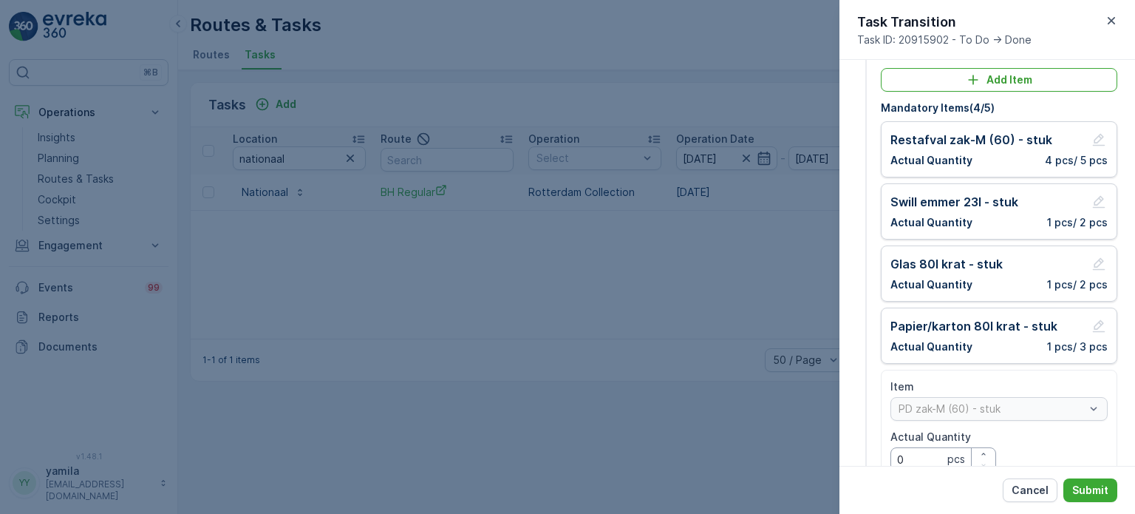
click at [929, 454] on Quantity "0" at bounding box center [943, 459] width 106 height 24
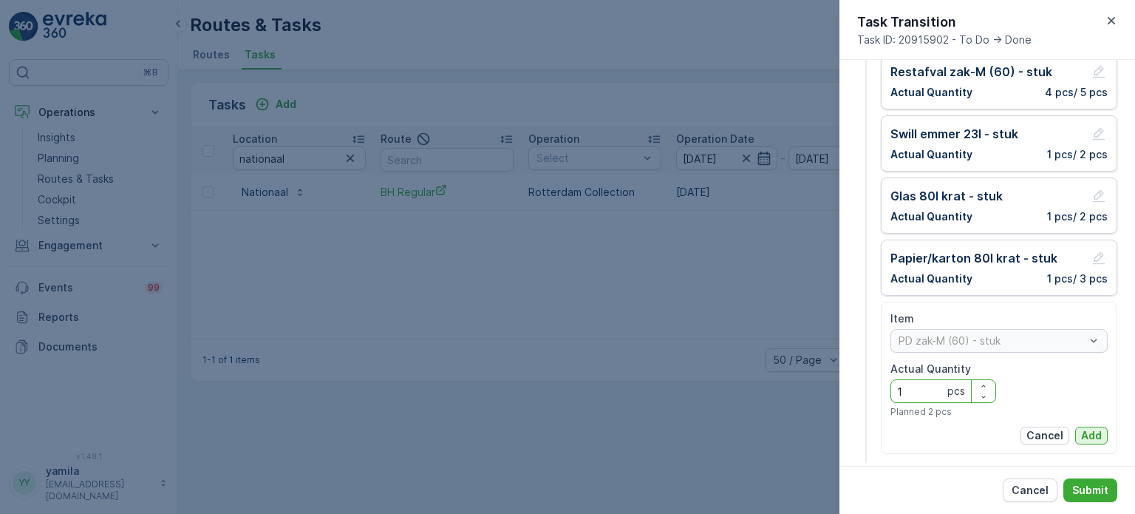
type Quantity "1"
click at [1077, 429] on button "Add" at bounding box center [1091, 435] width 33 height 18
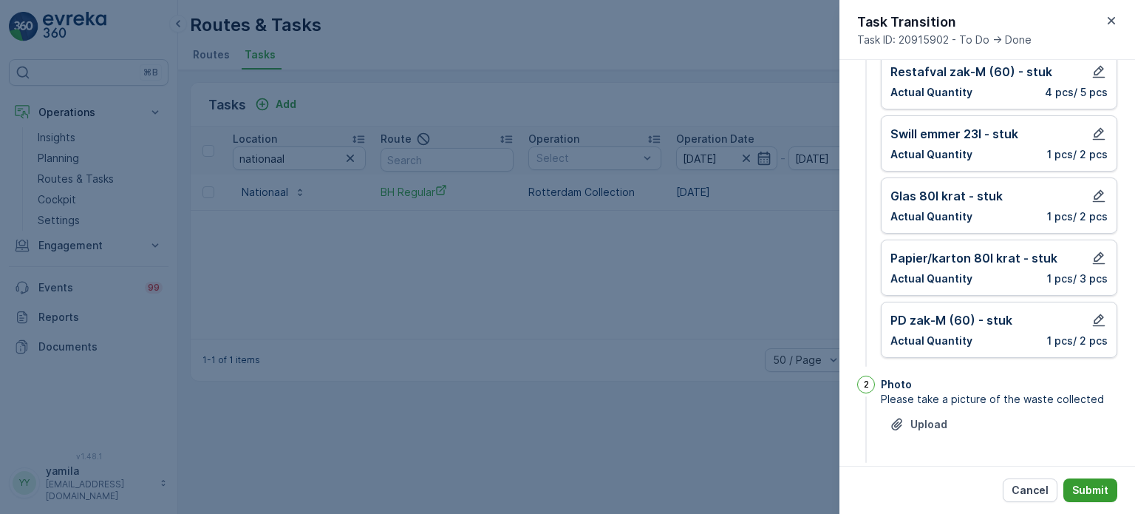
click at [1096, 488] on p "Submit" at bounding box center [1090, 489] width 36 height 15
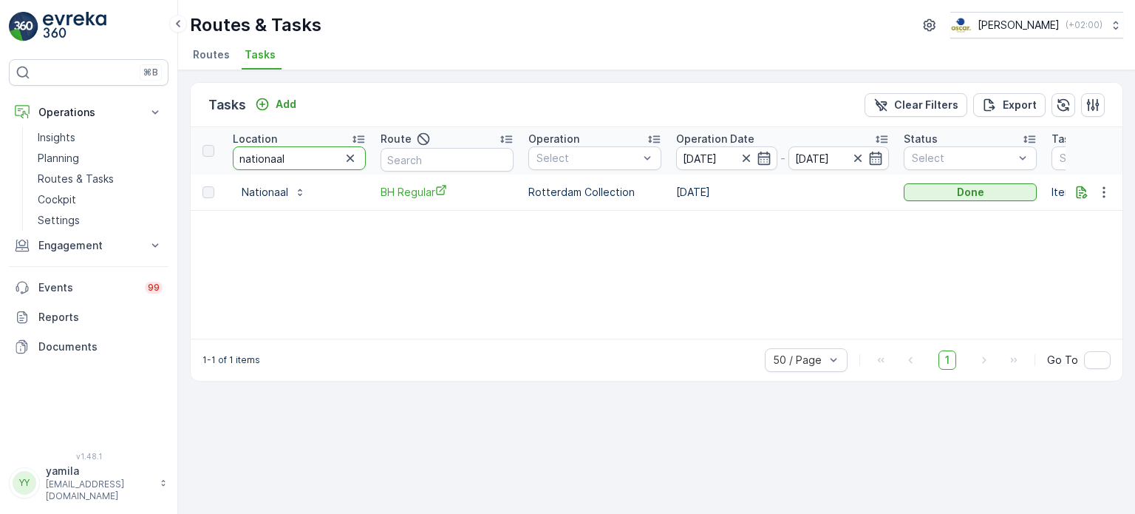
click at [279, 157] on input "nationaal" at bounding box center [299, 158] width 133 height 24
type input "zwarte"
click at [952, 198] on button "To Do" at bounding box center [970, 192] width 133 height 18
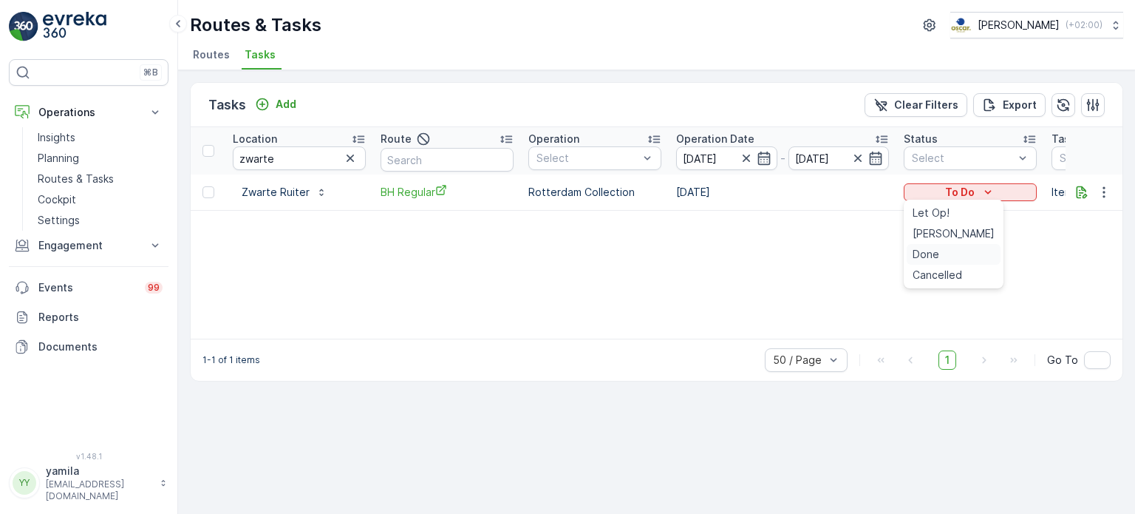
click at [925, 248] on span "Done" at bounding box center [926, 254] width 27 height 15
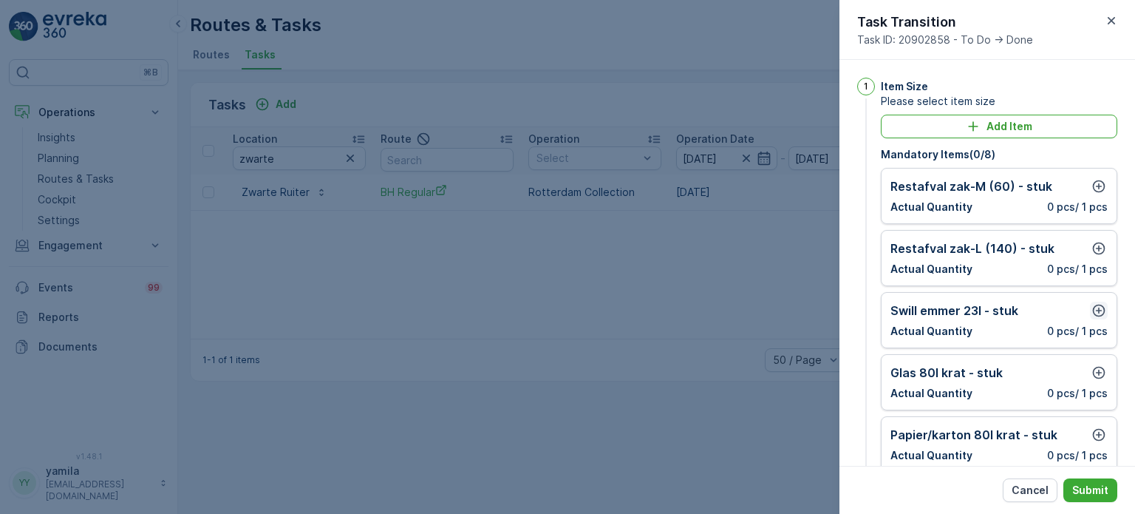
click at [1098, 309] on icon "button" at bounding box center [1099, 310] width 13 height 13
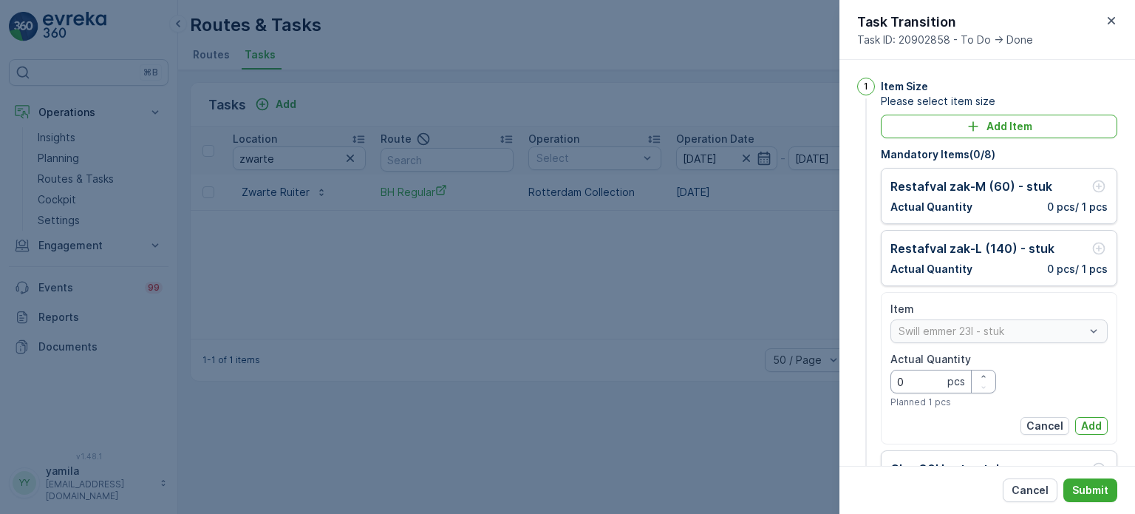
click at [908, 378] on Quantity "0" at bounding box center [943, 381] width 106 height 24
type Quantity "4"
click at [1088, 418] on p "Add" at bounding box center [1091, 425] width 21 height 15
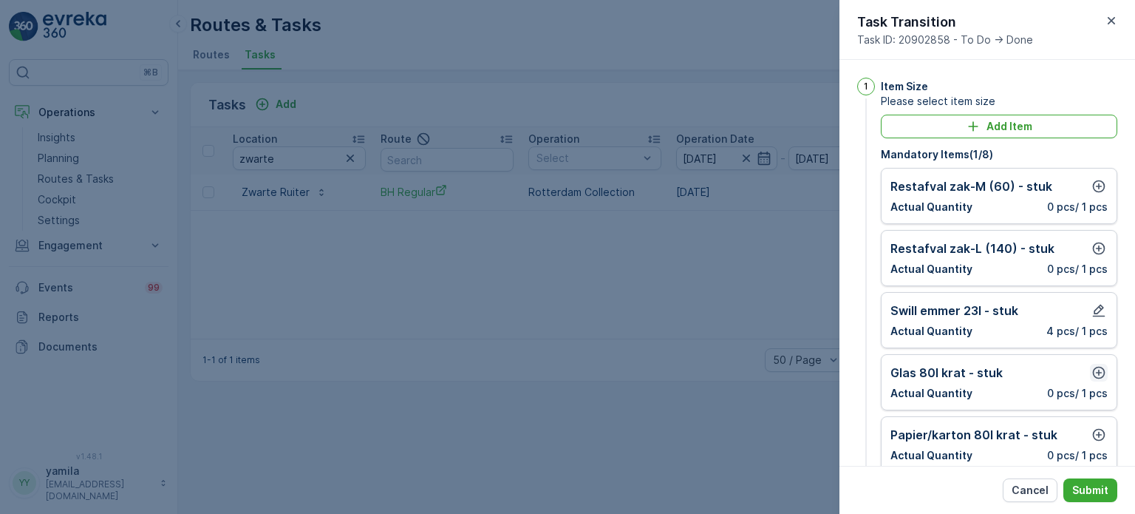
click at [1099, 375] on icon "button" at bounding box center [1099, 372] width 13 height 13
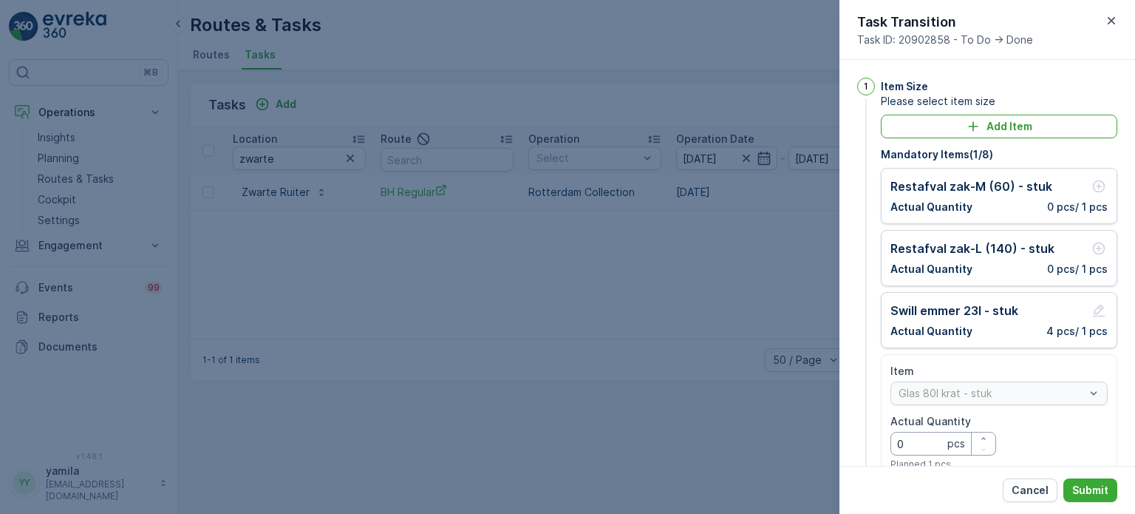
click at [928, 443] on Quantity "0" at bounding box center [943, 444] width 106 height 24
type Quantity "1"
click at [1097, 483] on p "Submit" at bounding box center [1090, 489] width 36 height 15
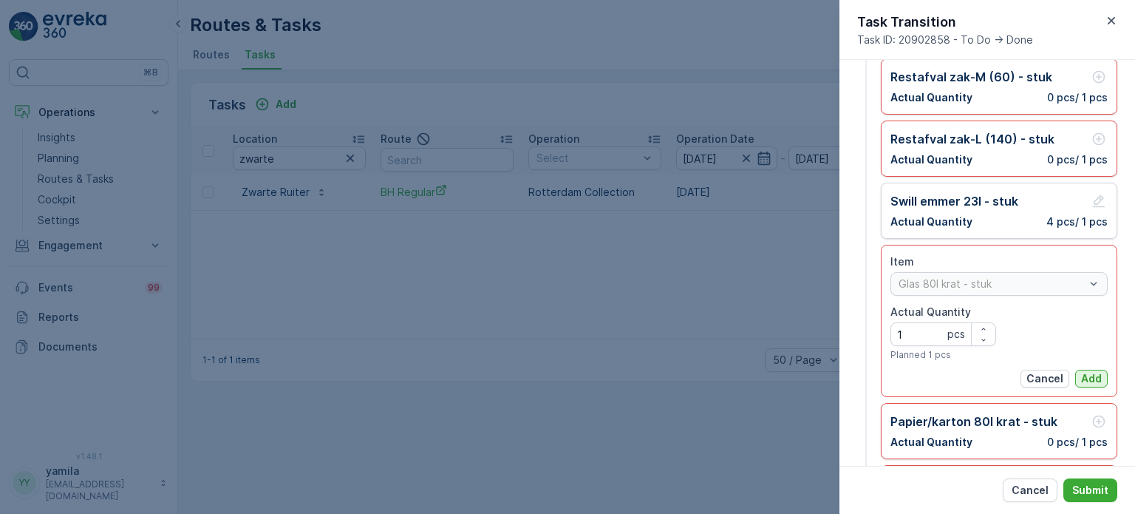
scroll to position [109, 0]
click at [1081, 381] on p "Add" at bounding box center [1091, 378] width 21 height 15
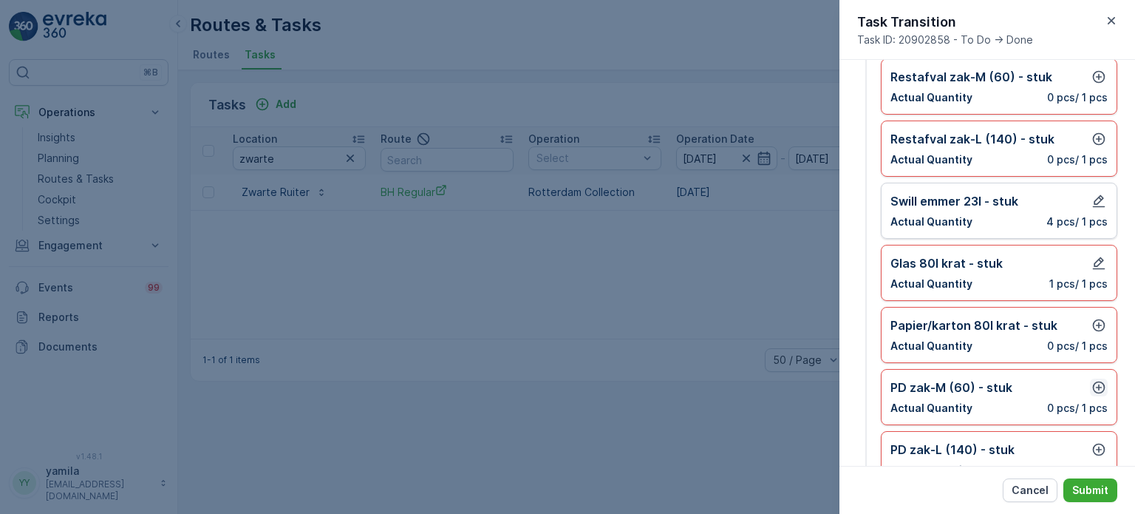
click at [1096, 381] on icon "button" at bounding box center [1098, 387] width 15 height 15
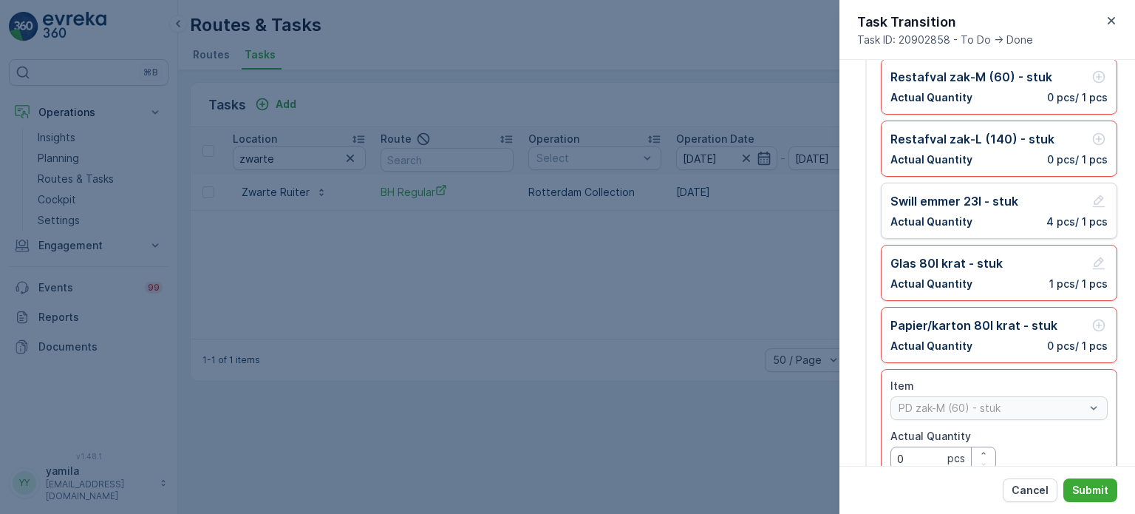
click at [936, 460] on Quantity "0" at bounding box center [943, 458] width 106 height 24
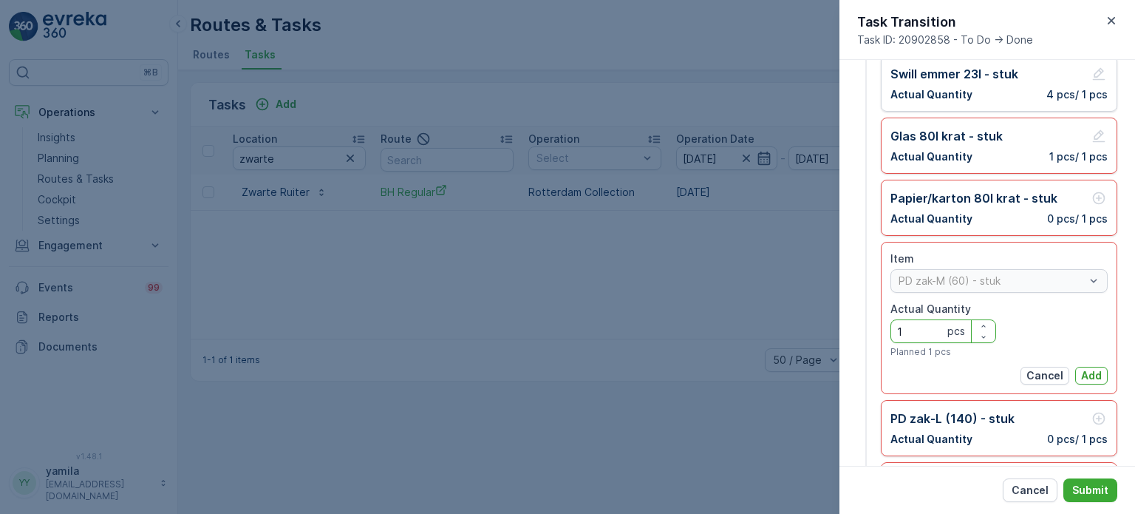
scroll to position [242, 0]
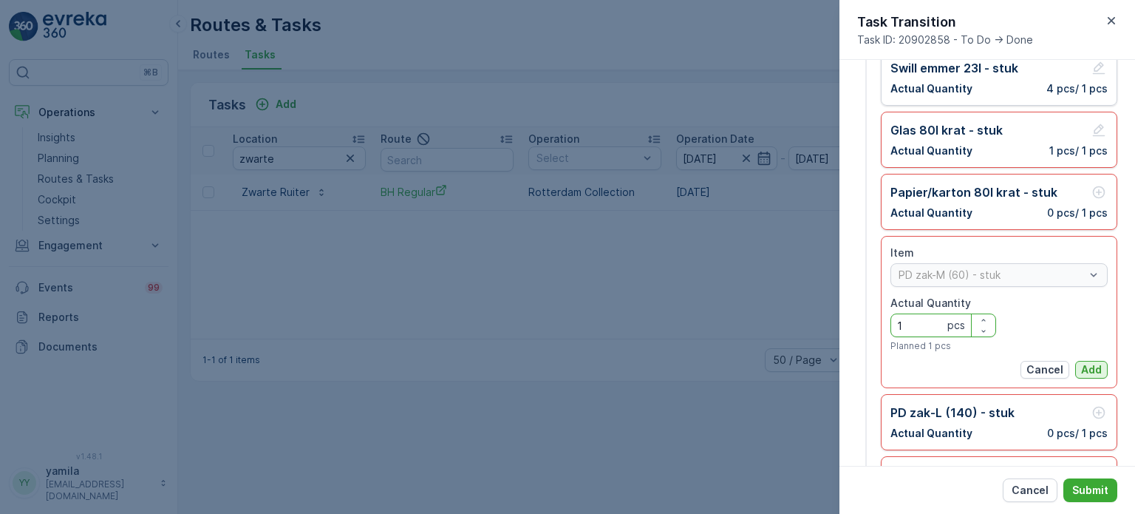
type Quantity "1"
click at [1077, 366] on button "Add" at bounding box center [1091, 370] width 33 height 18
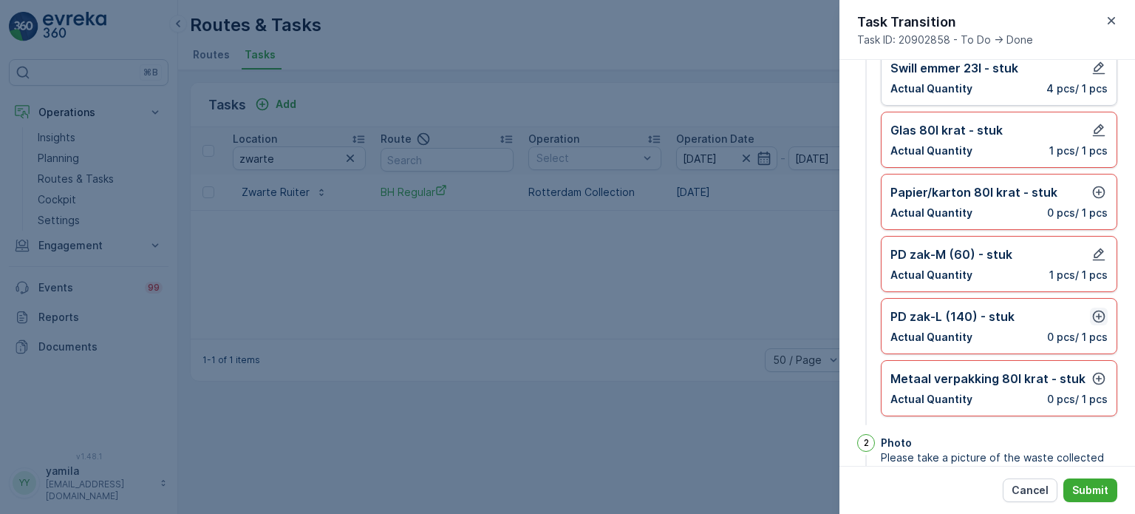
click at [1092, 321] on button "button" at bounding box center [1099, 316] width 18 height 18
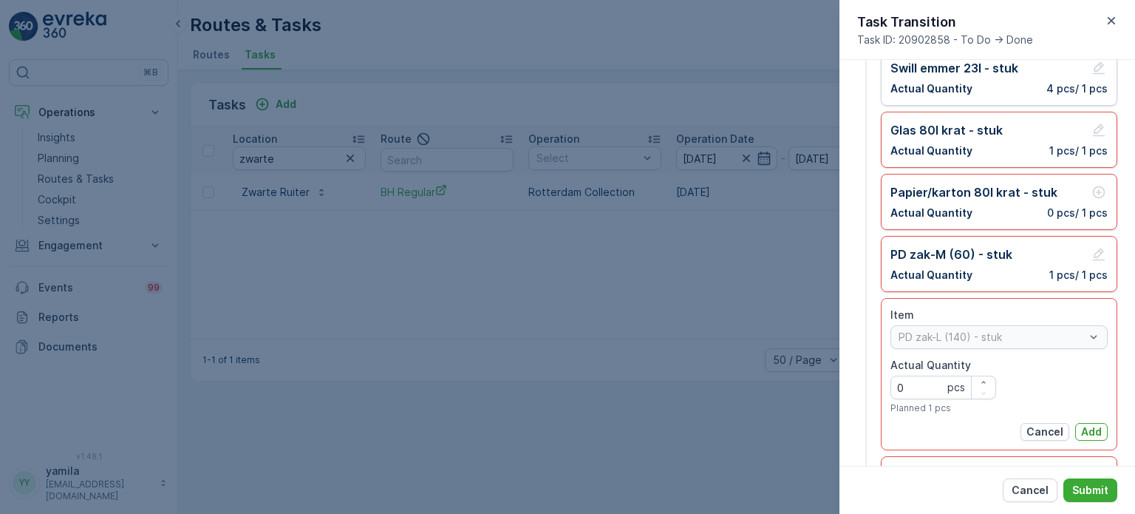
click at [941, 375] on Quantity "0" at bounding box center [943, 387] width 106 height 24
type Quantity "1"
click at [1083, 426] on p "Add" at bounding box center [1091, 431] width 21 height 15
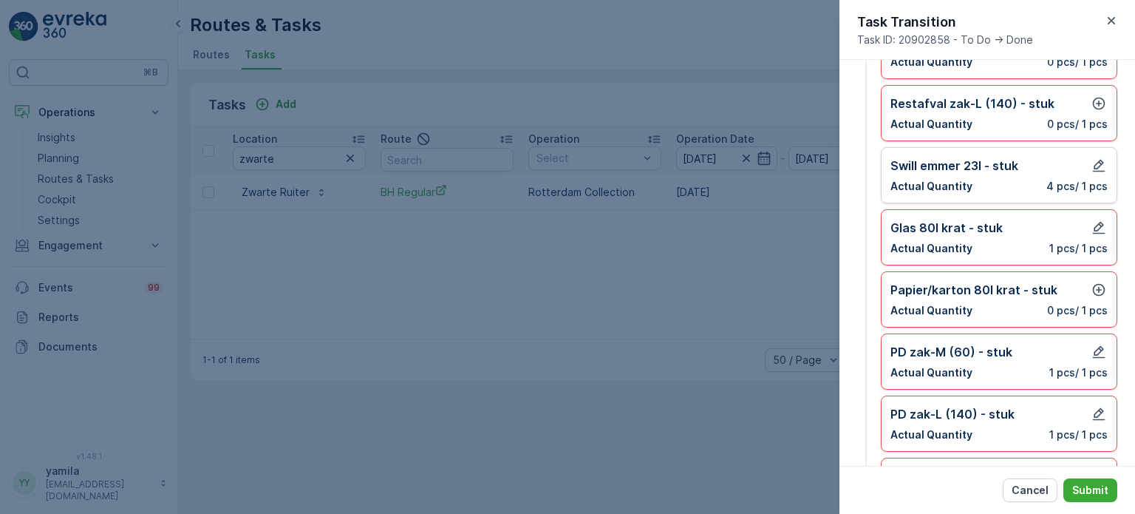
scroll to position [145, 0]
click at [1096, 100] on icon "button" at bounding box center [1098, 103] width 15 height 15
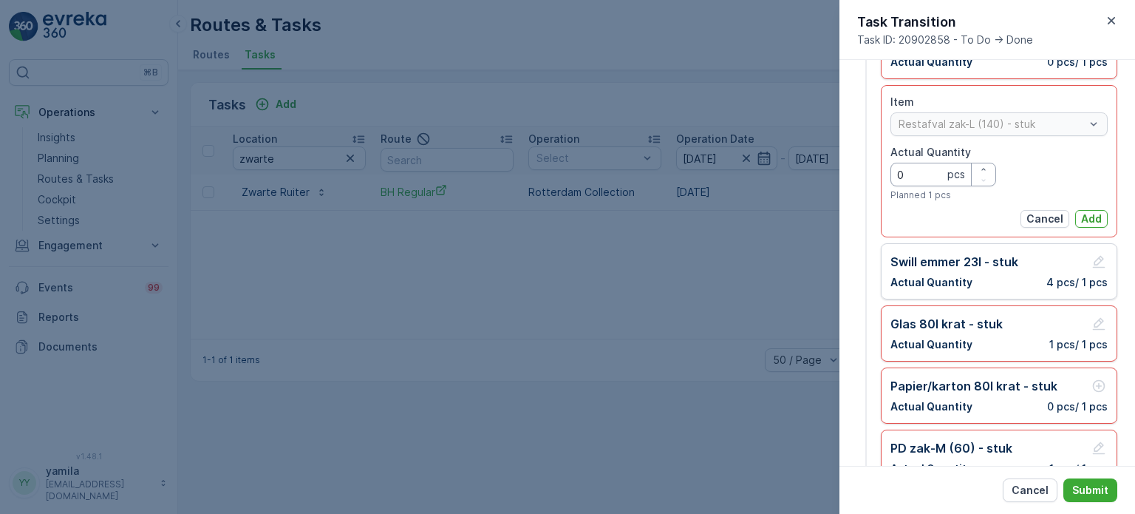
click at [923, 171] on Quantity "0" at bounding box center [943, 175] width 106 height 24
type Quantity "5"
type Quantity "4"
click at [1085, 211] on p "Add" at bounding box center [1091, 218] width 21 height 15
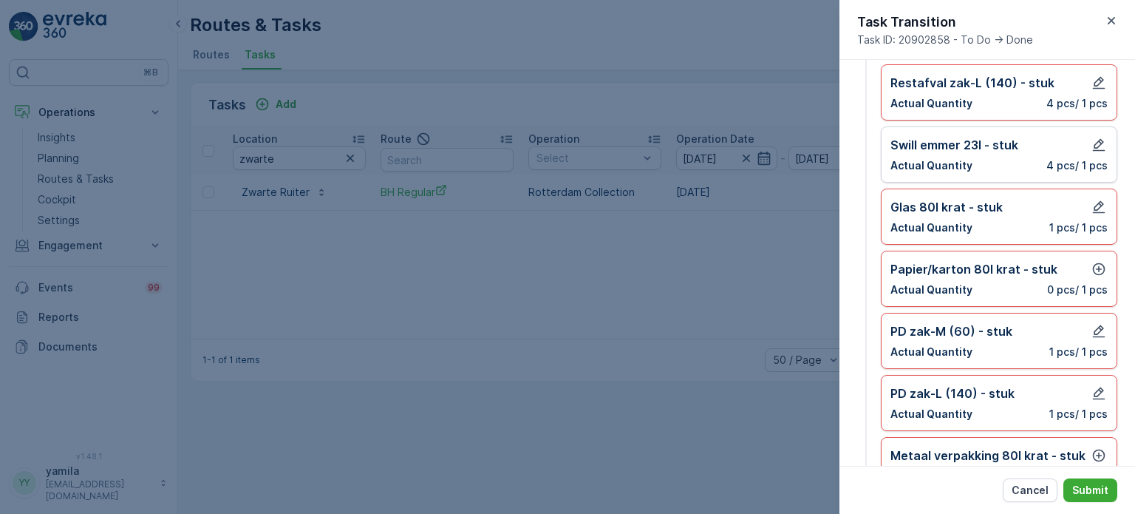
scroll to position [167, 0]
click at [1094, 265] on icon "button" at bounding box center [1098, 267] width 15 height 15
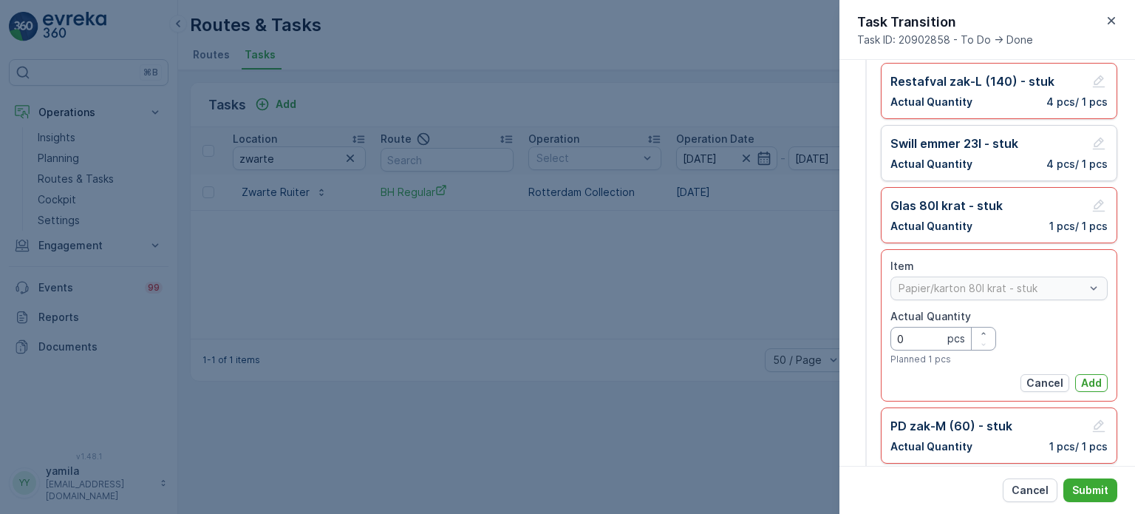
click at [926, 341] on Quantity "0" at bounding box center [943, 339] width 106 height 24
type Quantity "1"
click at [1095, 371] on div "Item Papier/karton 80l krat - stuk Actual Quantity 1 pcs Planned 1 pcs Cancel A…" at bounding box center [998, 325] width 217 height 133
click at [1091, 381] on p "Add" at bounding box center [1091, 382] width 21 height 15
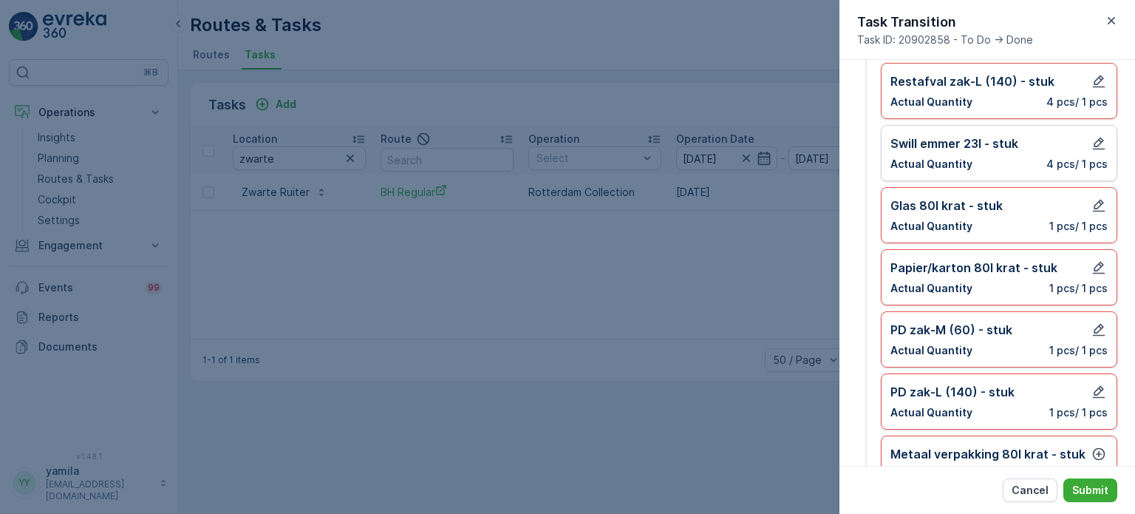
scroll to position [259, 0]
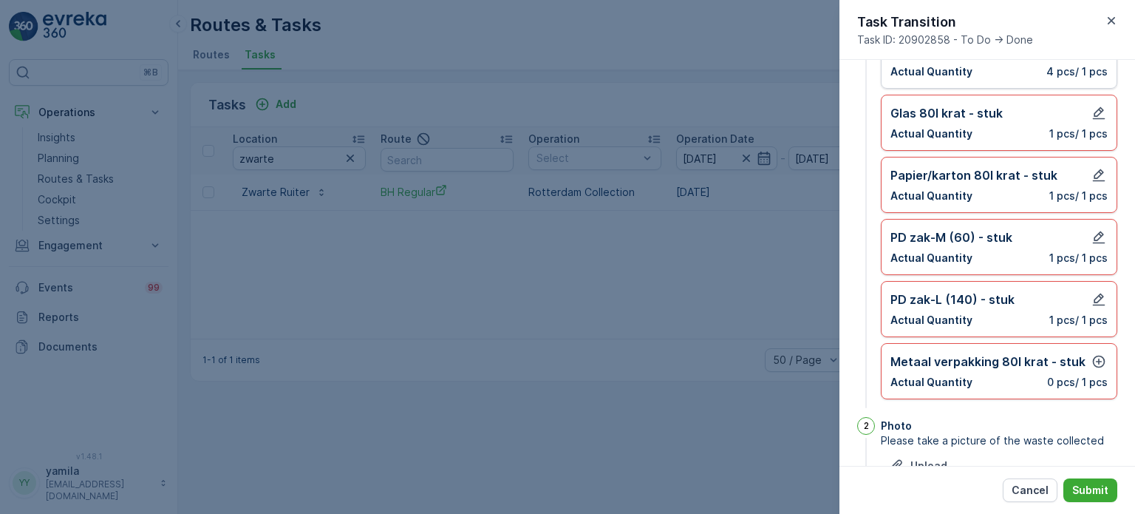
click at [1092, 369] on div "Metaal verpakking 80l krat - stuk Actual Quantity 0 pcs / 1 pcs" at bounding box center [998, 370] width 217 height 37
click at [1092, 366] on button "button" at bounding box center [1099, 361] width 18 height 18
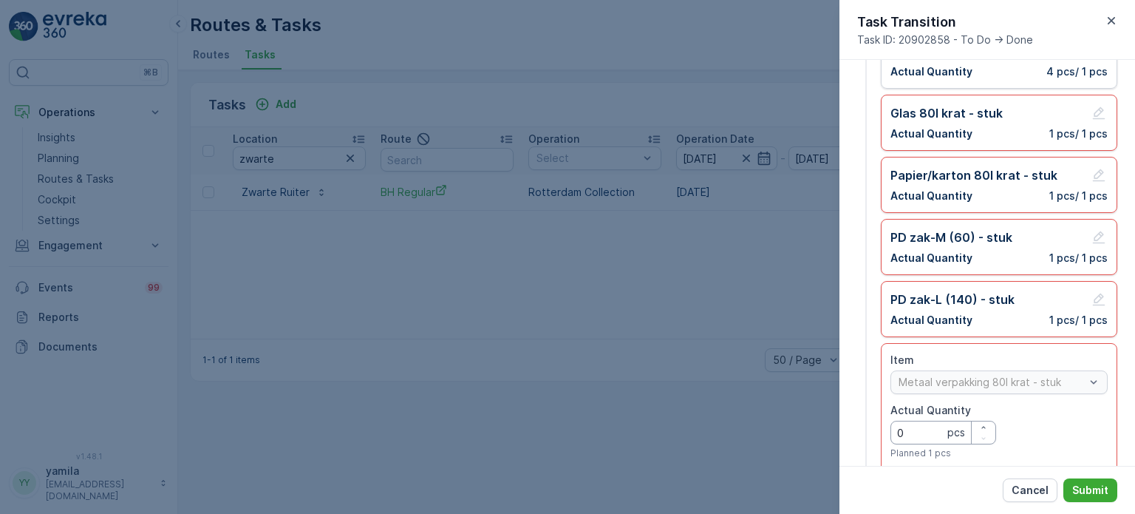
click at [898, 432] on Quantity "0" at bounding box center [943, 432] width 106 height 24
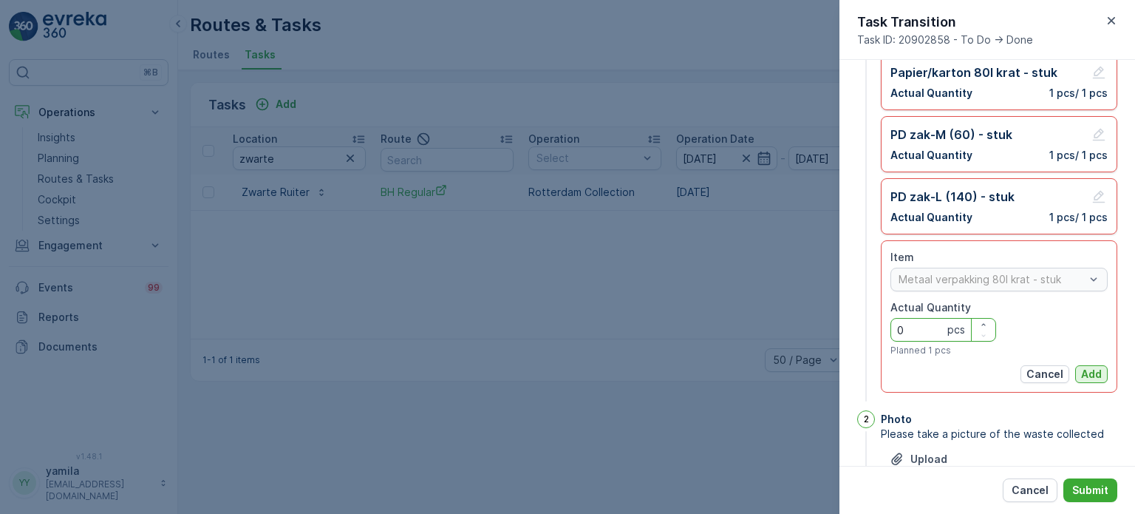
click at [1096, 376] on p "Add" at bounding box center [1091, 373] width 21 height 15
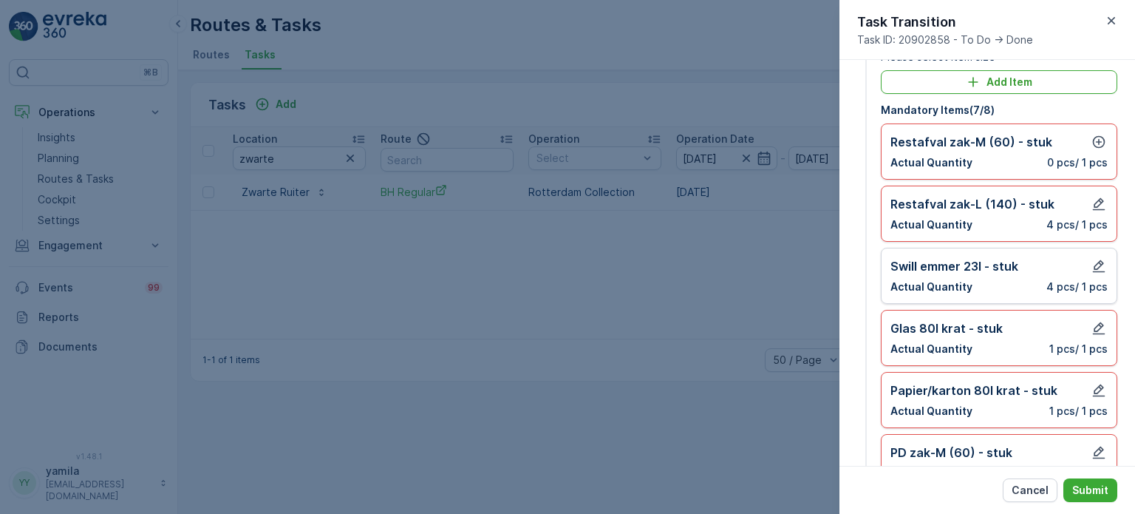
scroll to position [30, 0]
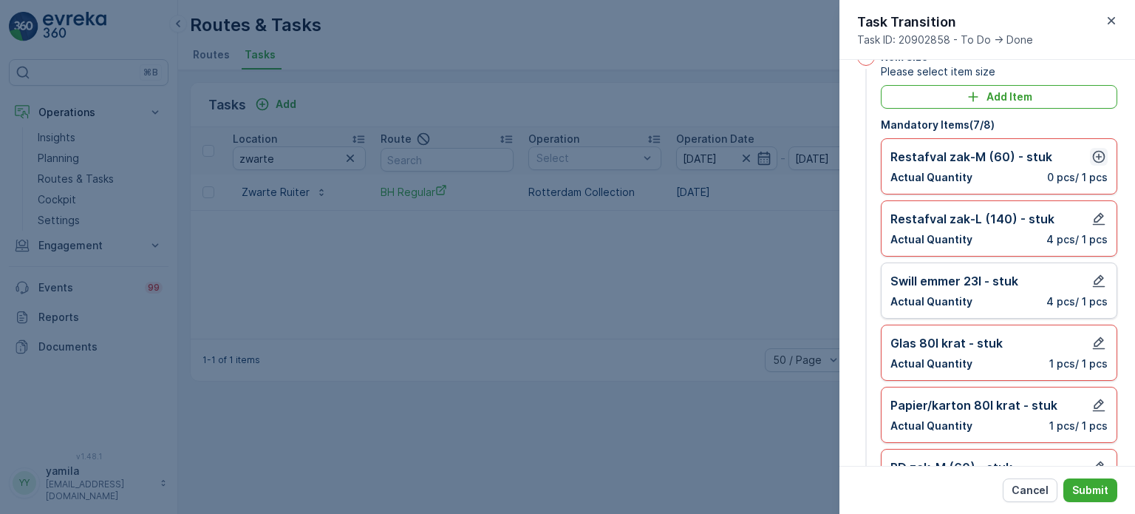
click at [1098, 158] on icon "button" at bounding box center [1098, 156] width 15 height 15
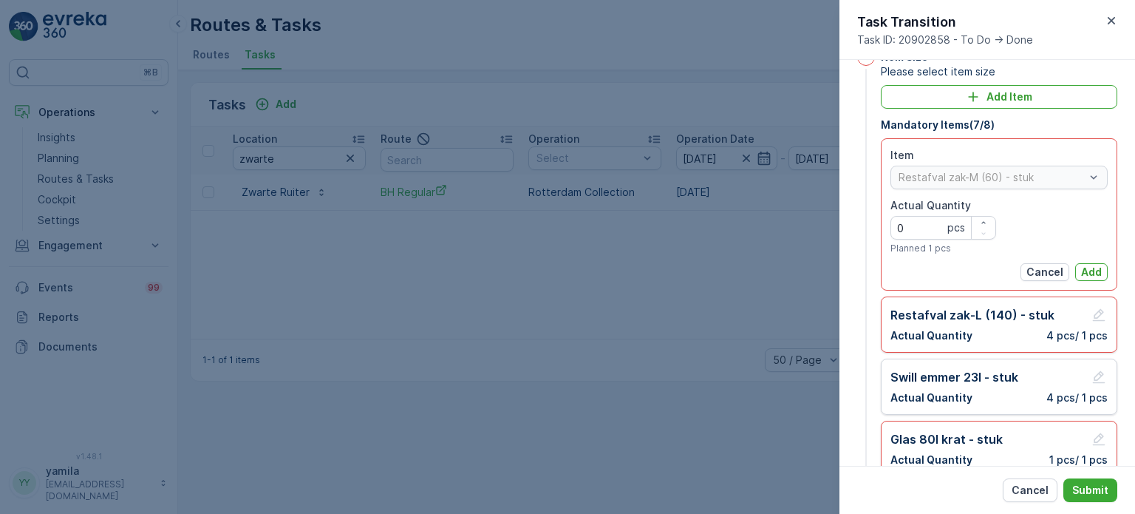
click at [1088, 282] on div "Item Restafval zak-M (60) - stuk Actual Quantity 0 pcs Planned 1 pcs Cancel Add" at bounding box center [999, 214] width 236 height 152
click at [1083, 274] on p "Add" at bounding box center [1091, 272] width 21 height 15
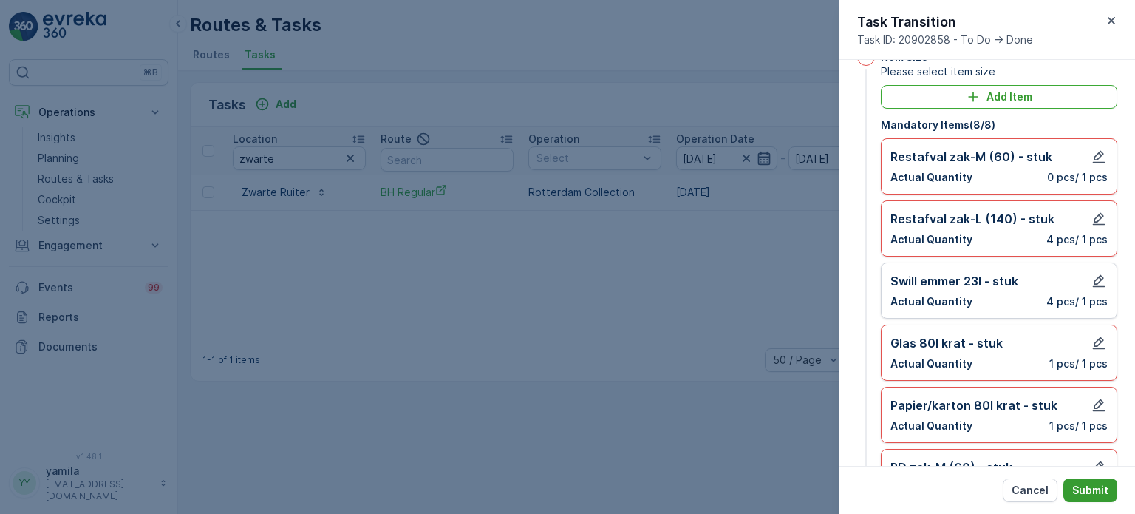
click at [1094, 484] on p "Submit" at bounding box center [1090, 489] width 36 height 15
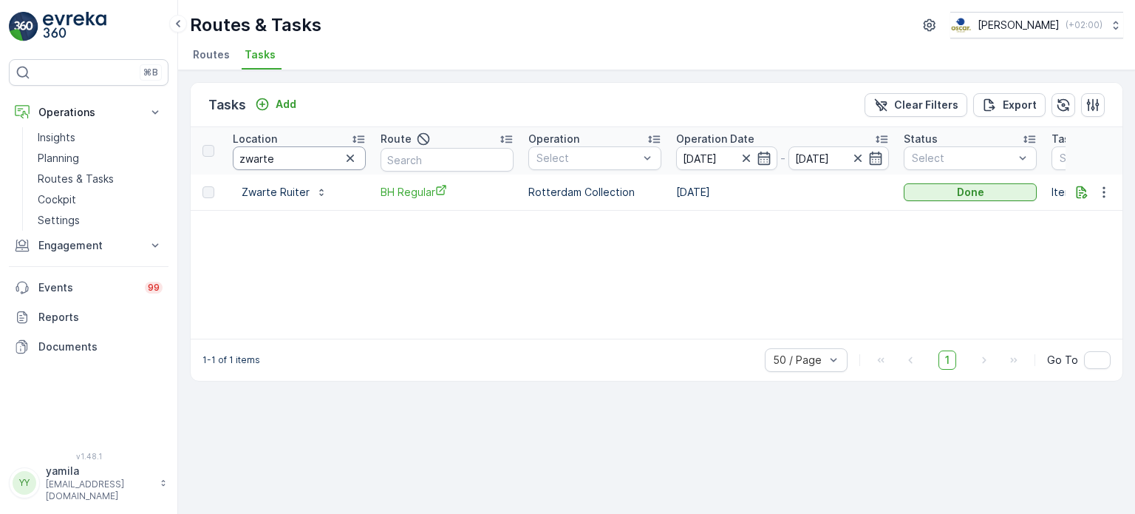
click at [298, 155] on input "zwarte" at bounding box center [299, 158] width 133 height 24
type input "ooiev"
click at [952, 188] on p "To Do" at bounding box center [960, 192] width 30 height 15
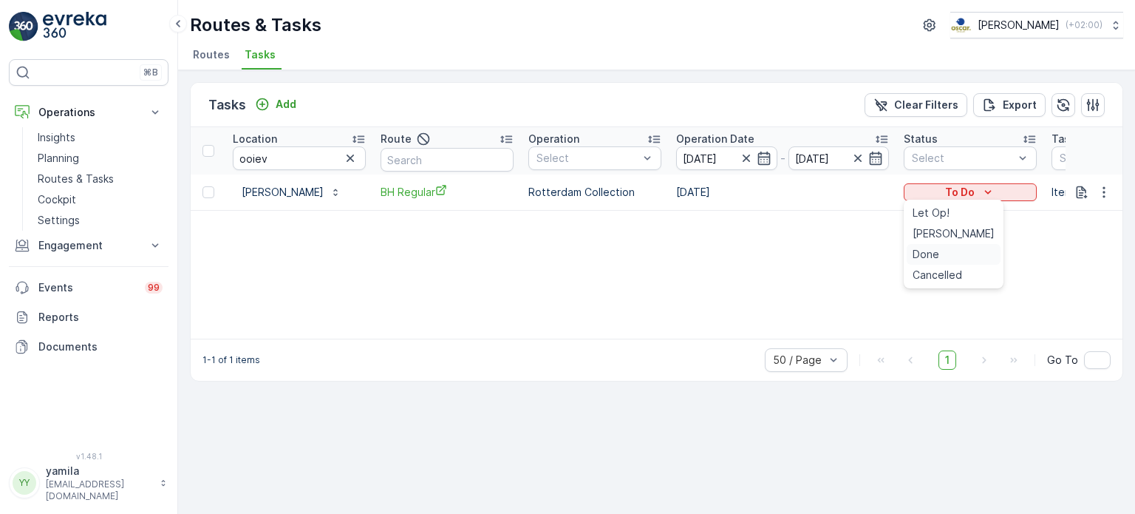
click at [934, 253] on span "Done" at bounding box center [926, 254] width 27 height 15
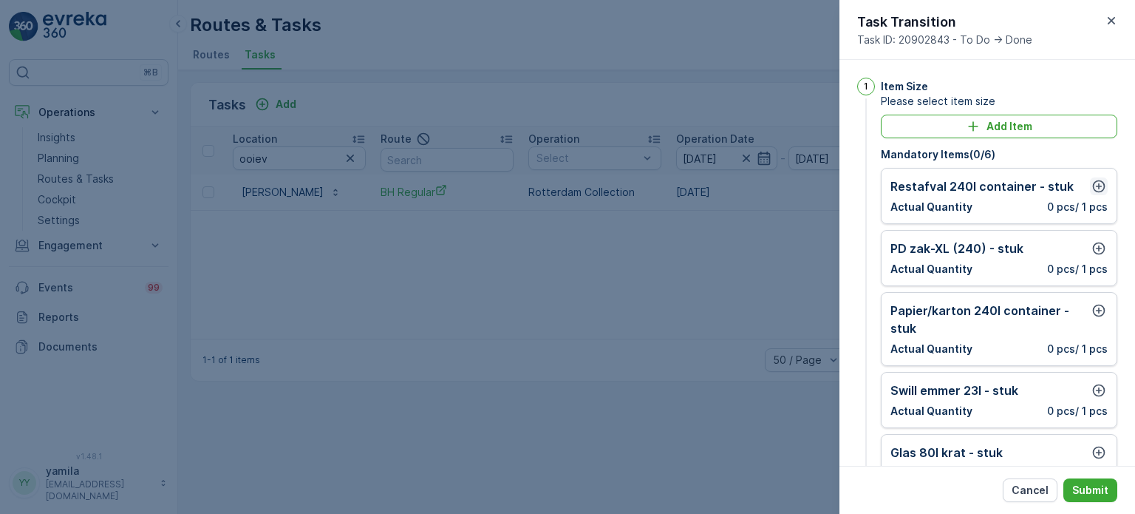
click at [1094, 191] on icon "button" at bounding box center [1099, 186] width 13 height 13
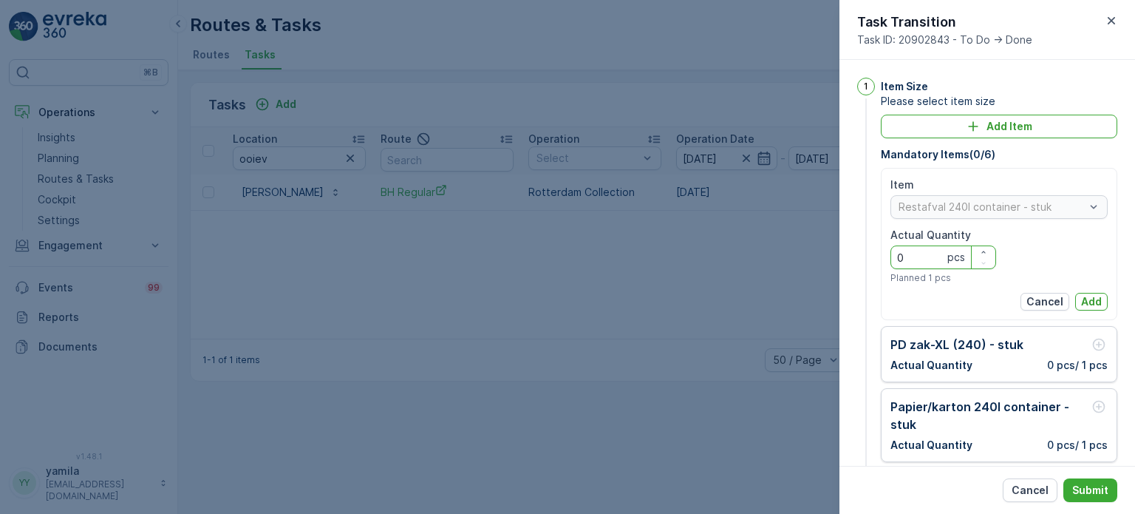
click at [913, 265] on Quantity "0" at bounding box center [943, 257] width 106 height 24
type Quantity "0"
type Quantity "1"
click at [1081, 298] on p "Add" at bounding box center [1091, 301] width 21 height 15
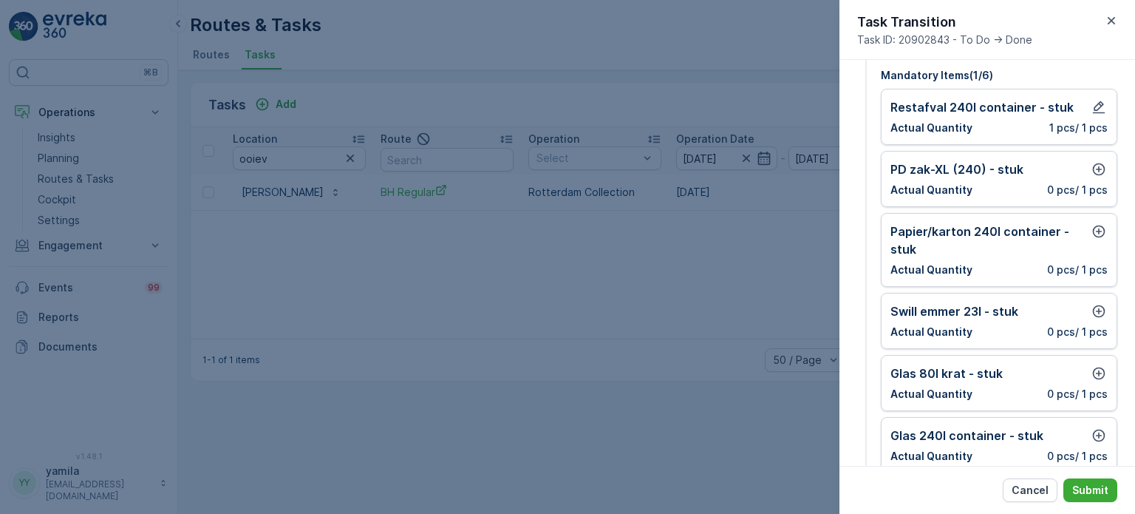
scroll to position [80, 0]
click at [1094, 374] on icon "button" at bounding box center [1098, 372] width 15 height 15
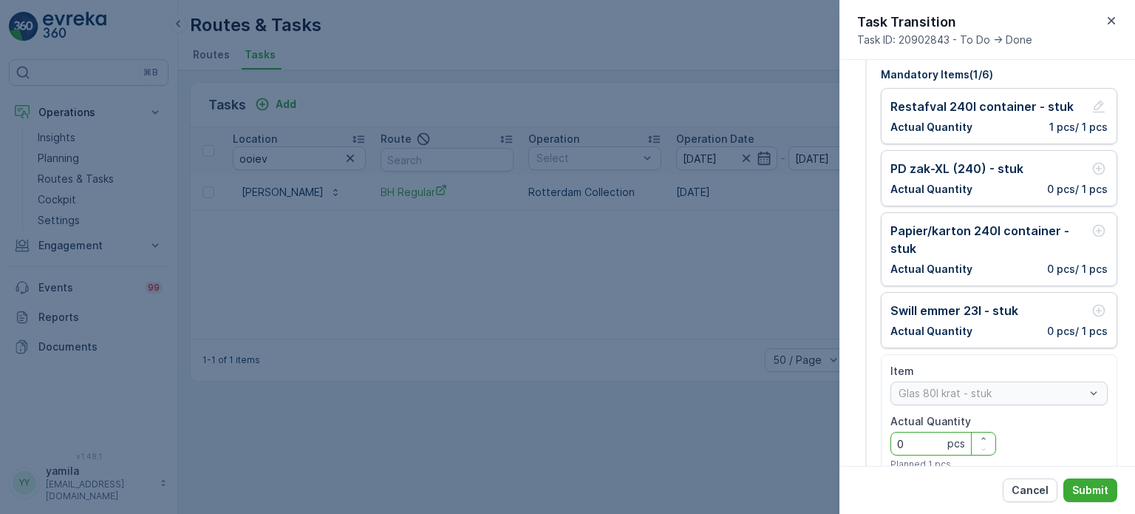
click at [933, 442] on Quantity "0" at bounding box center [943, 444] width 106 height 24
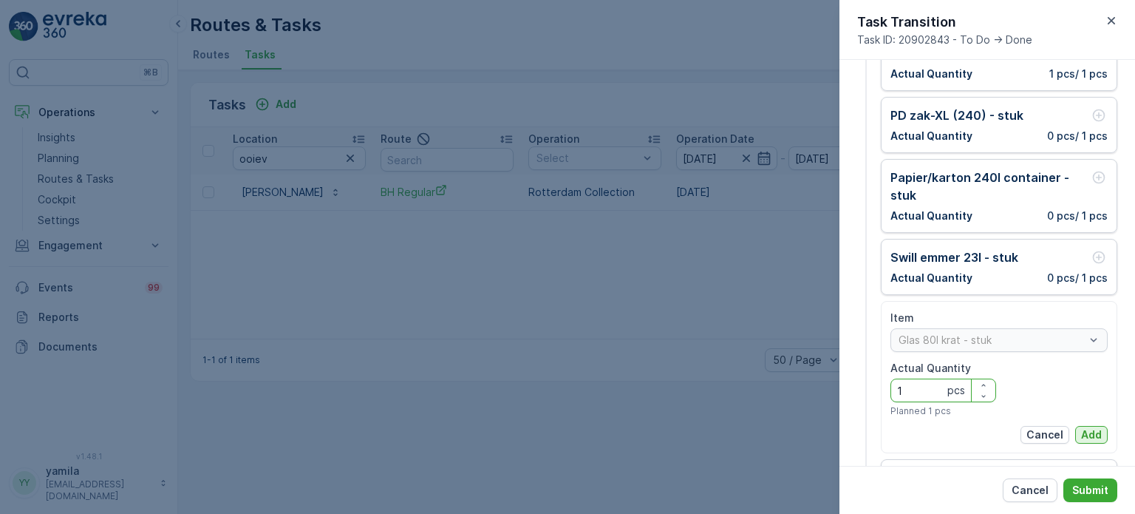
type Quantity "1"
click at [1082, 428] on p "Add" at bounding box center [1091, 434] width 21 height 15
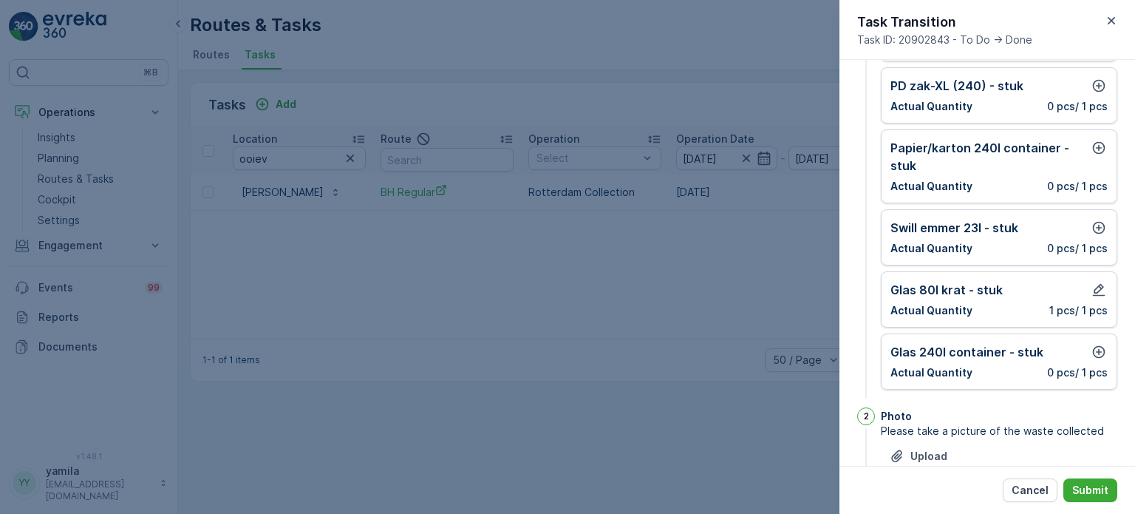
scroll to position [167, 0]
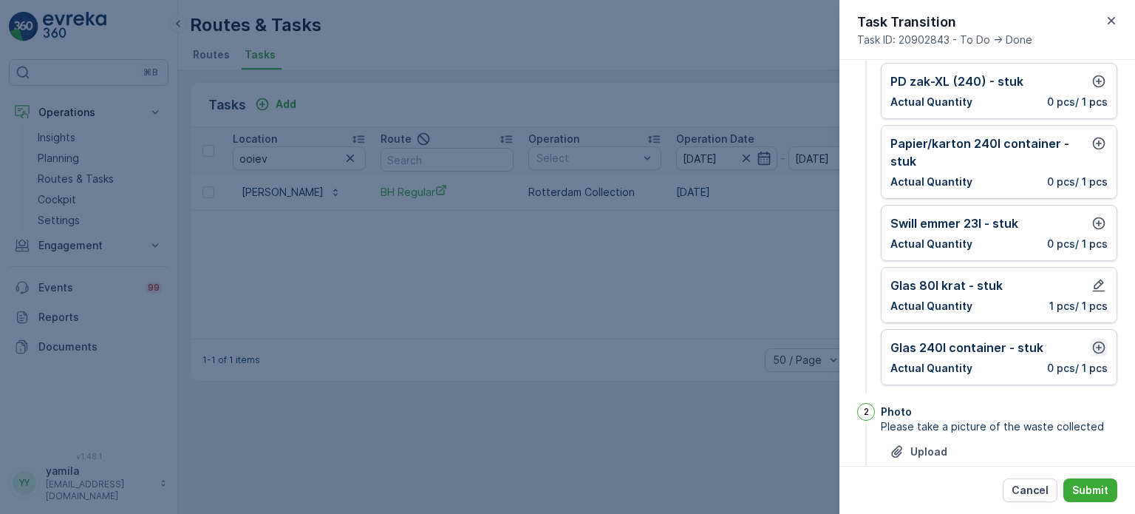
click at [1099, 344] on icon "button" at bounding box center [1098, 347] width 15 height 15
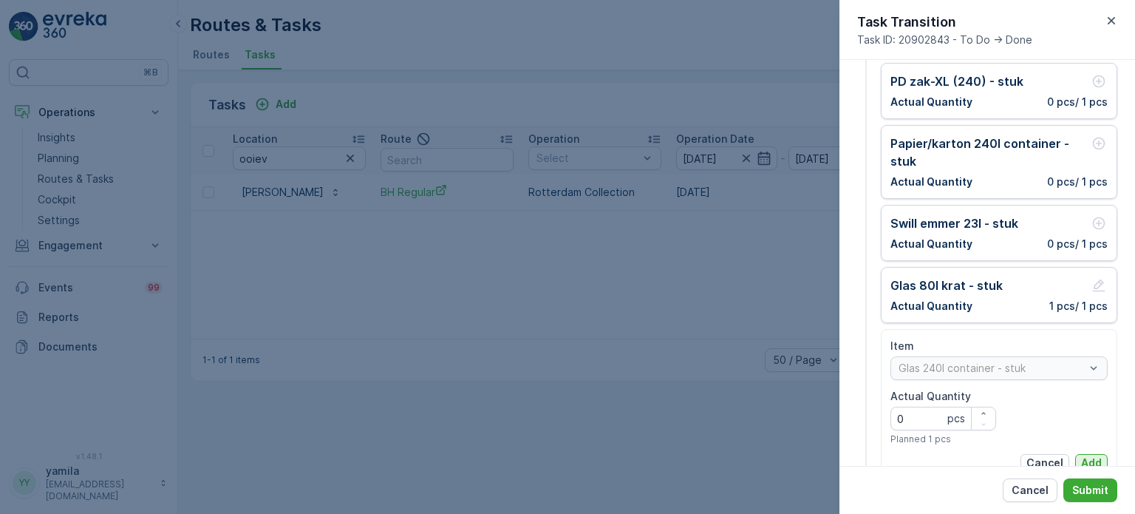
click at [1089, 455] on p "Add" at bounding box center [1091, 462] width 21 height 15
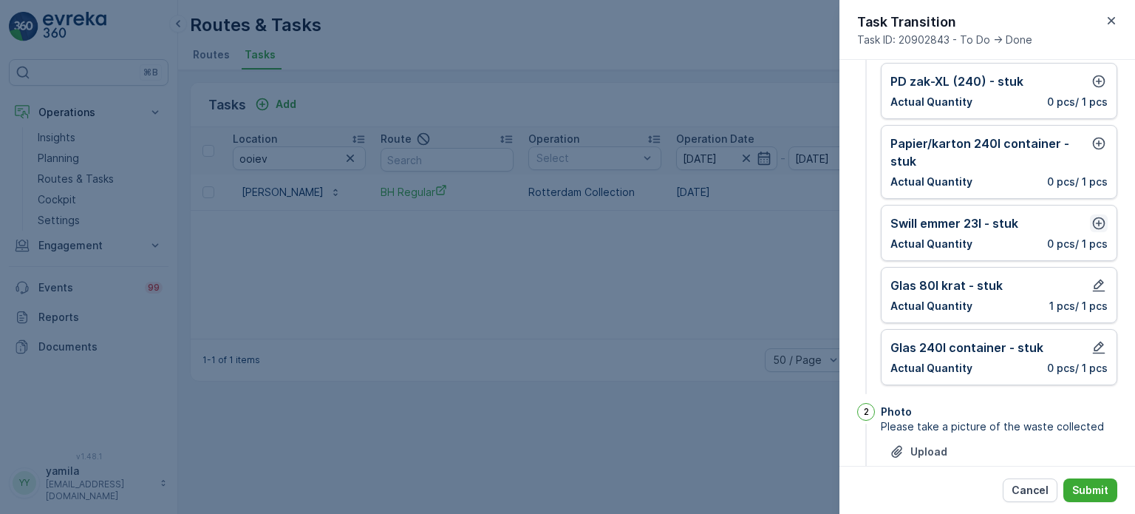
click at [1102, 220] on icon "button" at bounding box center [1098, 223] width 15 height 15
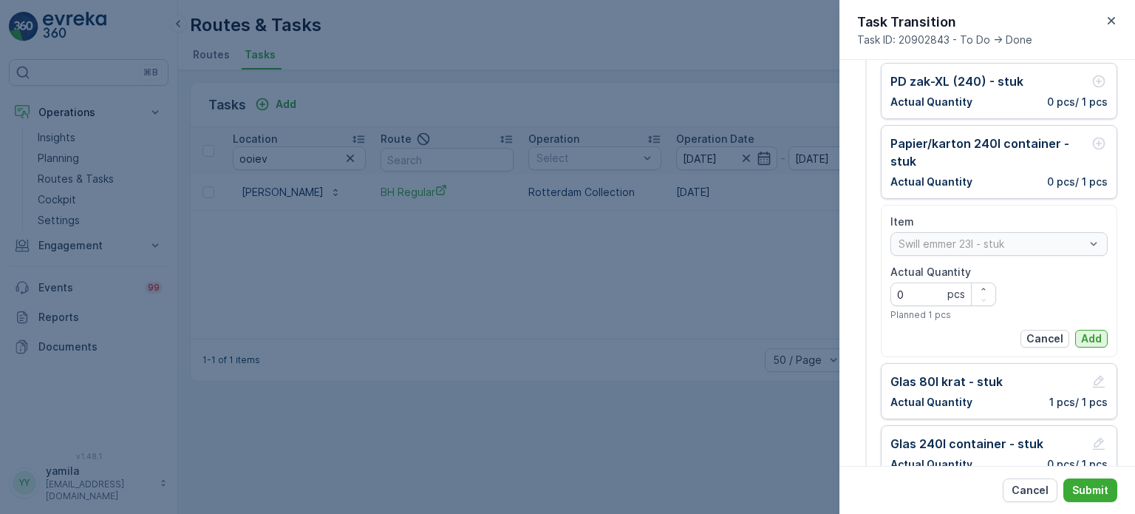
click at [1094, 339] on p "Add" at bounding box center [1091, 338] width 21 height 15
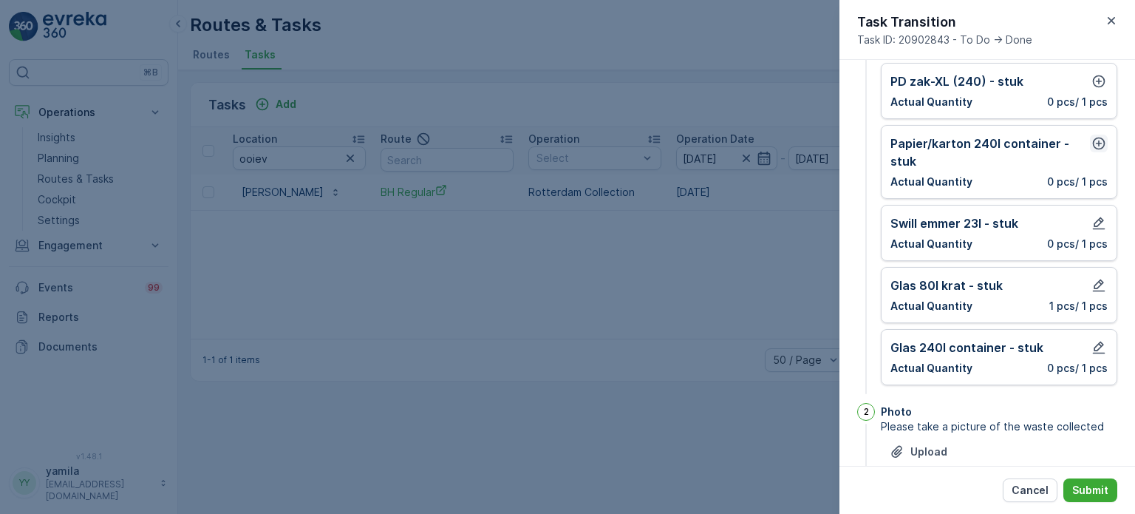
click at [1094, 144] on icon "button" at bounding box center [1098, 143] width 15 height 15
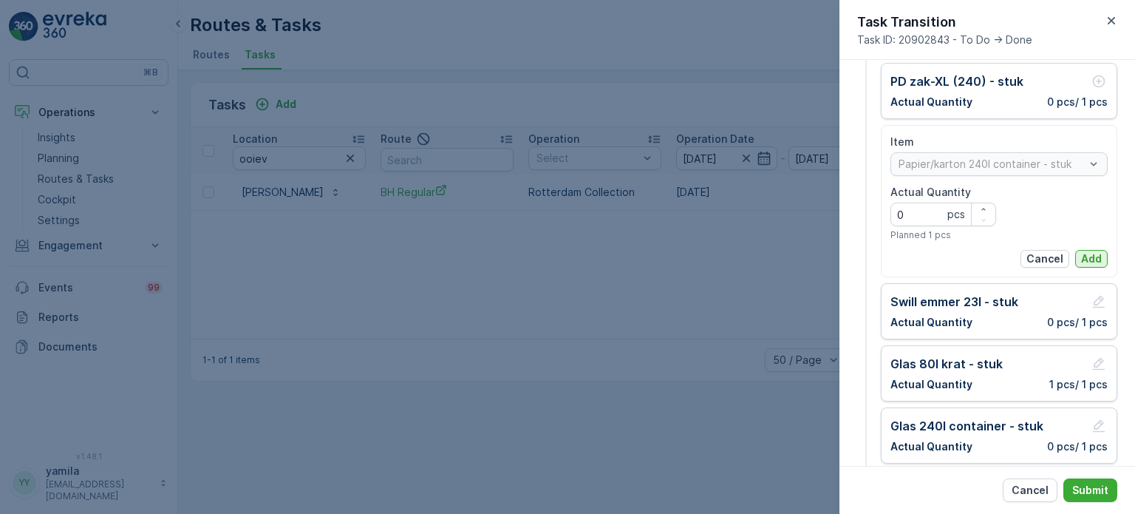
click at [1083, 251] on p "Add" at bounding box center [1091, 258] width 21 height 15
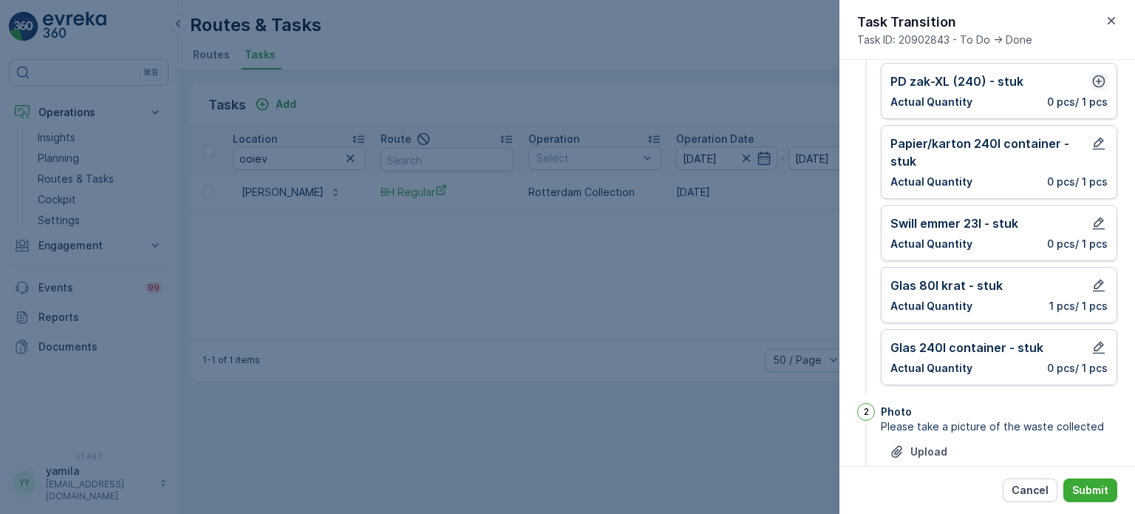
click at [1091, 84] on icon "button" at bounding box center [1098, 81] width 15 height 15
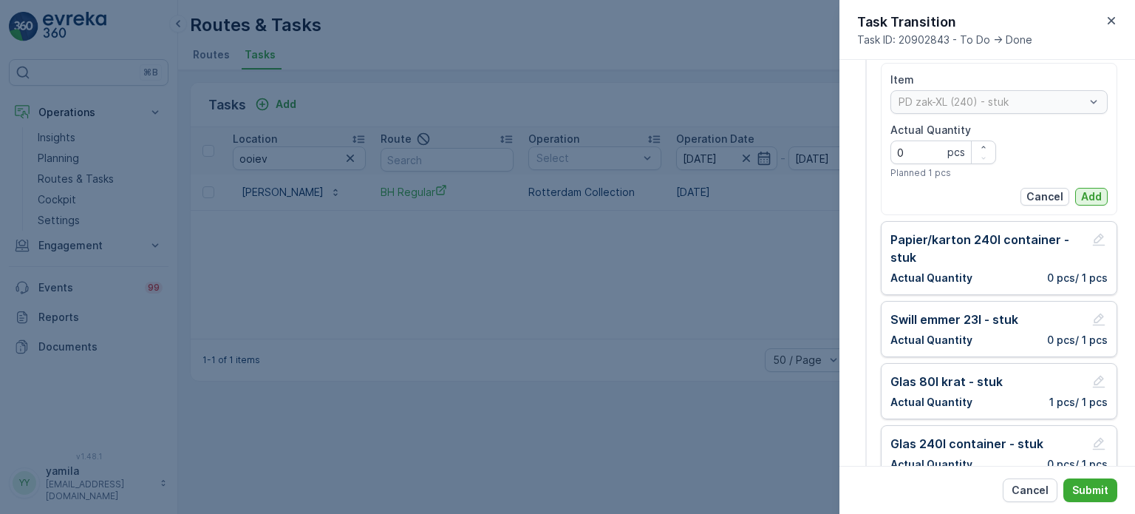
click at [1088, 203] on button "Add" at bounding box center [1091, 197] width 33 height 18
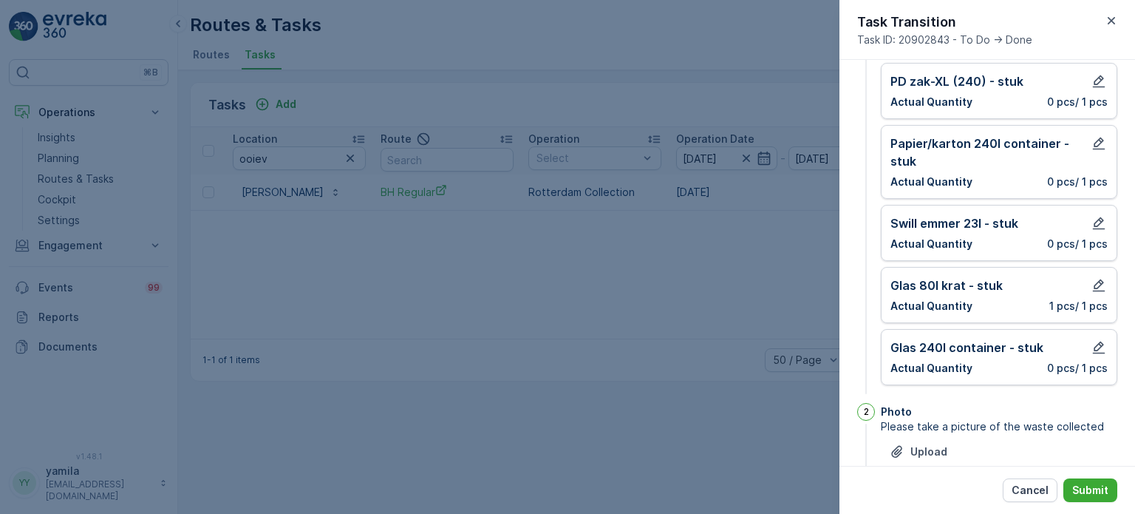
scroll to position [47, 0]
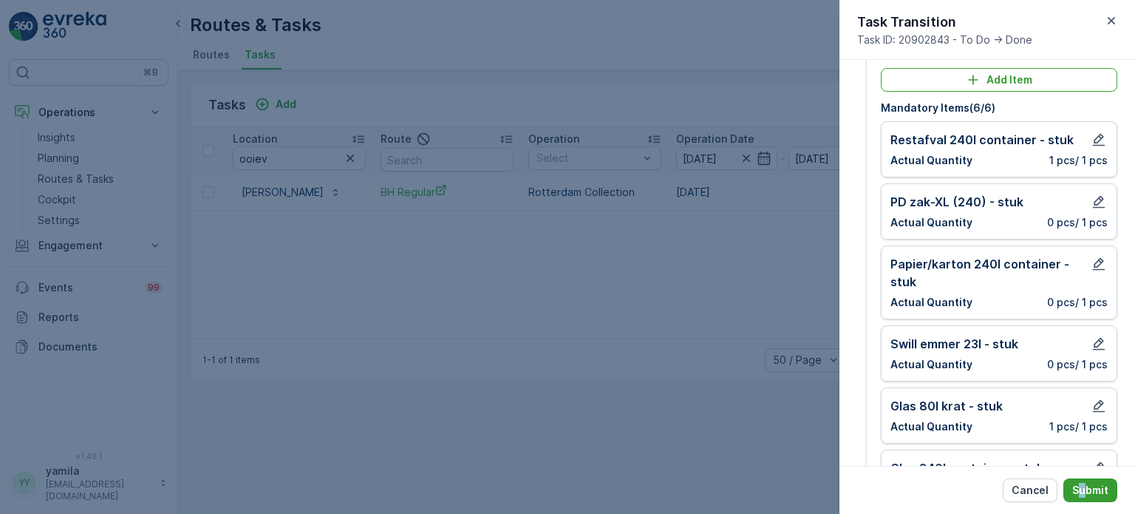
drag, startPoint x: 1088, startPoint y: 477, endPoint x: 1082, endPoint y: 491, distance: 15.9
click at [1082, 491] on div "Cancel Submit" at bounding box center [987, 489] width 296 height 48
click at [1082, 491] on p "Submit" at bounding box center [1090, 489] width 36 height 15
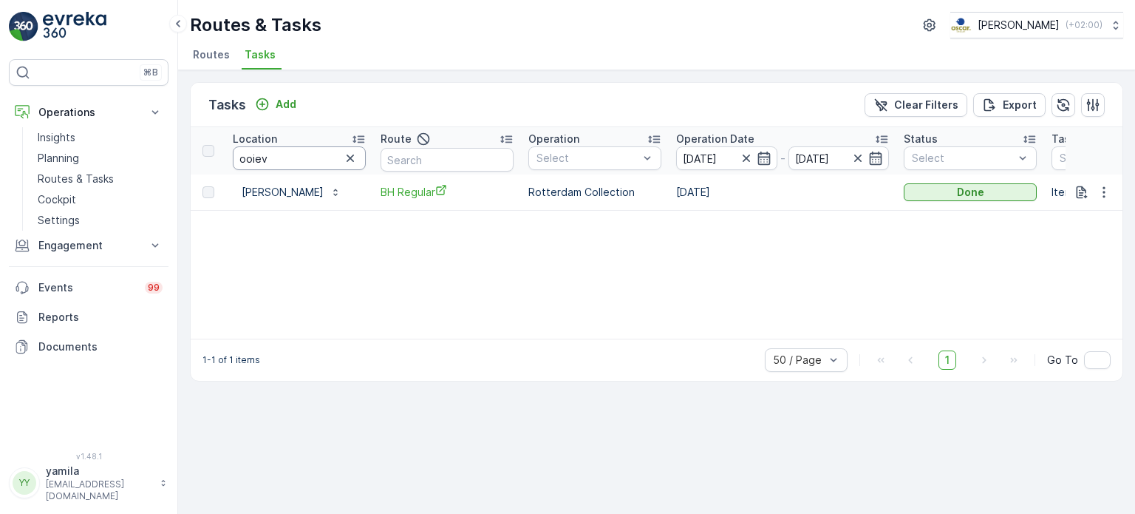
click at [299, 160] on input "ooiev" at bounding box center [299, 158] width 133 height 24
type input "[PERSON_NAME]"
click at [966, 191] on p "To Do" at bounding box center [960, 192] width 30 height 15
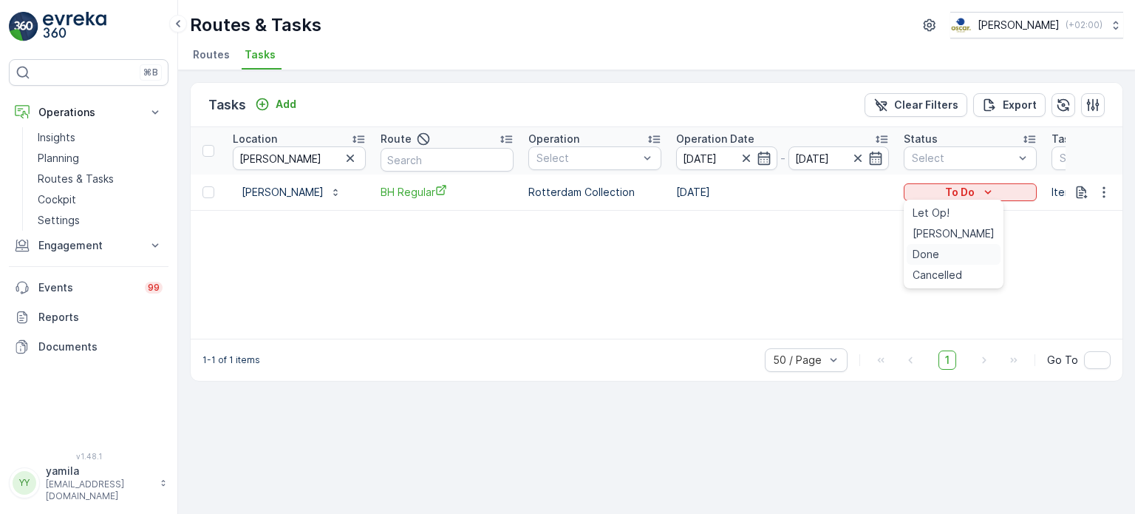
click at [925, 253] on span "Done" at bounding box center [926, 254] width 27 height 15
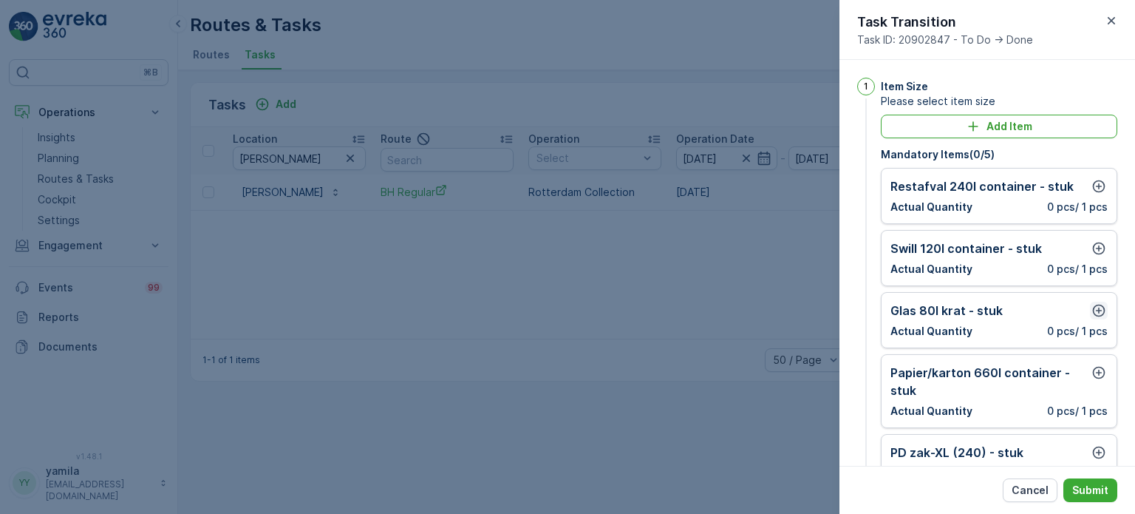
click at [1096, 304] on icon "button" at bounding box center [1099, 310] width 13 height 13
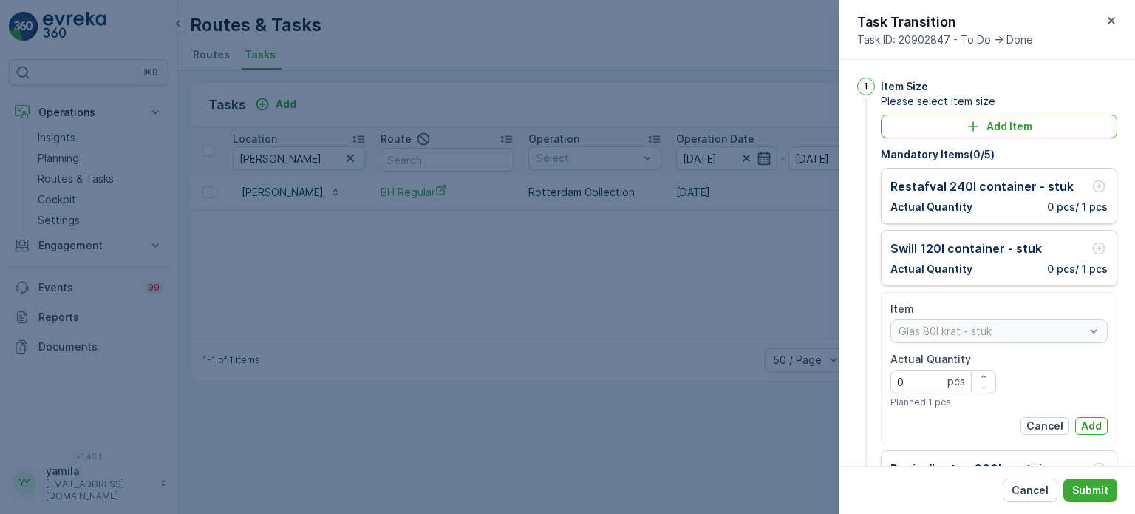
click at [927, 372] on Quantity "0" at bounding box center [943, 381] width 106 height 24
type Quantity "1"
click at [1091, 419] on p "Add" at bounding box center [1091, 425] width 21 height 15
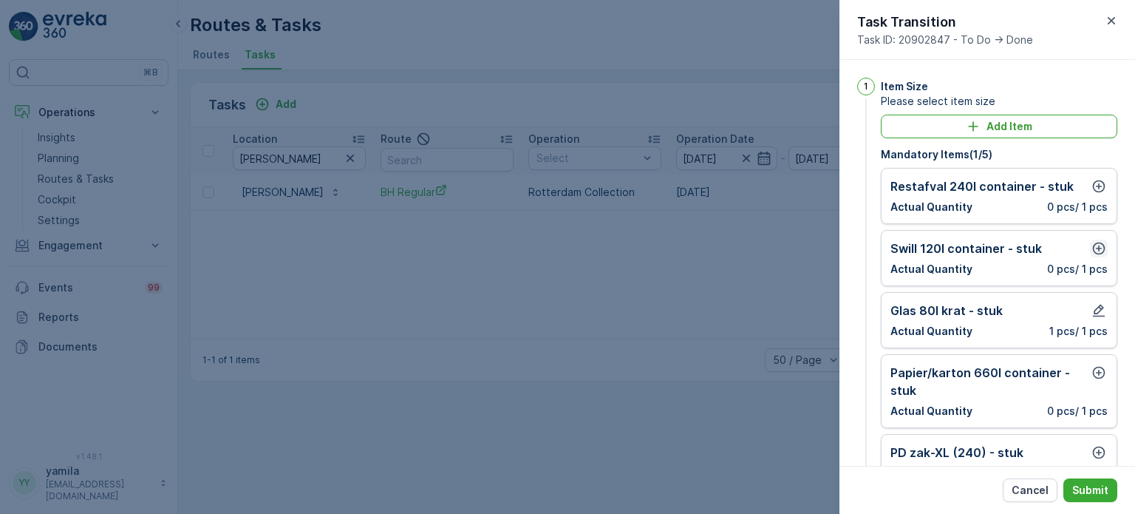
click at [1094, 250] on icon "button" at bounding box center [1099, 248] width 13 height 13
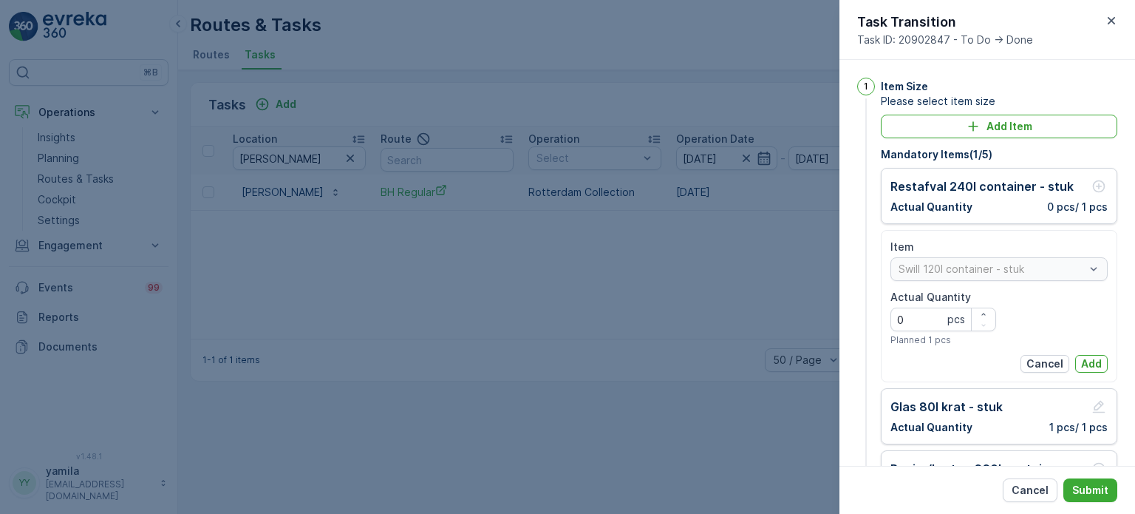
click at [932, 312] on Quantity "0" at bounding box center [943, 319] width 106 height 24
type Quantity "0"
type Quantity "2"
click at [1075, 363] on button "Add" at bounding box center [1091, 364] width 33 height 18
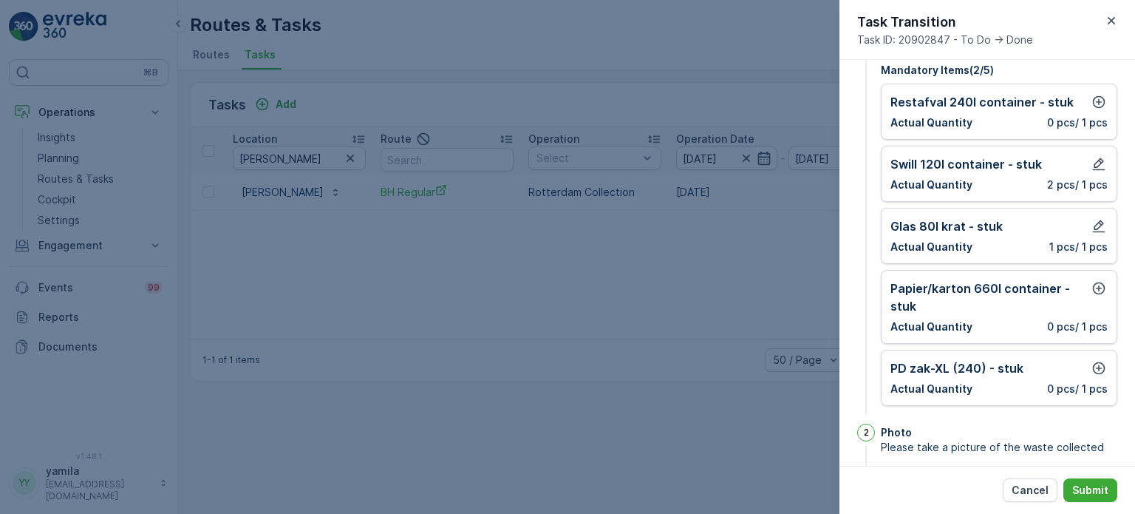
scroll to position [85, 0]
click at [1102, 363] on button "button" at bounding box center [1099, 367] width 18 height 18
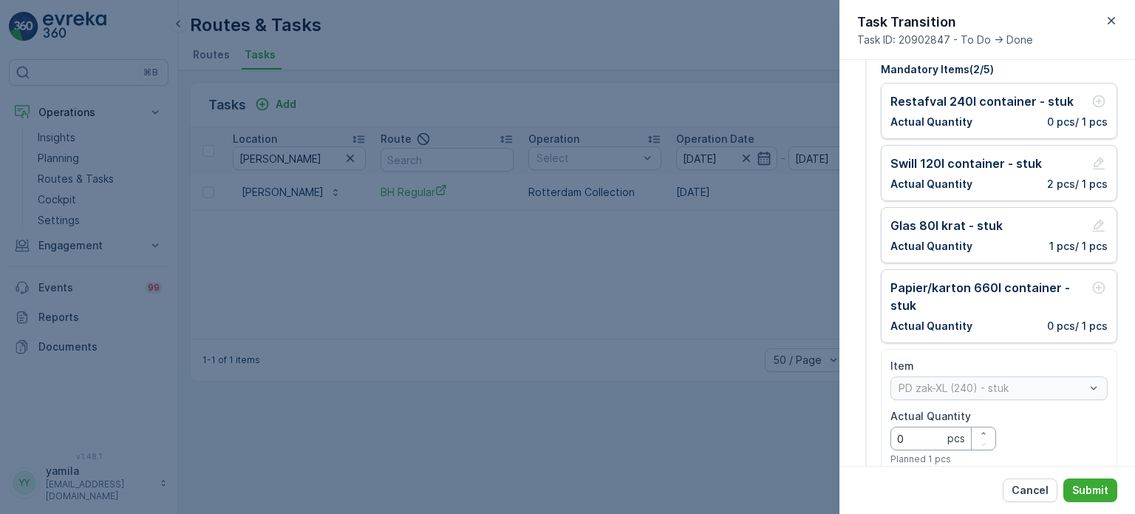
click at [917, 430] on Quantity "0" at bounding box center [943, 438] width 106 height 24
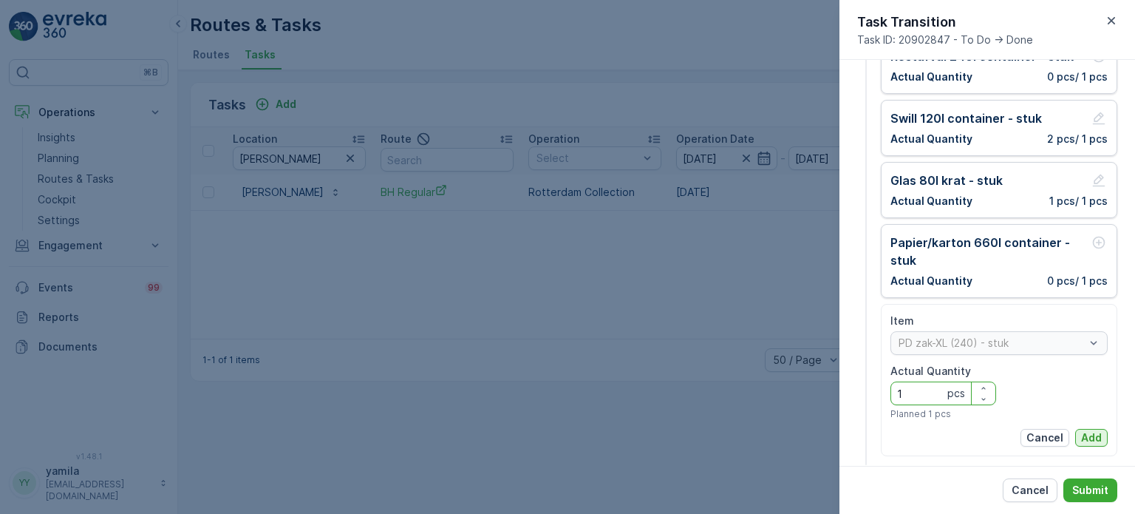
type Quantity "1"
click at [1084, 438] on p "Add" at bounding box center [1091, 437] width 21 height 15
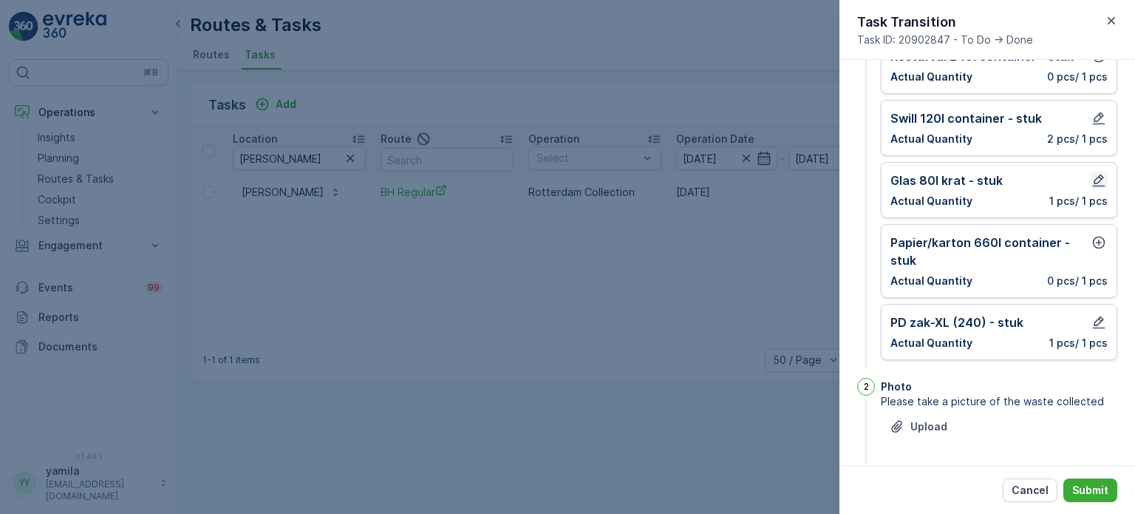
click at [1090, 183] on button "button" at bounding box center [1099, 180] width 18 height 18
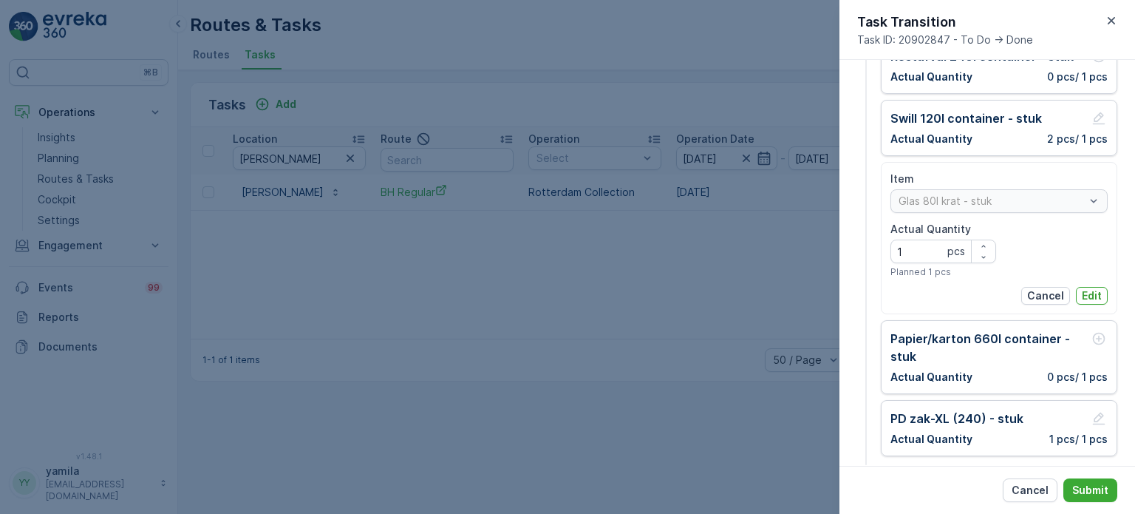
click at [1086, 304] on div "Item Glas 80l krat - stuk Actual Quantity 1 pcs Planned 1 pcs Cancel Edit" at bounding box center [999, 238] width 236 height 152
click at [1096, 296] on p "Edit" at bounding box center [1092, 295] width 20 height 15
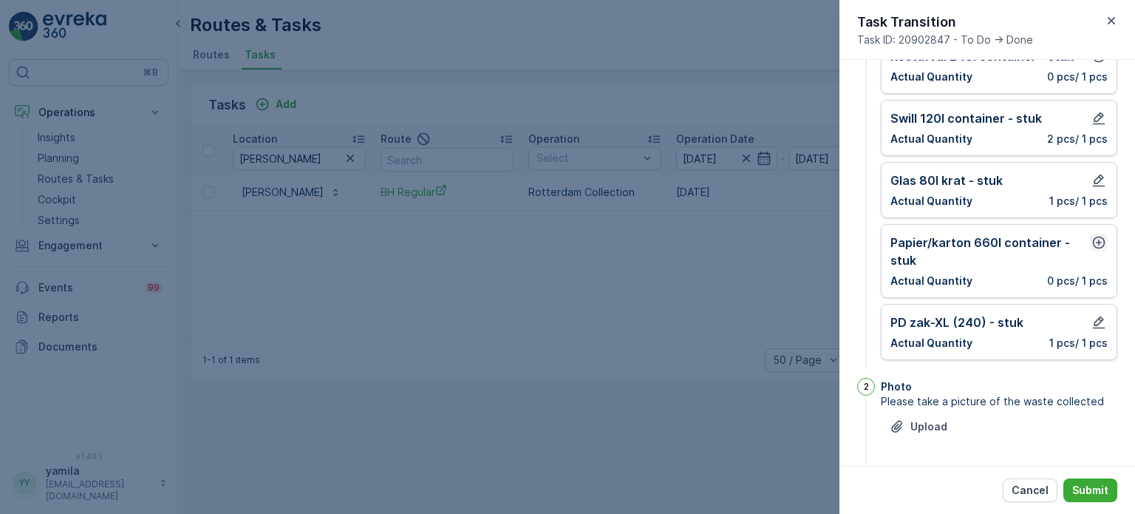
click at [1100, 235] on icon "button" at bounding box center [1098, 242] width 15 height 15
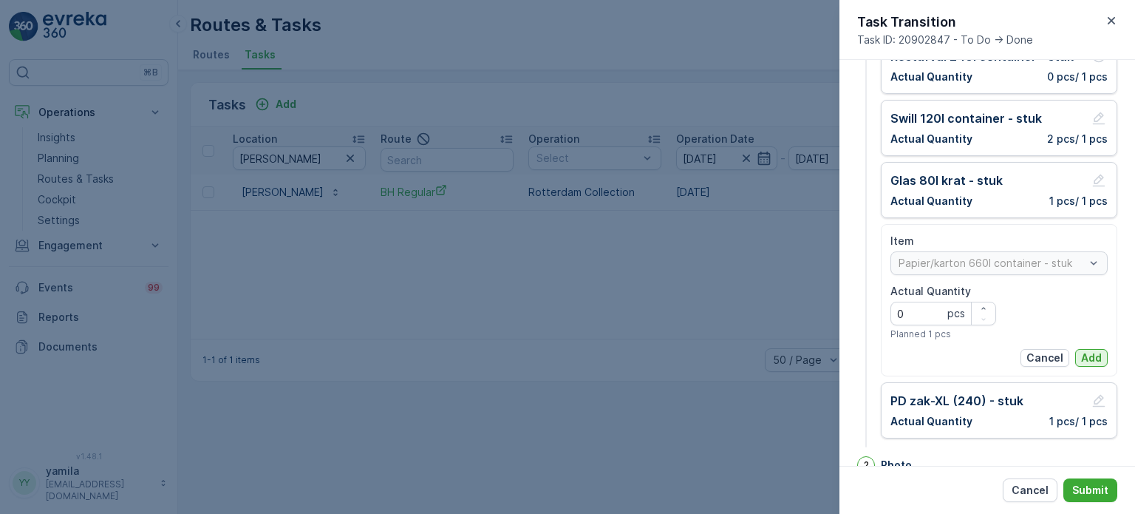
click at [1087, 359] on p "Add" at bounding box center [1091, 357] width 21 height 15
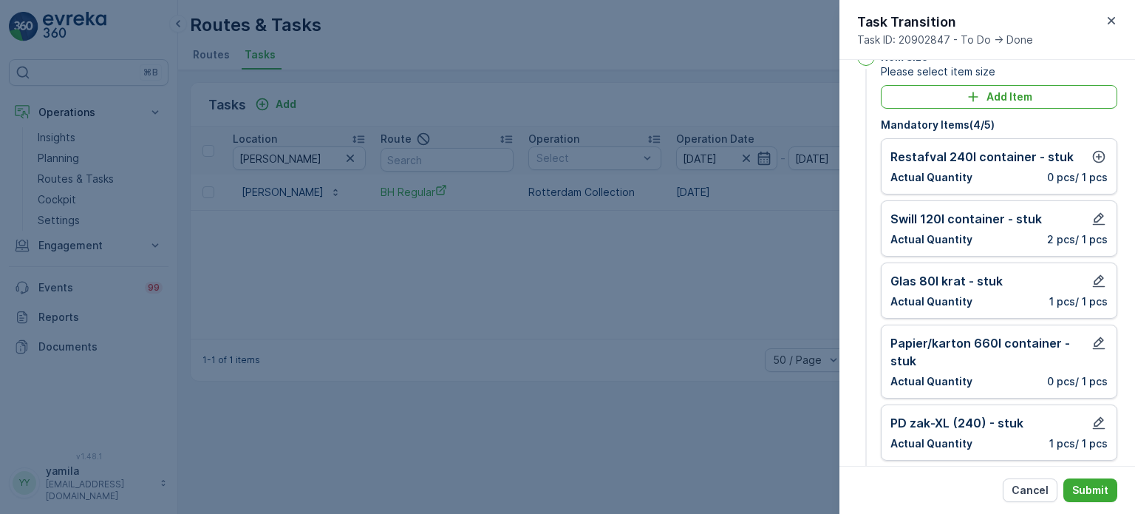
scroll to position [28, 0]
click at [1096, 154] on icon "button" at bounding box center [1098, 158] width 15 height 15
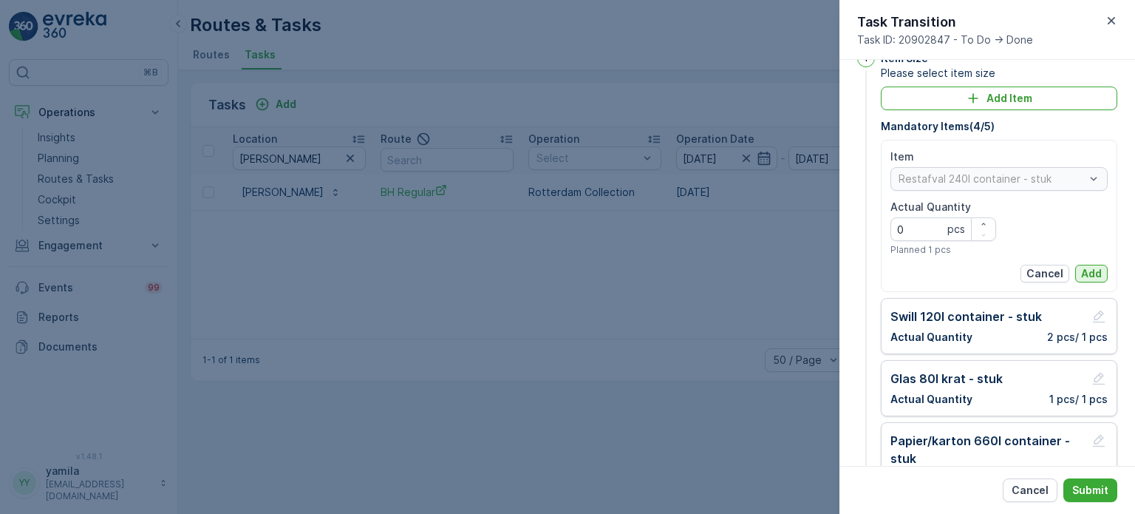
click at [1088, 273] on p "Add" at bounding box center [1091, 273] width 21 height 15
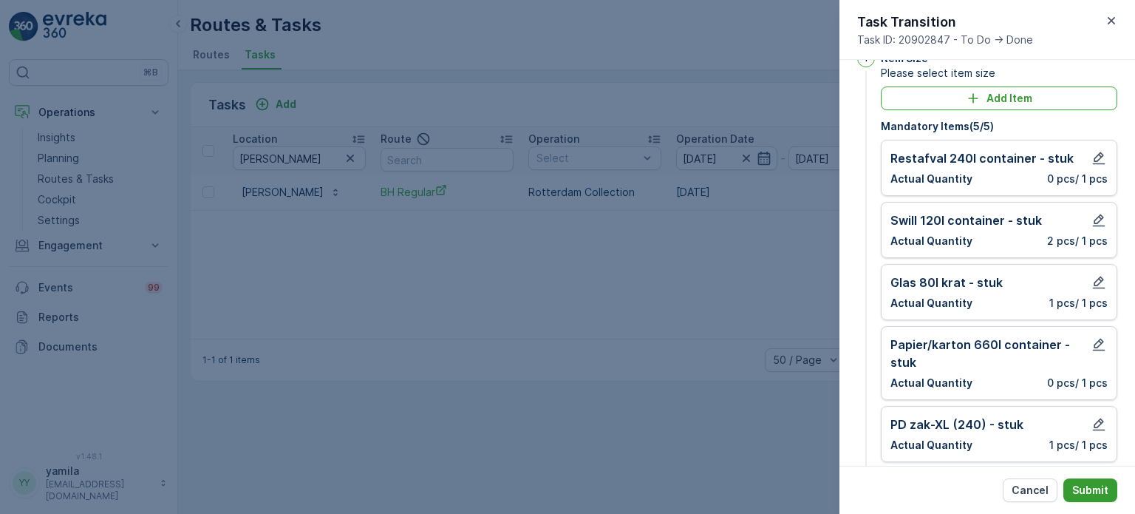
click at [1093, 487] on p "Submit" at bounding box center [1090, 489] width 36 height 15
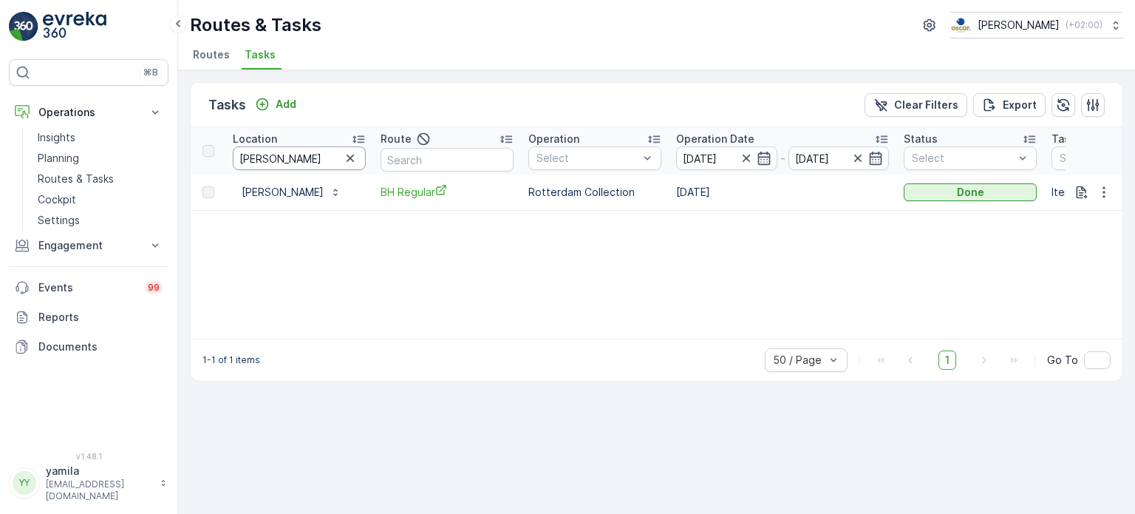
click at [275, 150] on input "[PERSON_NAME]" at bounding box center [299, 158] width 133 height 24
type input "titaan"
click at [933, 197] on div "To Do" at bounding box center [970, 192] width 121 height 15
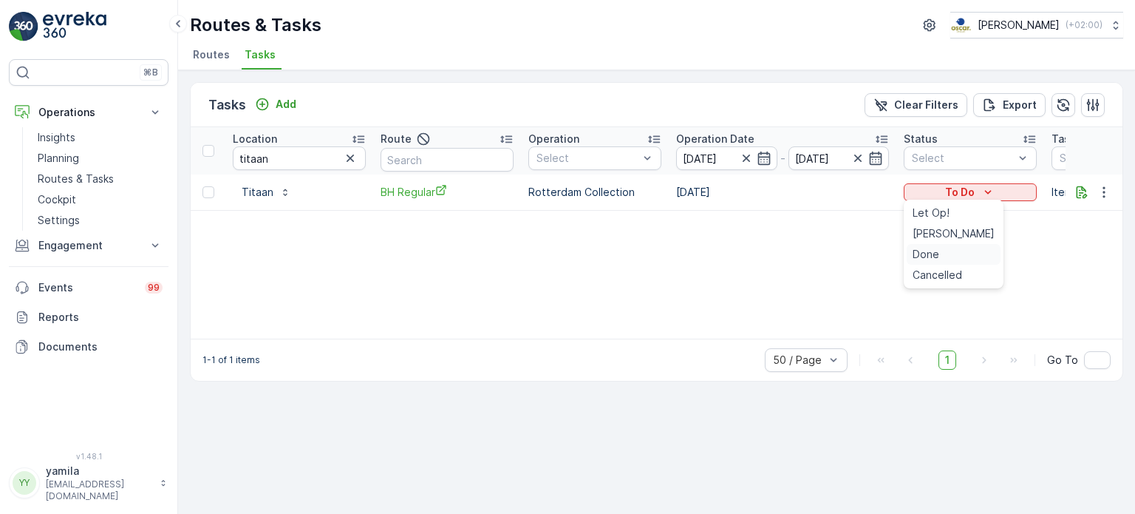
click at [933, 262] on div "Done" at bounding box center [954, 254] width 94 height 21
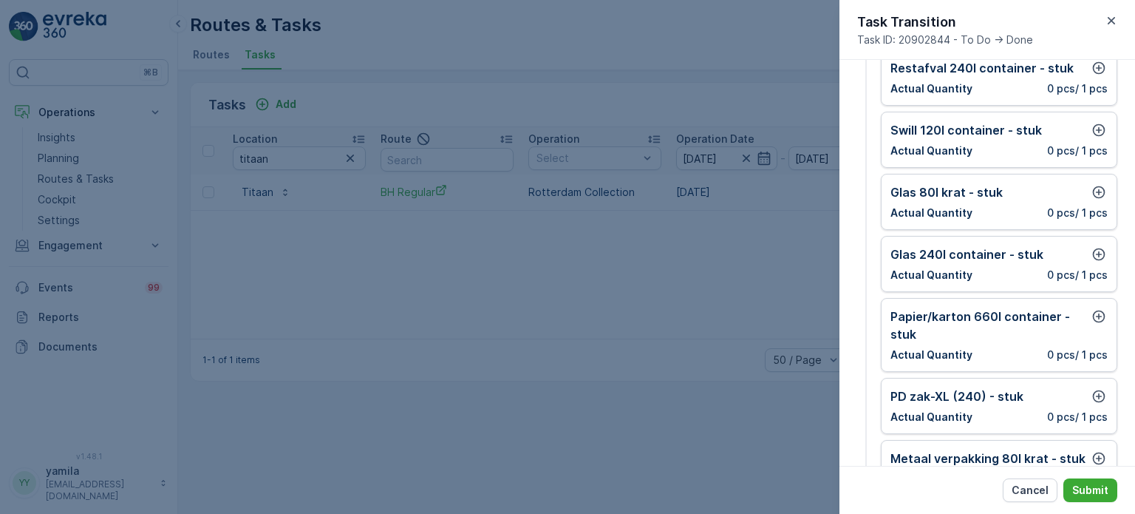
scroll to position [118, 0]
click at [1091, 309] on icon "button" at bounding box center [1098, 316] width 15 height 15
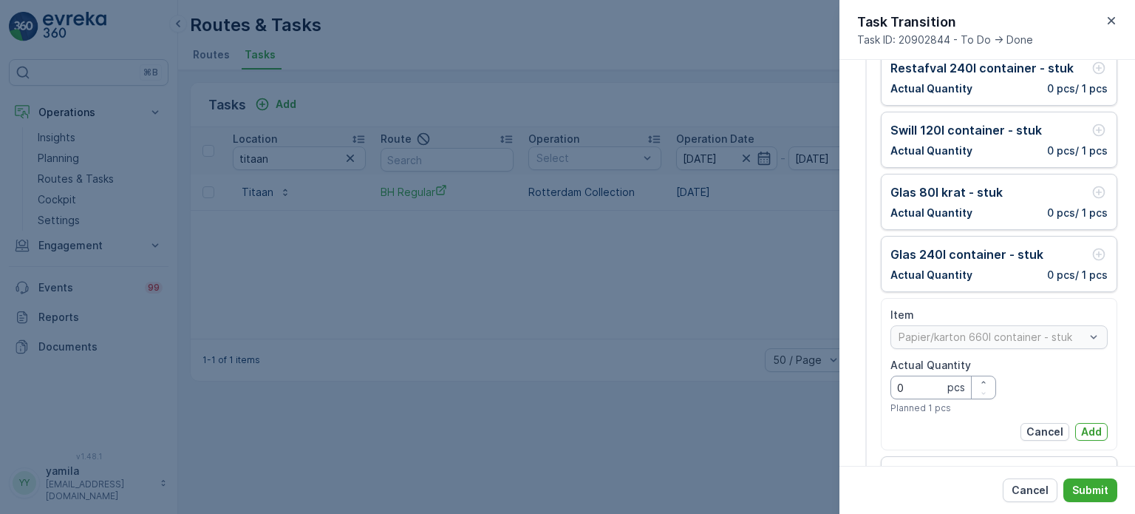
click at [927, 376] on Quantity "0" at bounding box center [943, 387] width 106 height 24
type Quantity "2"
click at [1106, 424] on div "Item Papier/karton 660l container - stuk Actual Quantity 2 pcs Planned 1 pcs Ca…" at bounding box center [999, 374] width 236 height 152
click at [1087, 425] on p "Add" at bounding box center [1091, 431] width 21 height 15
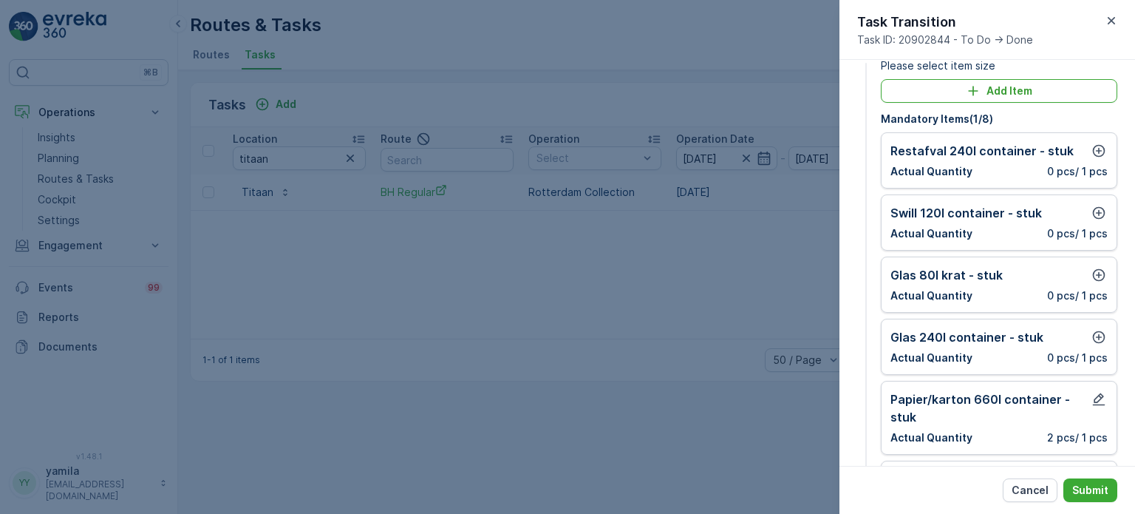
scroll to position [35, 0]
click at [1096, 206] on icon "button" at bounding box center [1098, 212] width 15 height 15
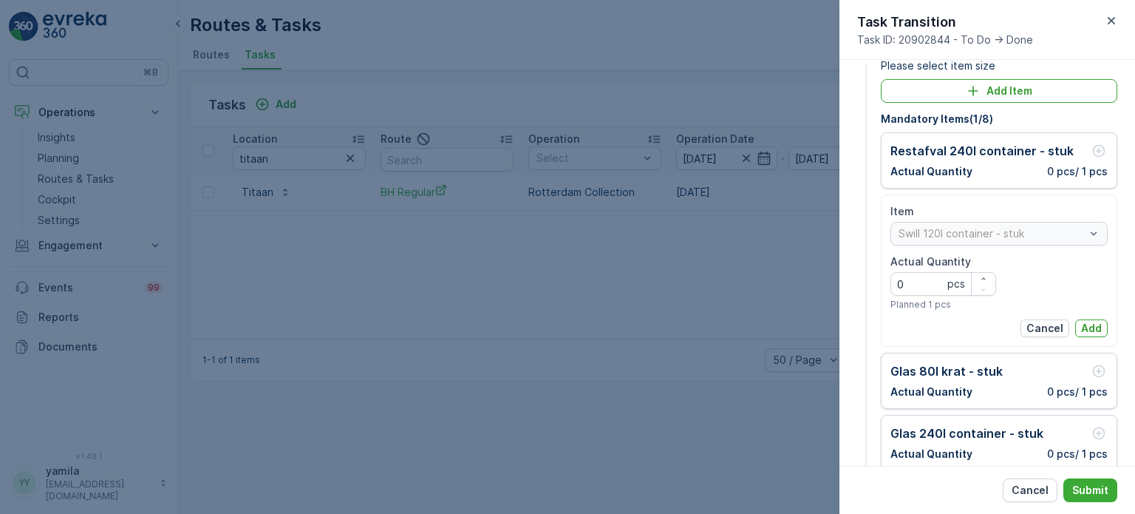
click at [926, 296] on div "Actual Quantity 0 pcs Planned 1 pcs" at bounding box center [943, 282] width 106 height 56
click at [908, 279] on Quantity "0" at bounding box center [943, 284] width 106 height 24
type Quantity "1"
click at [1091, 324] on p "Add" at bounding box center [1091, 328] width 21 height 15
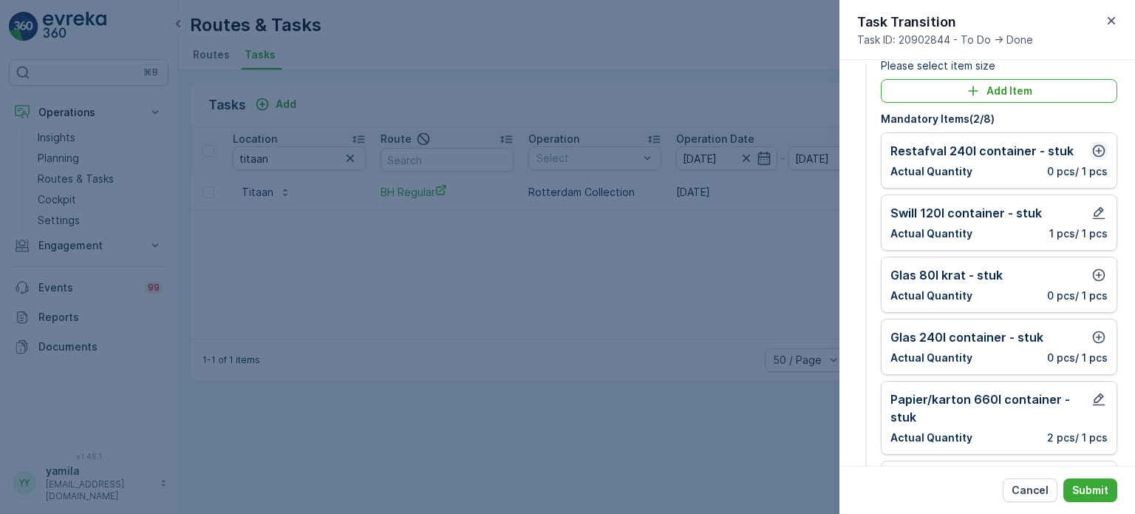
click at [1096, 150] on icon "button" at bounding box center [1099, 151] width 13 height 13
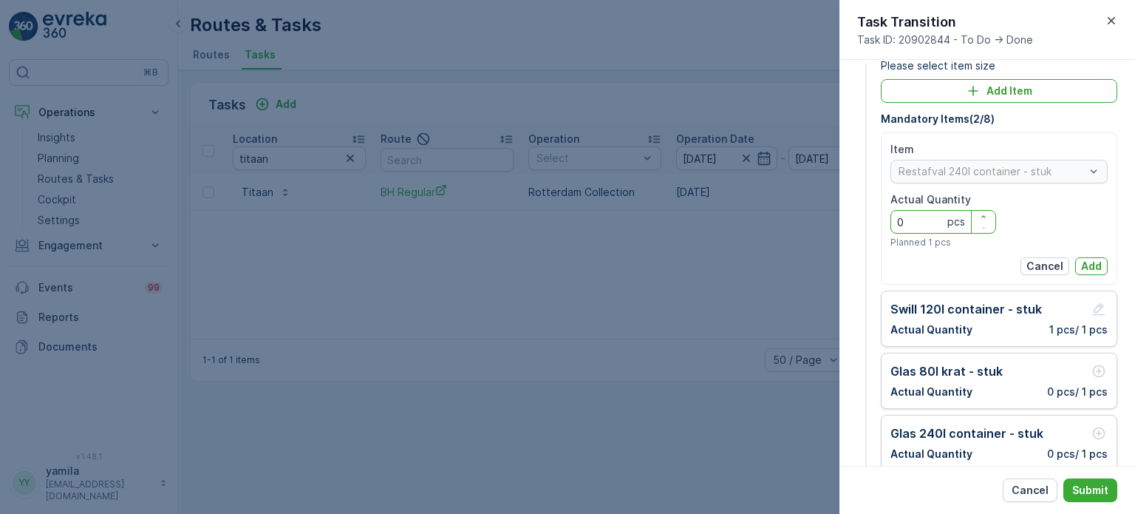
click at [938, 220] on Quantity "0" at bounding box center [943, 222] width 106 height 24
type Quantity "4"
click at [1094, 268] on p "Add" at bounding box center [1091, 266] width 21 height 15
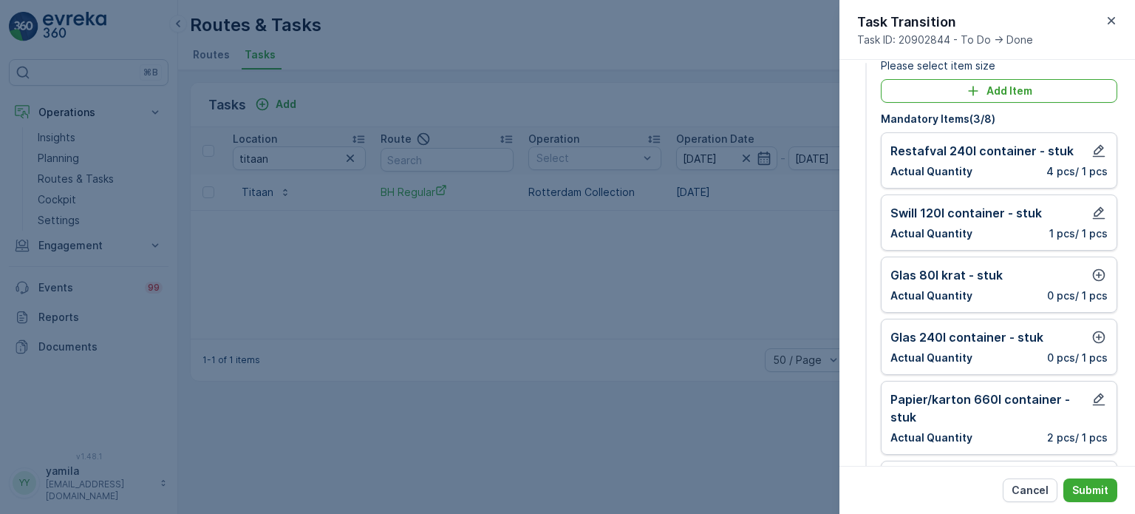
scroll to position [53, 0]
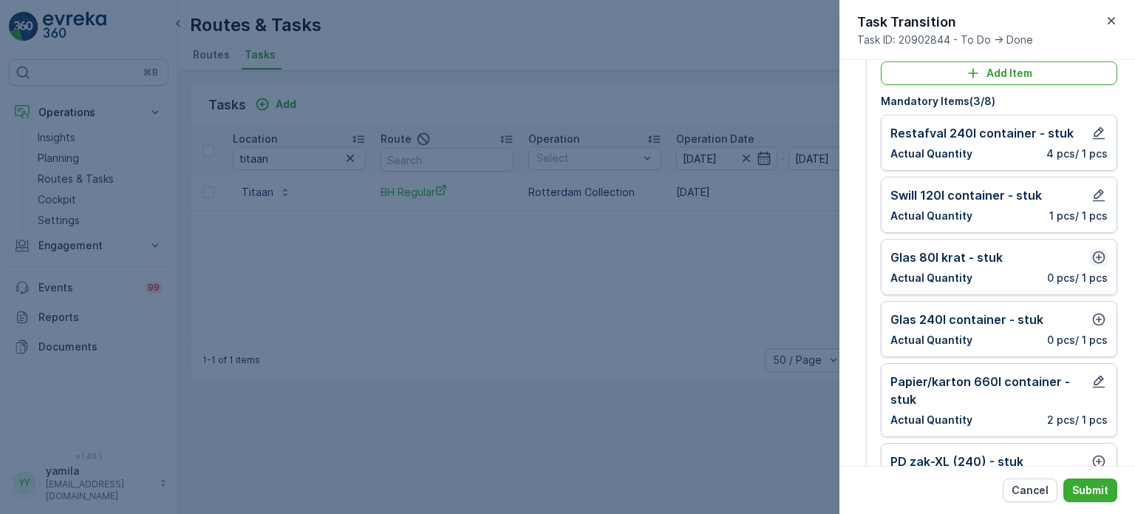
click at [1094, 254] on icon "button" at bounding box center [1098, 257] width 15 height 15
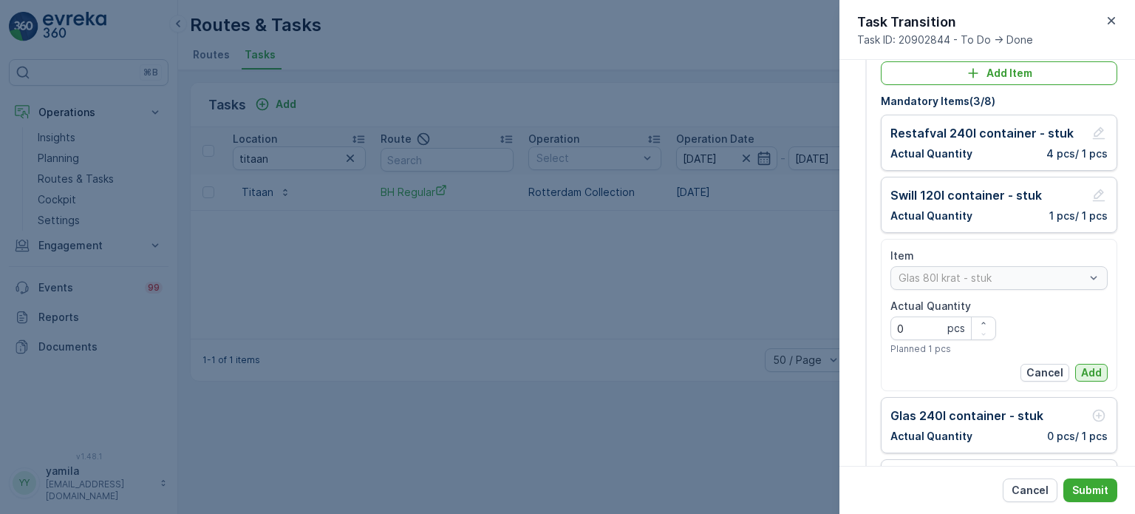
click at [1091, 375] on p "Add" at bounding box center [1091, 372] width 21 height 15
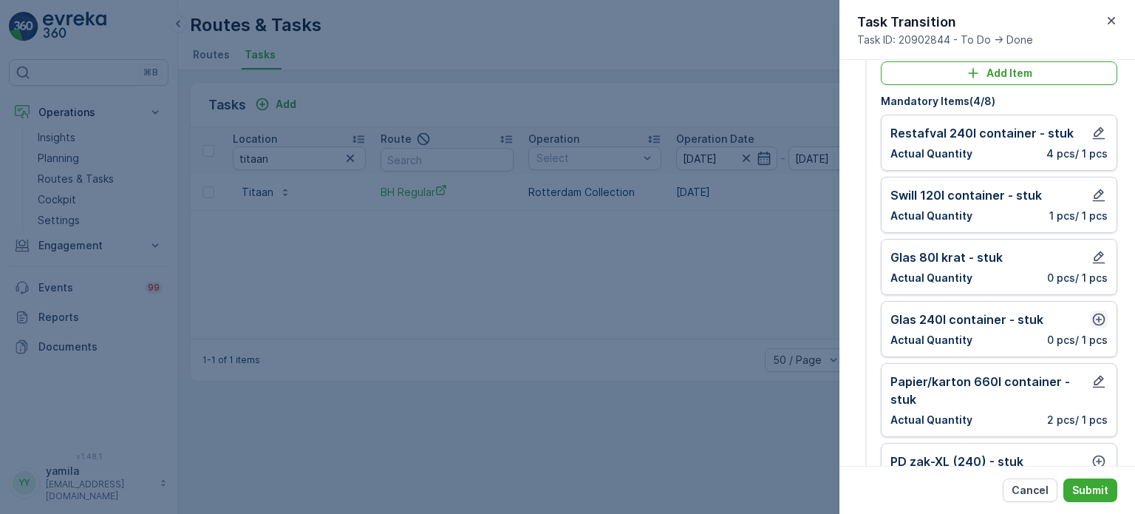
click at [1094, 320] on icon "button" at bounding box center [1098, 319] width 15 height 15
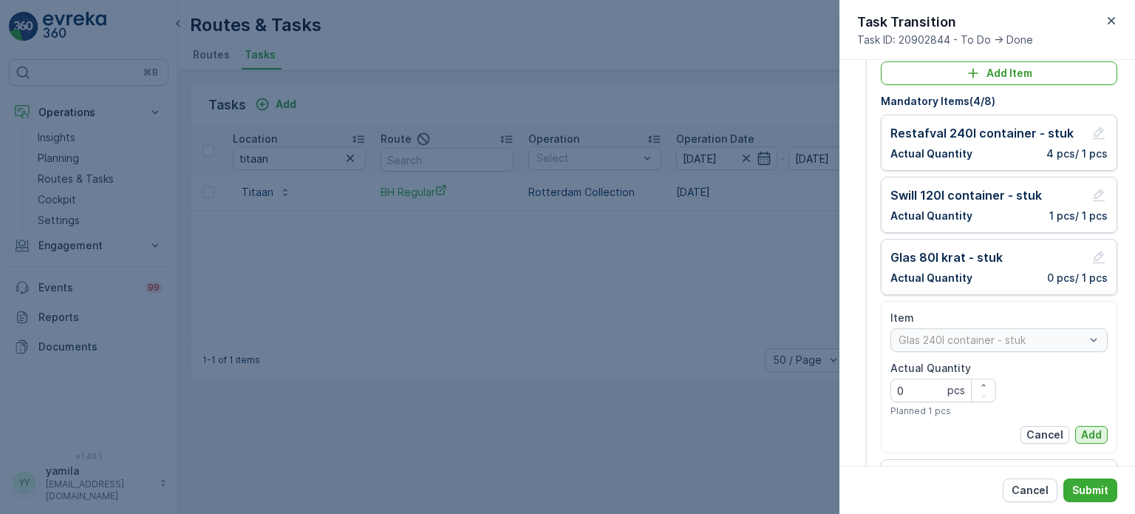
click at [1087, 428] on p "Add" at bounding box center [1091, 434] width 21 height 15
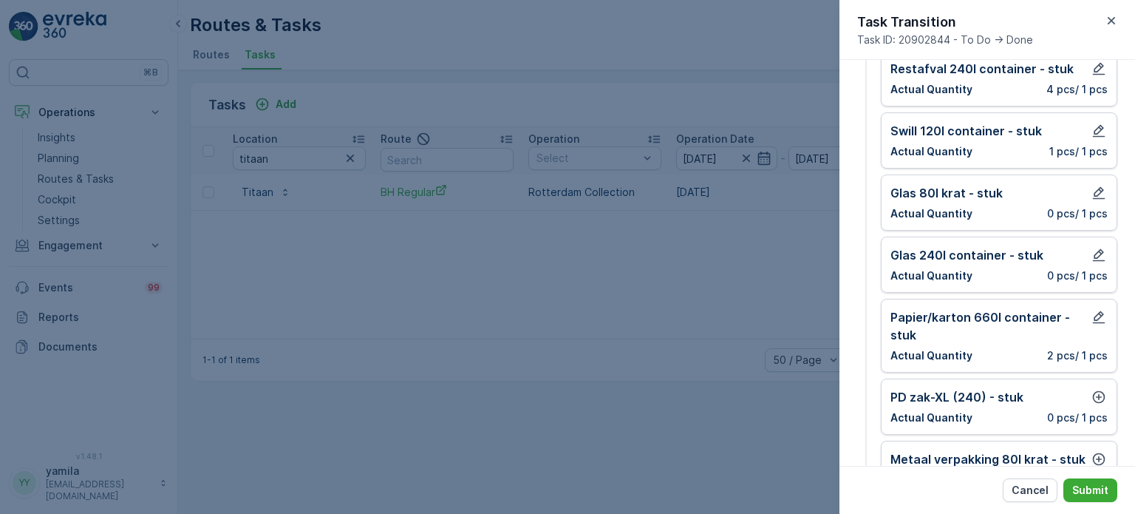
scroll to position [118, 0]
click at [1095, 400] on icon "button" at bounding box center [1099, 396] width 13 height 13
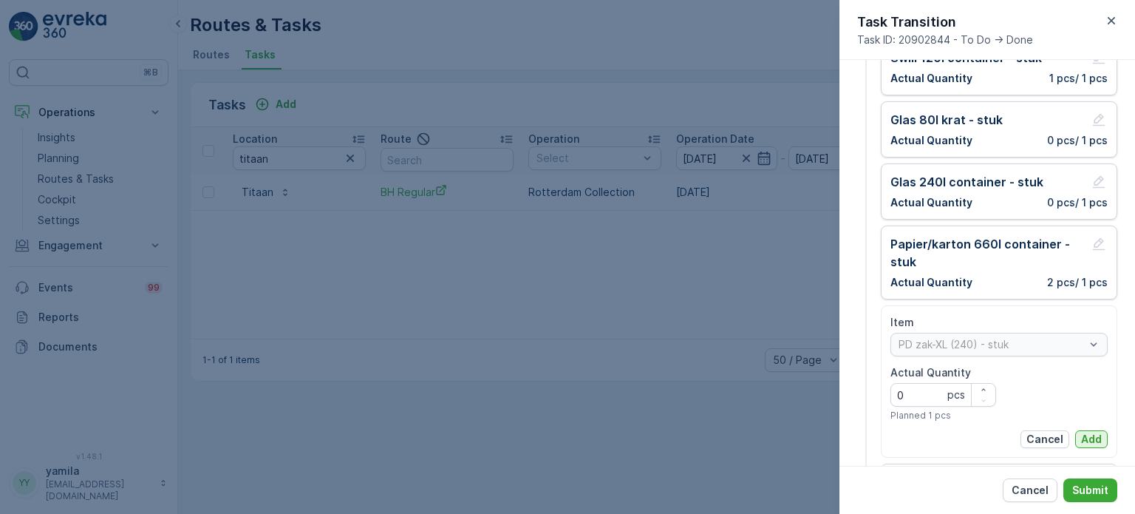
click at [1084, 437] on p "Add" at bounding box center [1091, 439] width 21 height 15
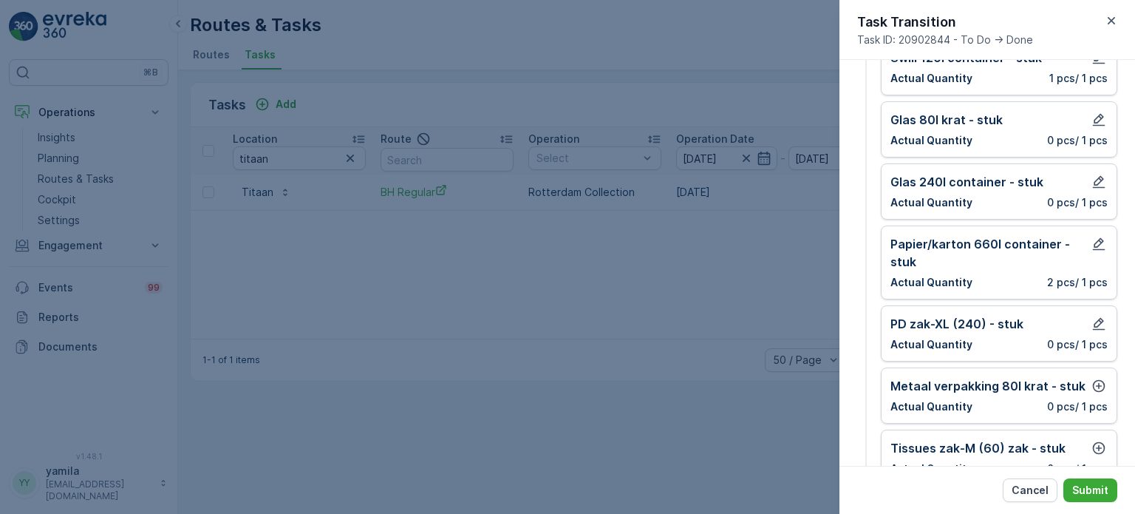
scroll to position [316, 0]
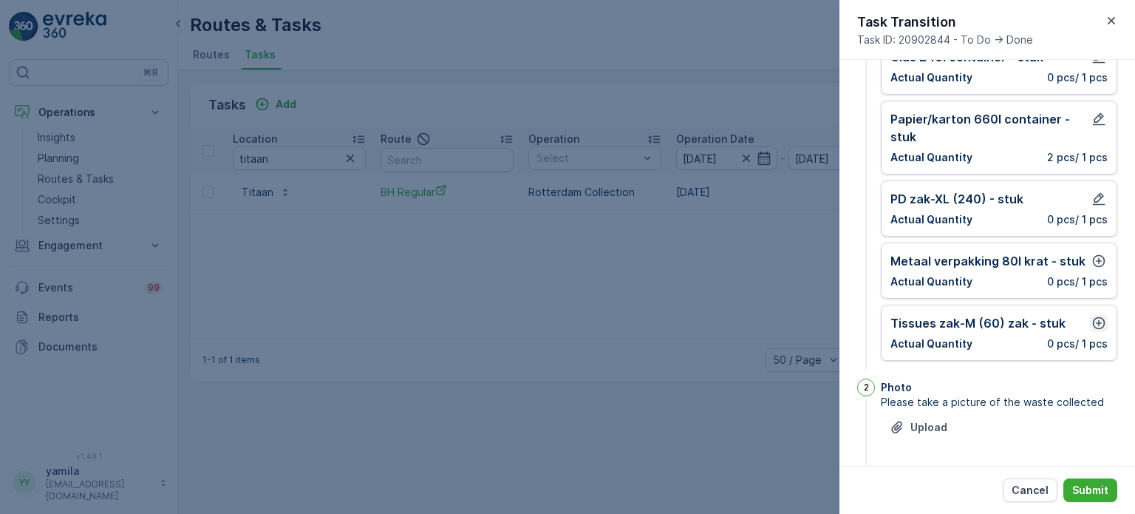
click at [1094, 317] on icon "button" at bounding box center [1098, 323] width 15 height 15
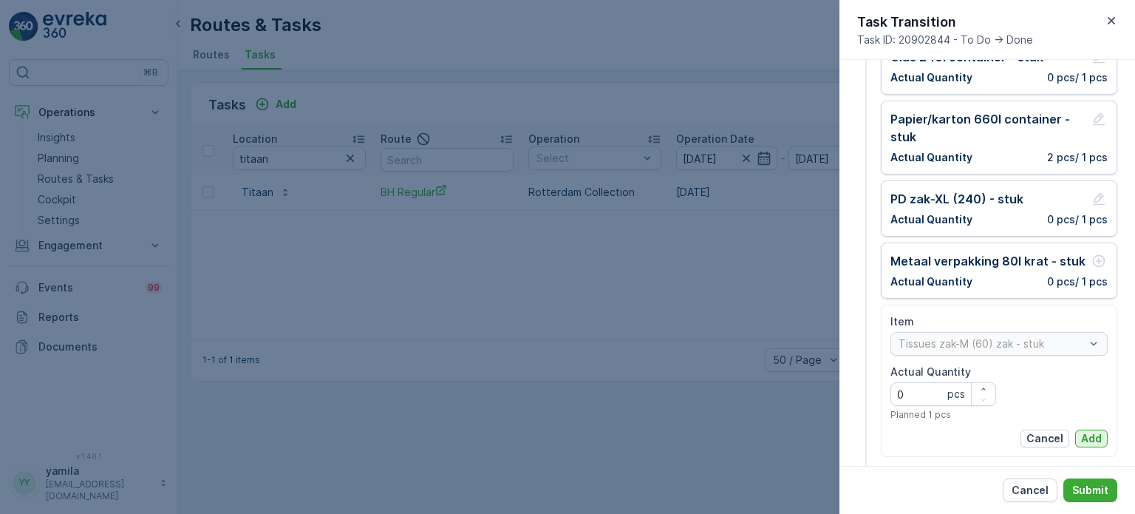
click at [1081, 437] on p "Add" at bounding box center [1091, 438] width 21 height 15
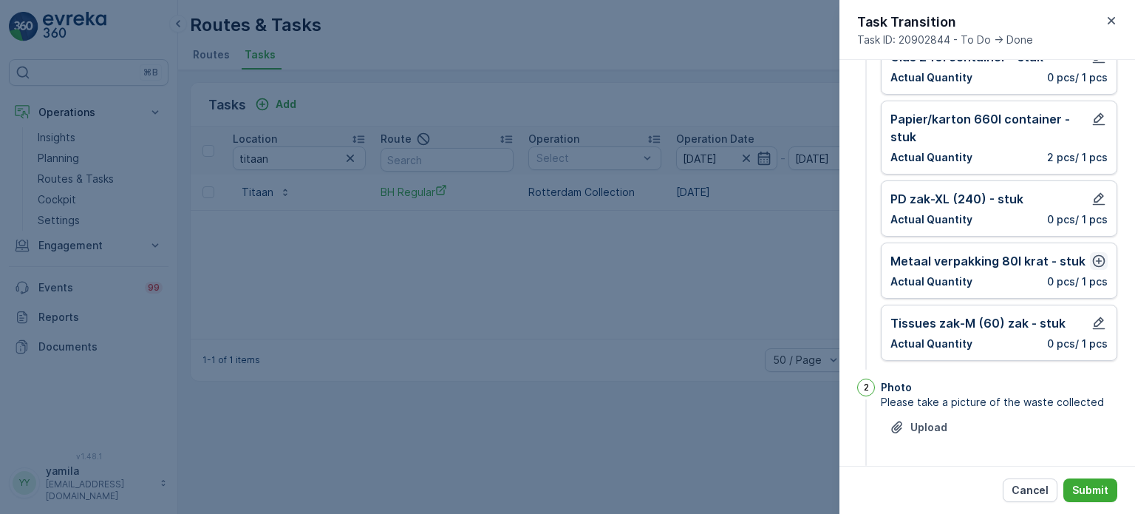
click at [1096, 265] on icon "button" at bounding box center [1098, 260] width 15 height 15
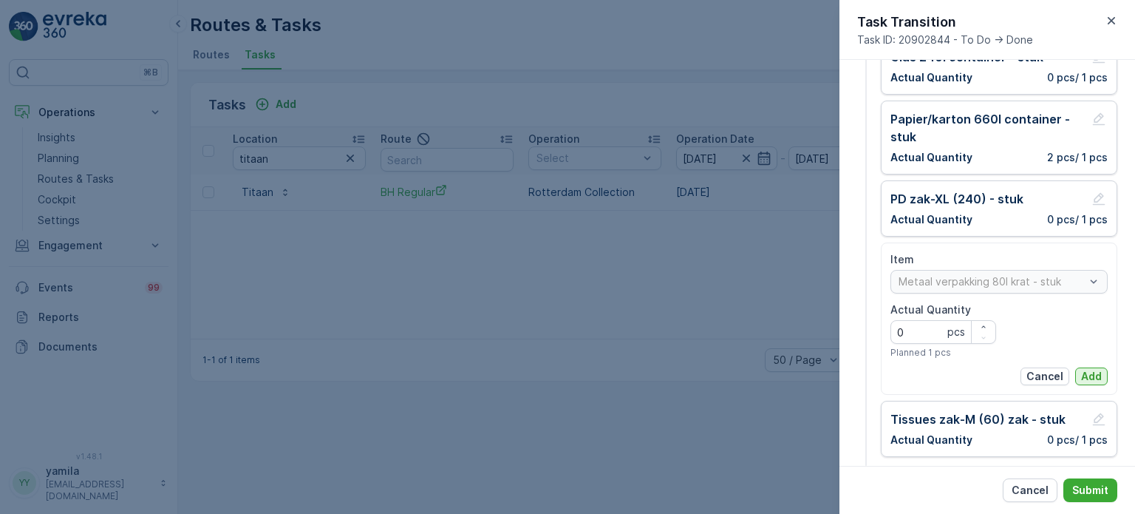
click at [1085, 369] on p "Add" at bounding box center [1091, 376] width 21 height 15
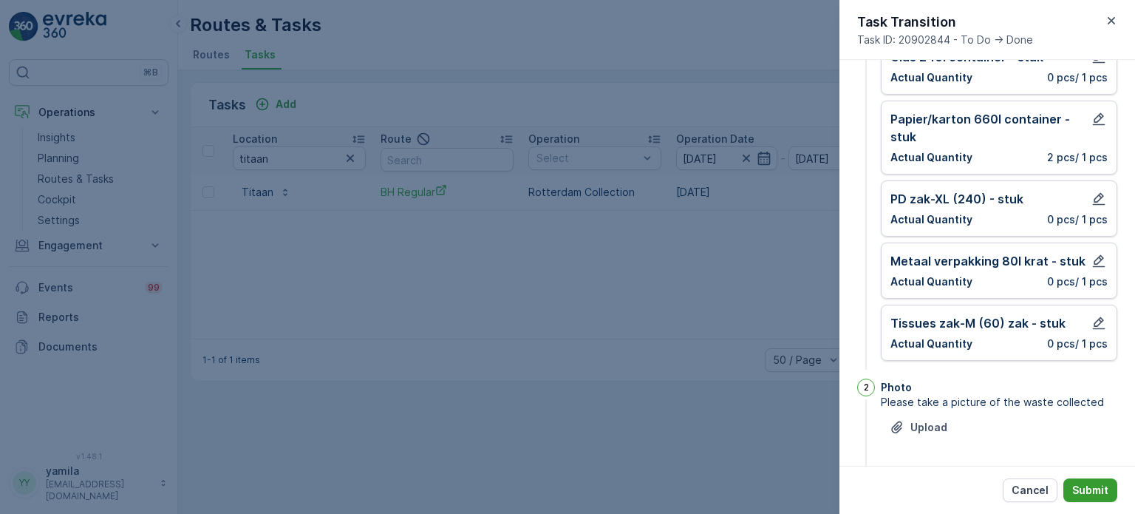
click at [1096, 485] on p "Submit" at bounding box center [1090, 489] width 36 height 15
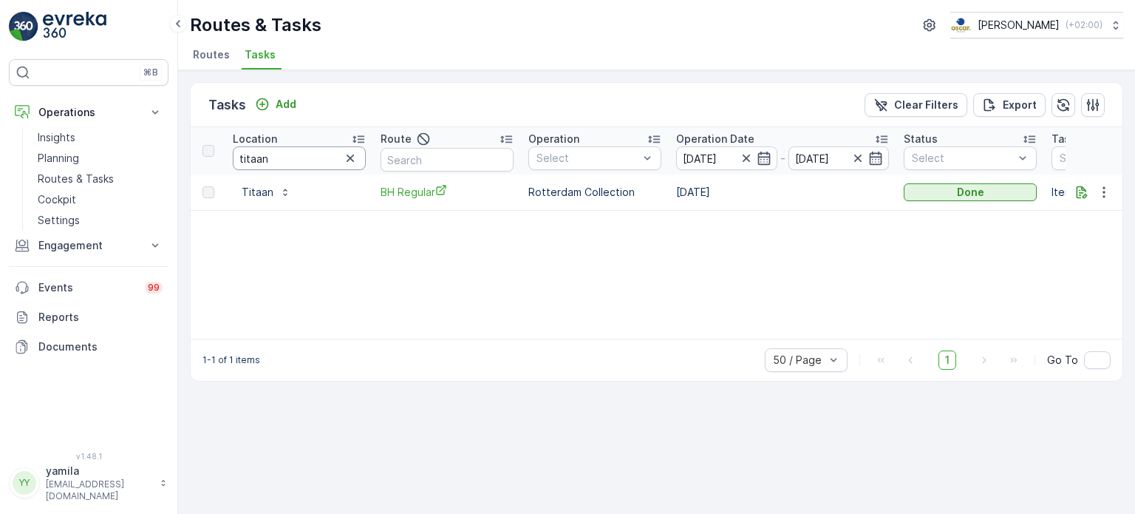
click at [294, 159] on input "titaan" at bounding box center [299, 158] width 133 height 24
type input "kico"
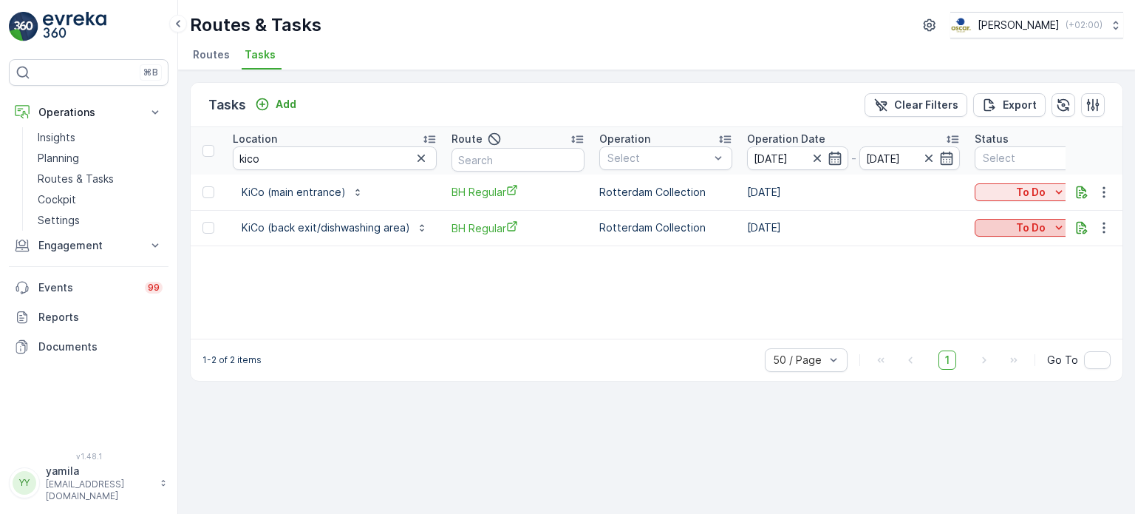
click at [1023, 224] on p "To Do" at bounding box center [1031, 227] width 30 height 15
click at [991, 279] on div "Done" at bounding box center [1023, 289] width 94 height 21
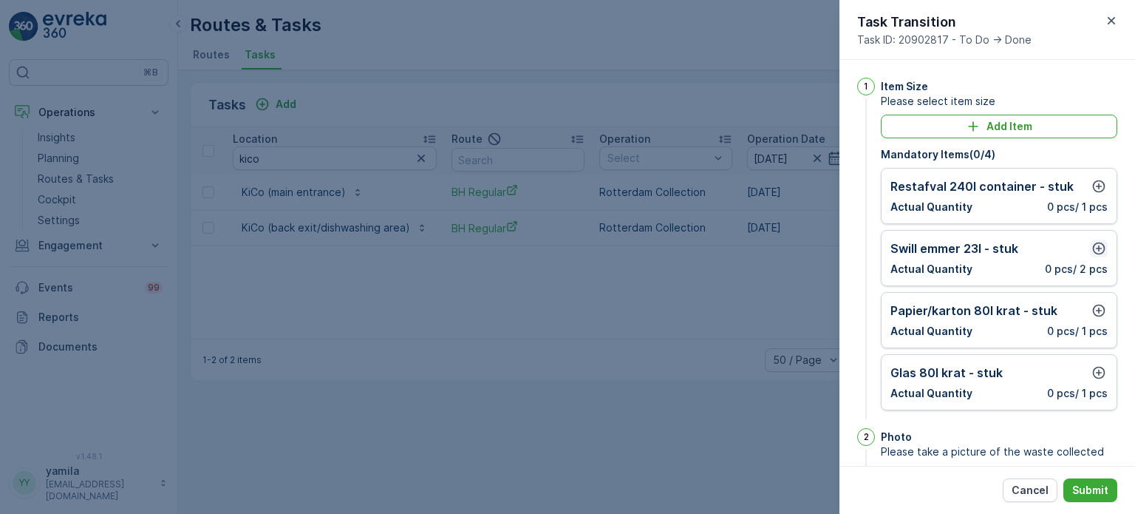
click at [1099, 250] on icon "button" at bounding box center [1099, 248] width 13 height 13
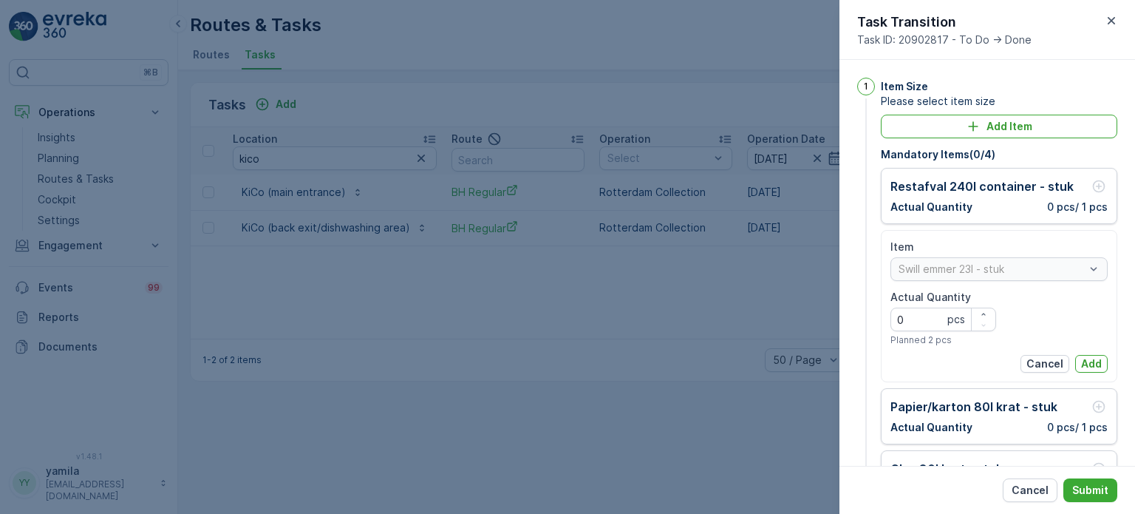
click at [935, 312] on Quantity "0" at bounding box center [943, 319] width 106 height 24
type Quantity "1"
click at [1099, 361] on button "Add" at bounding box center [1091, 364] width 33 height 18
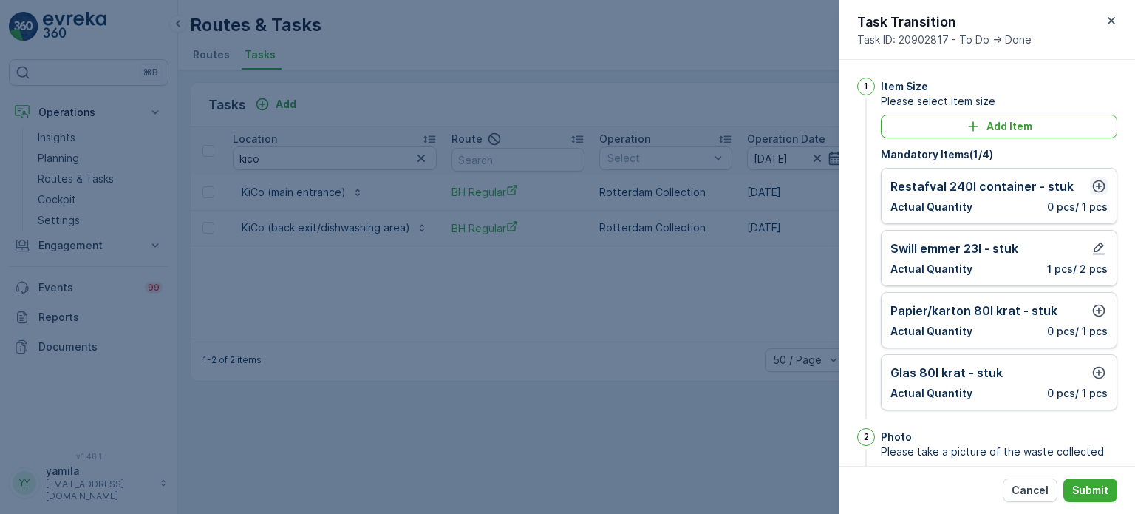
click at [1091, 187] on icon "button" at bounding box center [1098, 186] width 15 height 15
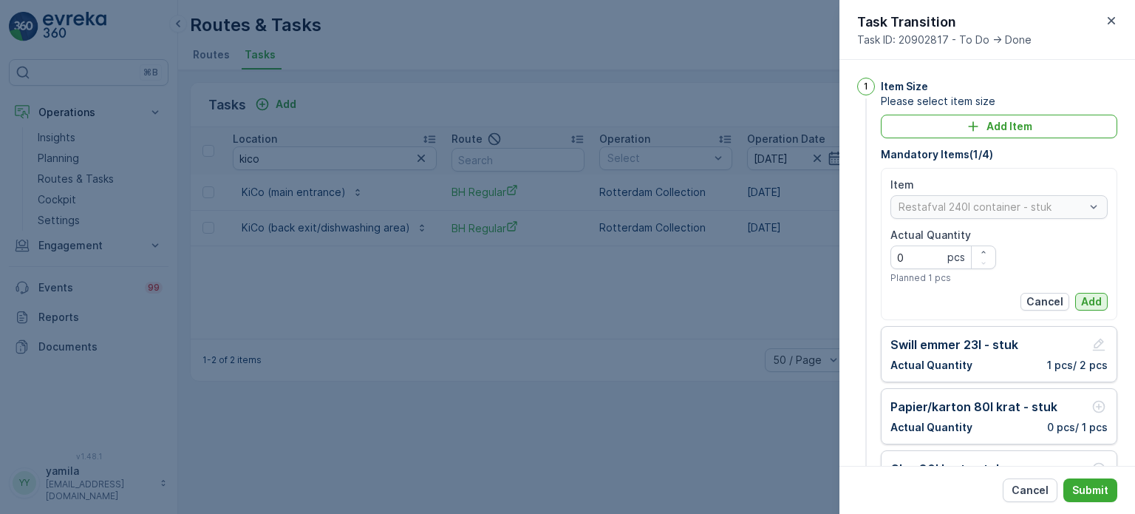
click at [1090, 293] on button "Add" at bounding box center [1091, 302] width 33 height 18
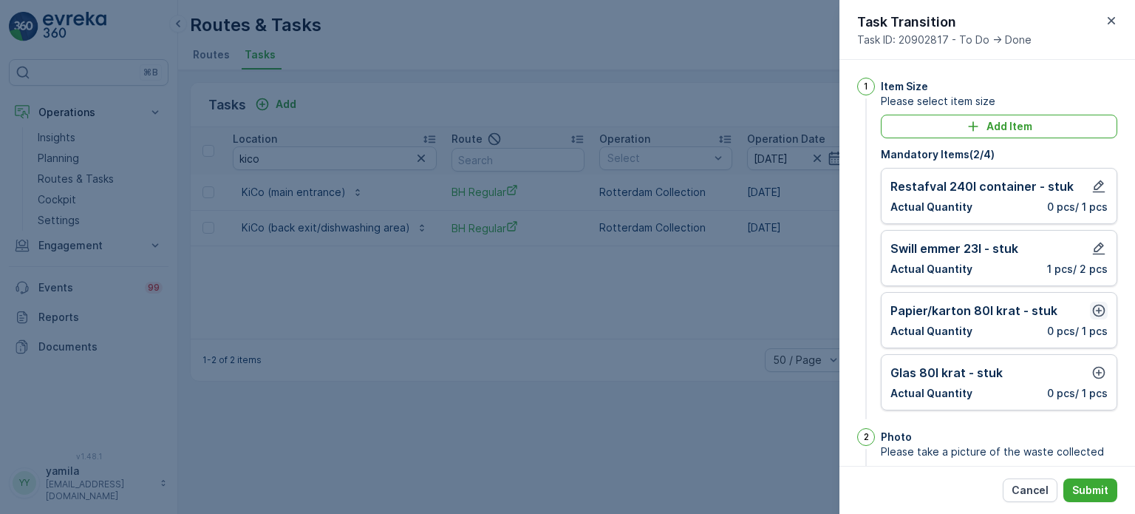
click at [1091, 305] on icon "button" at bounding box center [1098, 310] width 15 height 15
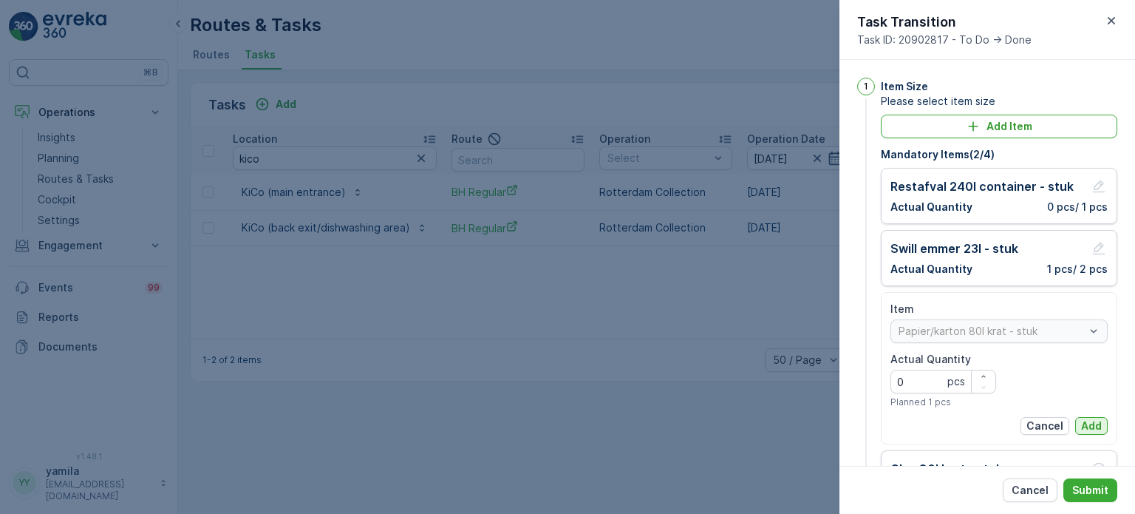
click at [1081, 421] on p "Add" at bounding box center [1091, 425] width 21 height 15
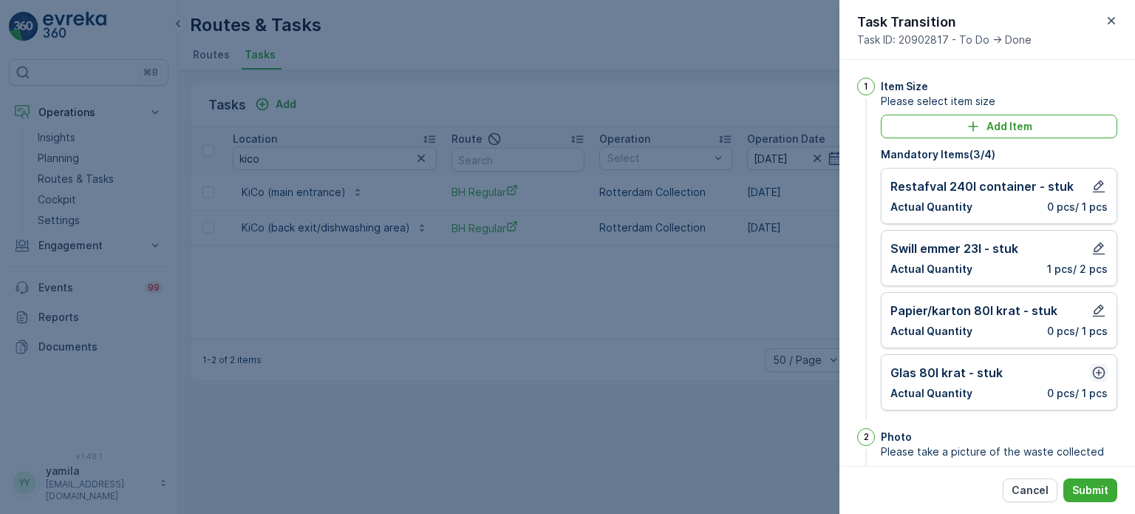
click at [1094, 370] on icon "button" at bounding box center [1099, 372] width 13 height 13
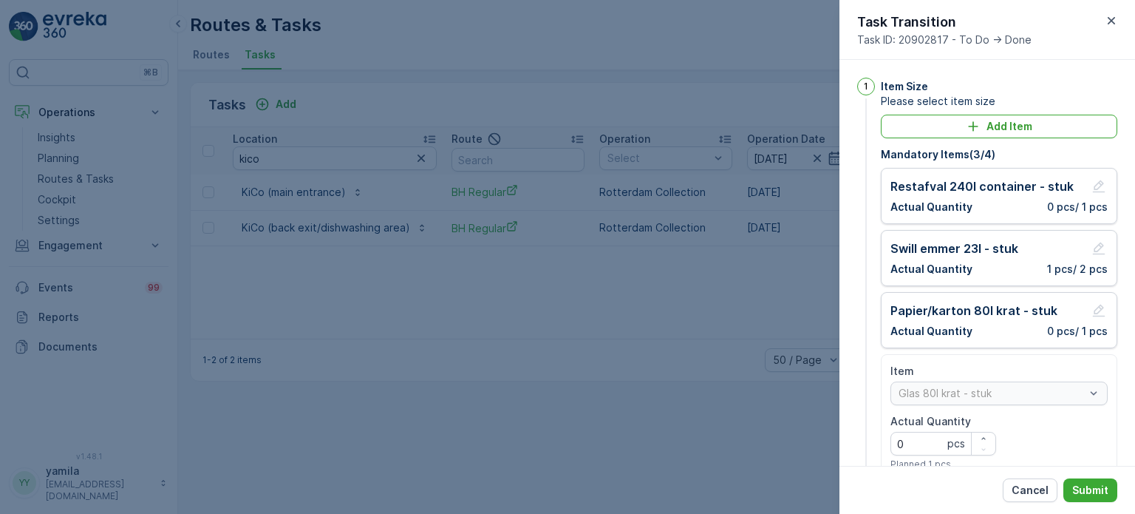
scroll to position [90, 0]
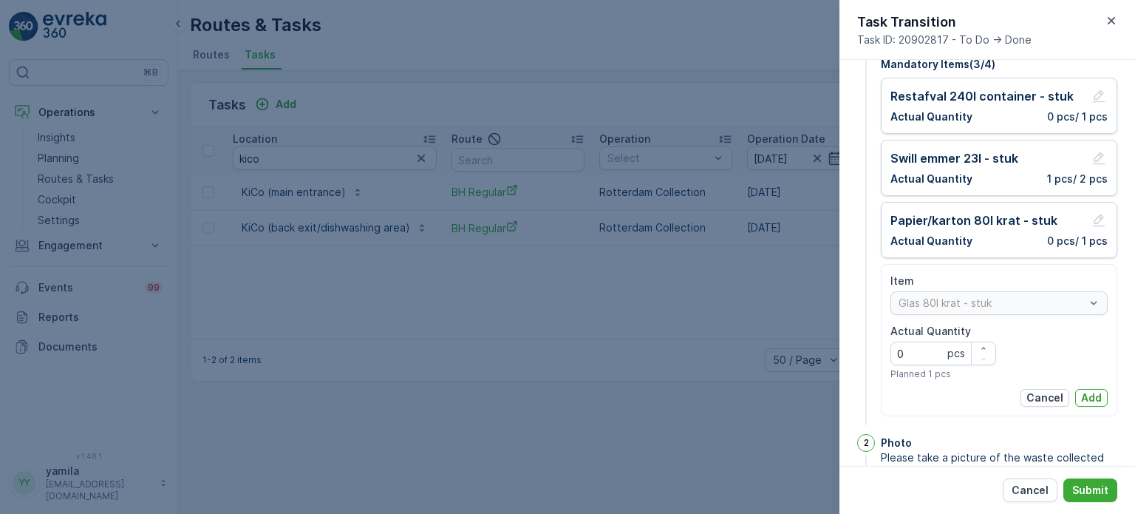
click at [1081, 405] on div "Item Glas 80l krat - stuk Actual Quantity 0 pcs Planned 1 pcs Cancel Add" at bounding box center [999, 340] width 236 height 152
click at [1081, 400] on p "Add" at bounding box center [1091, 397] width 21 height 15
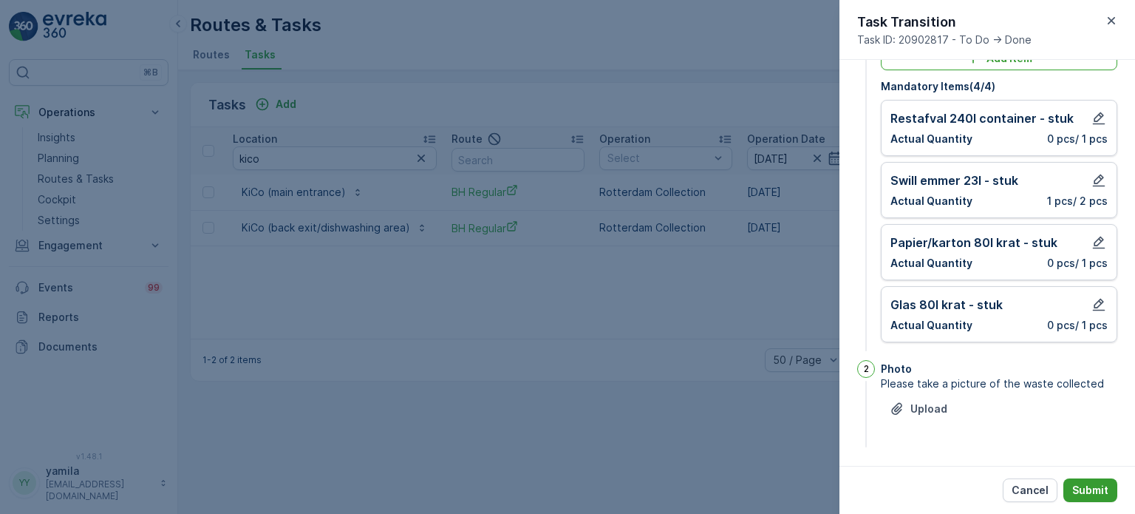
click at [1085, 487] on p "Submit" at bounding box center [1090, 489] width 36 height 15
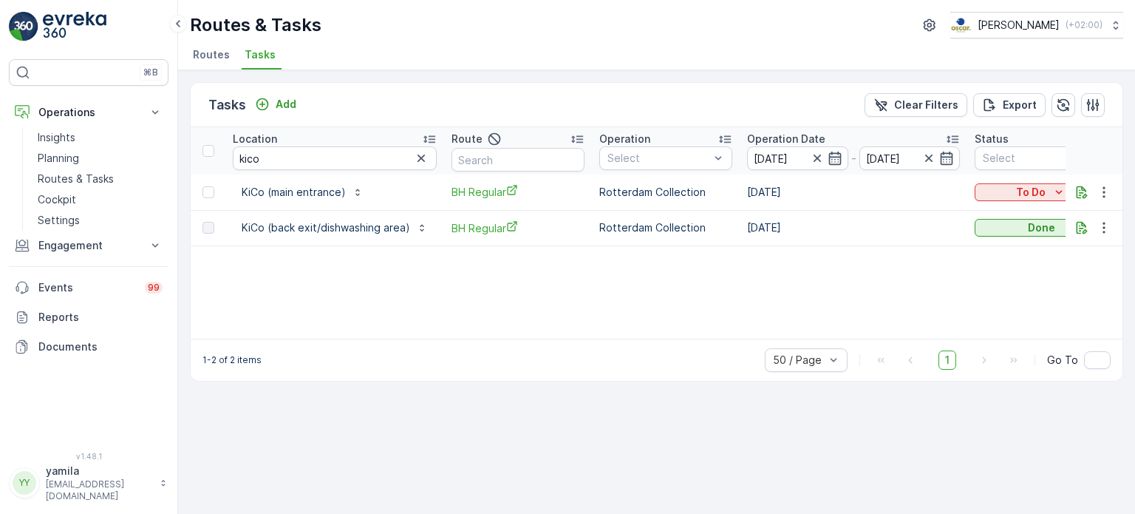
click at [297, 153] on input "kico" at bounding box center [335, 158] width 204 height 24
type input "paas"
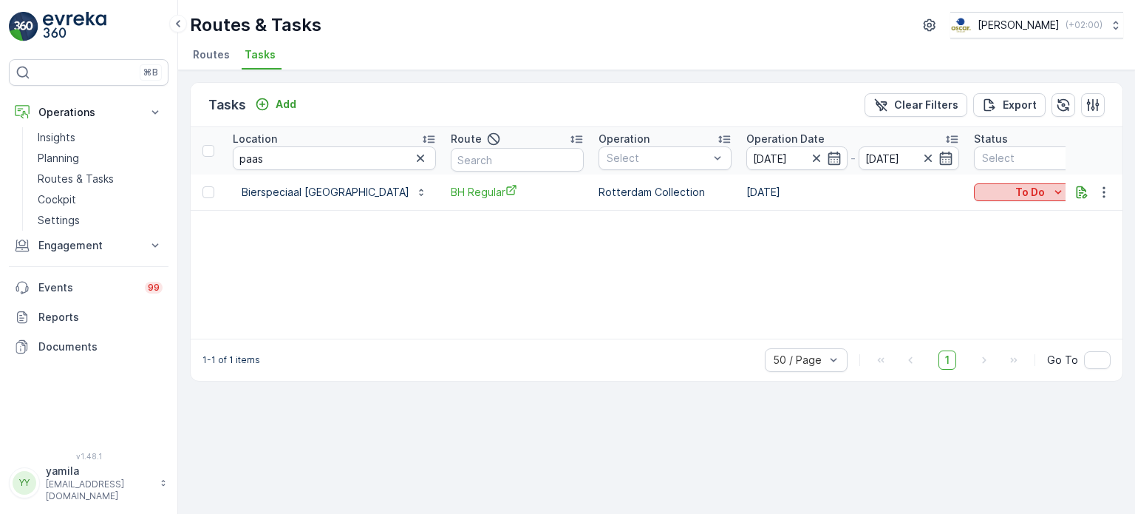
click at [1051, 196] on icon "To Do" at bounding box center [1058, 192] width 15 height 15
click at [952, 252] on span "Done" at bounding box center [953, 254] width 27 height 15
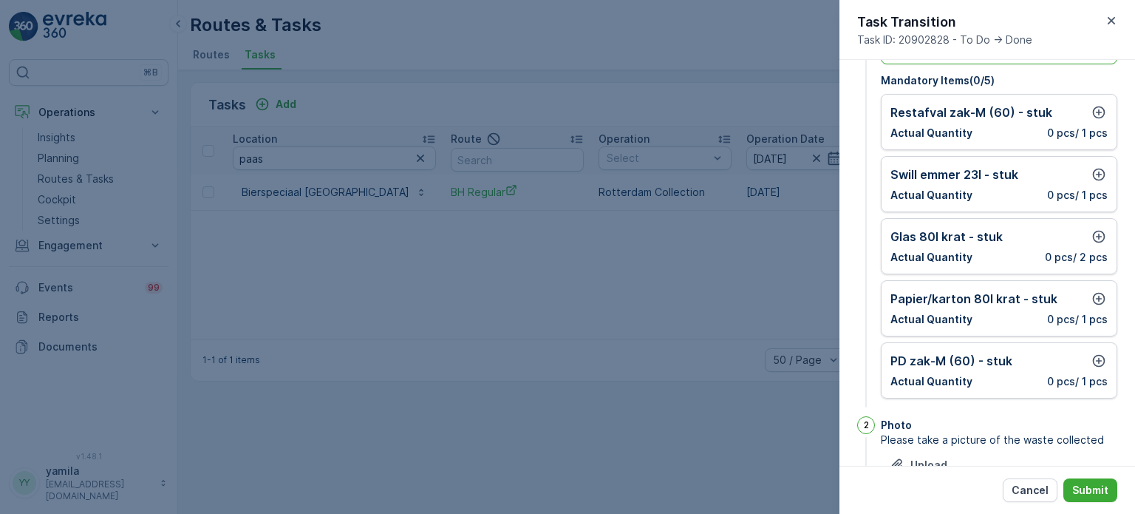
scroll to position [77, 0]
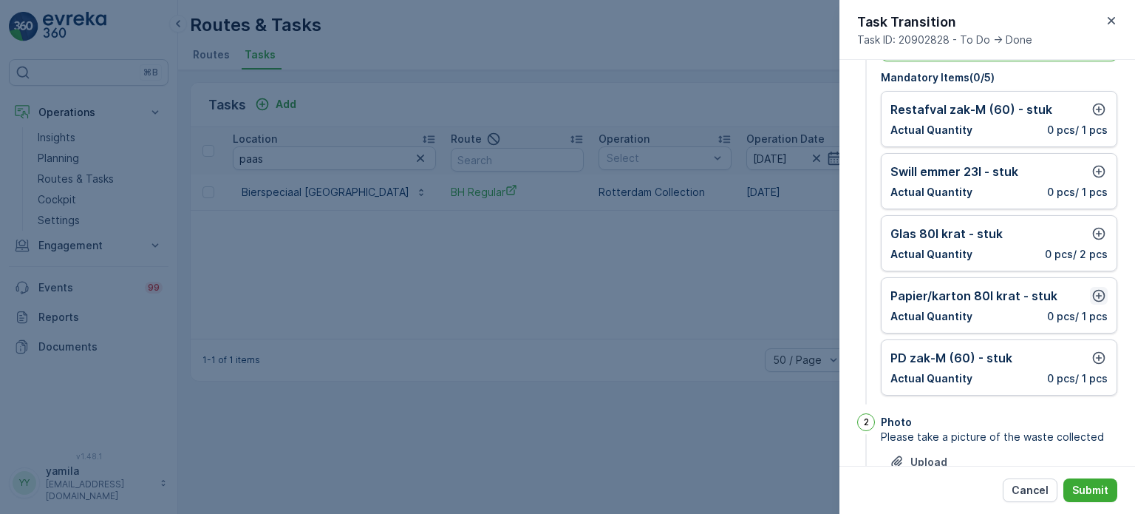
click at [1101, 299] on icon "button" at bounding box center [1098, 295] width 15 height 15
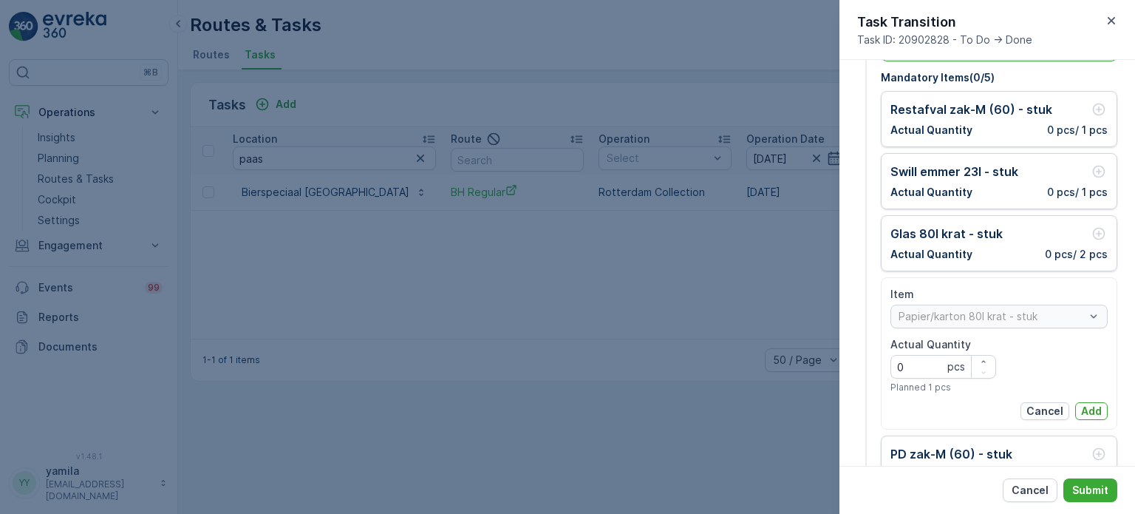
click at [936, 358] on Quantity "0" at bounding box center [943, 367] width 106 height 24
type Quantity "1"
click at [1101, 404] on button "Add" at bounding box center [1091, 411] width 33 height 18
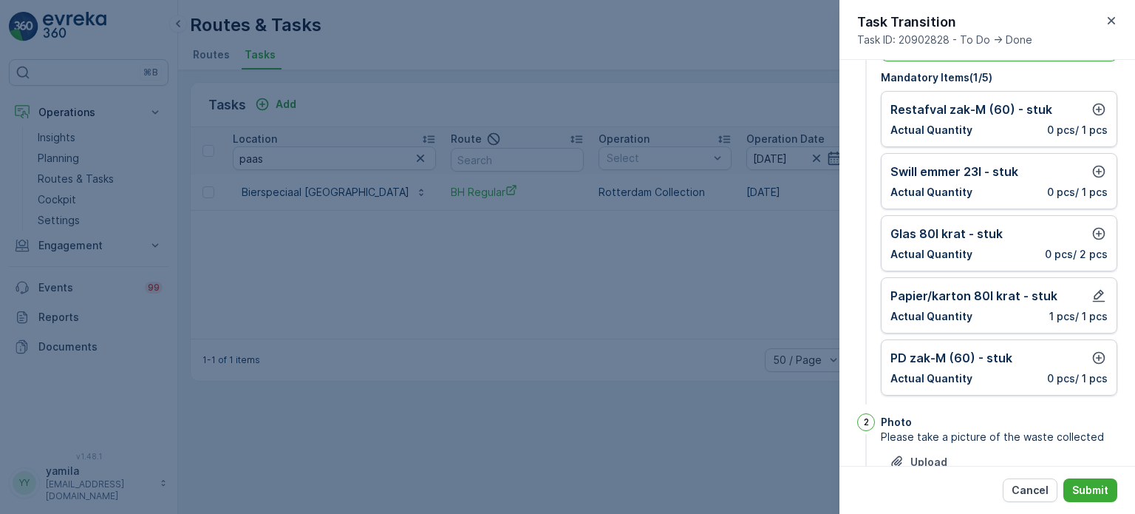
scroll to position [56, 0]
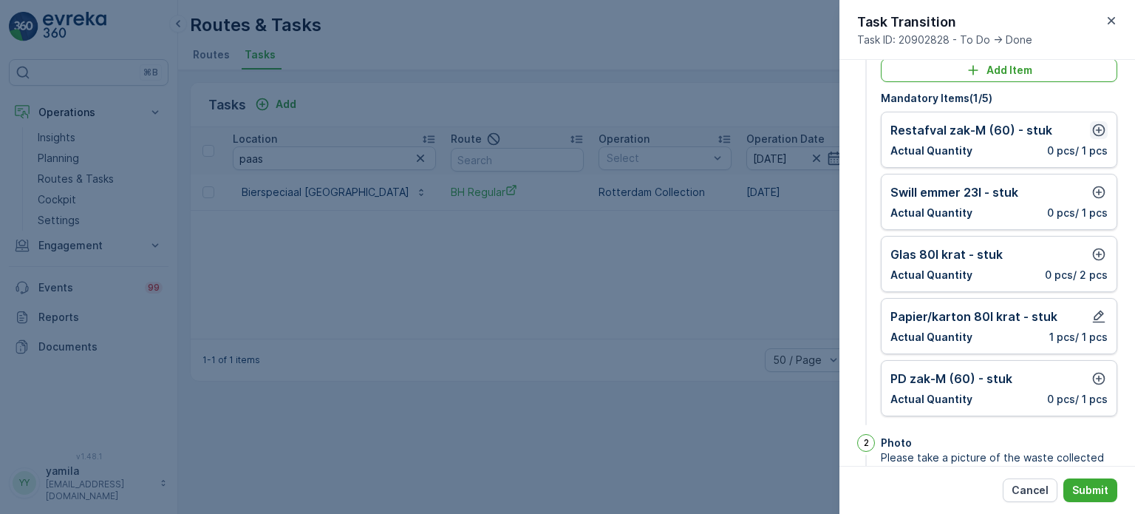
click at [1091, 123] on icon "button" at bounding box center [1098, 130] width 15 height 15
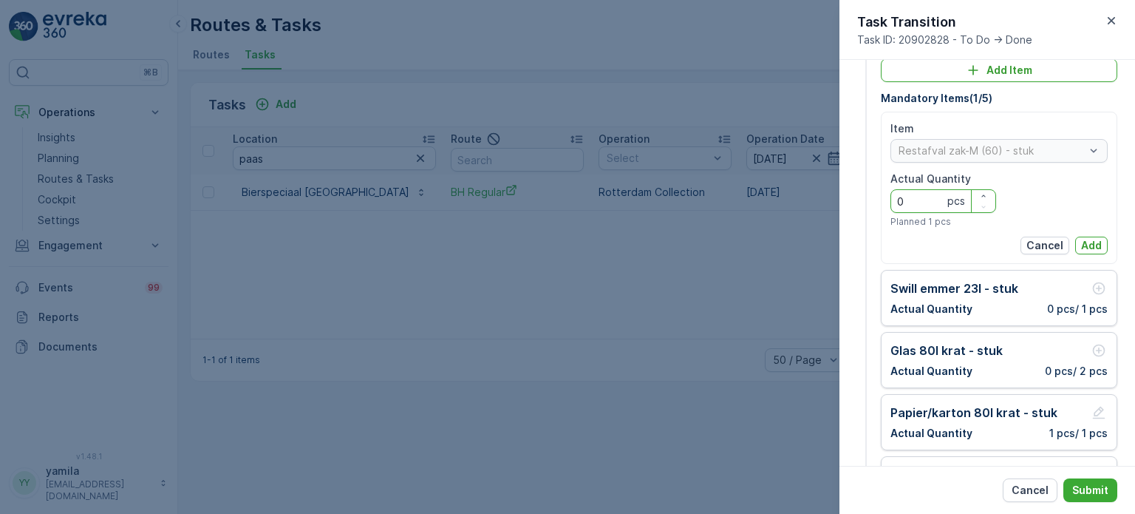
click at [922, 206] on Quantity "0" at bounding box center [943, 201] width 106 height 24
type Quantity "3"
click at [1081, 239] on p "Add" at bounding box center [1091, 245] width 21 height 15
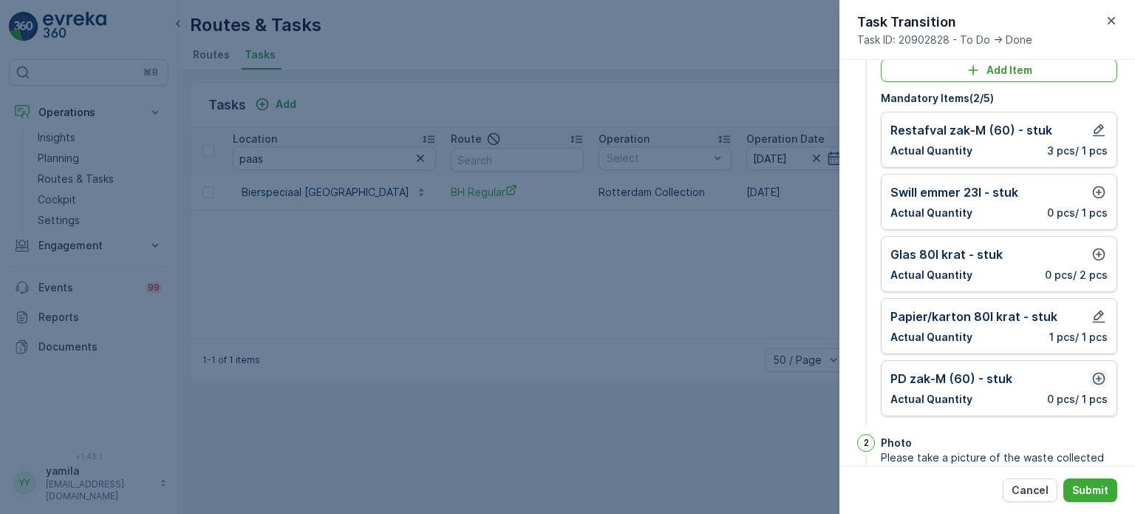
click at [1097, 372] on icon "button" at bounding box center [1098, 378] width 15 height 15
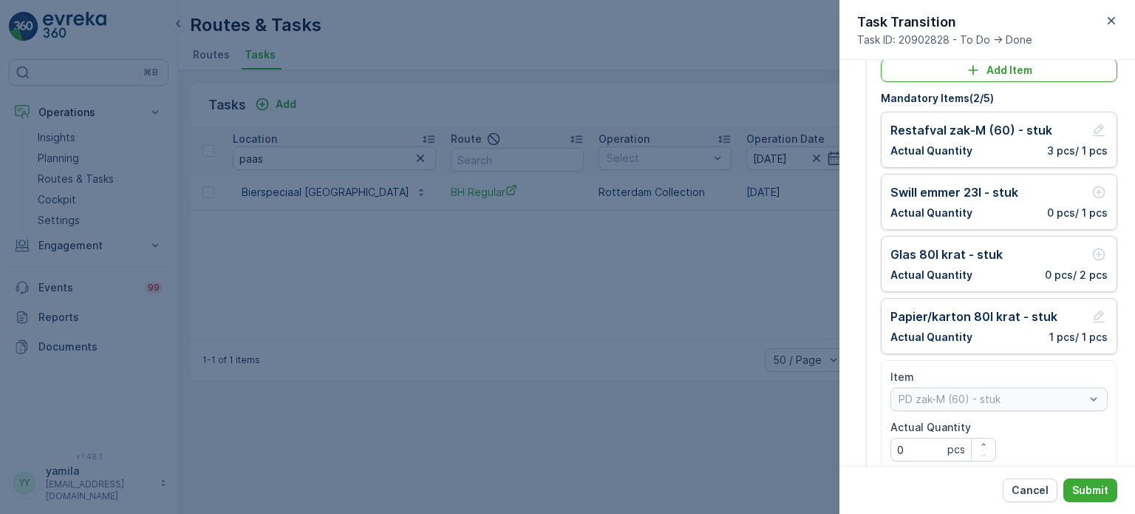
click at [931, 448] on Quantity "0" at bounding box center [943, 449] width 106 height 24
type Quantity "1"
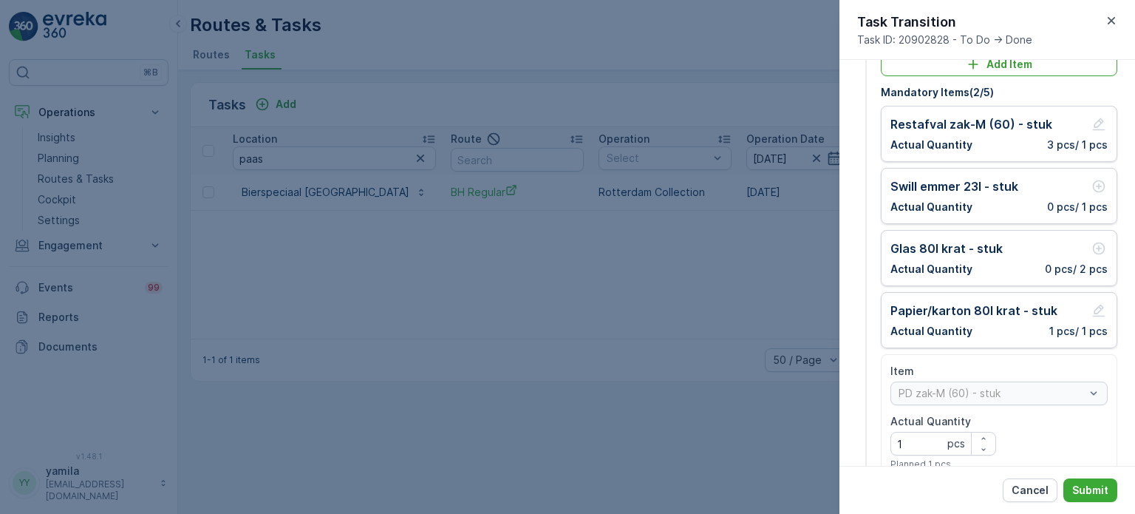
scroll to position [142, 0]
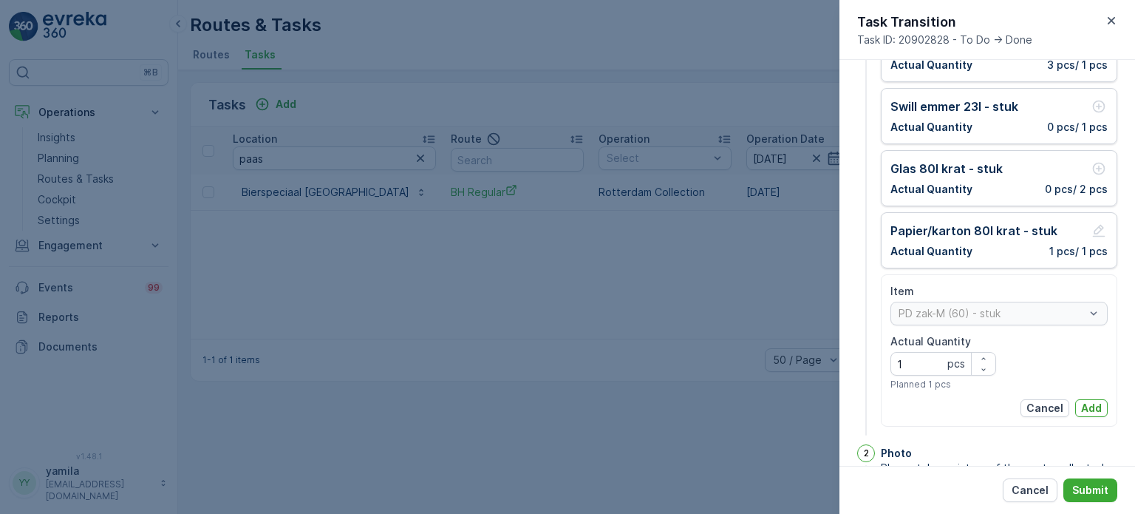
click at [1082, 395] on div "Item [PERSON_NAME]-M (60) - stuk Actual Quantity 1 pcs Planned 1 pcs Cancel Add" at bounding box center [998, 350] width 217 height 133
click at [1082, 403] on p "Add" at bounding box center [1091, 407] width 21 height 15
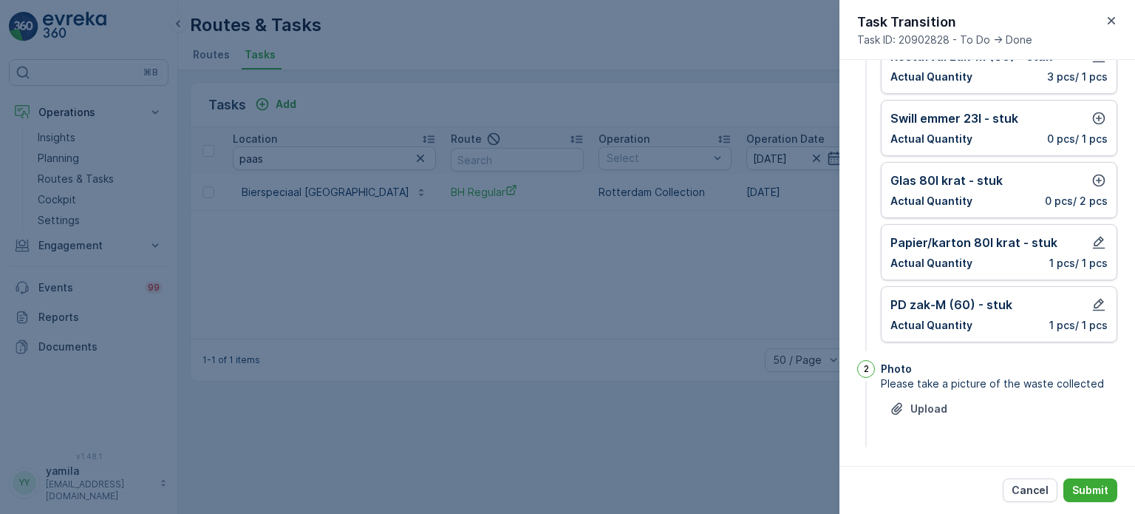
scroll to position [77, 0]
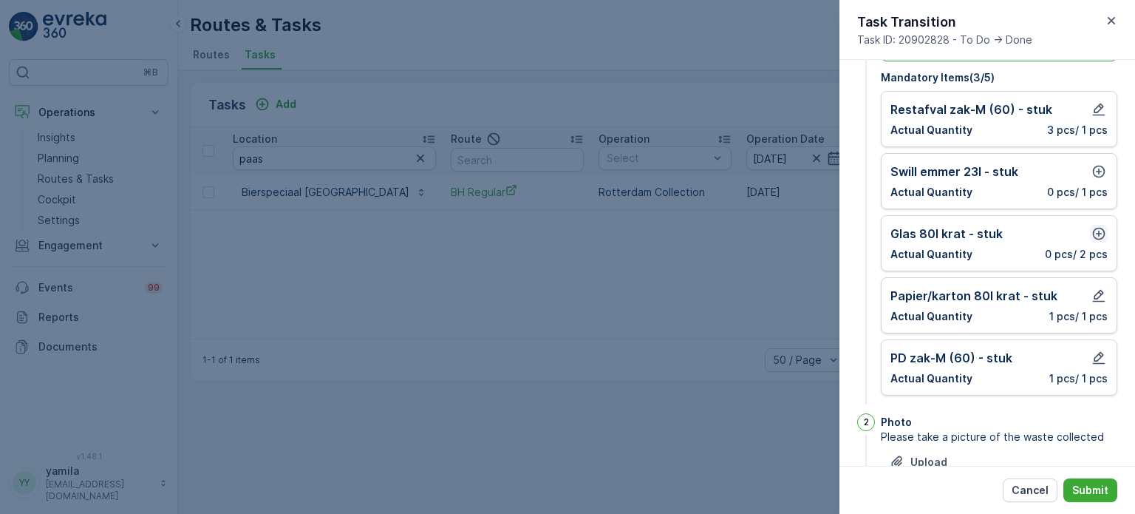
click at [1098, 231] on icon "button" at bounding box center [1098, 233] width 15 height 15
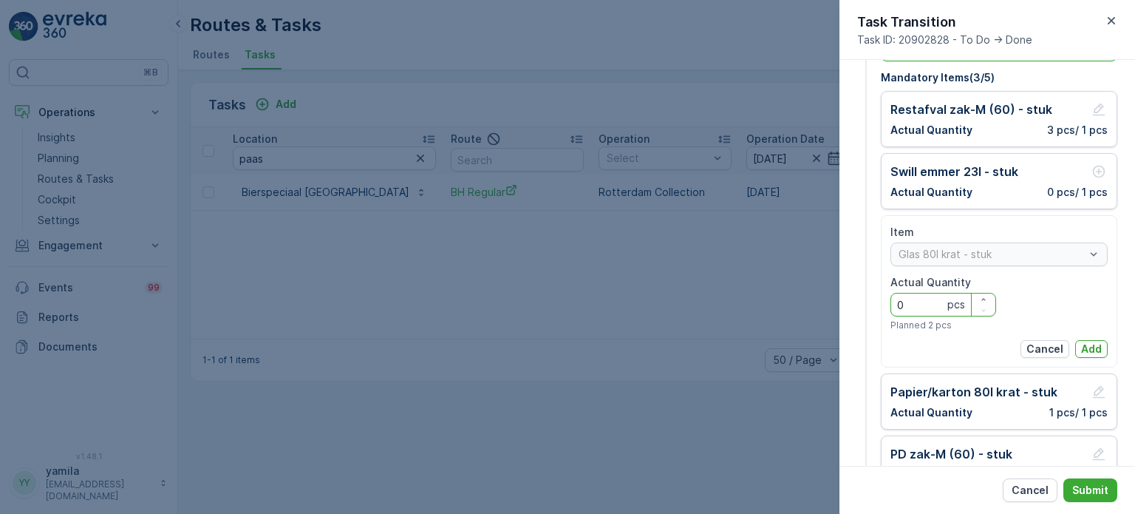
click at [913, 302] on Quantity "0" at bounding box center [943, 305] width 106 height 24
type Quantity "1"
click at [1088, 346] on p "Add" at bounding box center [1091, 348] width 21 height 15
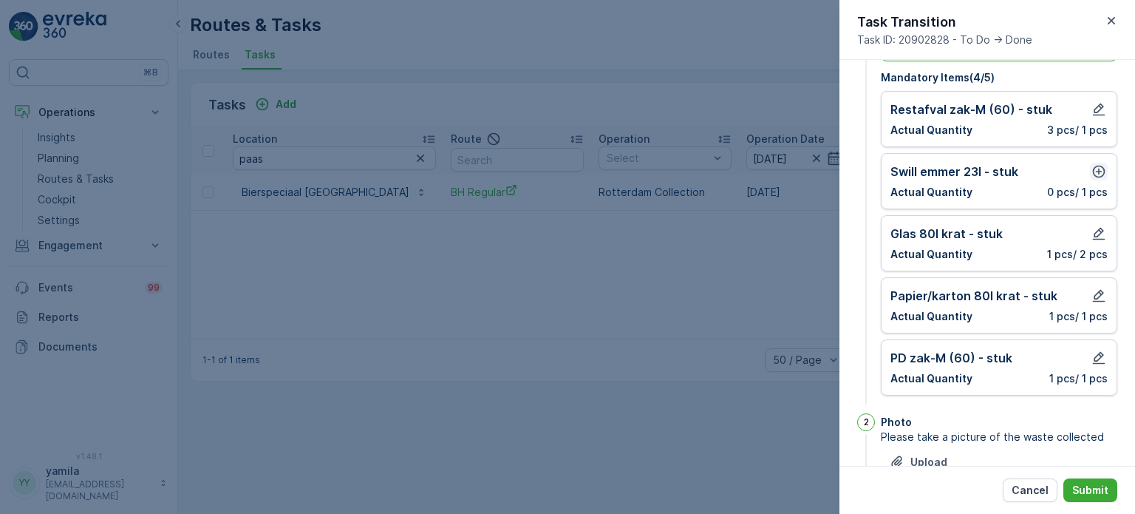
click at [1094, 171] on icon "button" at bounding box center [1099, 172] width 13 height 13
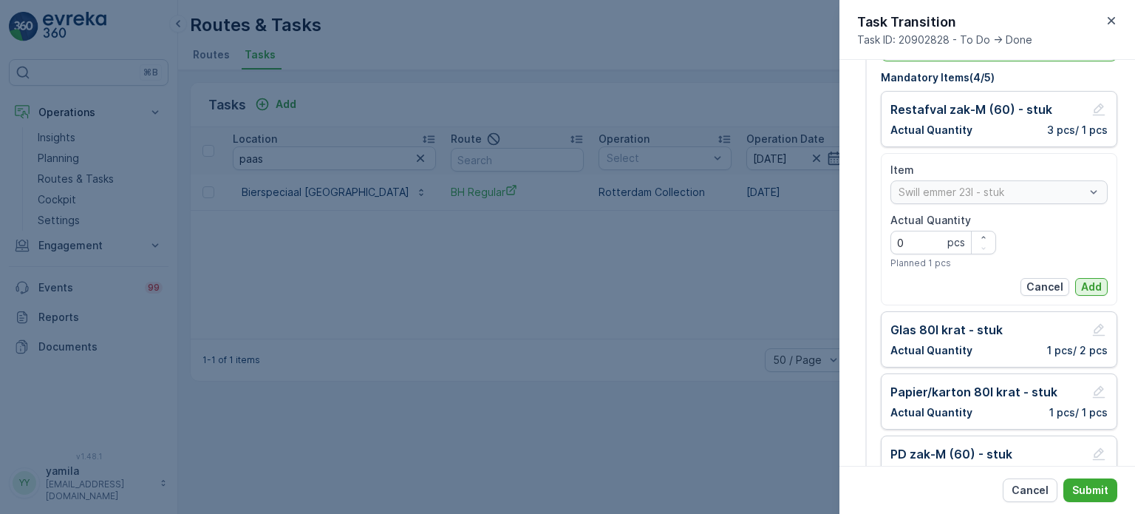
click at [1085, 283] on p "Add" at bounding box center [1091, 286] width 21 height 15
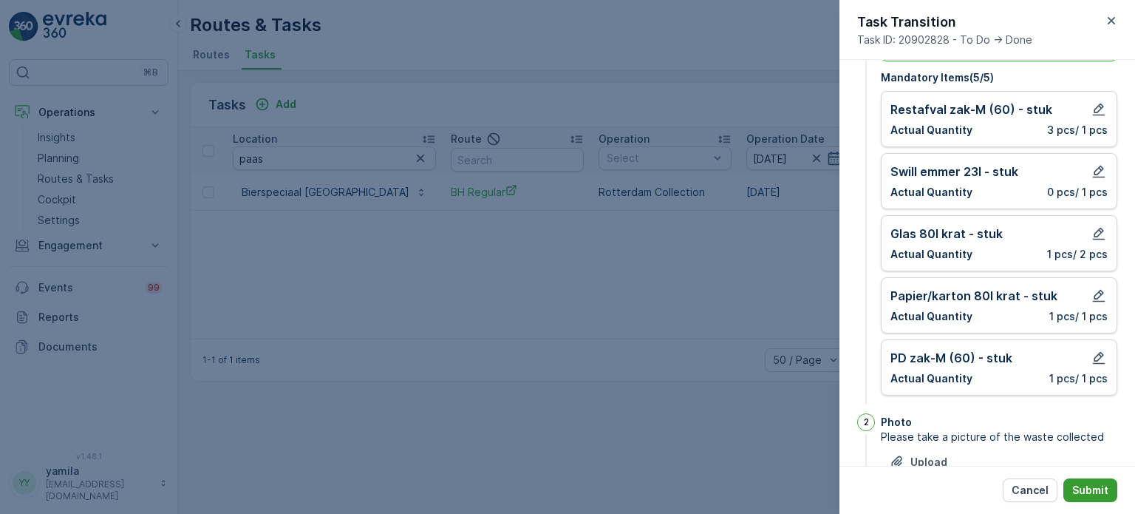
click at [1096, 491] on p "Submit" at bounding box center [1090, 489] width 36 height 15
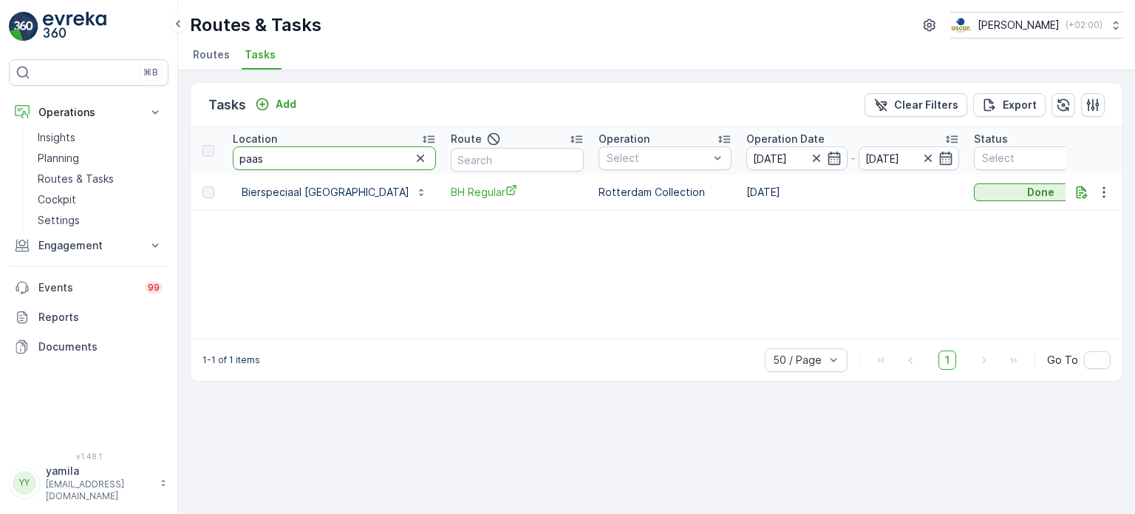
click at [294, 146] on input "paas" at bounding box center [334, 158] width 203 height 24
type input "hwnet"
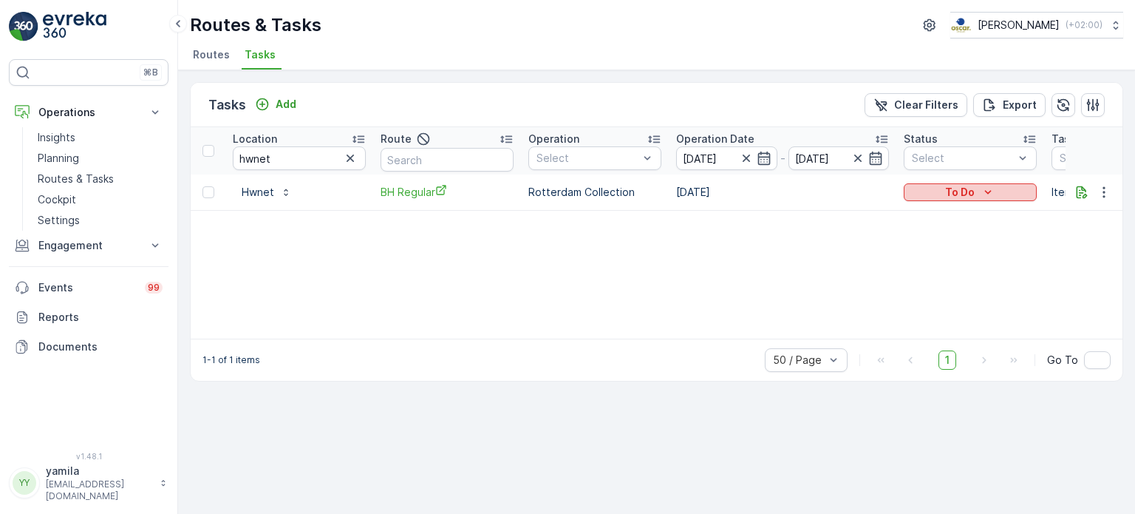
click at [962, 188] on p "To Do" at bounding box center [960, 192] width 30 height 15
click at [926, 250] on span "Done" at bounding box center [926, 254] width 27 height 15
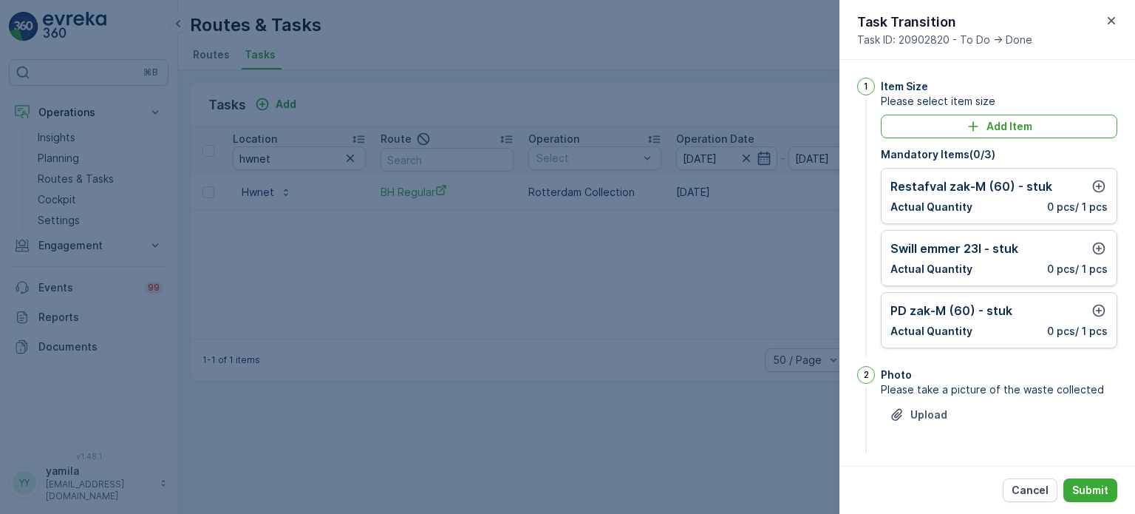
click at [982, 113] on div "Item Size Please select item size Add Item Mandatory Items ( 0 / 3 ) Restafval …" at bounding box center [999, 219] width 236 height 282
click at [980, 120] on div "Add Item" at bounding box center [999, 126] width 219 height 15
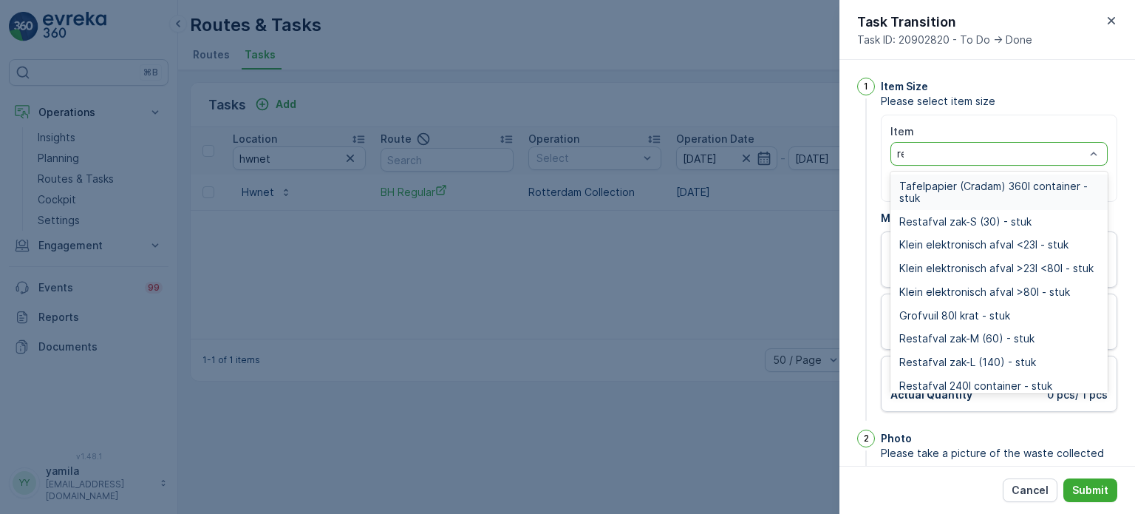
type input "rest"
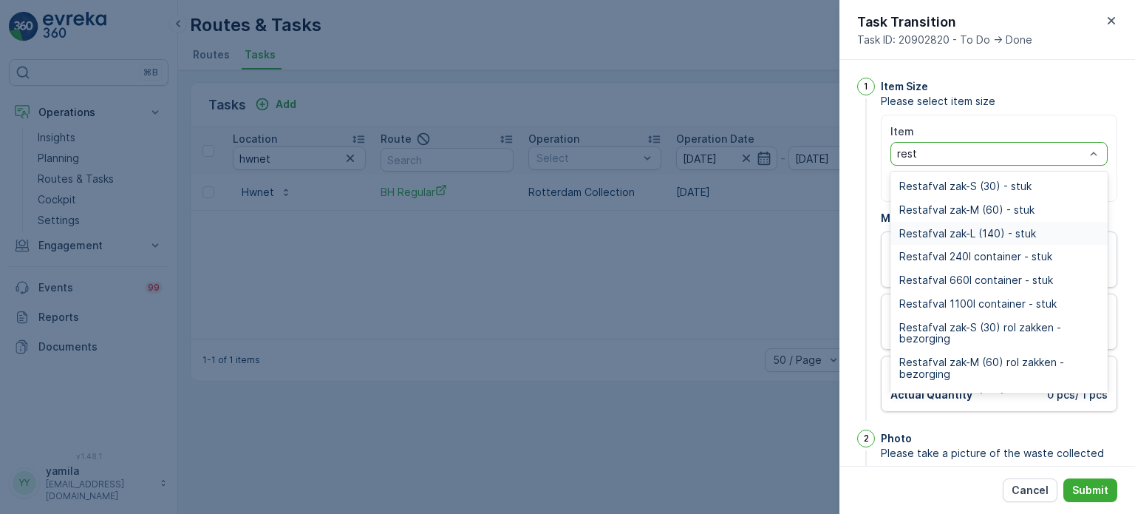
click at [955, 233] on span "Restafval zak-L (140) - stuk" at bounding box center [967, 234] width 137 height 12
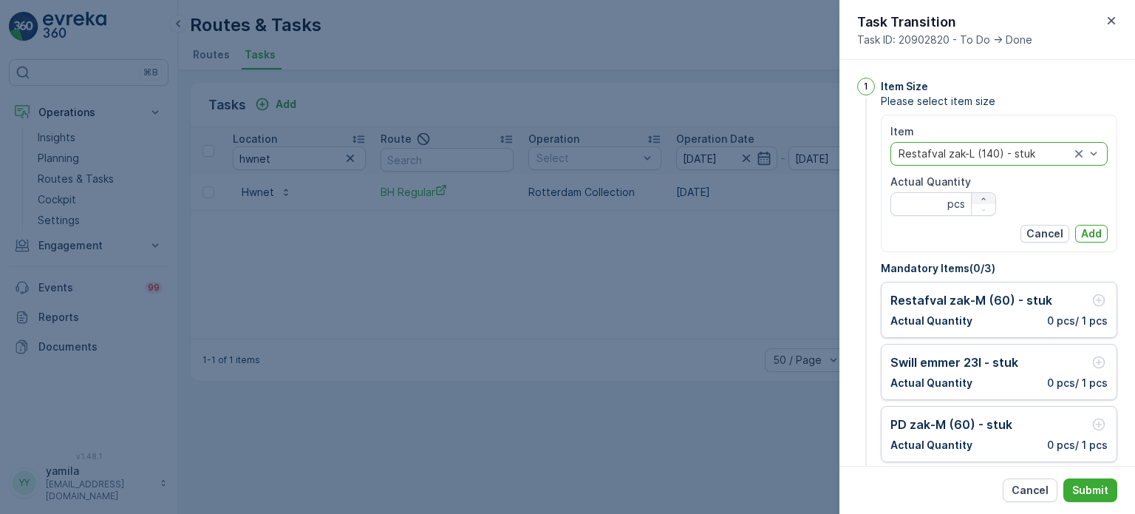
click at [989, 198] on div "button" at bounding box center [984, 198] width 24 height 9
type Quantity "1"
click at [1085, 236] on p "Add" at bounding box center [1091, 233] width 21 height 15
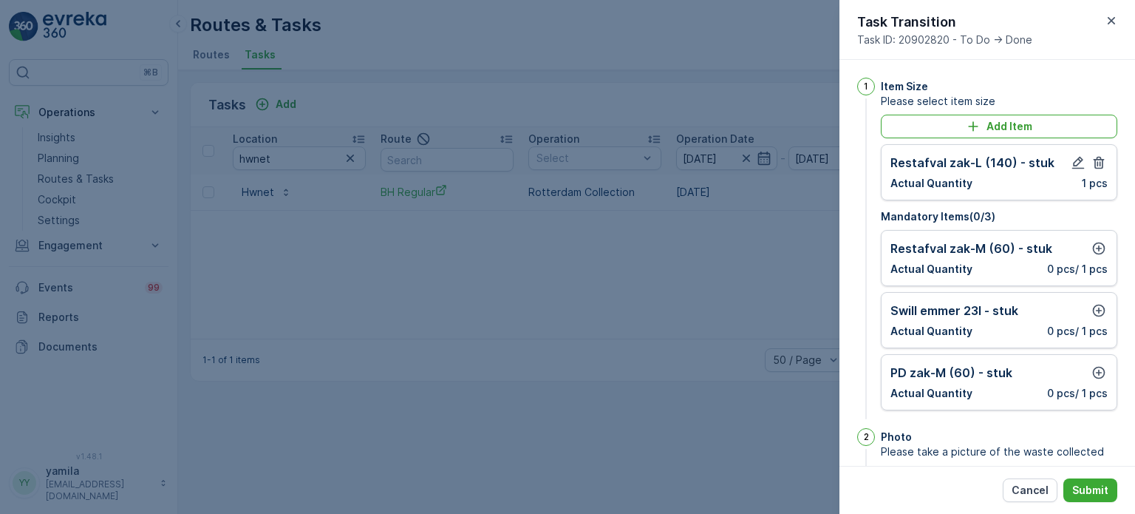
click at [1095, 236] on div "Restafval zak-M (60) - stuk Actual Quantity 0 pcs / 1 pcs" at bounding box center [999, 258] width 236 height 56
click at [1095, 239] on button "button" at bounding box center [1099, 248] width 18 height 18
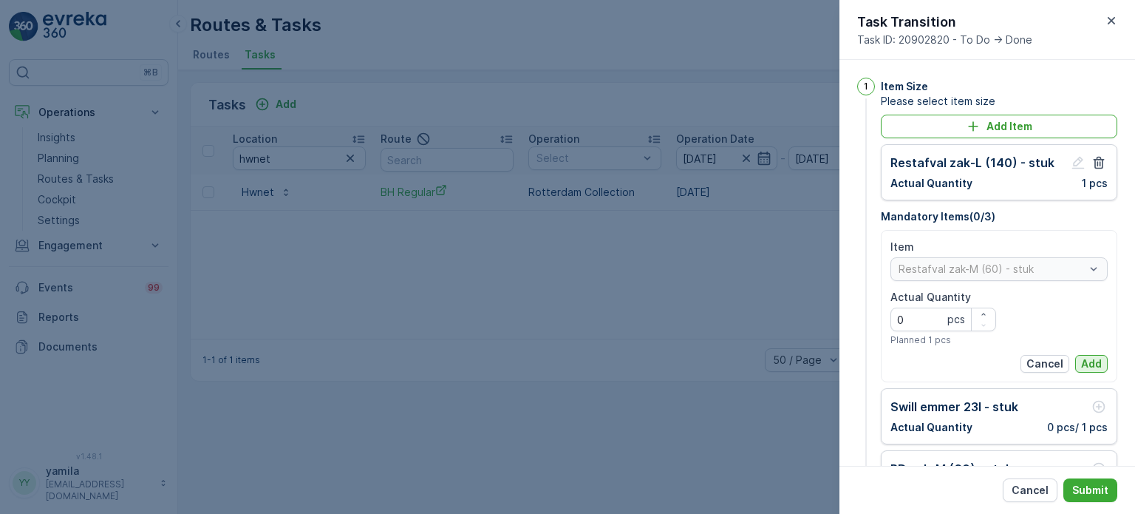
click at [1080, 355] on button "Add" at bounding box center [1091, 364] width 33 height 18
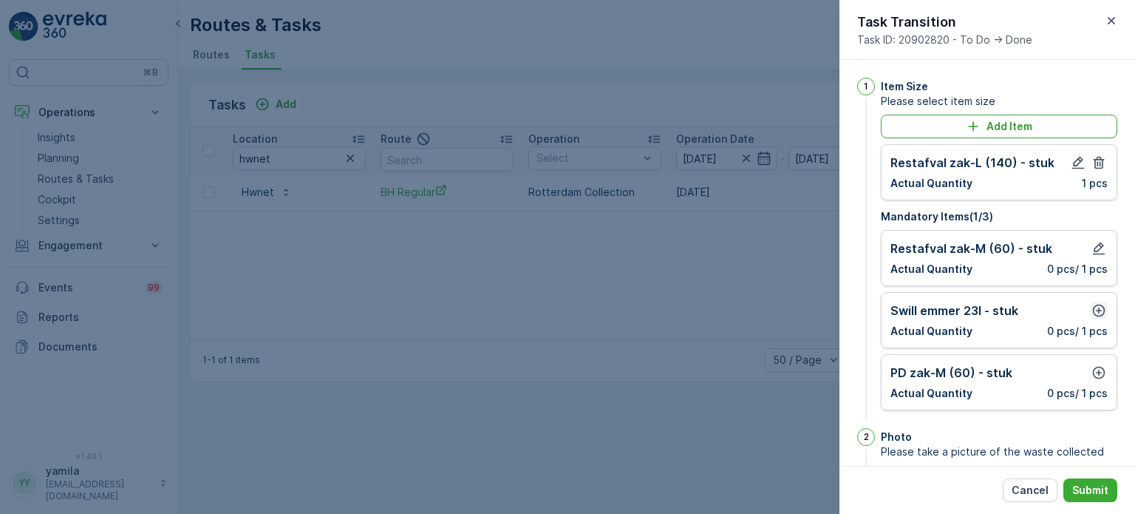
click at [1094, 307] on icon "button" at bounding box center [1098, 310] width 15 height 15
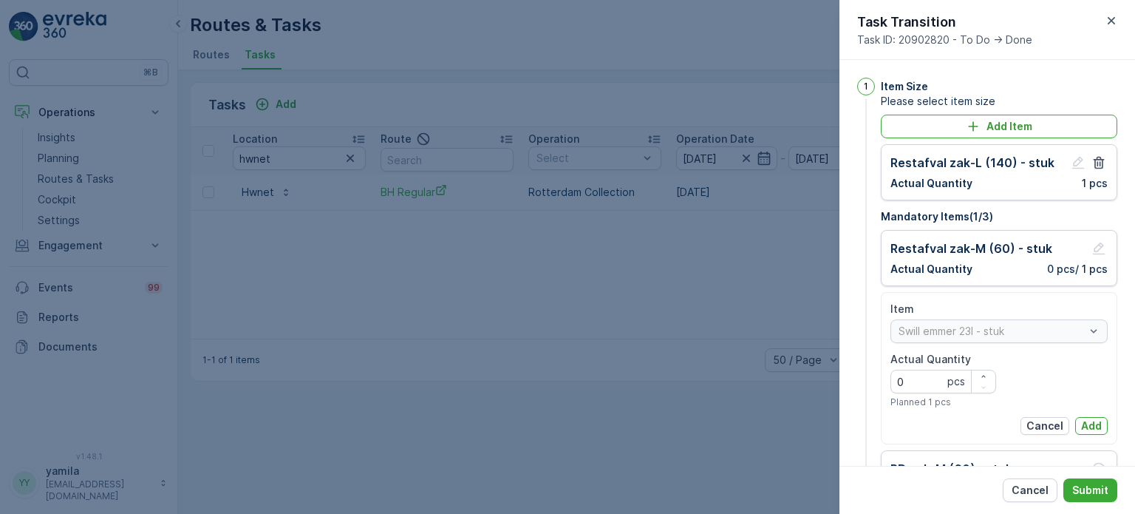
click at [1088, 409] on div "Item Swill [PERSON_NAME] 23l - stuk Actual Quantity 0 pcs Planned 1 pcs Cancel …" at bounding box center [998, 367] width 217 height 133
click at [1088, 413] on div "Item Swill [PERSON_NAME] 23l - stuk Actual Quantity 0 pcs Planned 1 pcs Cancel …" at bounding box center [998, 367] width 217 height 133
click at [1088, 415] on div "Item Swill [PERSON_NAME] 23l - stuk Actual Quantity 0 pcs Planned 1 pcs Cancel …" at bounding box center [998, 367] width 217 height 133
click at [1088, 417] on button "Add" at bounding box center [1091, 426] width 33 height 18
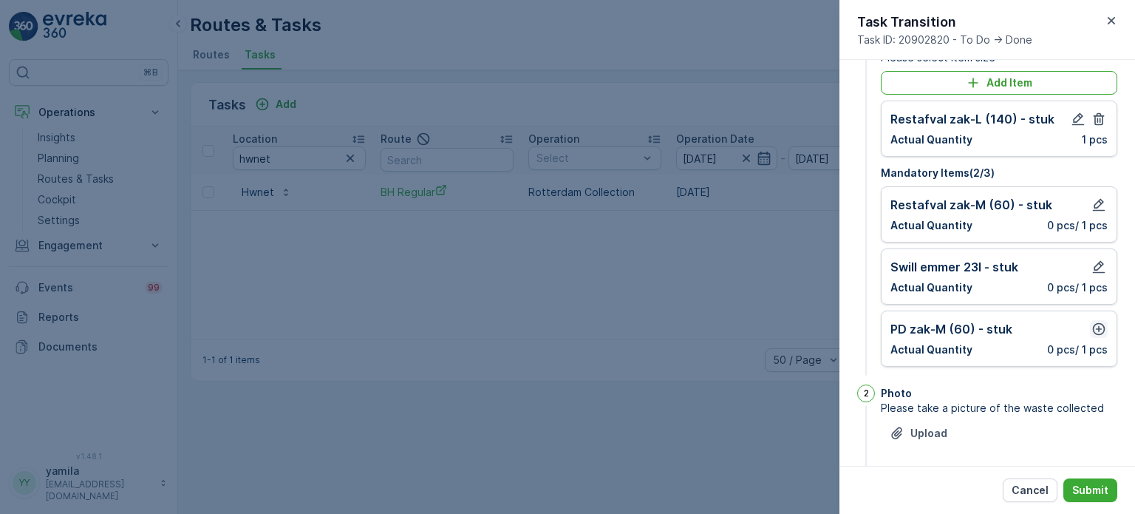
scroll to position [44, 0]
click at [1100, 325] on icon "button" at bounding box center [1099, 328] width 13 height 13
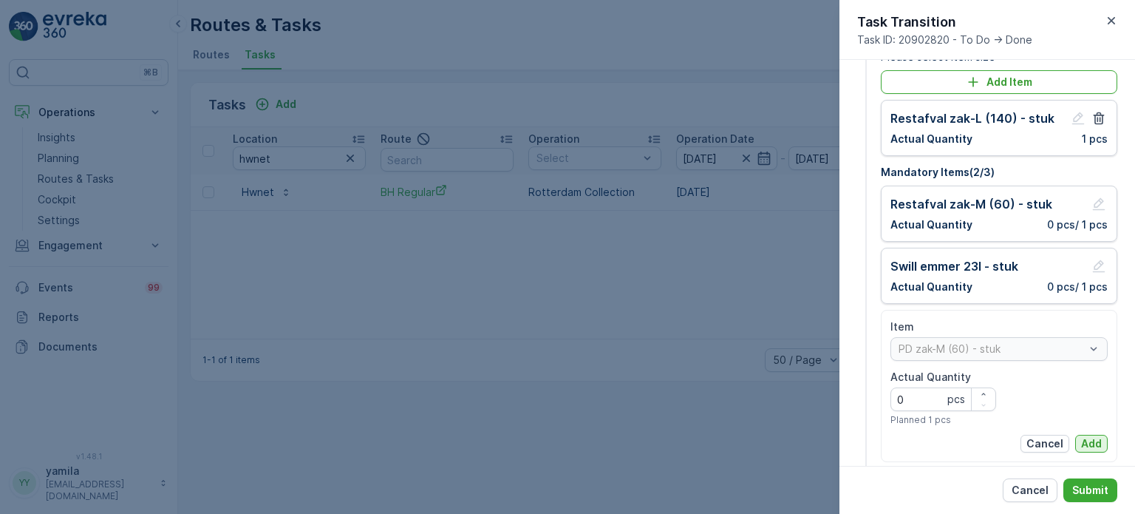
click at [1089, 448] on p "Add" at bounding box center [1091, 443] width 21 height 15
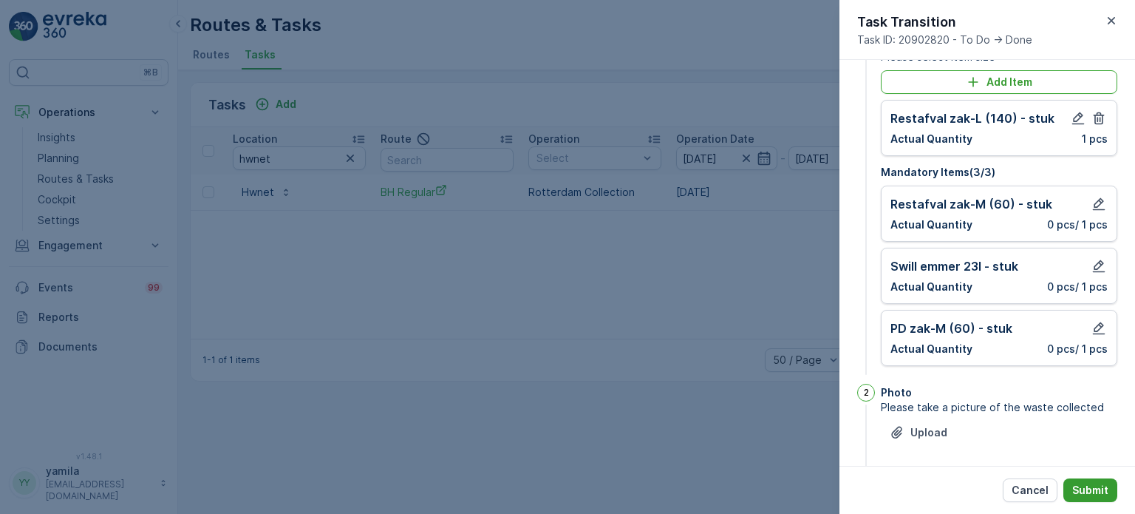
click at [1094, 490] on p "Submit" at bounding box center [1090, 489] width 36 height 15
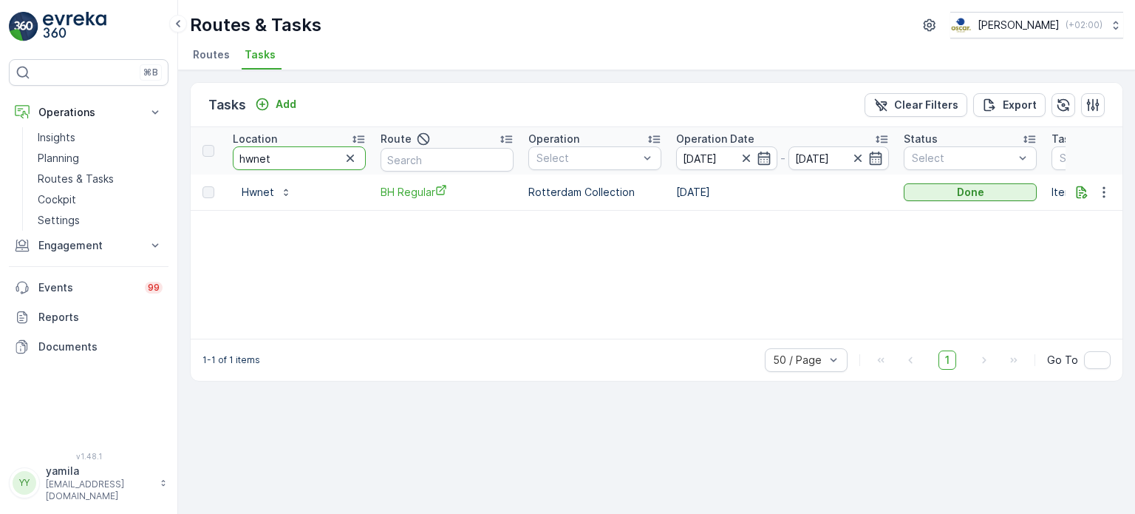
click at [270, 156] on input "hwnet" at bounding box center [299, 158] width 133 height 24
type input "onda"
click at [984, 182] on div "To Do" at bounding box center [970, 192] width 133 height 21
click at [974, 191] on div "To Do" at bounding box center [970, 192] width 121 height 15
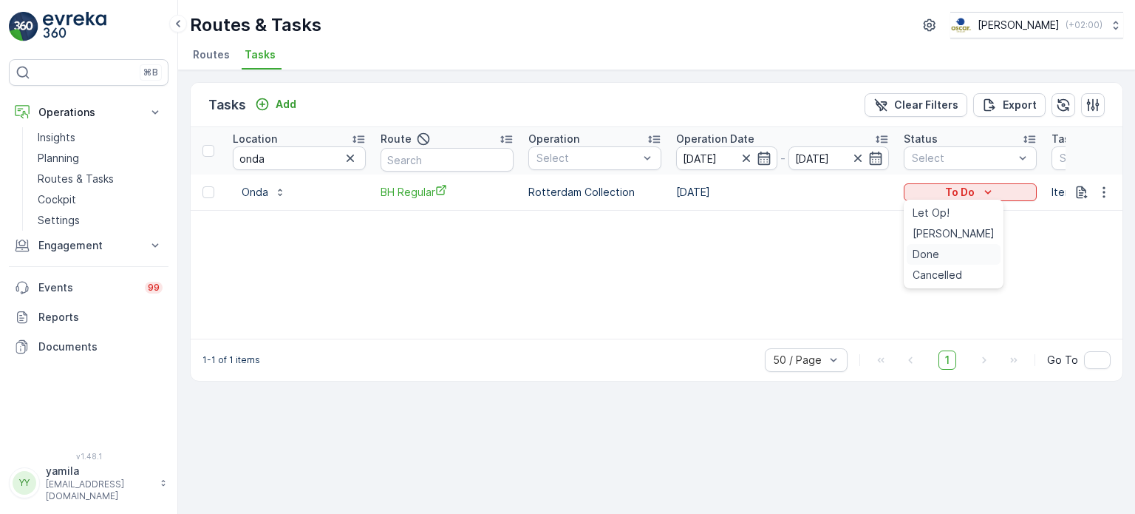
click at [941, 262] on div "Done" at bounding box center [954, 254] width 94 height 21
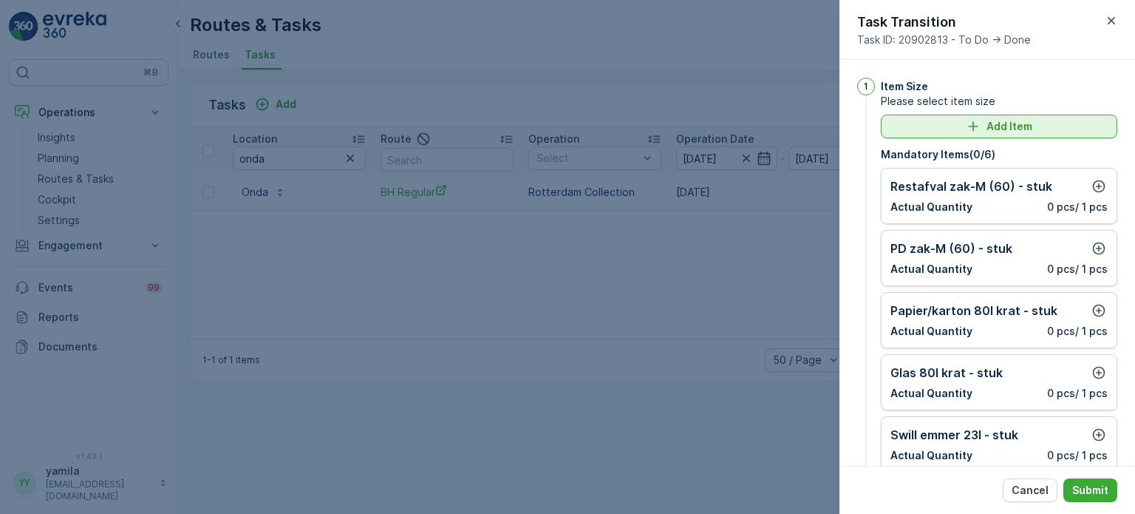
click at [993, 121] on p "Add Item" at bounding box center [1009, 126] width 46 height 15
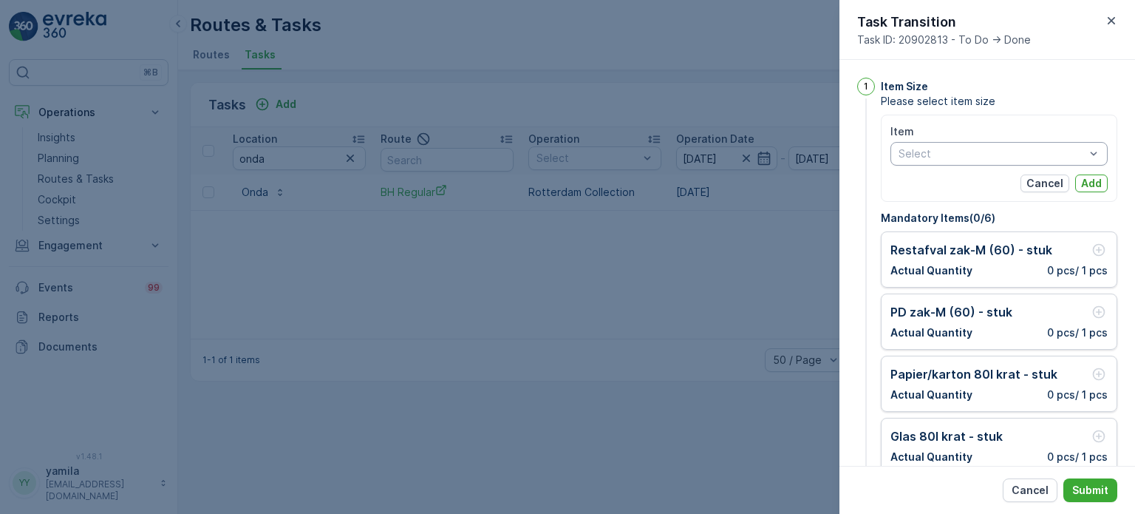
click at [951, 149] on div at bounding box center [991, 154] width 189 height 12
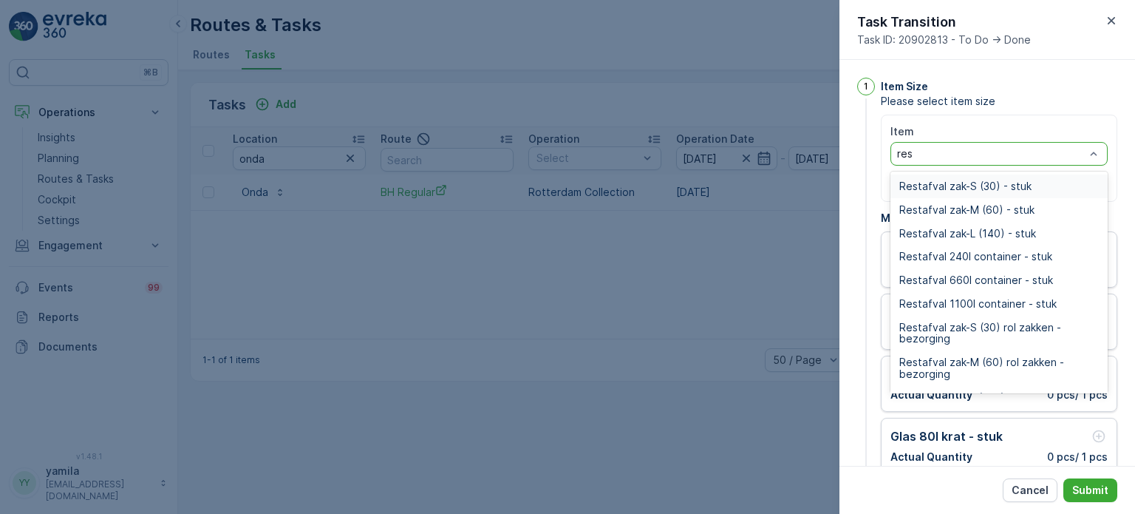
type input "rest"
click at [961, 230] on span "Restafval zak-L (140) - stuk" at bounding box center [967, 234] width 137 height 12
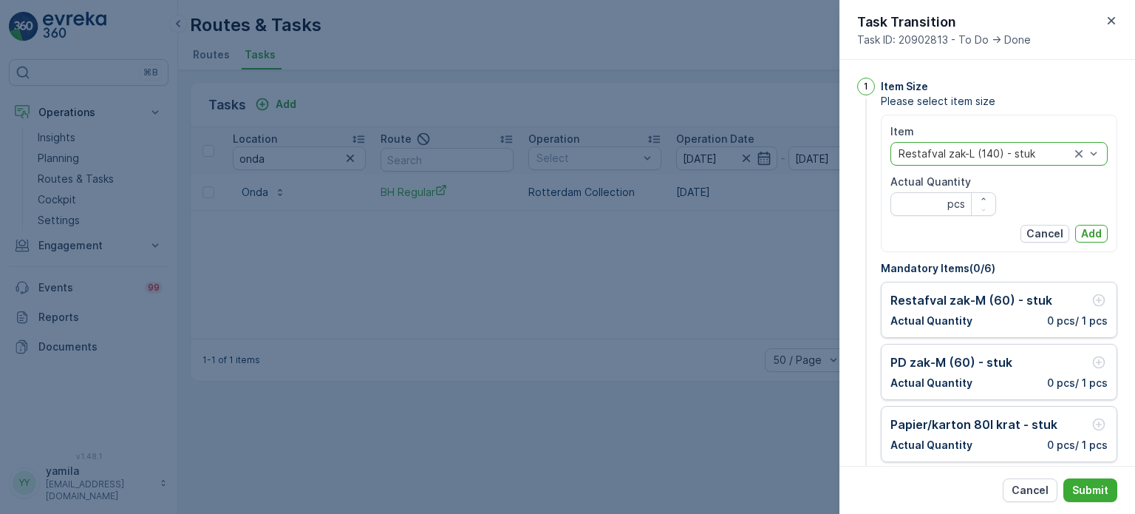
click at [916, 200] on Quantity "Actual Quantity" at bounding box center [943, 204] width 106 height 24
type Quantity "4"
click at [1082, 238] on p "Add" at bounding box center [1091, 233] width 21 height 15
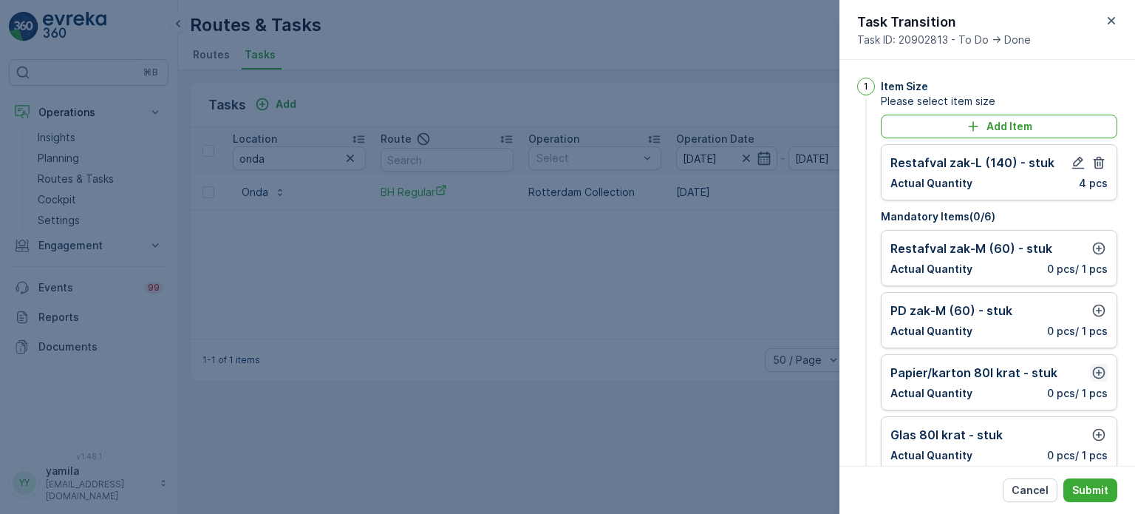
click at [1092, 372] on icon "button" at bounding box center [1098, 372] width 15 height 15
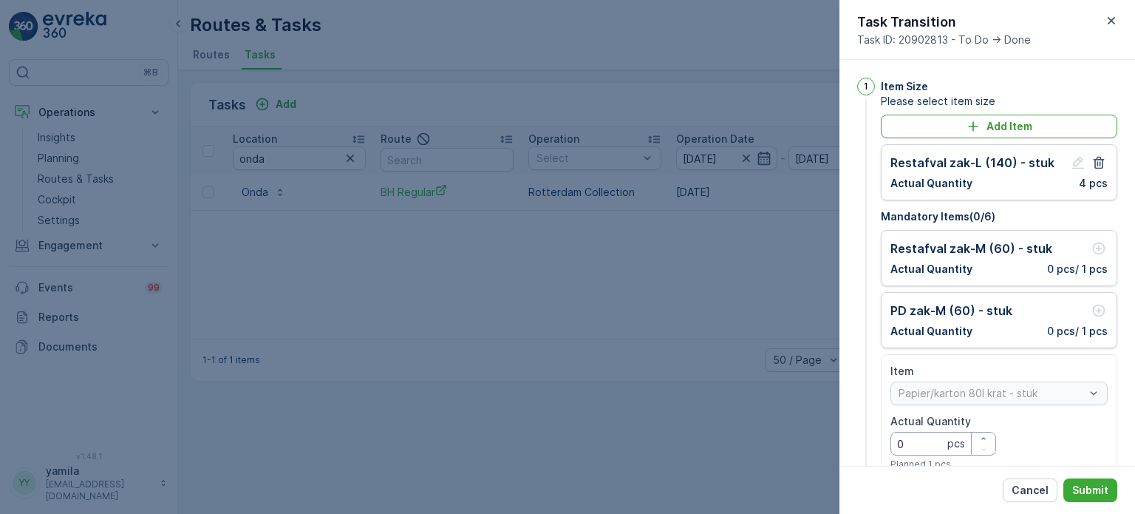
click at [936, 449] on Quantity "0" at bounding box center [943, 444] width 106 height 24
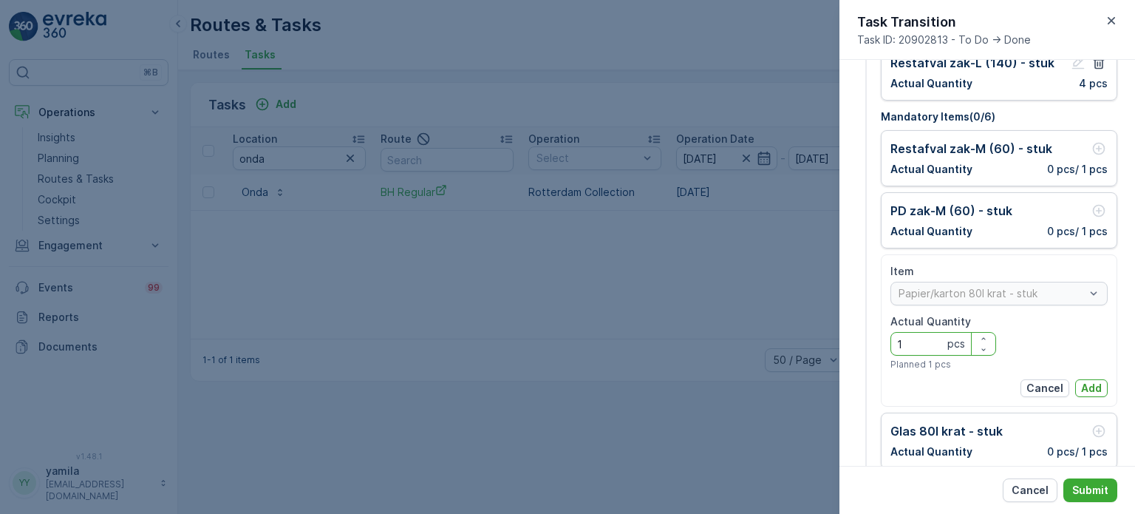
scroll to position [118, 0]
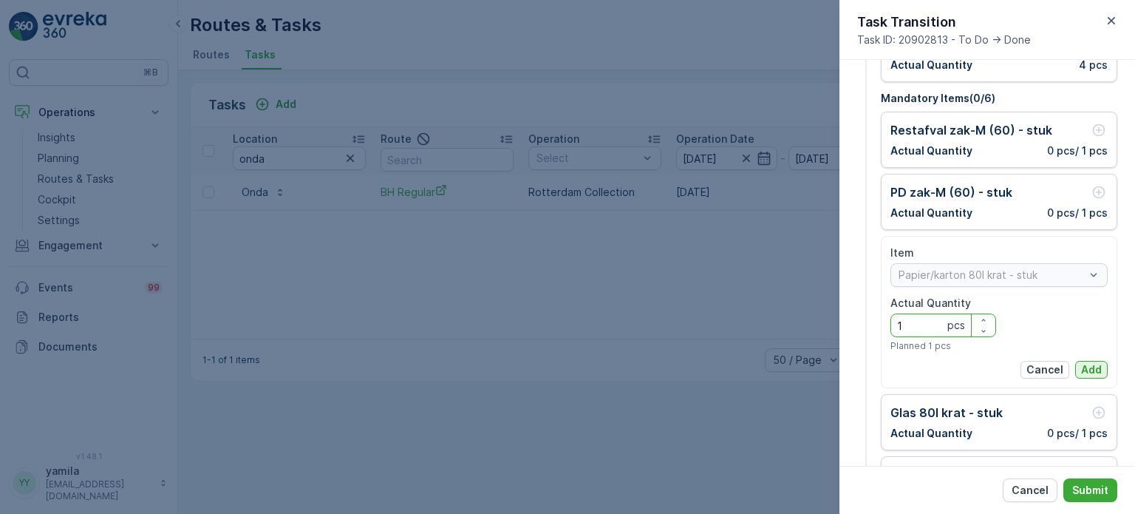
type Quantity "1"
click at [1096, 374] on p "Add" at bounding box center [1091, 369] width 21 height 15
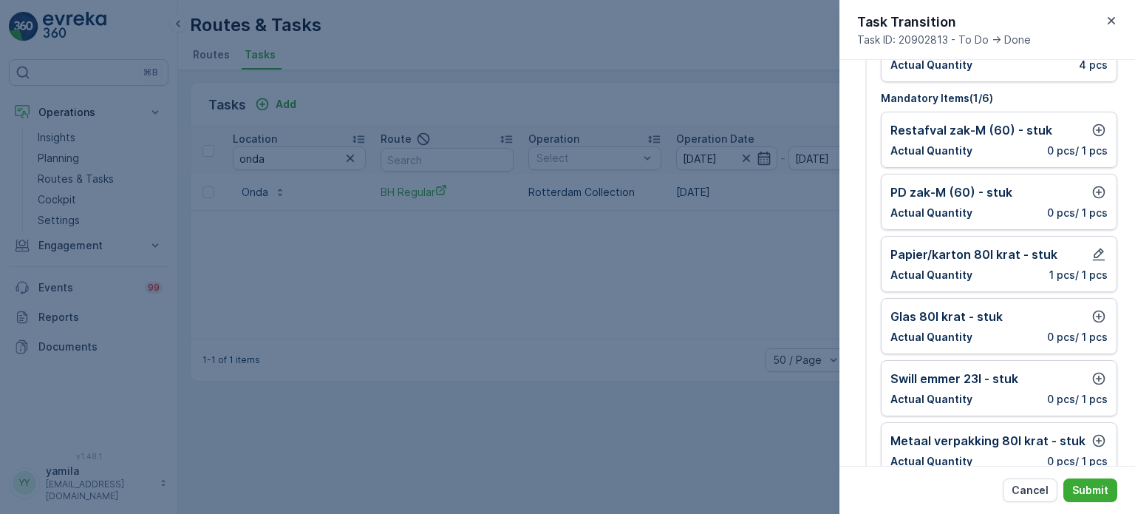
scroll to position [192, 0]
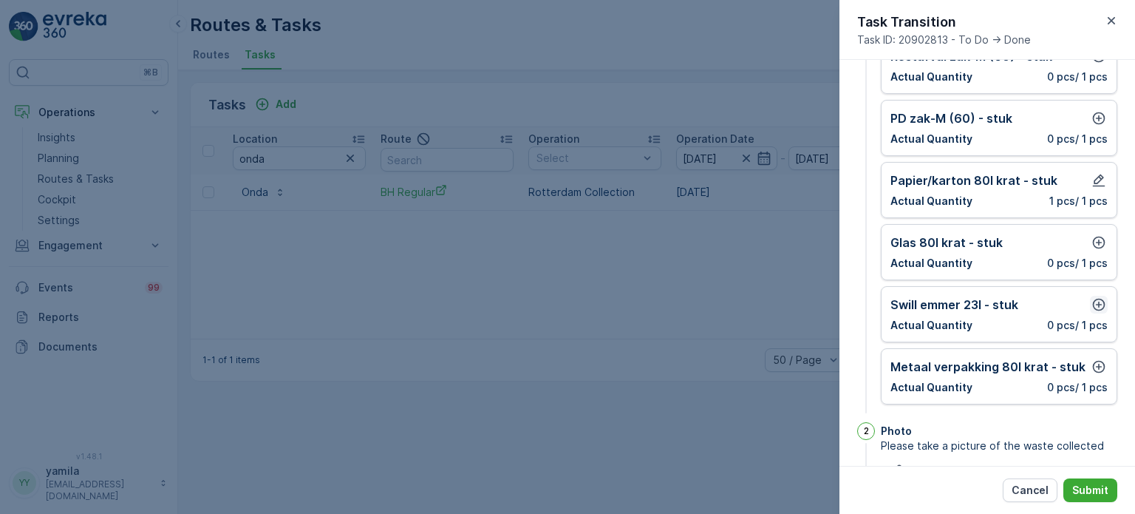
click at [1094, 297] on icon "button" at bounding box center [1098, 304] width 15 height 15
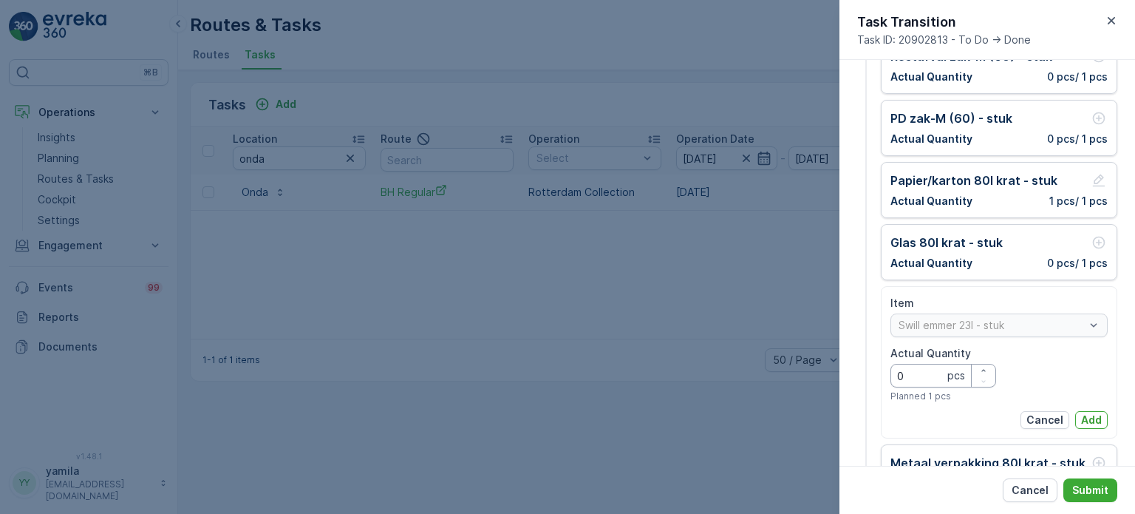
click at [896, 379] on Quantity "0" at bounding box center [943, 376] width 106 height 24
type Quantity "1"
click at [1087, 413] on p "Add" at bounding box center [1091, 419] width 21 height 15
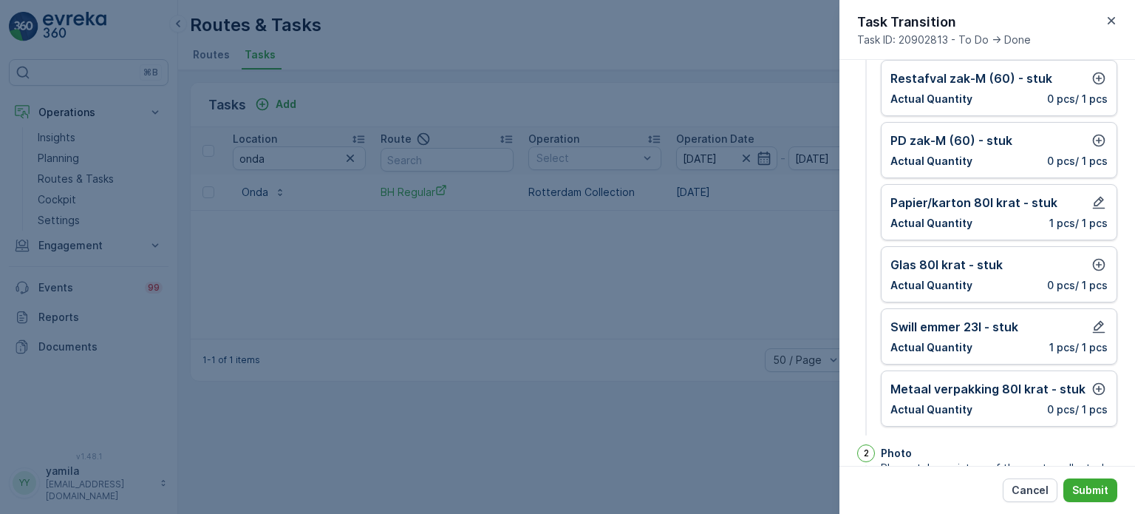
scroll to position [169, 0]
click at [1102, 258] on icon "button" at bounding box center [1098, 265] width 15 height 15
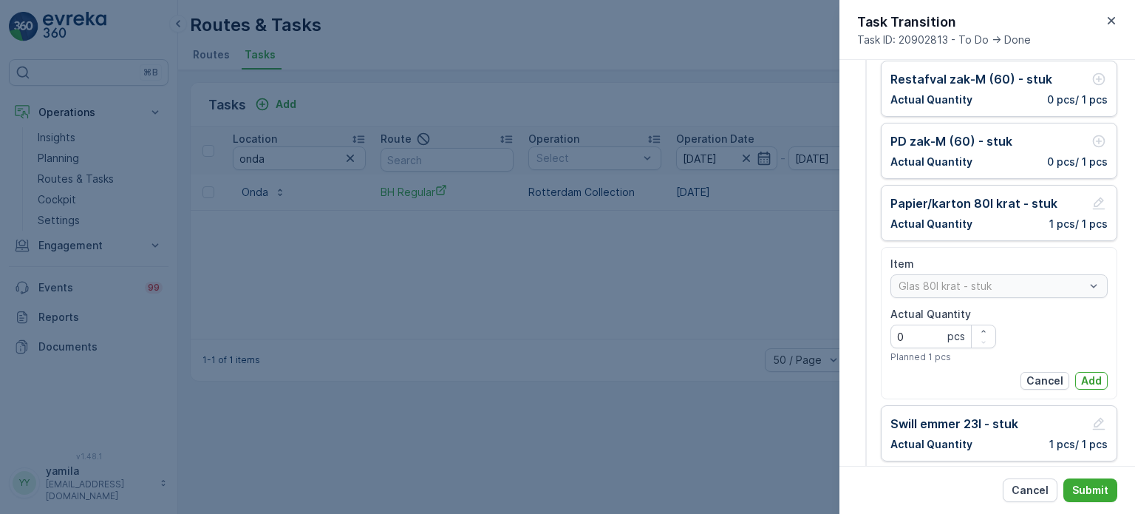
click at [928, 333] on Quantity "0" at bounding box center [943, 336] width 106 height 24
type Quantity "1"
click at [1091, 367] on div "Item Glas 80l krat - stuk Actual Quantity 1 pcs Planned 1 pcs Cancel Add" at bounding box center [998, 322] width 217 height 133
click at [1085, 375] on p "Add" at bounding box center [1091, 380] width 21 height 15
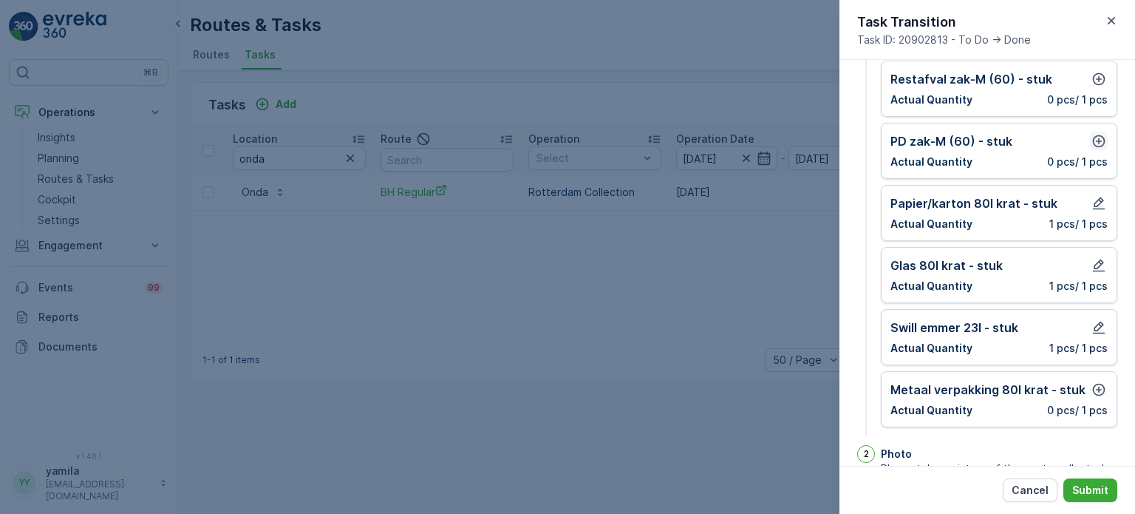
click at [1091, 140] on icon "button" at bounding box center [1098, 141] width 15 height 15
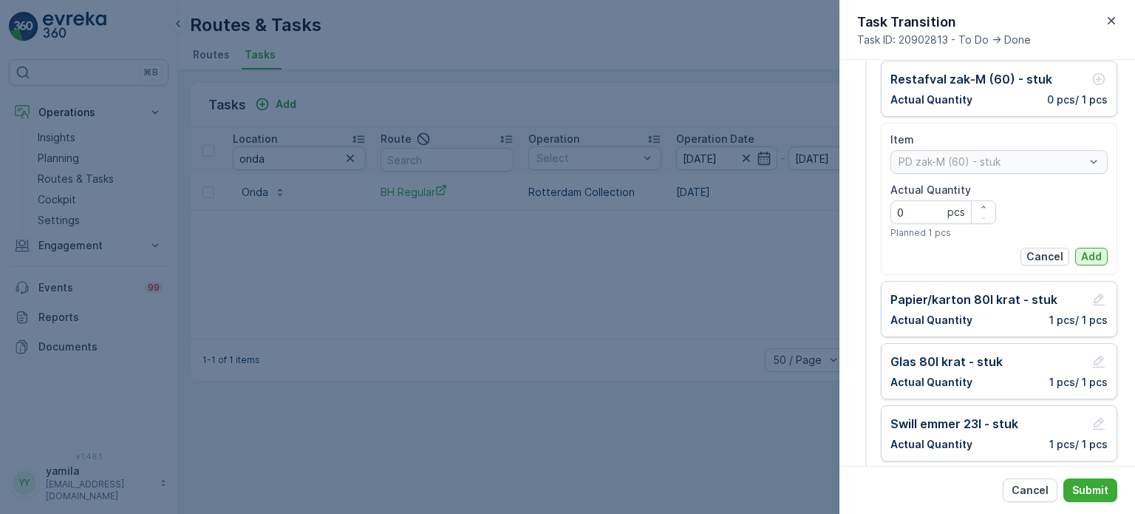
click at [1082, 253] on p "Add" at bounding box center [1091, 256] width 21 height 15
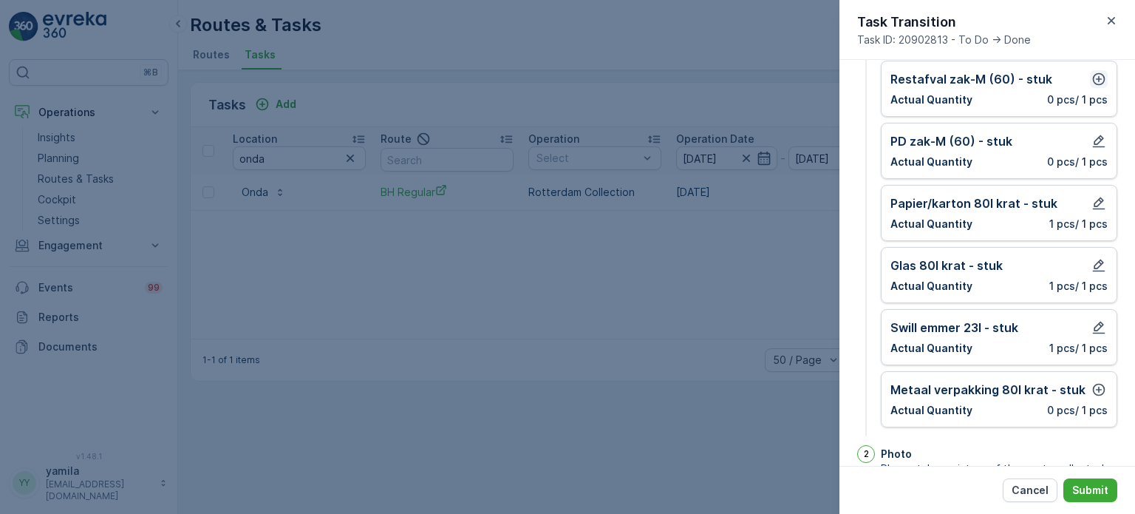
click at [1097, 78] on icon "button" at bounding box center [1098, 79] width 15 height 15
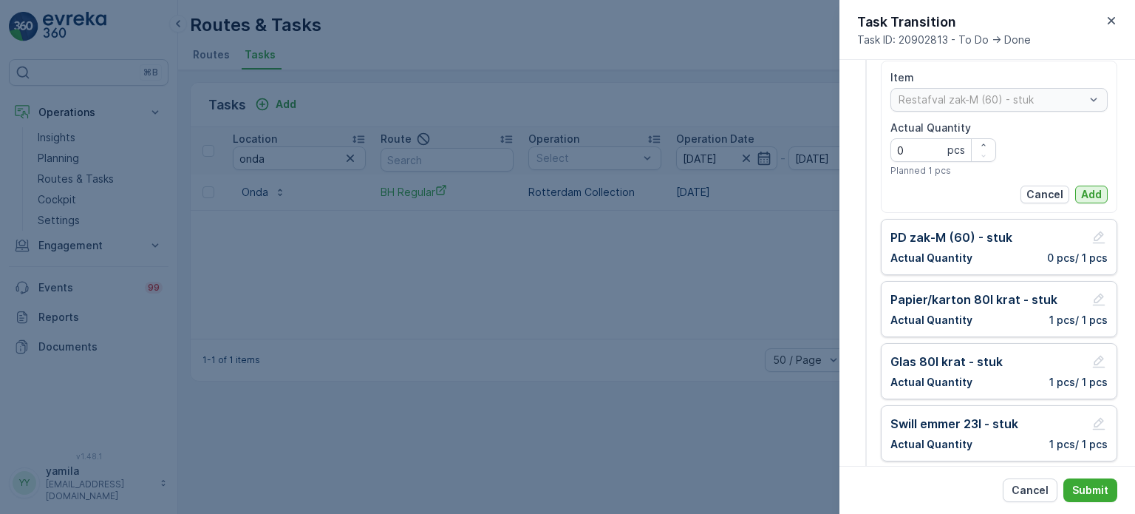
click at [1083, 194] on p "Add" at bounding box center [1091, 194] width 21 height 15
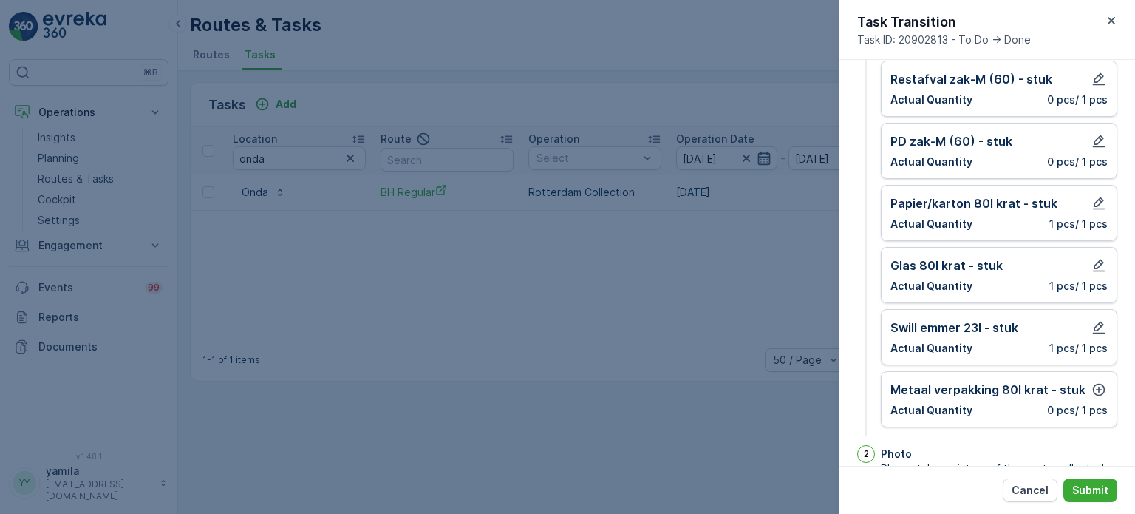
click at [1094, 395] on div "Metaal verpakking 80l krat - stuk Actual Quantity 0 pcs / 1 pcs" at bounding box center [998, 399] width 217 height 37
click at [1094, 387] on icon "button" at bounding box center [1098, 389] width 15 height 15
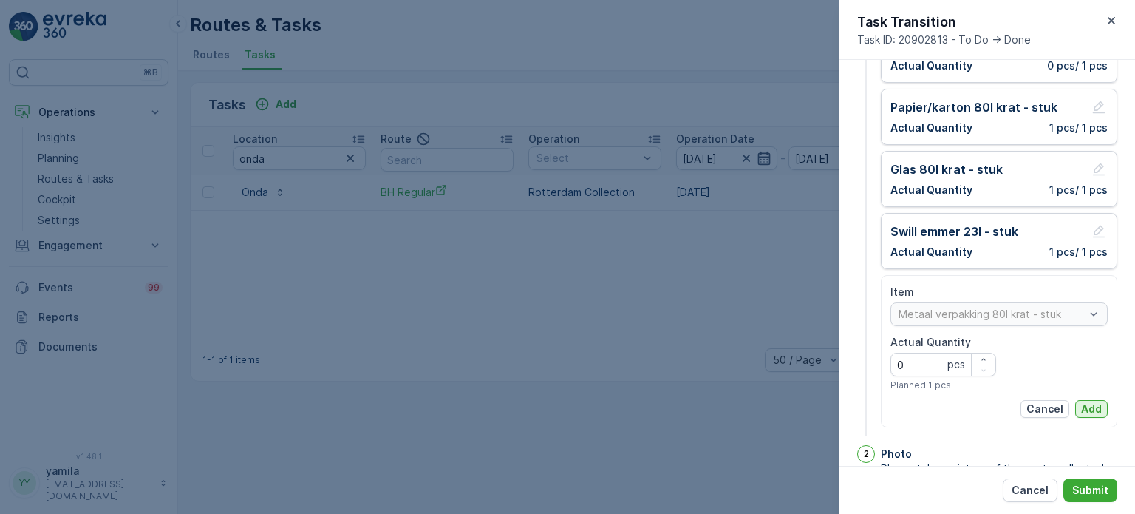
click at [1081, 407] on p "Add" at bounding box center [1091, 408] width 21 height 15
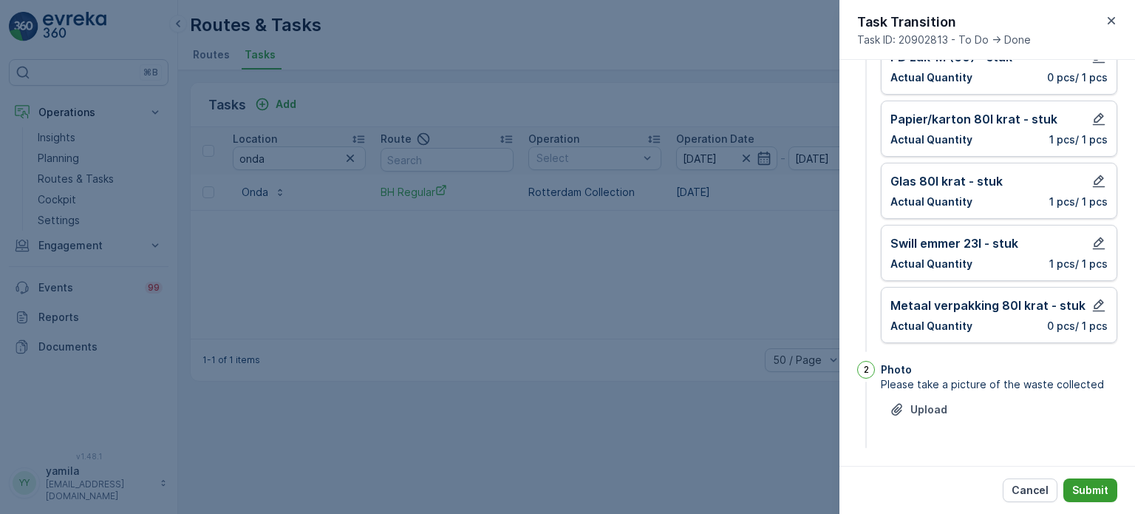
click at [1084, 484] on p "Submit" at bounding box center [1090, 489] width 36 height 15
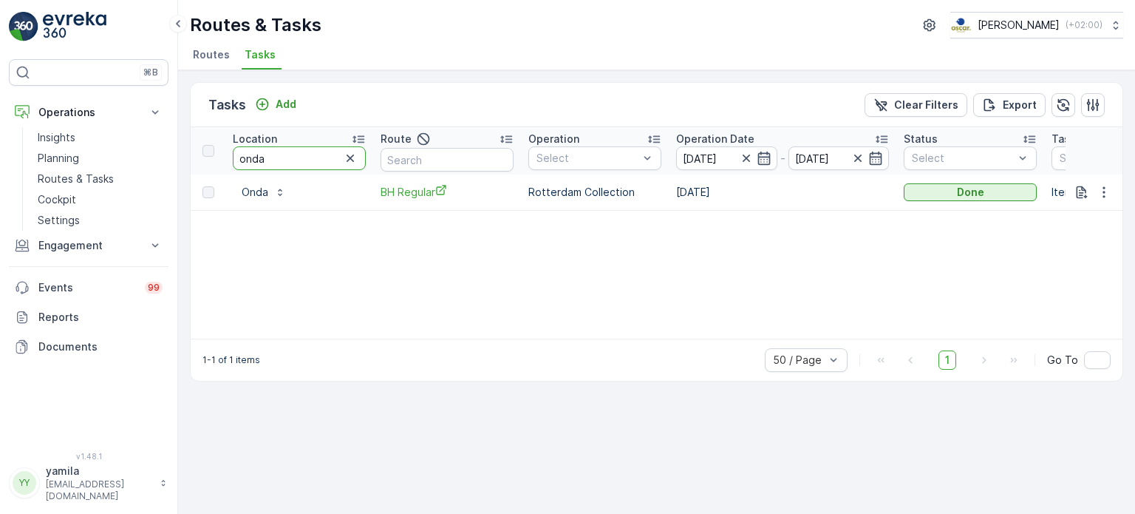
click at [290, 153] on input "onda" at bounding box center [299, 158] width 133 height 24
type input "ijssalon"
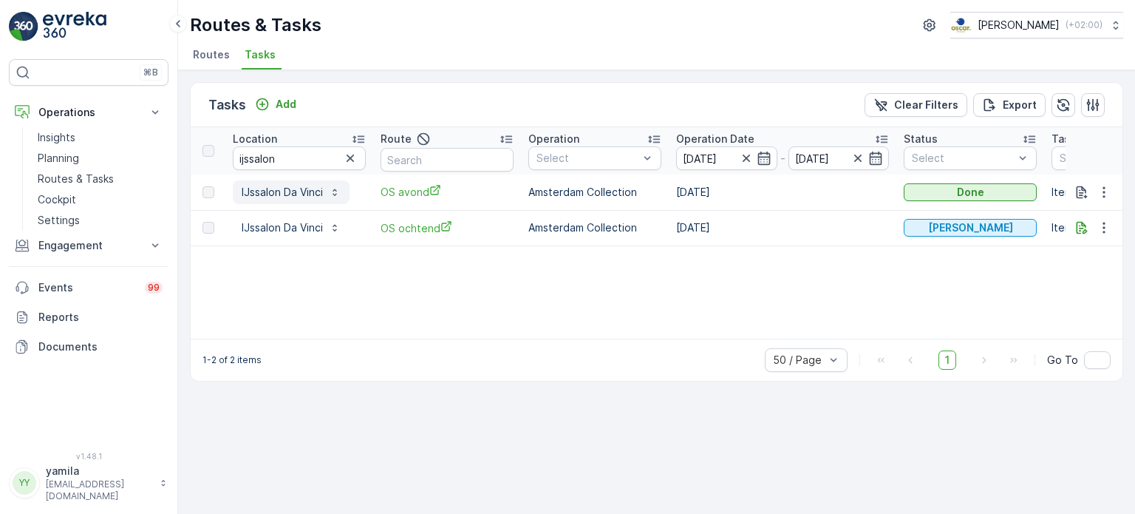
click at [305, 187] on p "IJssalon Da Vinci" at bounding box center [282, 192] width 81 height 15
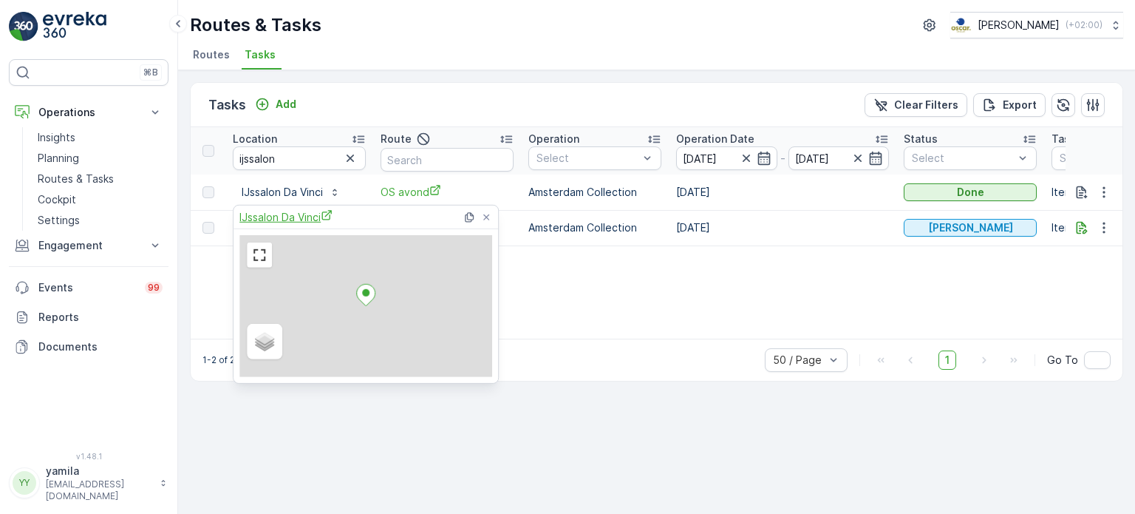
click at [299, 216] on span "IJssalon Da Vinci" at bounding box center [285, 217] width 93 height 16
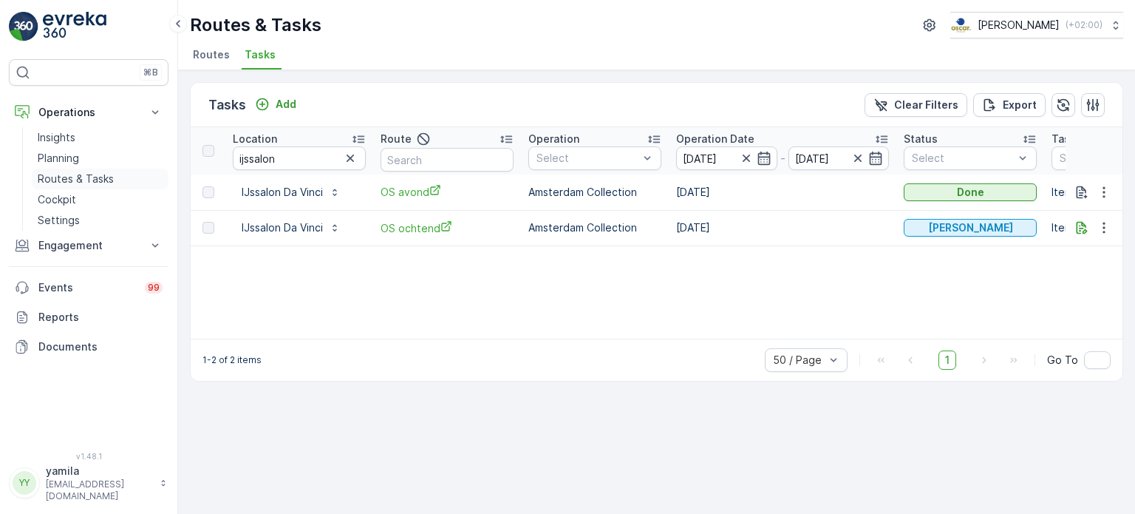
click at [76, 184] on p "Routes & Tasks" at bounding box center [76, 178] width 76 height 15
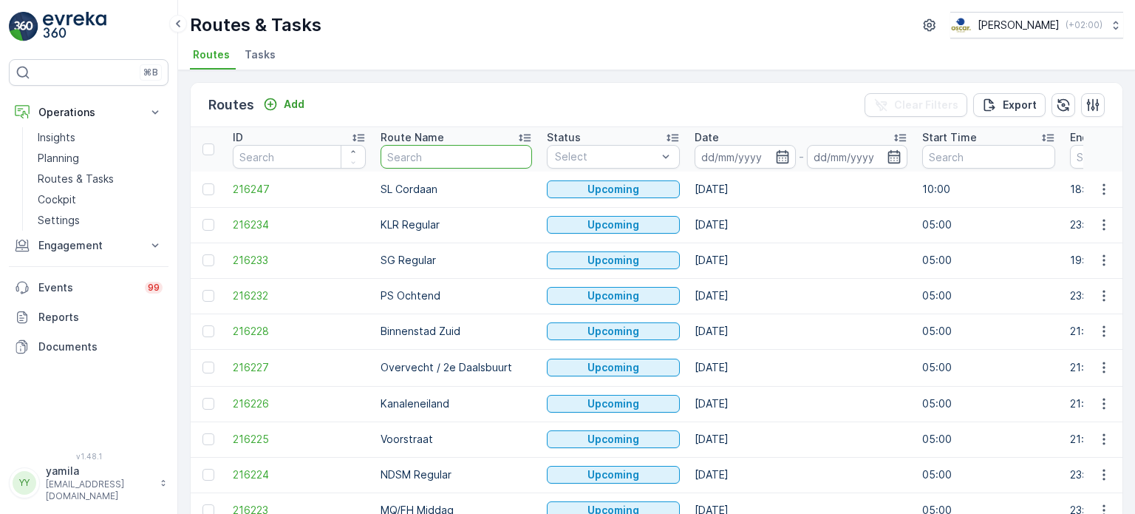
click at [397, 159] on input "text" at bounding box center [456, 157] width 151 height 24
type input "ps"
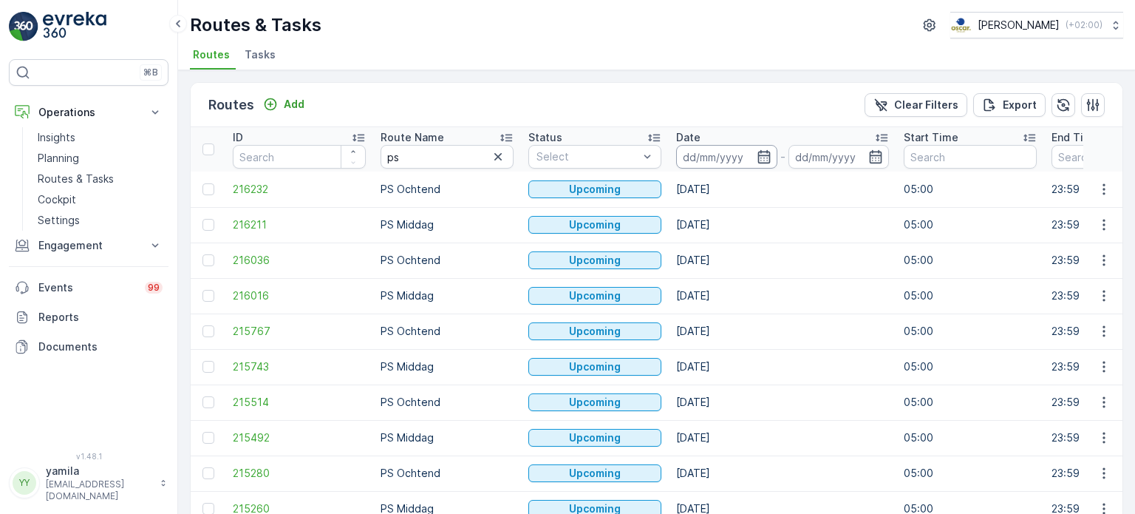
click at [723, 159] on input at bounding box center [726, 157] width 101 height 24
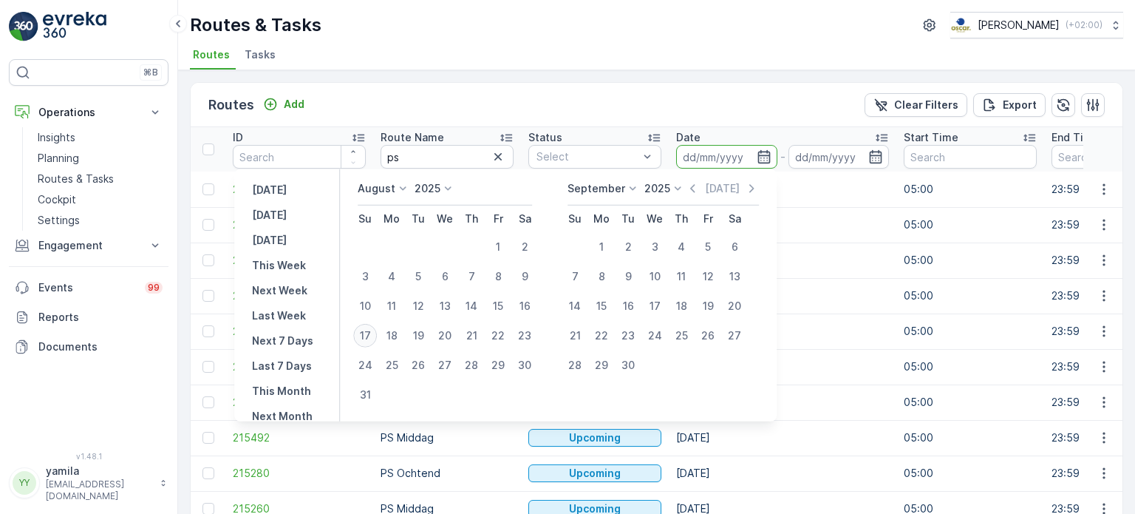
click at [373, 331] on div "17" at bounding box center [365, 336] width 24 height 24
type input "[DATE]"
click at [373, 331] on div "17" at bounding box center [365, 336] width 24 height 24
type input "[DATE]"
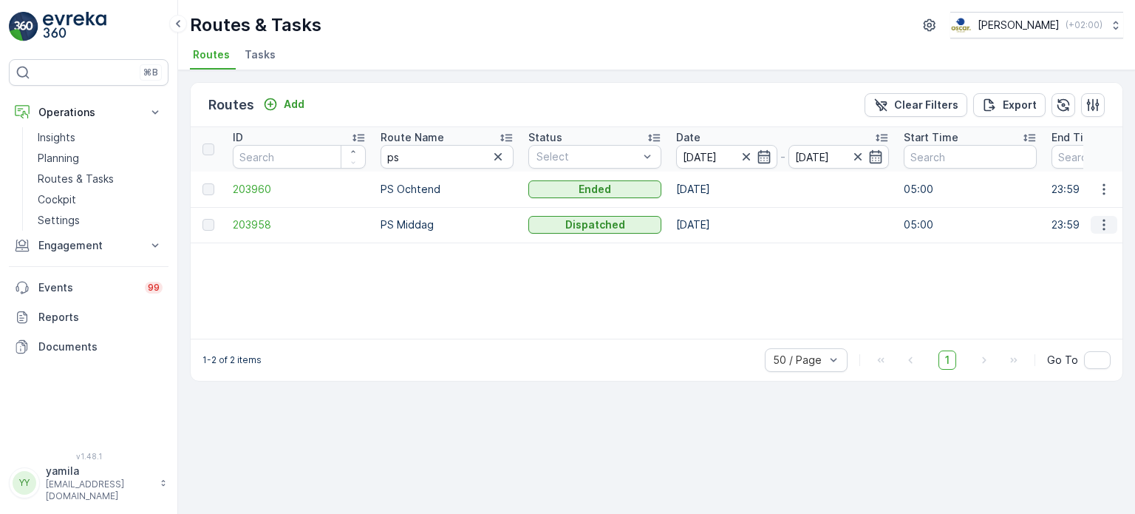
click at [1105, 224] on icon "button" at bounding box center [1103, 224] width 2 height 11
click at [1082, 250] on span "See More Details" at bounding box center [1069, 246] width 86 height 15
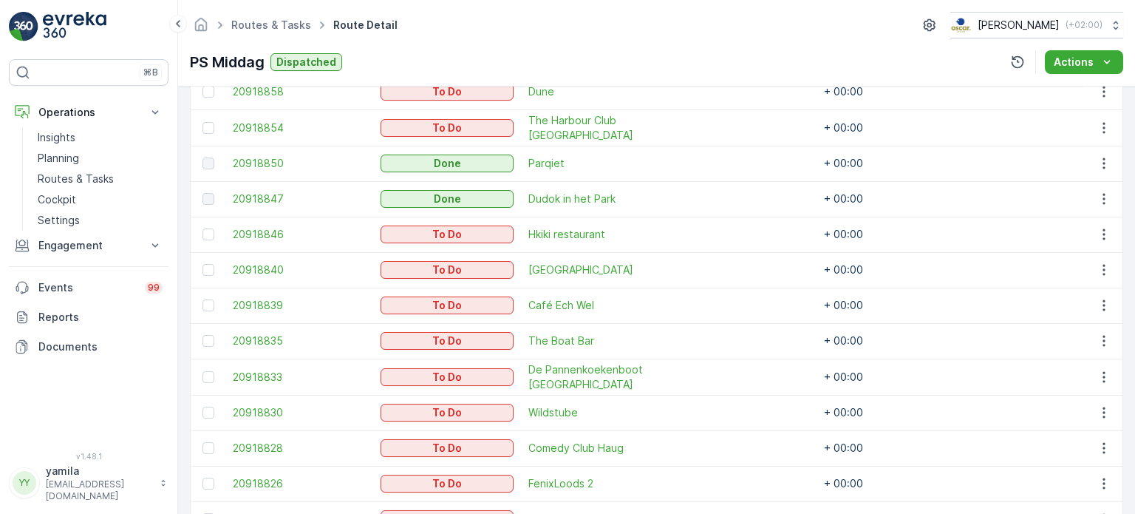
scroll to position [463, 0]
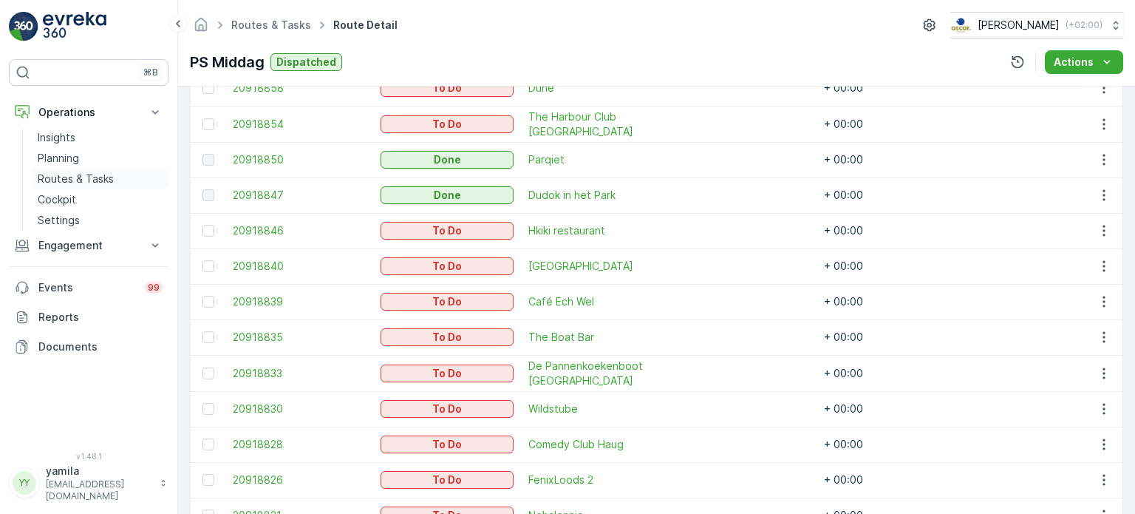
click at [69, 175] on p "Routes & Tasks" at bounding box center [76, 178] width 76 height 15
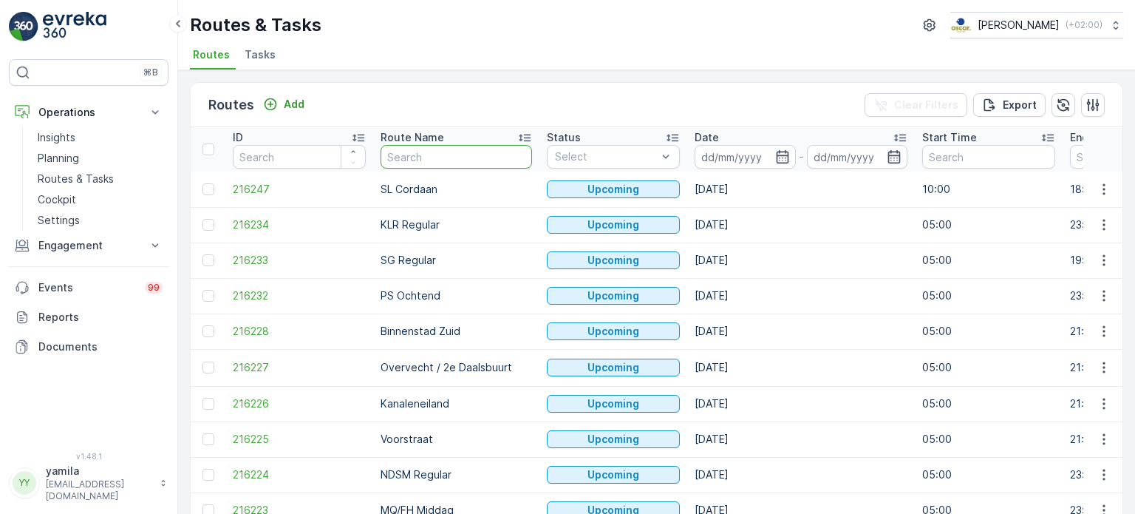
click at [428, 153] on input "text" at bounding box center [456, 157] width 151 height 24
type input "sl"
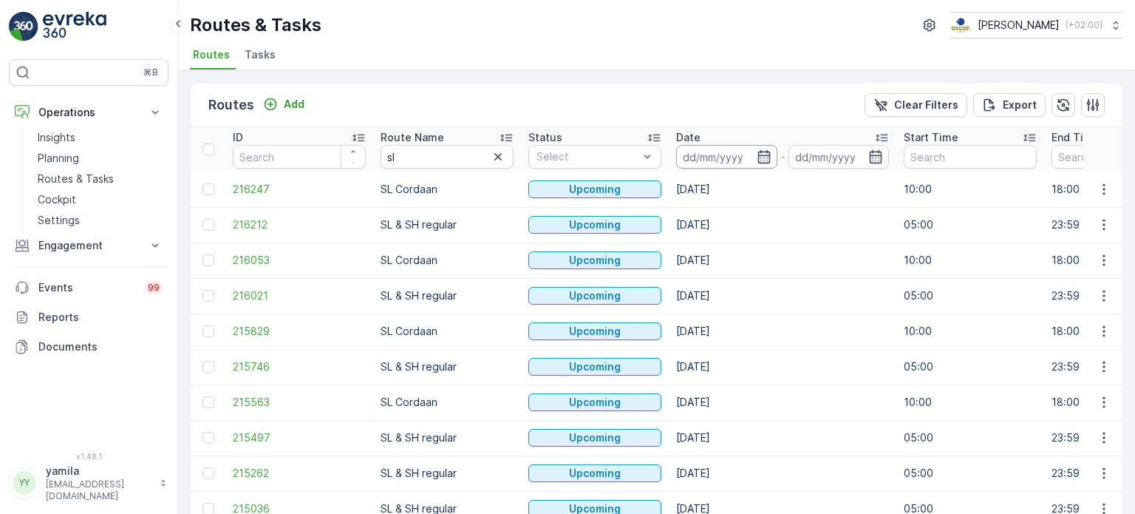
click at [709, 149] on input at bounding box center [726, 157] width 101 height 24
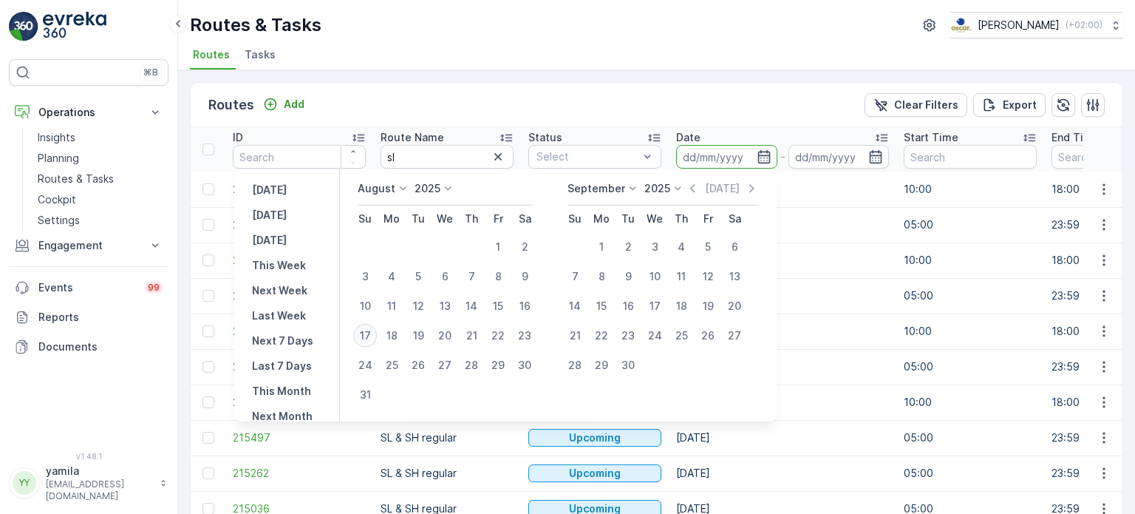
click at [372, 331] on div "17" at bounding box center [365, 336] width 24 height 24
type input "[DATE]"
click at [372, 331] on div "17" at bounding box center [365, 336] width 24 height 24
type input "[DATE]"
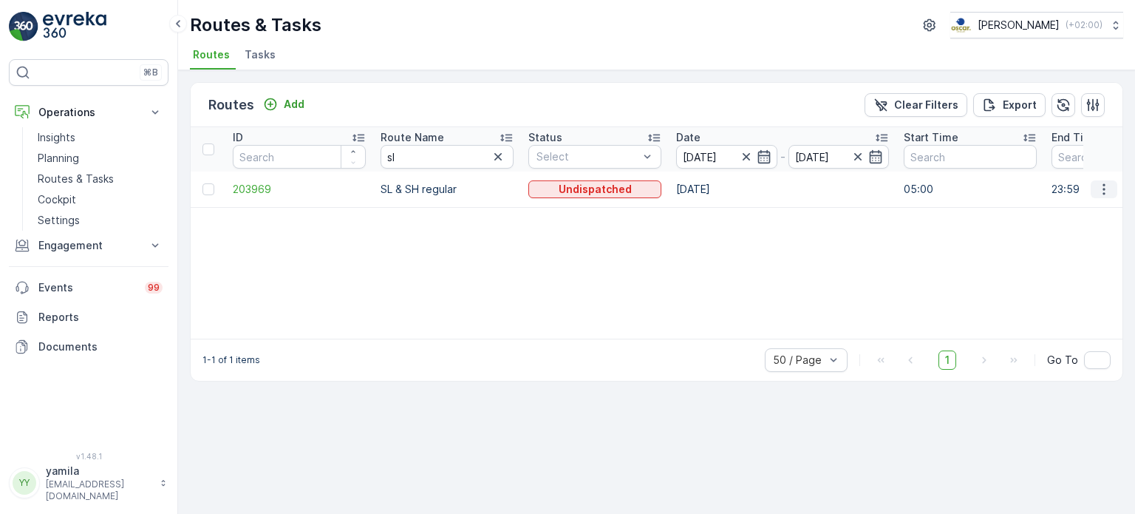
click at [1108, 188] on icon "button" at bounding box center [1103, 189] width 15 height 15
click at [1074, 208] on span "See More Details" at bounding box center [1069, 209] width 86 height 15
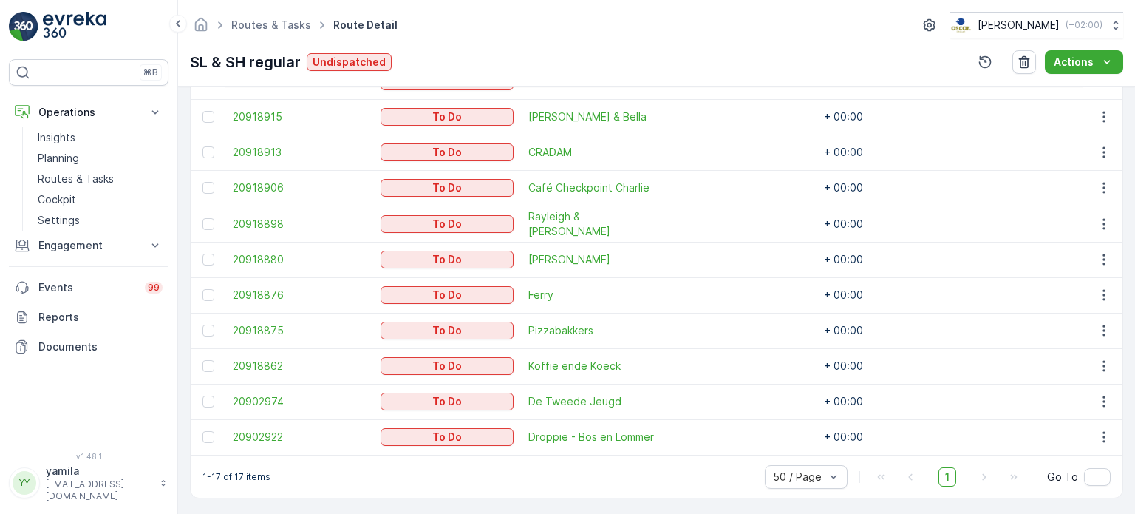
scroll to position [691, 0]
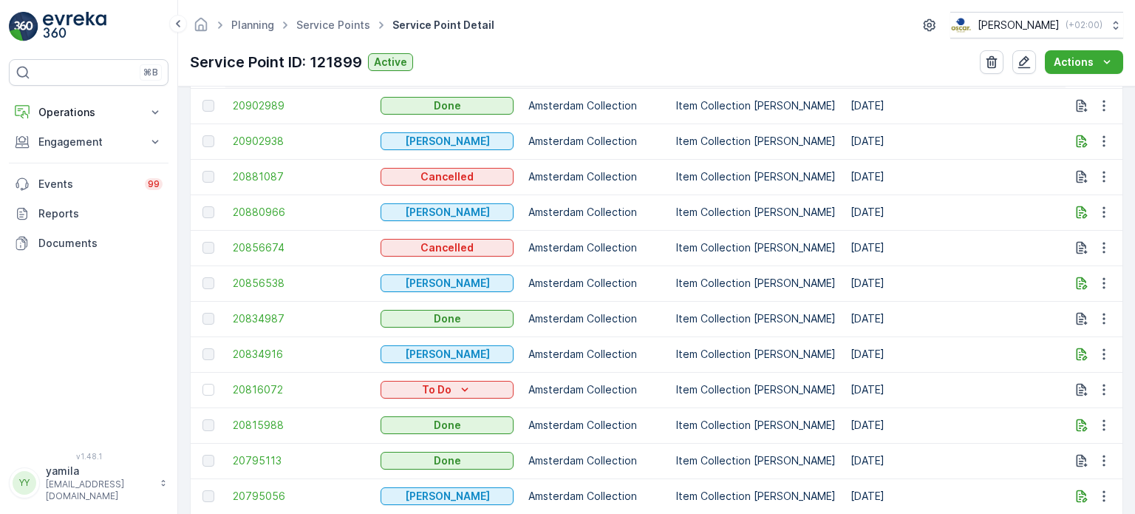
scroll to position [1021, 0]
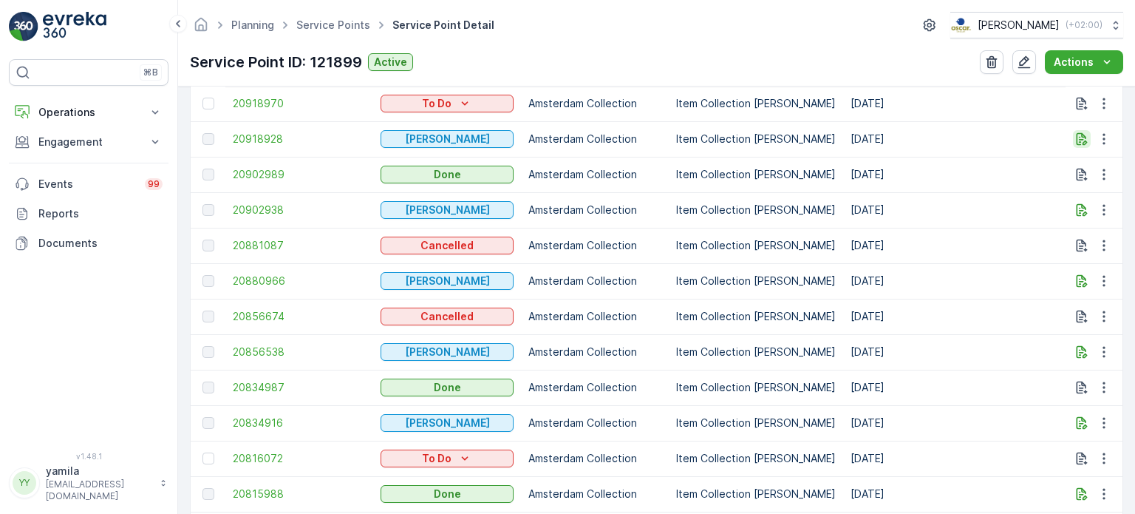
click at [1078, 145] on button "button" at bounding box center [1082, 139] width 18 height 18
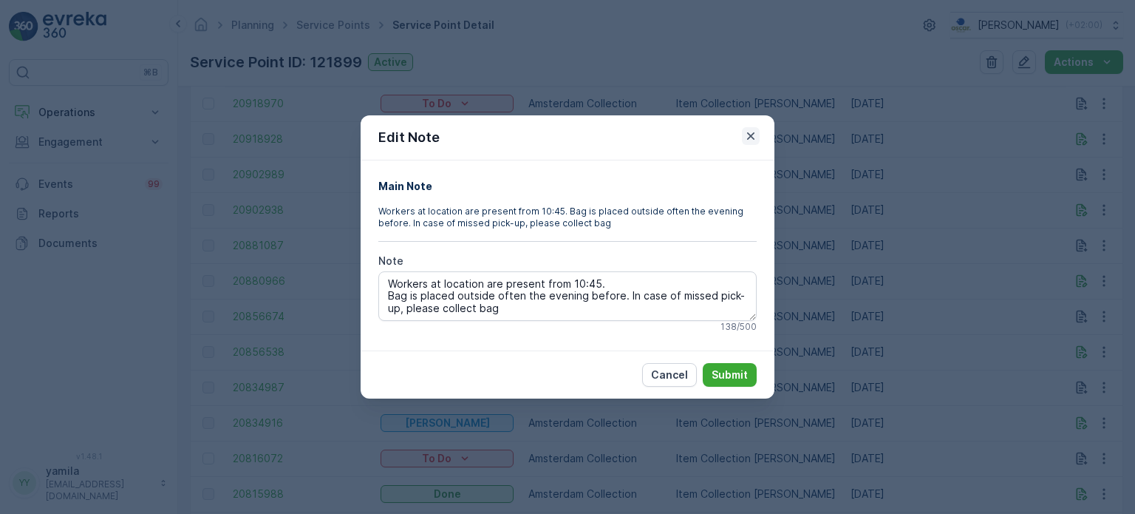
click at [745, 132] on icon "button" at bounding box center [750, 136] width 15 height 15
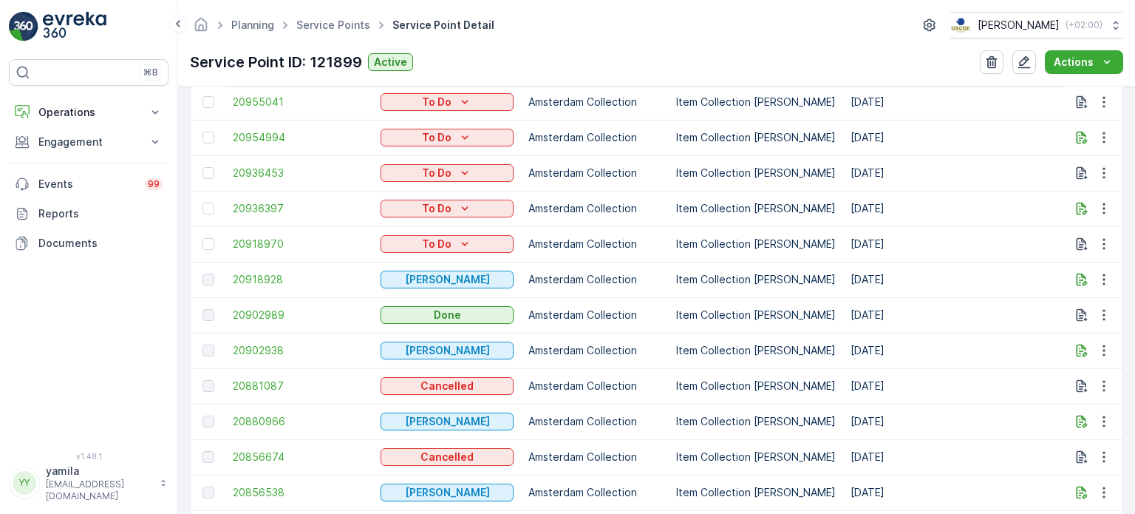
scroll to position [919, 0]
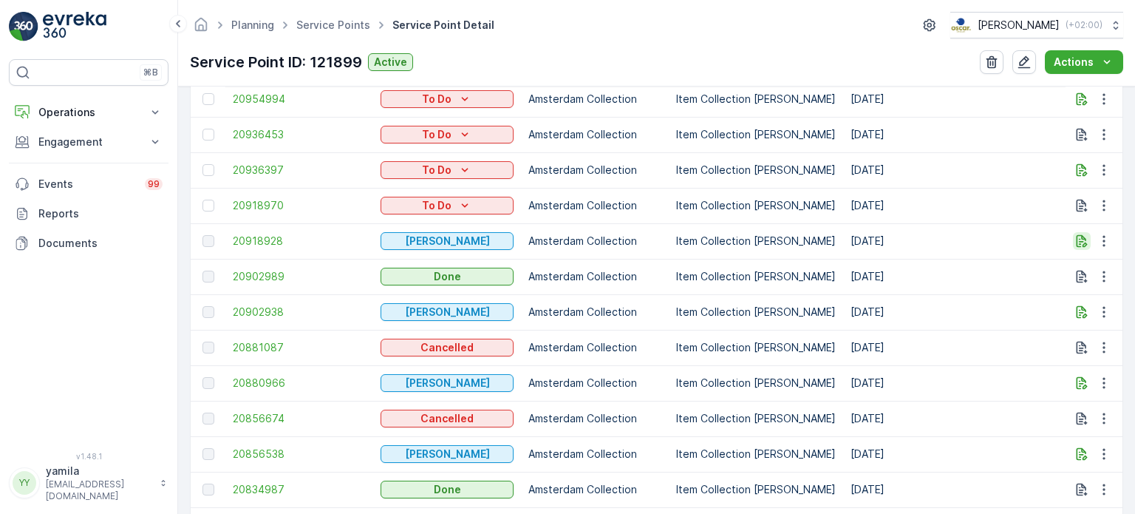
click at [1082, 242] on icon "button" at bounding box center [1081, 240] width 15 height 15
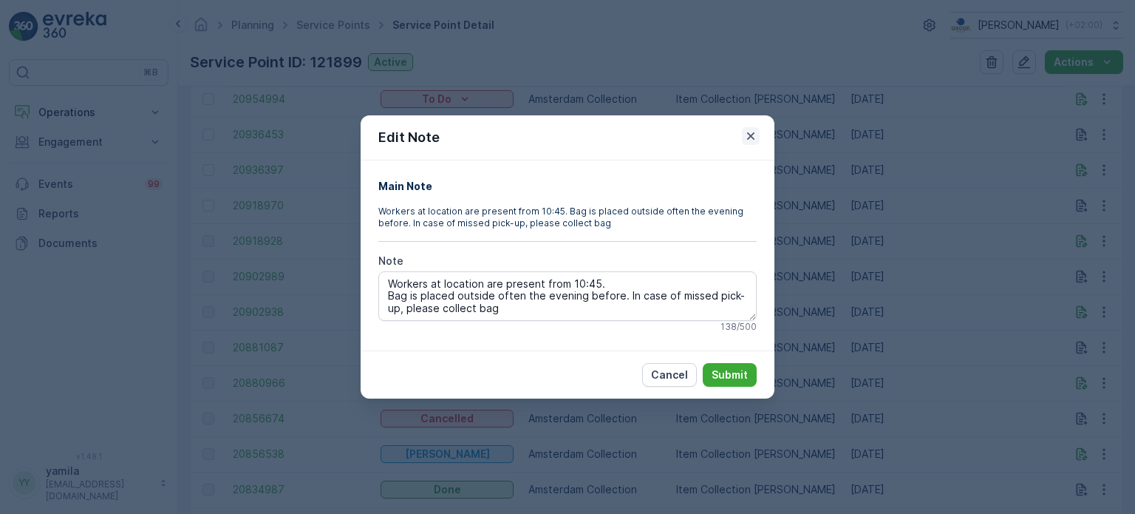
click at [747, 138] on icon "button" at bounding box center [750, 136] width 15 height 15
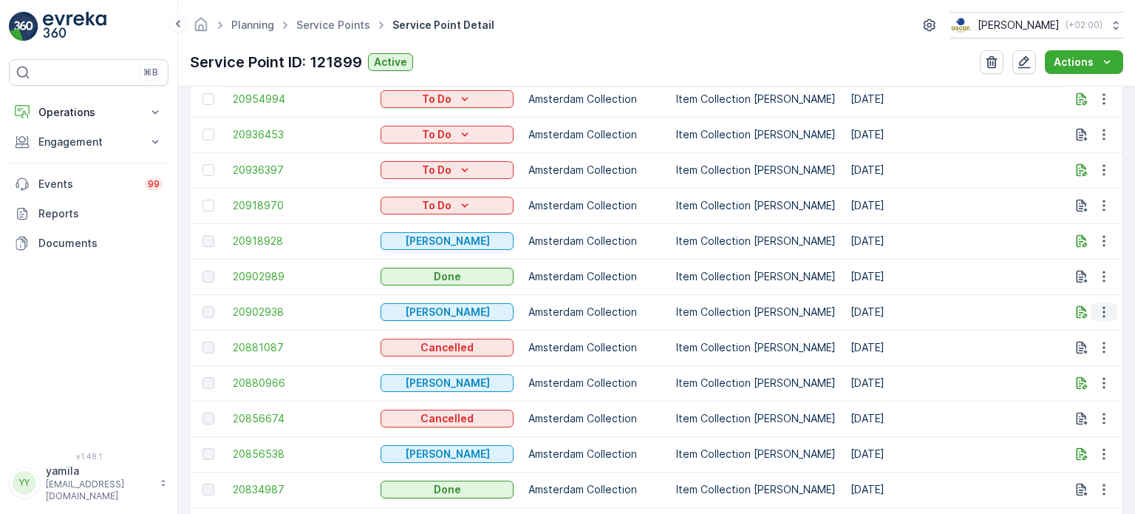
click at [1096, 308] on icon "button" at bounding box center [1103, 311] width 15 height 15
click at [1077, 327] on span "See More Details" at bounding box center [1086, 333] width 86 height 15
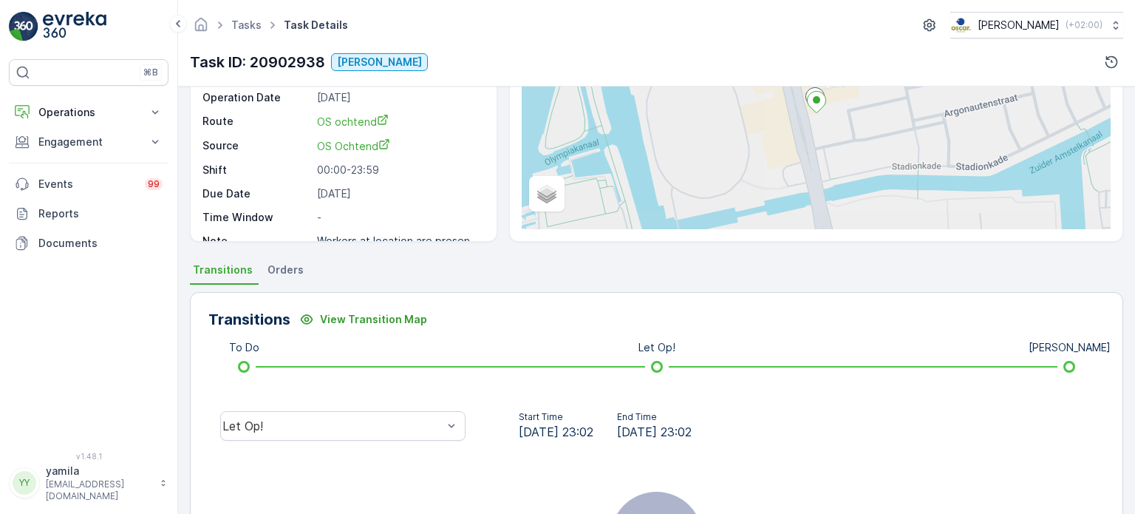
scroll to position [153, 0]
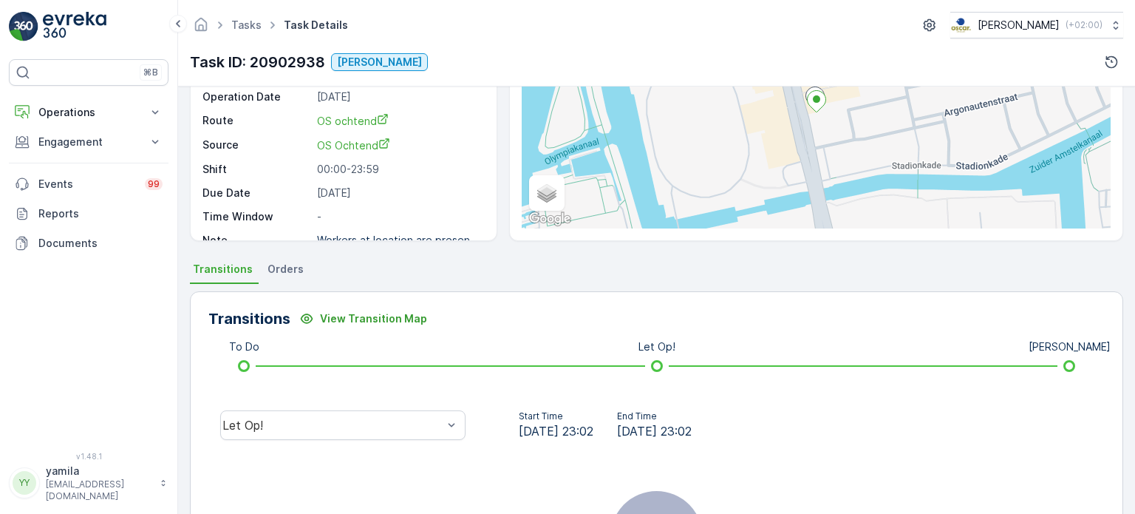
click at [378, 412] on div "Let Op!" at bounding box center [342, 425] width 245 height 30
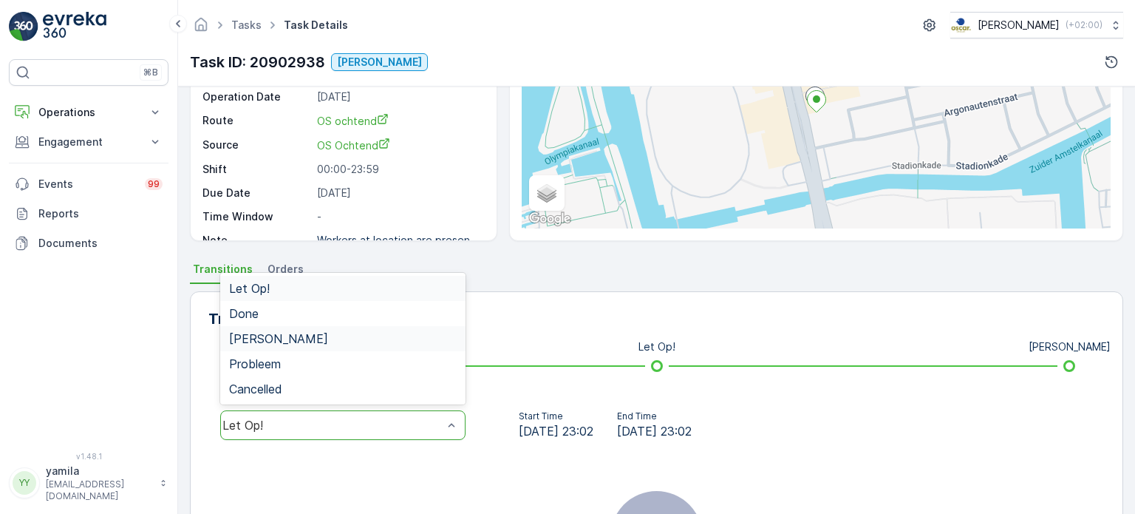
click at [307, 345] on div "[PERSON_NAME]" at bounding box center [342, 338] width 245 height 25
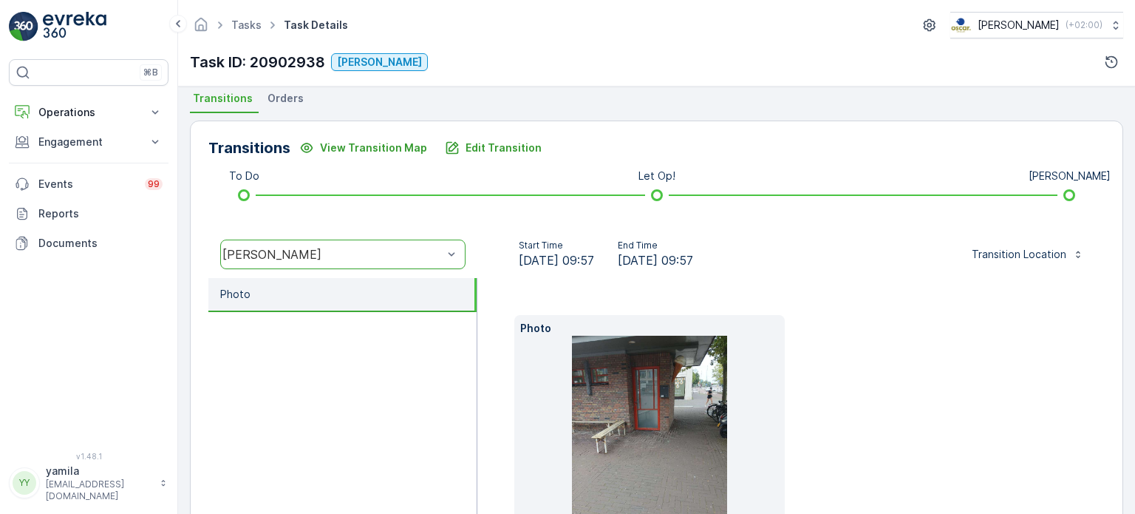
scroll to position [401, 0]
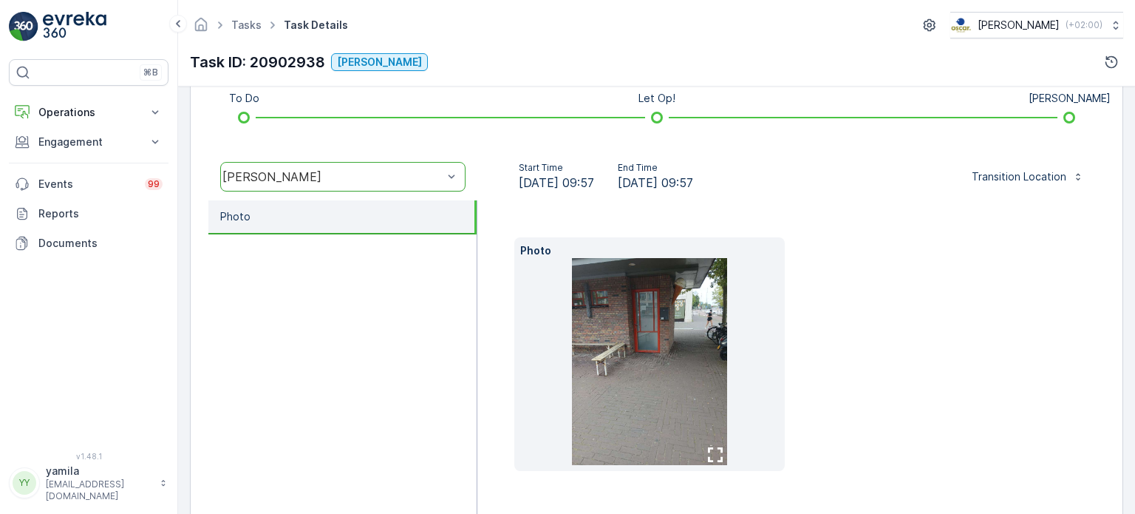
click at [603, 371] on img at bounding box center [649, 361] width 155 height 207
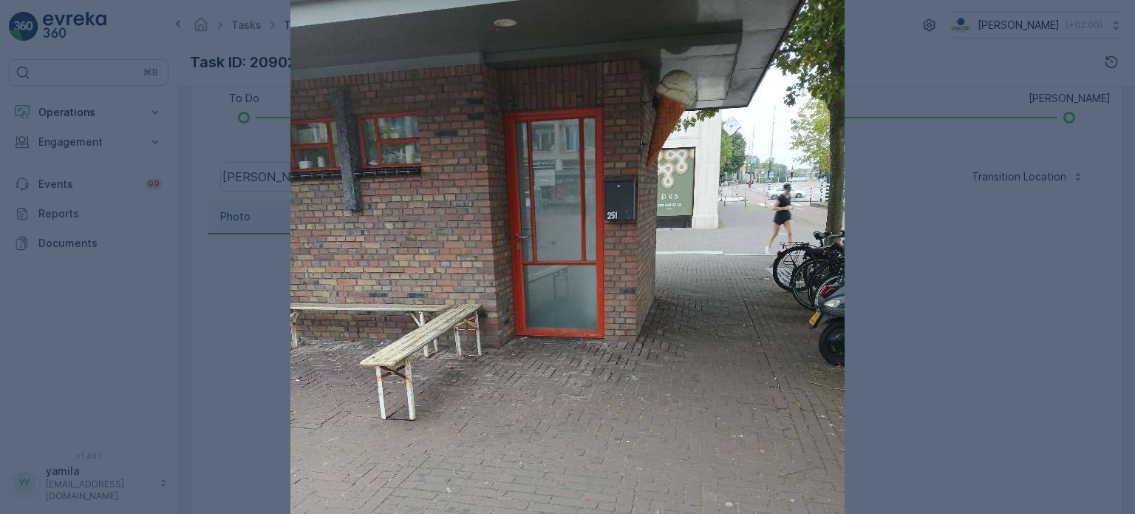
click at [956, 262] on div at bounding box center [567, 257] width 1135 height 514
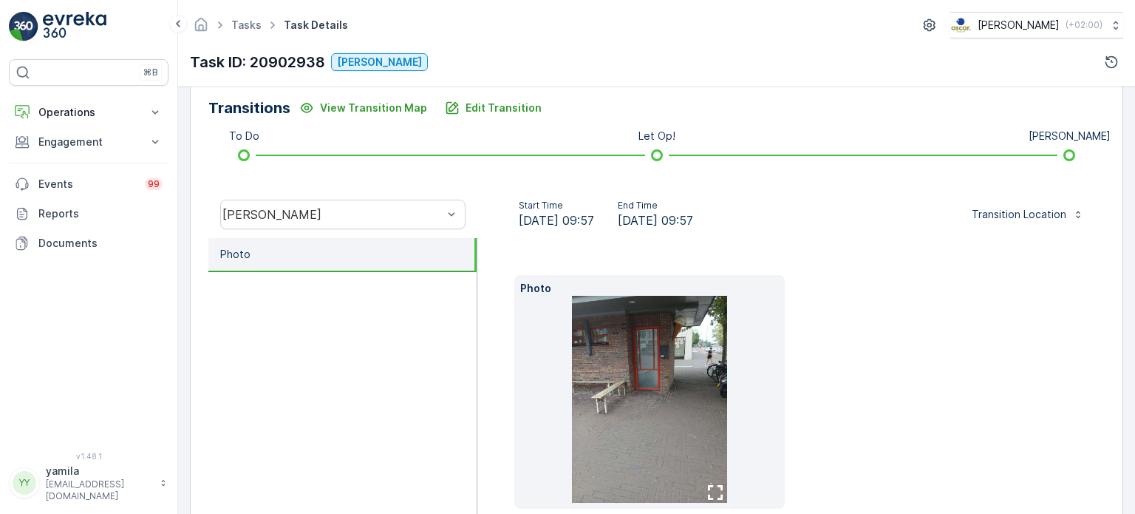
scroll to position [363, 0]
click at [80, 112] on p "Operations" at bounding box center [88, 112] width 100 height 15
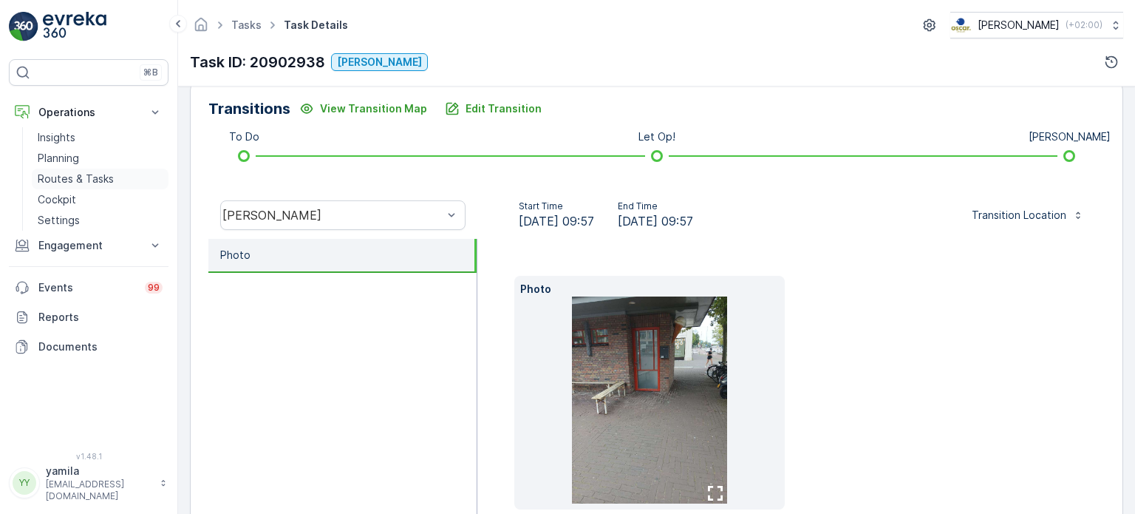
click at [72, 174] on p "Routes & Tasks" at bounding box center [76, 178] width 76 height 15
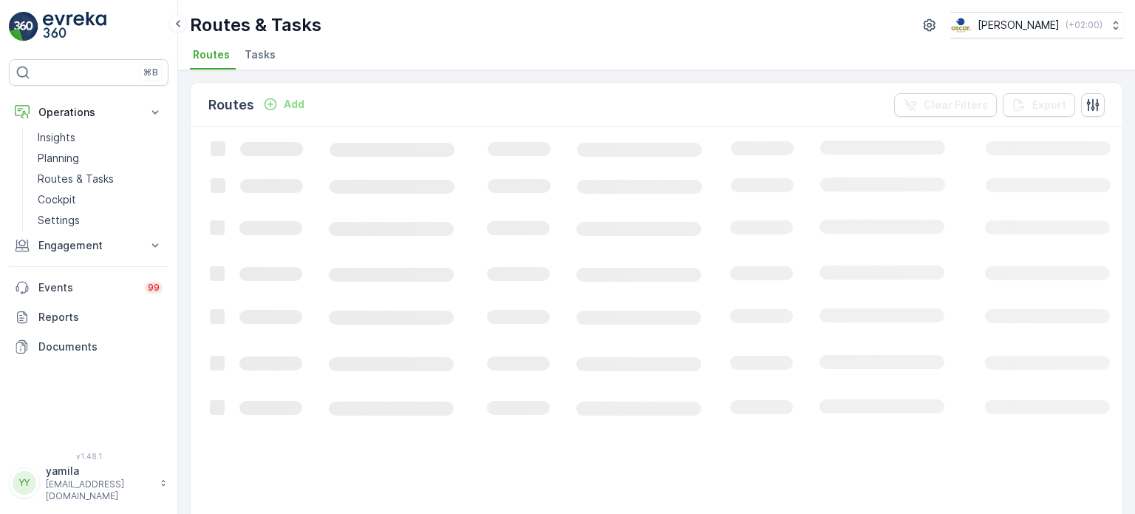
click at [264, 59] on span "Tasks" at bounding box center [260, 54] width 31 height 15
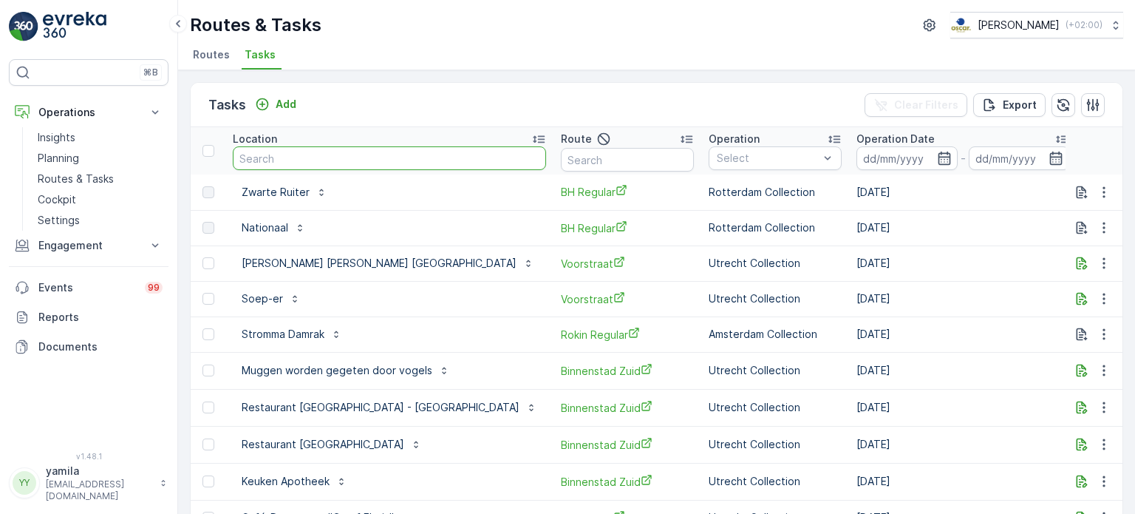
click at [288, 166] on input "text" at bounding box center [389, 158] width 313 height 24
type input "ethica"
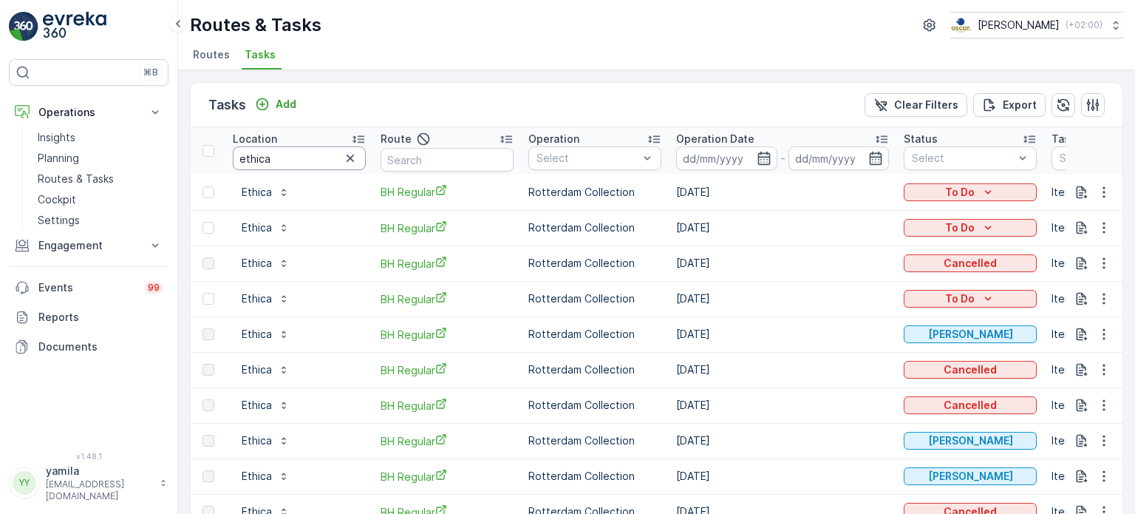
click at [265, 160] on input "ethica" at bounding box center [299, 158] width 133 height 24
type input "p"
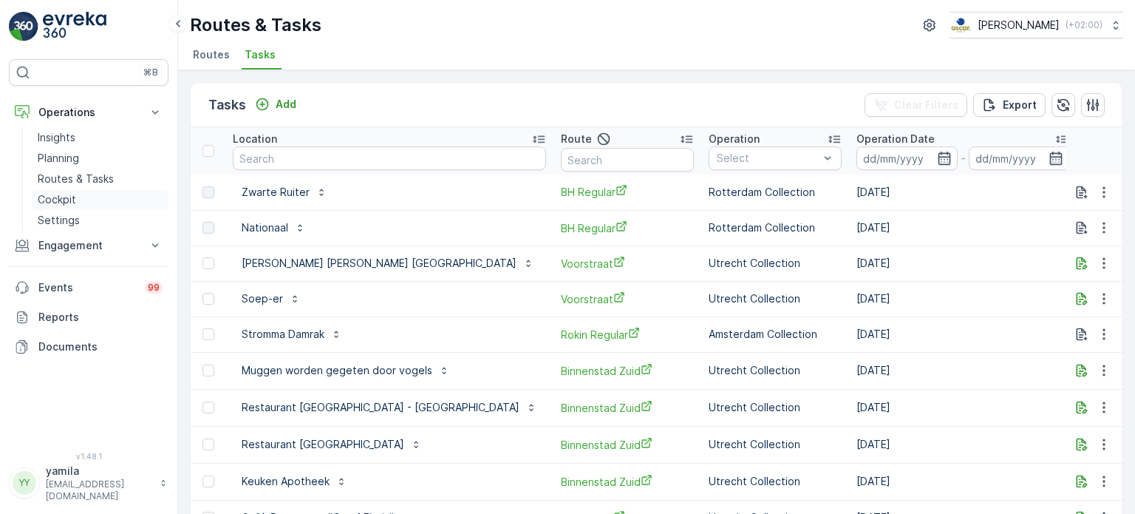
click at [73, 192] on p "Cockpit" at bounding box center [57, 199] width 38 height 15
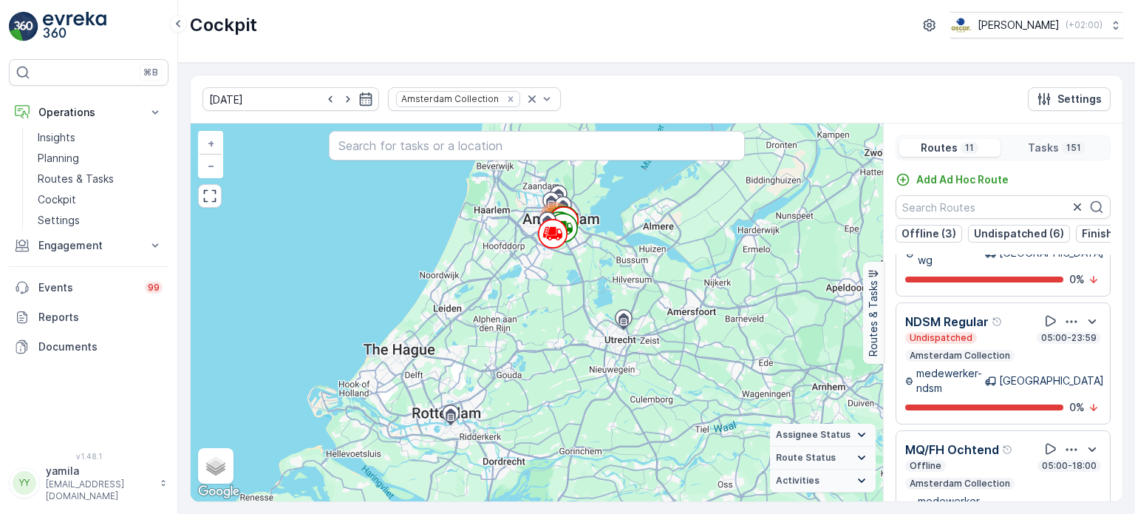
scroll to position [36, 0]
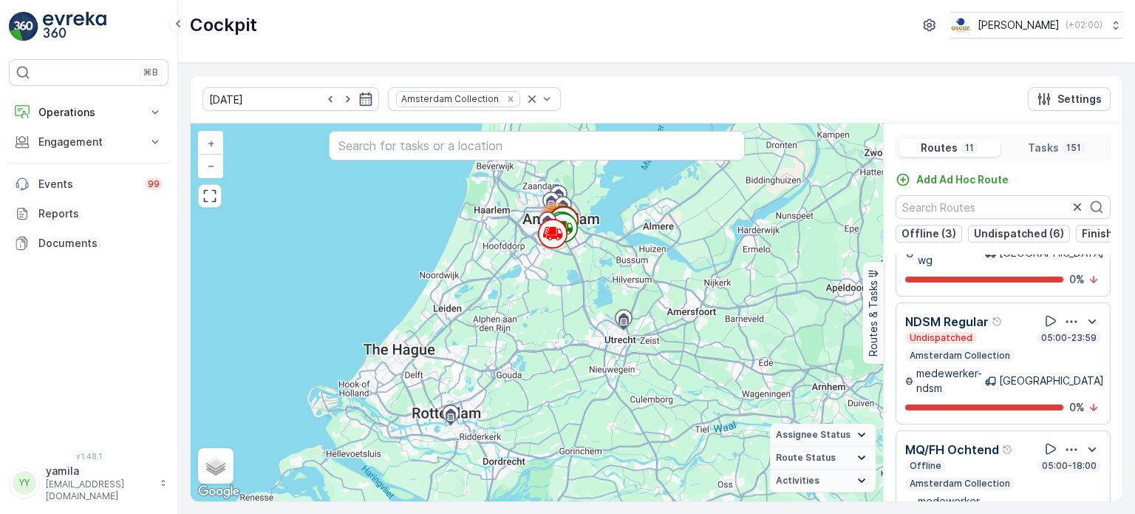
scroll to position [36, 0]
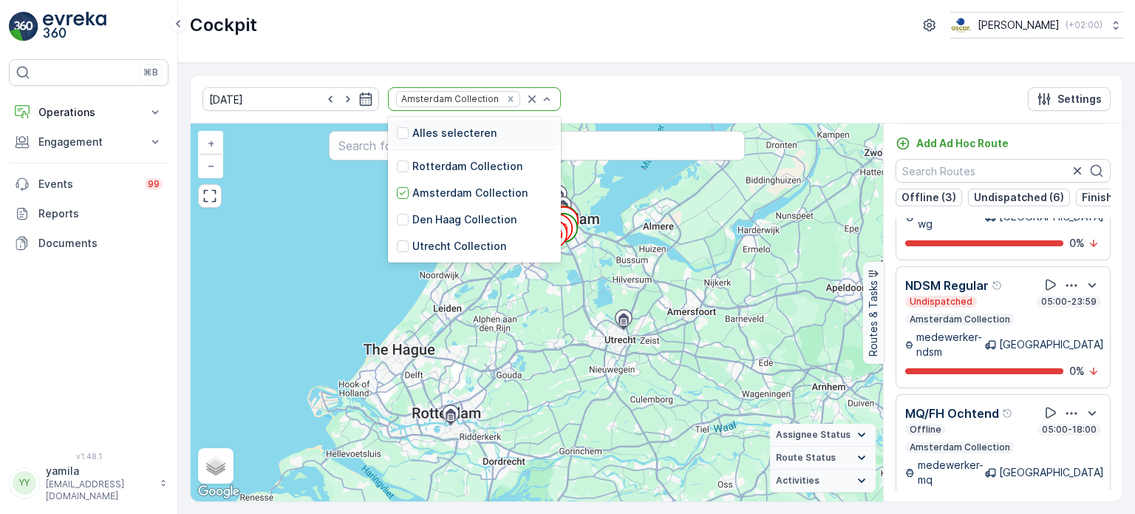
drag, startPoint x: 491, startPoint y: 89, endPoint x: 506, endPoint y: 99, distance: 18.2
click at [506, 99] on div "Amsterdam Collection" at bounding box center [474, 99] width 173 height 24
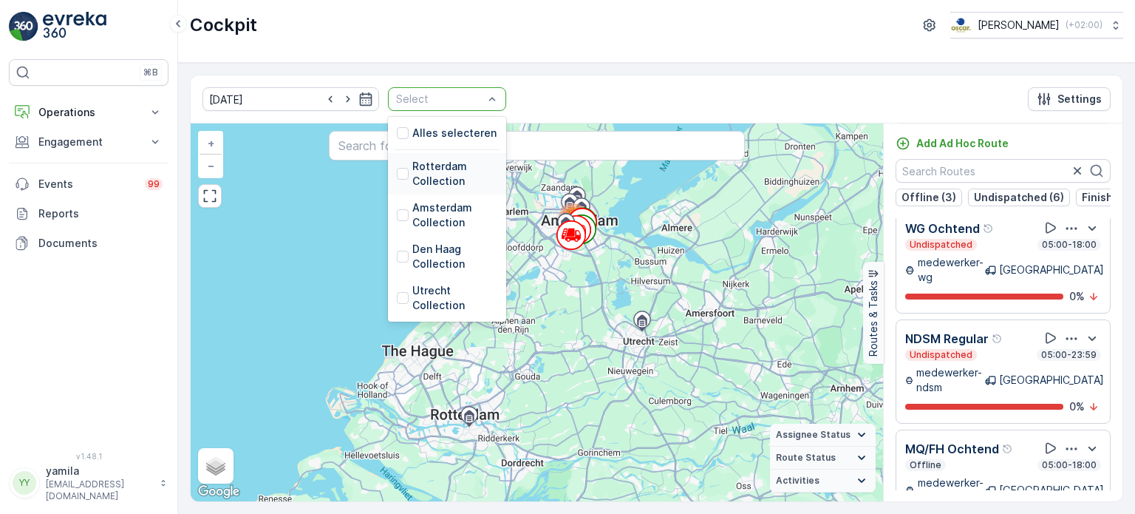
click at [397, 177] on div at bounding box center [403, 174] width 12 height 12
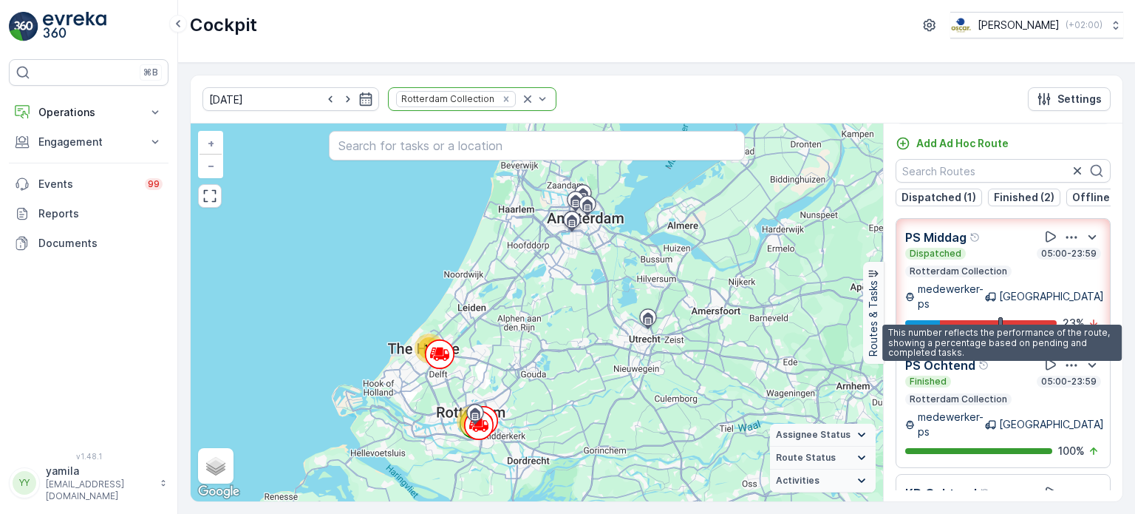
click at [1068, 316] on p "23 %" at bounding box center [1074, 323] width 22 height 15
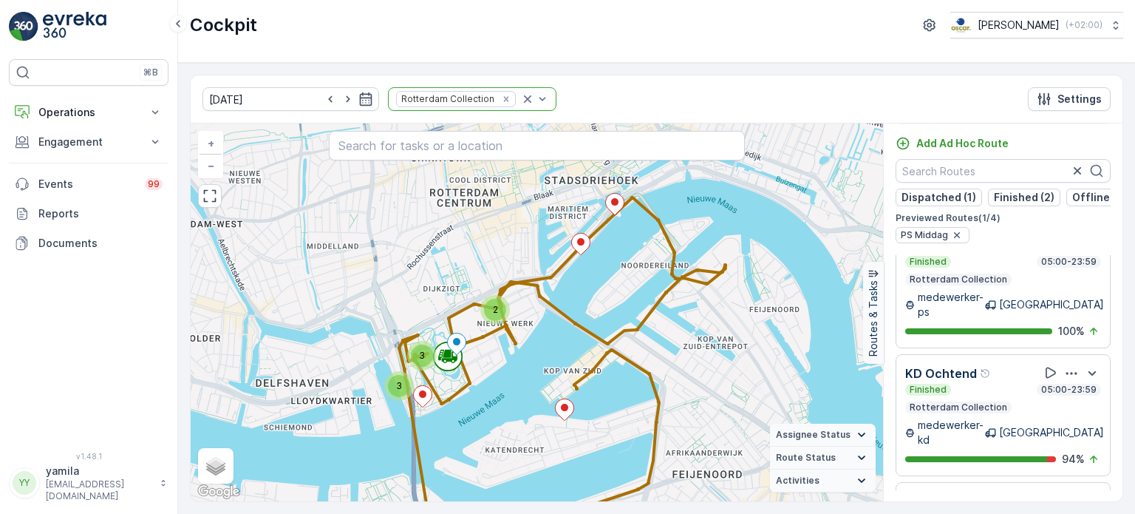
scroll to position [219, 0]
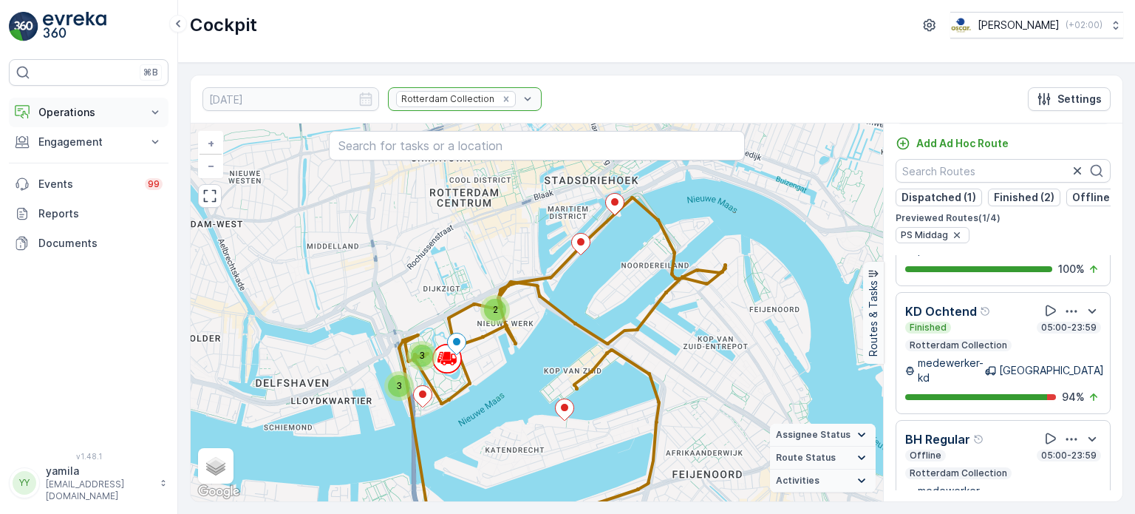
click at [74, 105] on p "Operations" at bounding box center [88, 112] width 100 height 15
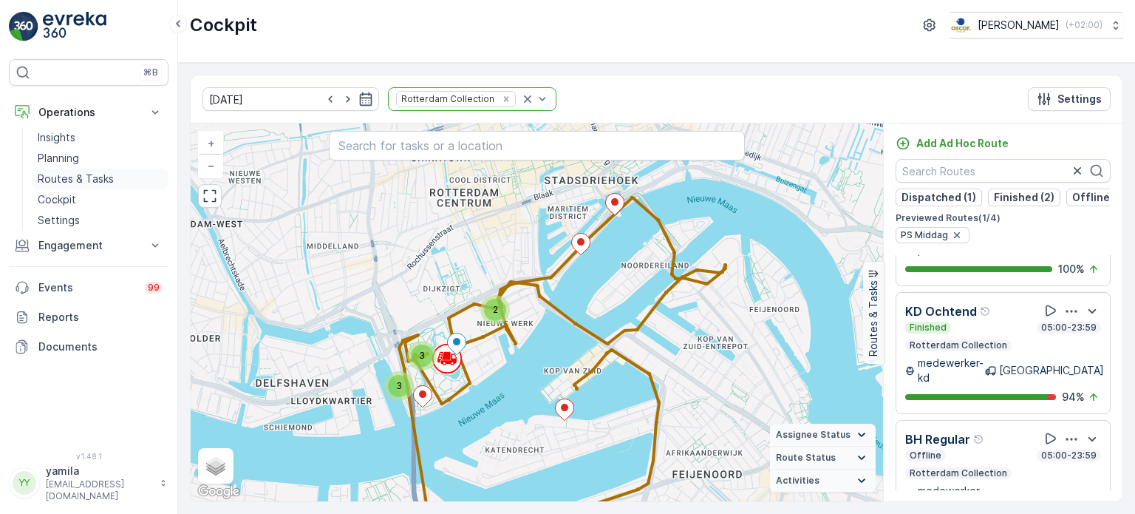
click at [79, 177] on p "Routes & Tasks" at bounding box center [76, 178] width 76 height 15
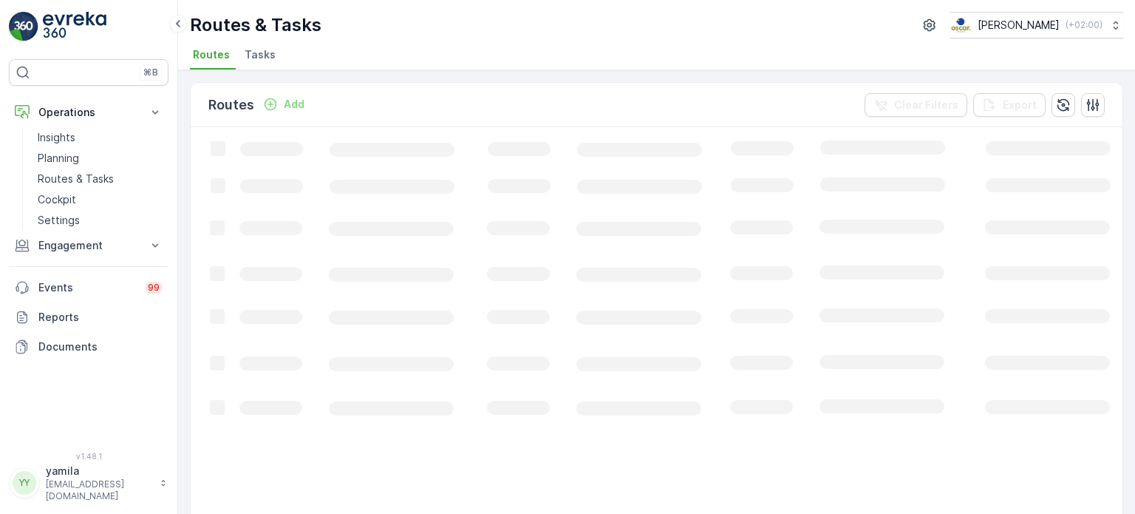
click at [258, 44] on li "Tasks" at bounding box center [262, 56] width 40 height 25
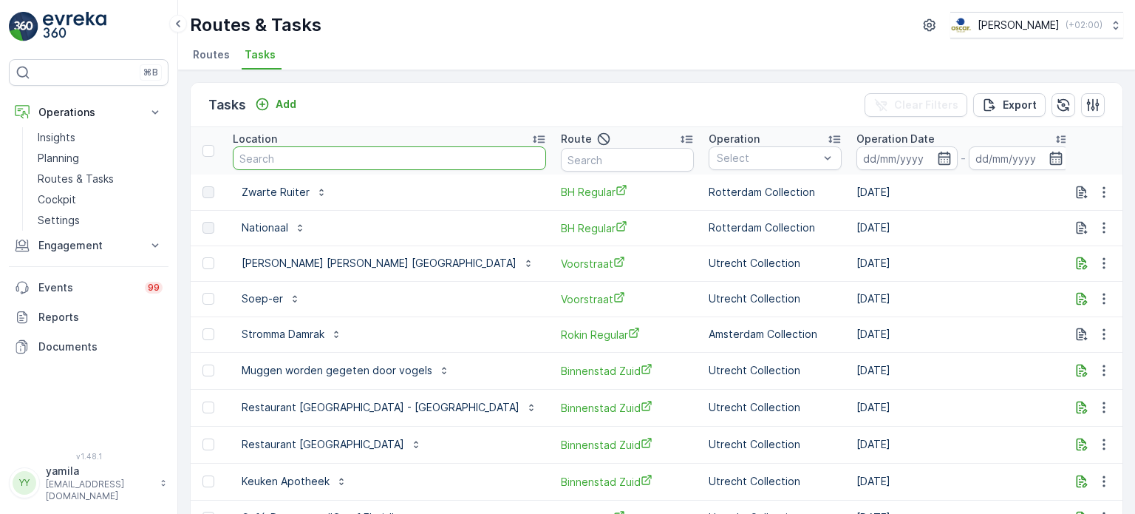
click at [317, 154] on input "text" at bounding box center [389, 158] width 313 height 24
type input "open"
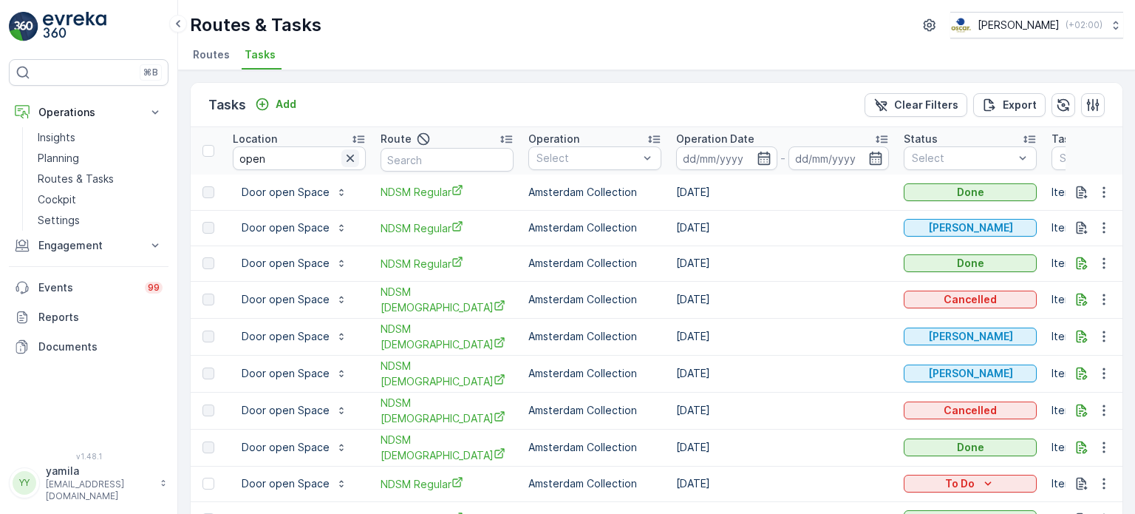
click at [352, 159] on icon "button" at bounding box center [350, 157] width 7 height 7
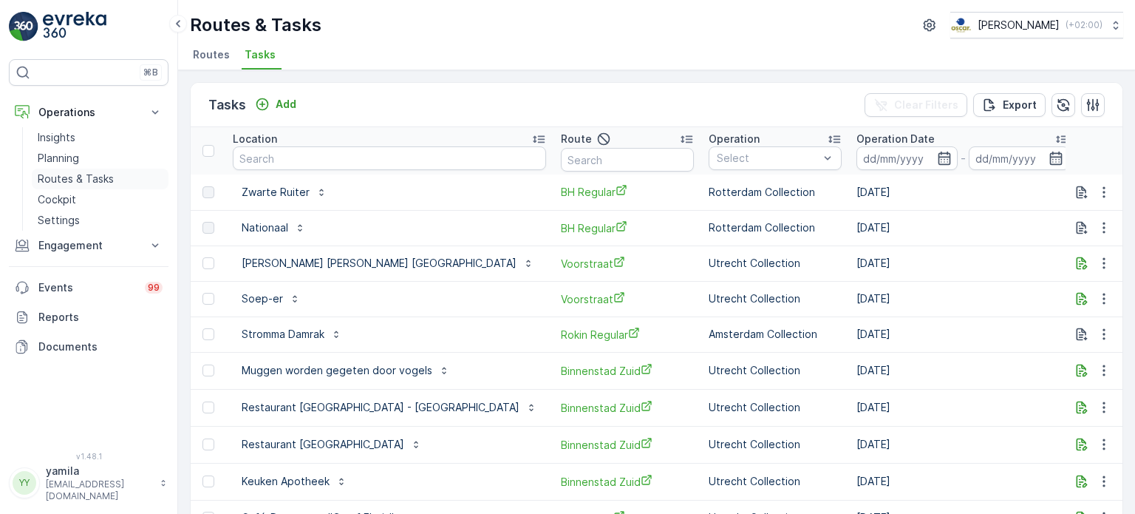
click at [79, 177] on p "Routes & Tasks" at bounding box center [76, 178] width 76 height 15
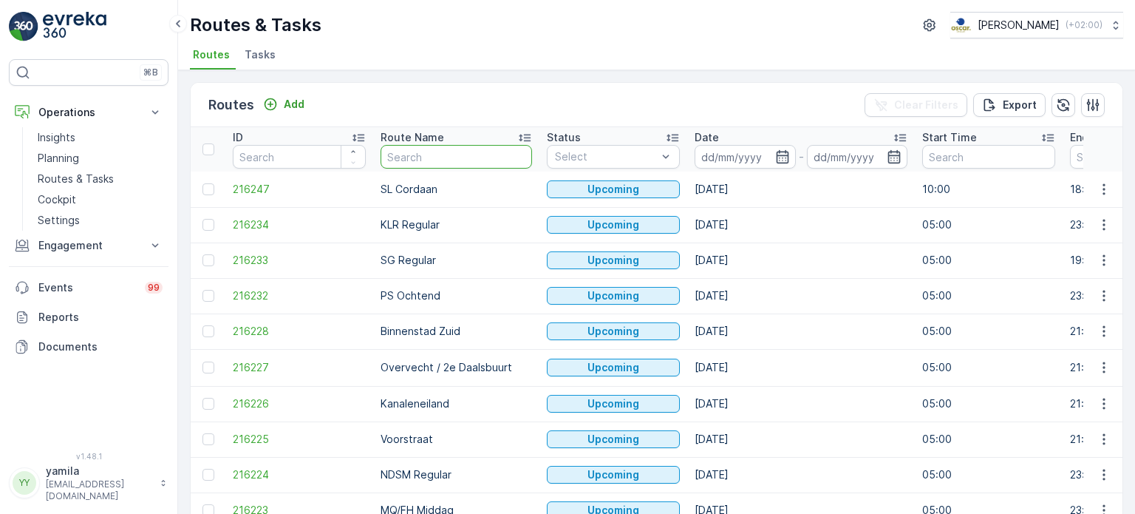
click at [405, 154] on input "text" at bounding box center [456, 157] width 151 height 24
type input "ndsm"
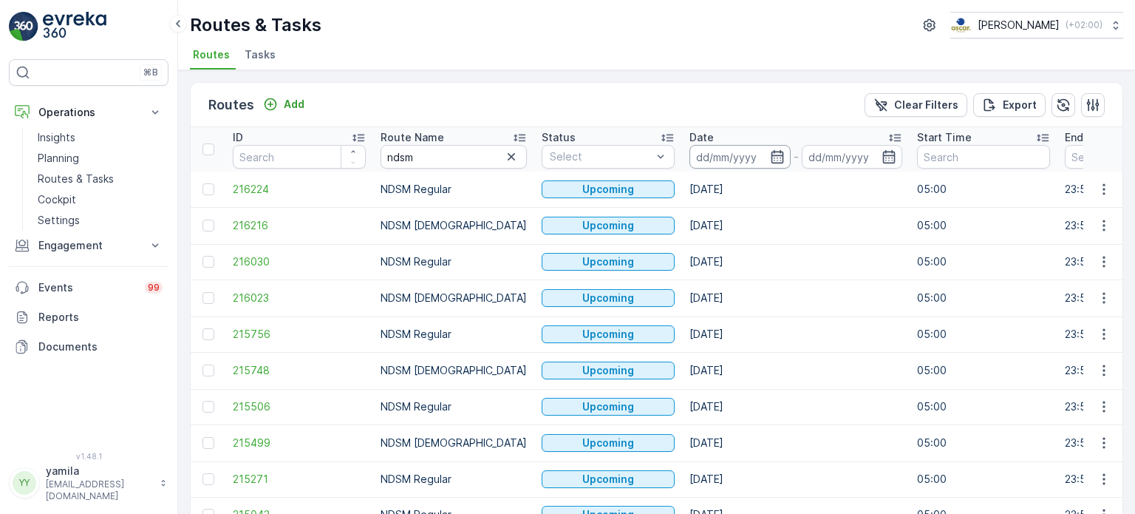
click at [699, 148] on input at bounding box center [739, 157] width 101 height 24
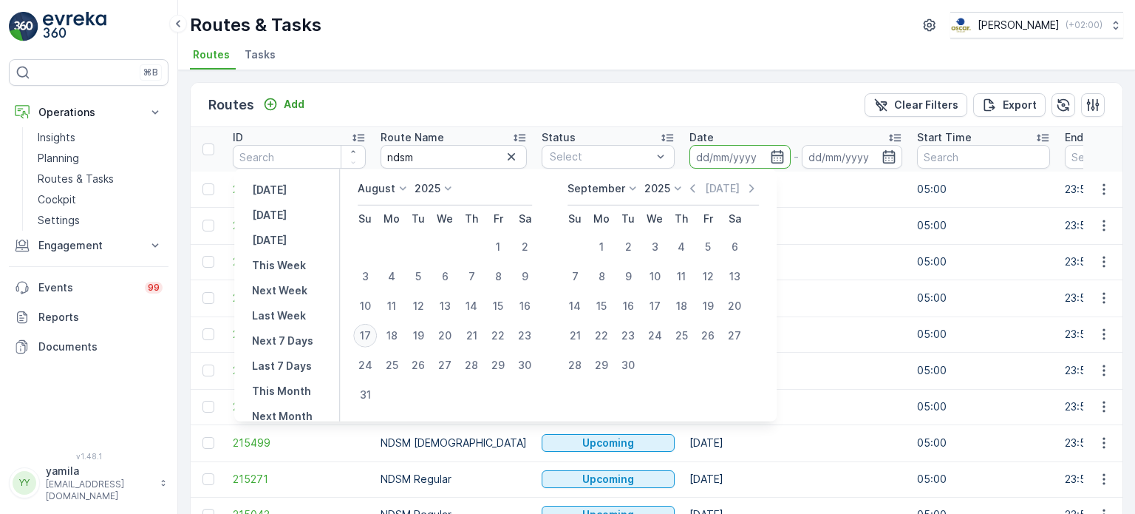
click at [367, 346] on button "17" at bounding box center [365, 335] width 27 height 27
type input "[DATE]"
click at [367, 346] on button "17" at bounding box center [365, 335] width 27 height 27
type input "[DATE]"
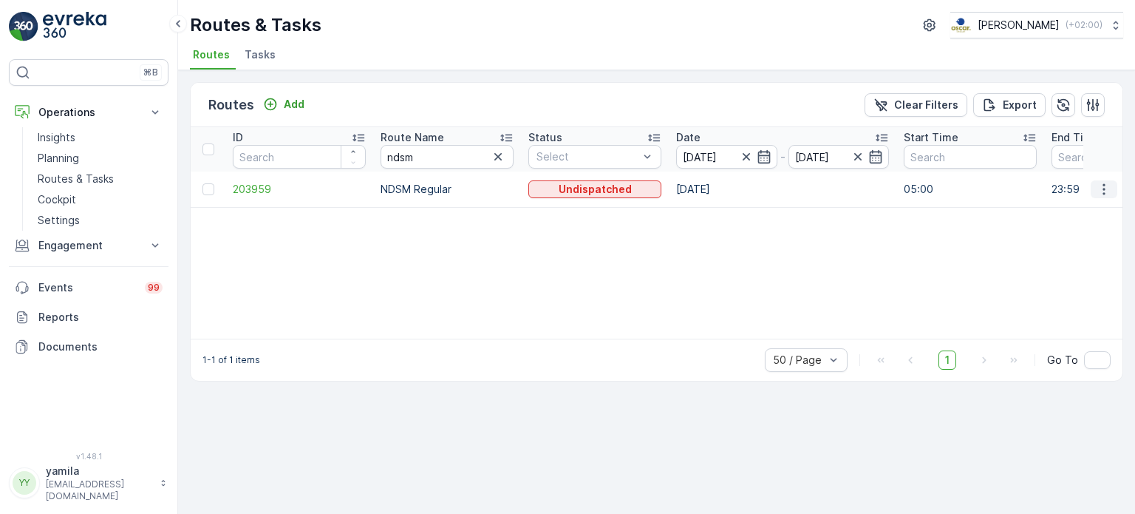
drag, startPoint x: 1097, startPoint y: 178, endPoint x: 1108, endPoint y: 183, distance: 11.3
click at [1108, 183] on td at bounding box center [1103, 188] width 40 height 35
click at [1108, 183] on icon "button" at bounding box center [1103, 189] width 15 height 15
click at [1067, 214] on span "See More Details" at bounding box center [1069, 209] width 86 height 15
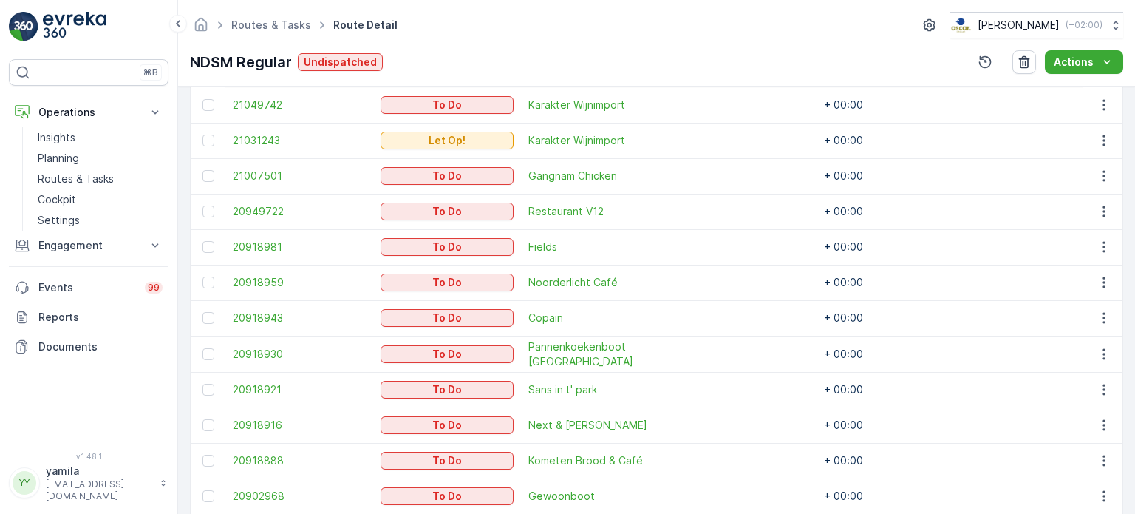
scroll to position [469, 0]
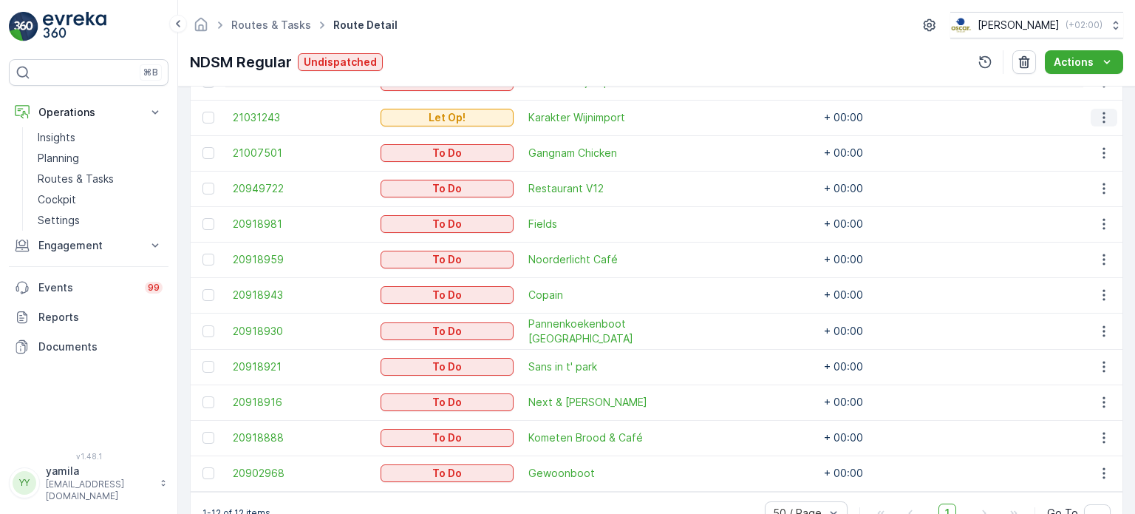
click at [1095, 123] on td at bounding box center [1103, 117] width 40 height 35
click at [1096, 123] on icon "button" at bounding box center [1103, 117] width 15 height 15
click at [1087, 137] on span "See More Details" at bounding box center [1073, 138] width 86 height 15
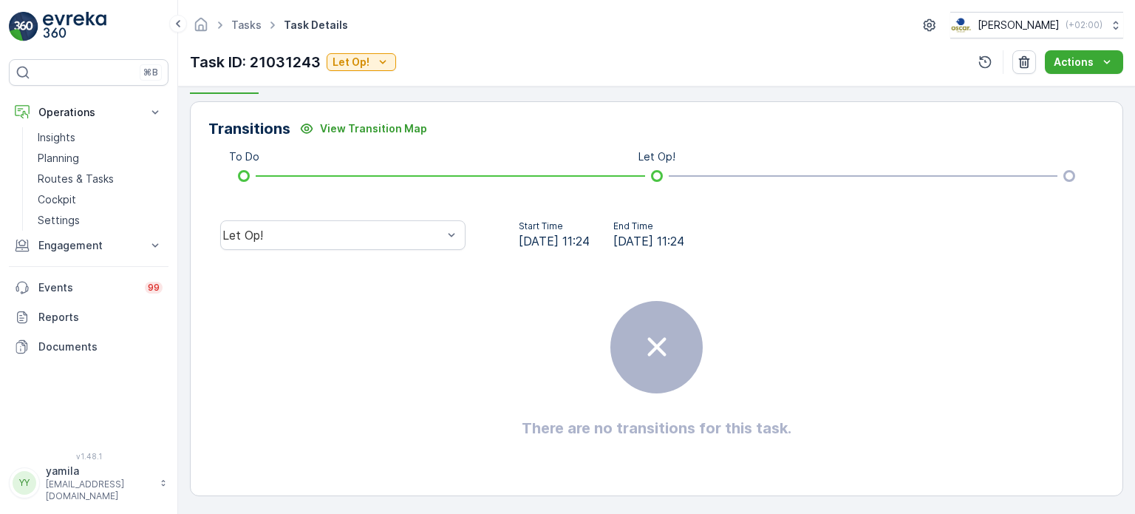
scroll to position [342, 0]
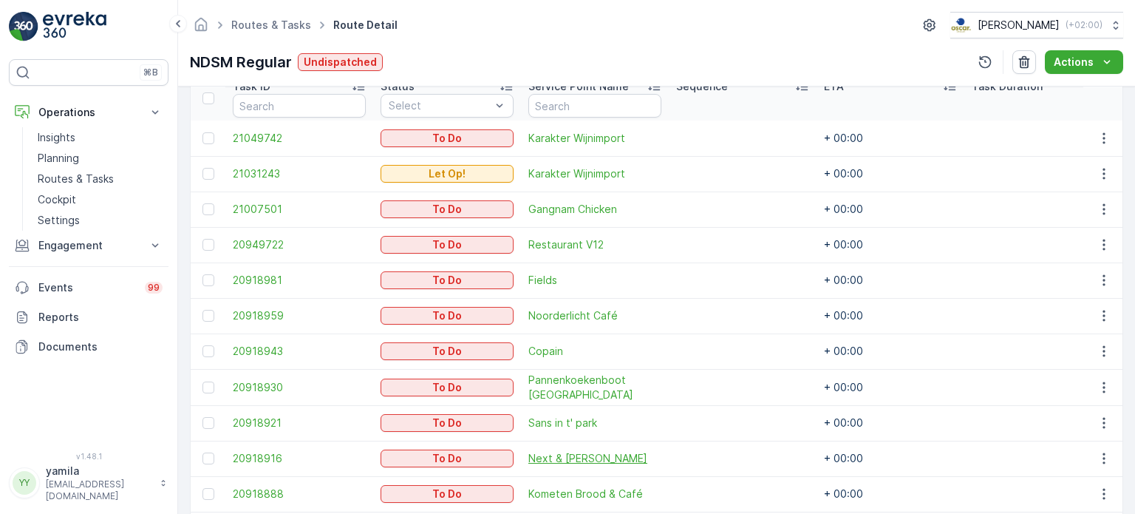
scroll to position [412, 0]
click at [92, 177] on p "Routes & Tasks" at bounding box center [76, 178] width 76 height 15
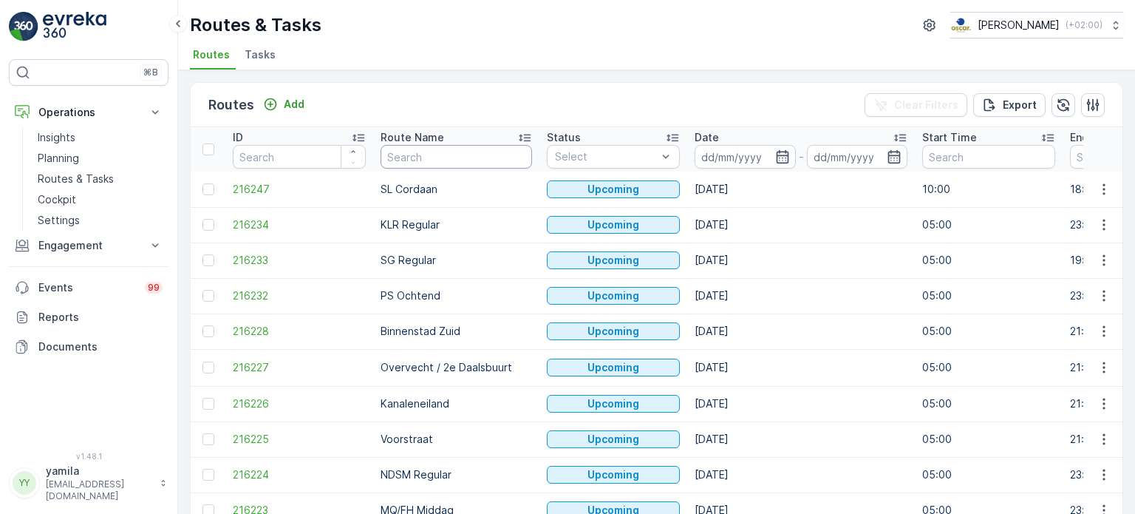
click at [414, 147] on input "text" at bounding box center [456, 157] width 151 height 24
type input "nes"
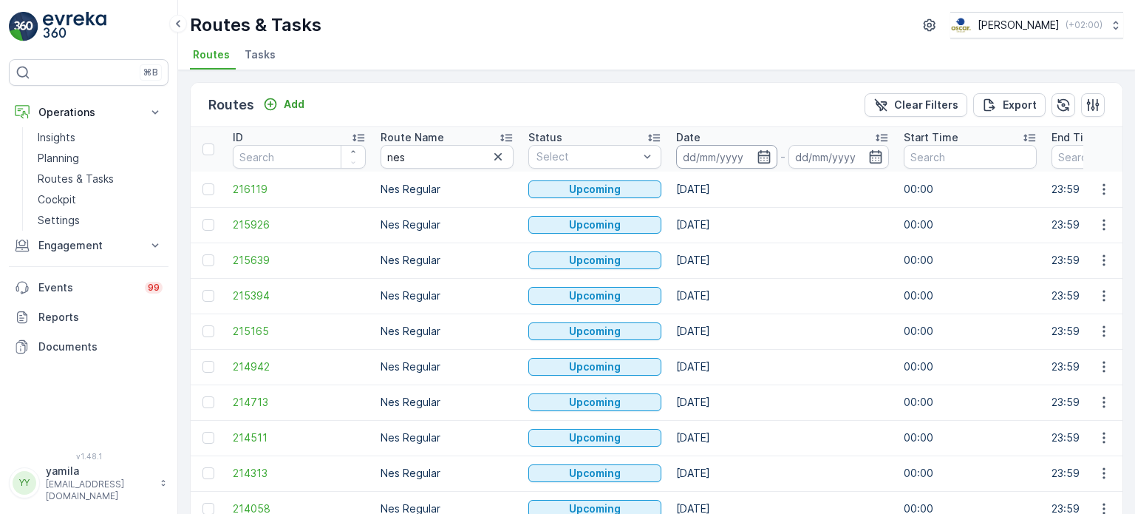
click at [720, 156] on input at bounding box center [726, 157] width 101 height 24
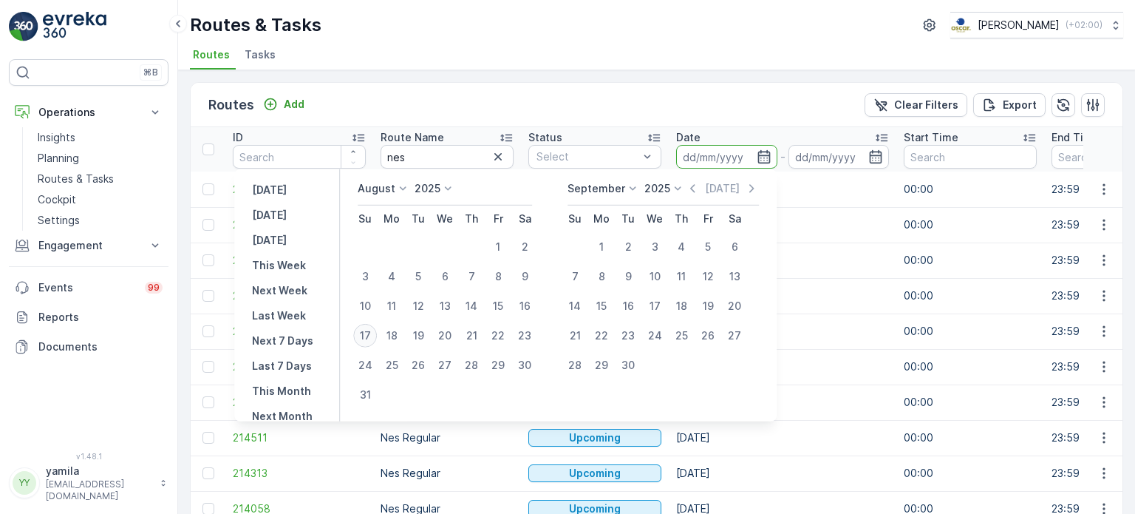
click at [369, 333] on div "17" at bounding box center [365, 336] width 24 height 24
type input "[DATE]"
click at [369, 333] on div "17" at bounding box center [365, 336] width 24 height 24
type input "[DATE]"
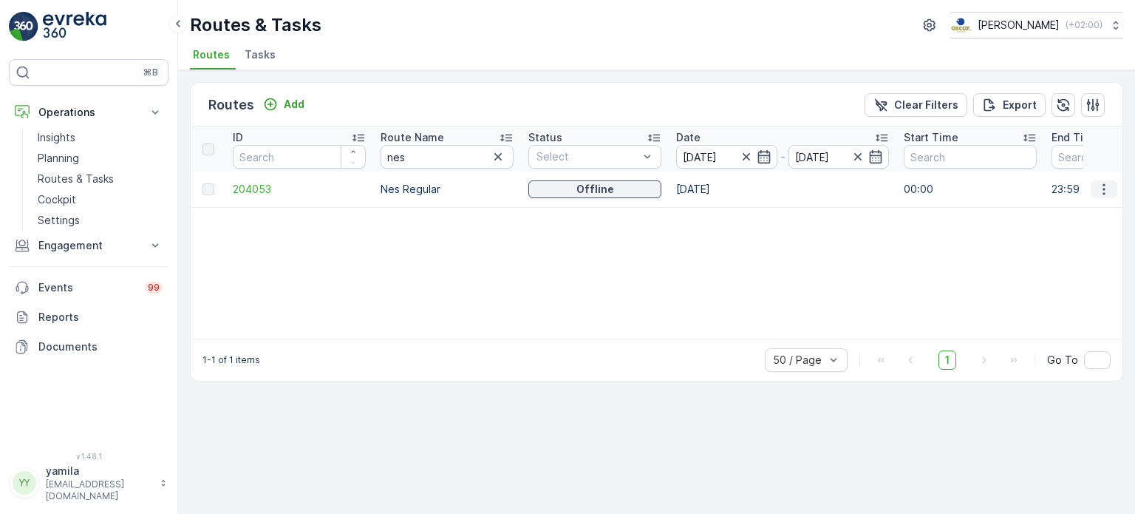
click at [1100, 190] on icon "button" at bounding box center [1103, 189] width 15 height 15
click at [1055, 201] on div "See More Details" at bounding box center [1077, 209] width 114 height 21
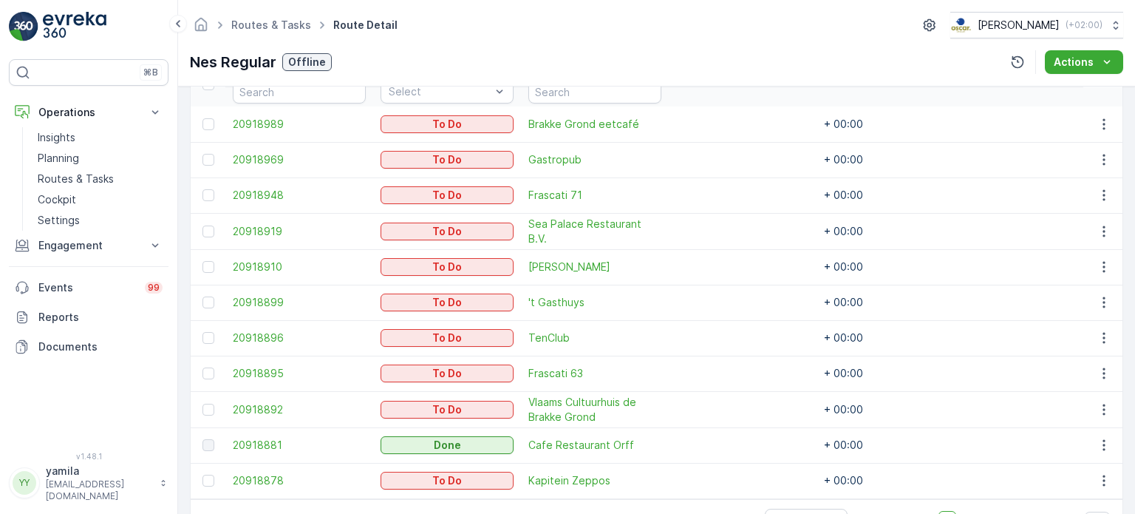
scroll to position [428, 0]
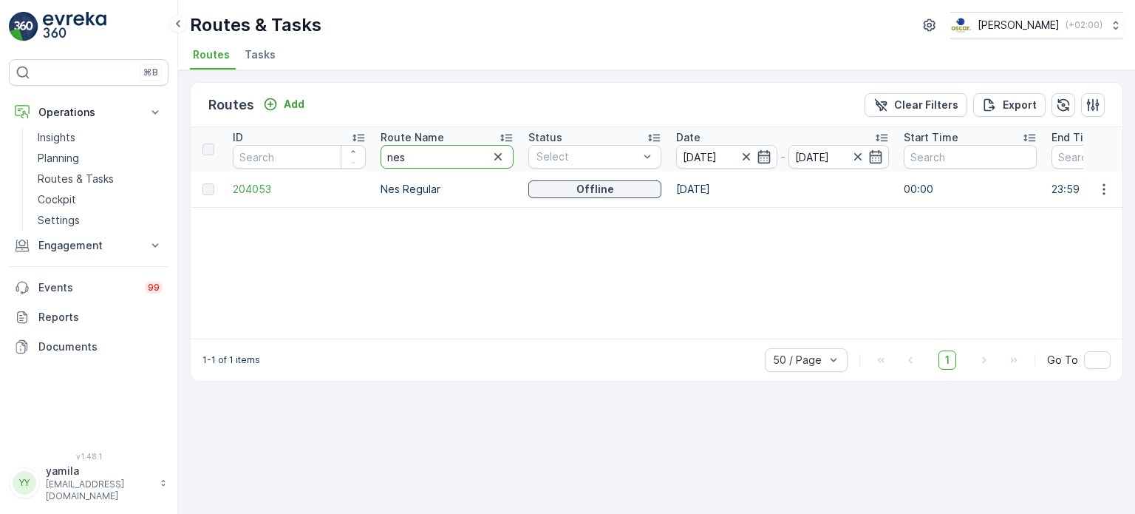
click at [425, 157] on input "nes" at bounding box center [447, 157] width 133 height 24
type input "rokin"
click at [1096, 189] on icon "button" at bounding box center [1103, 189] width 15 height 15
click at [1078, 212] on span "See More Details" at bounding box center [1069, 209] width 86 height 15
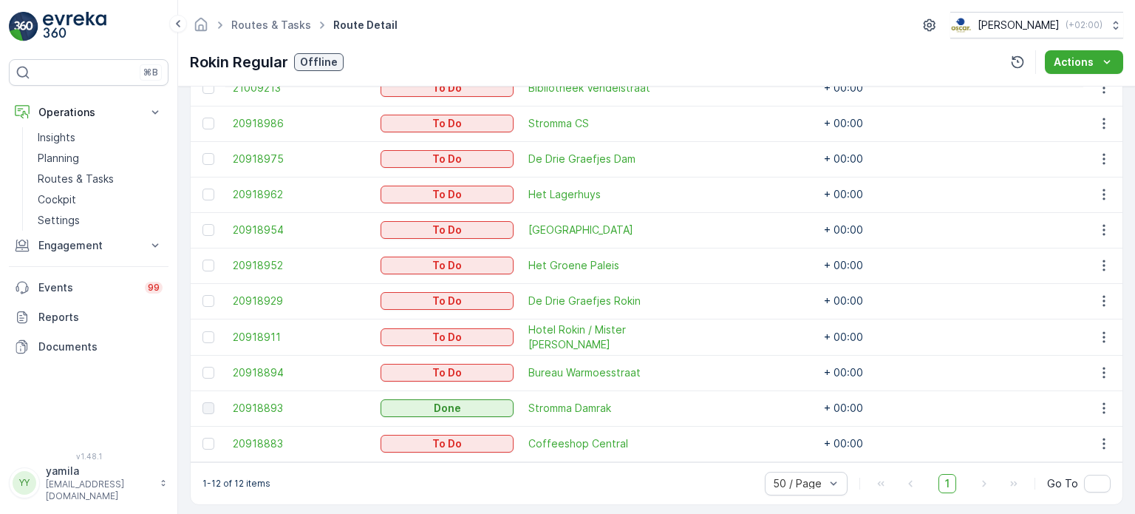
scroll to position [499, 0]
click at [54, 199] on p "Cockpit" at bounding box center [57, 199] width 38 height 15
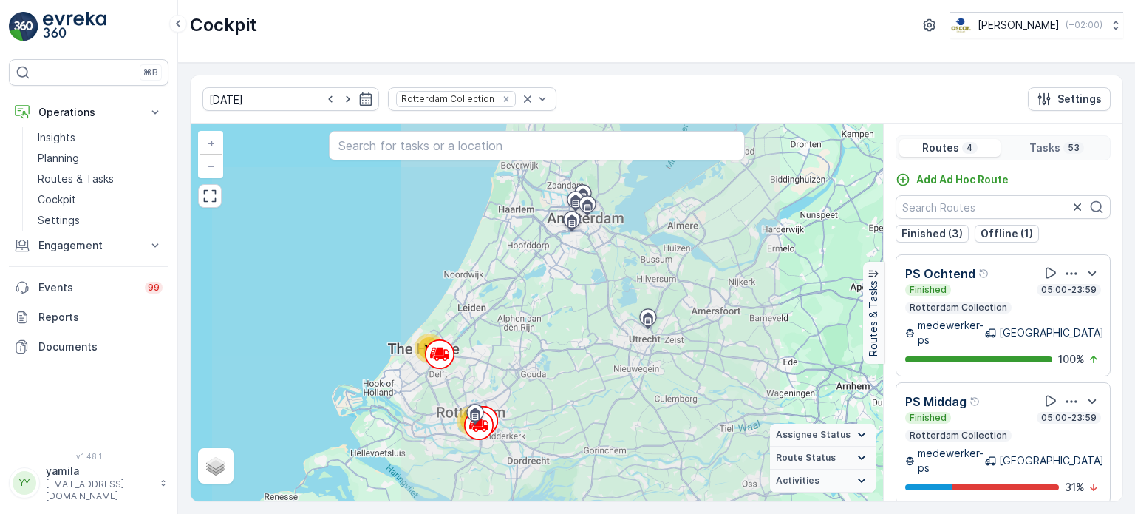
scroll to position [75, 0]
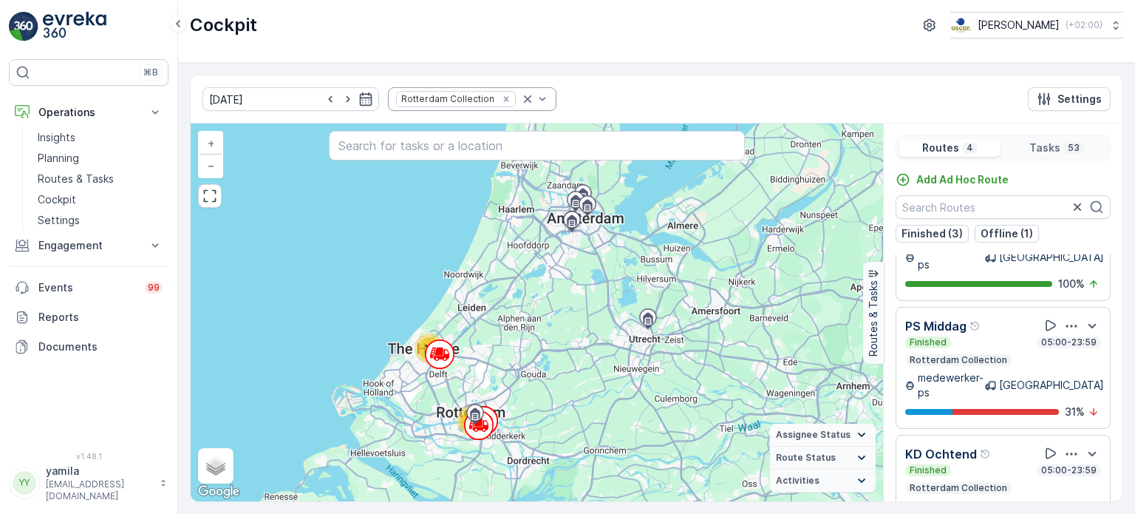
scroll to position [58, 0]
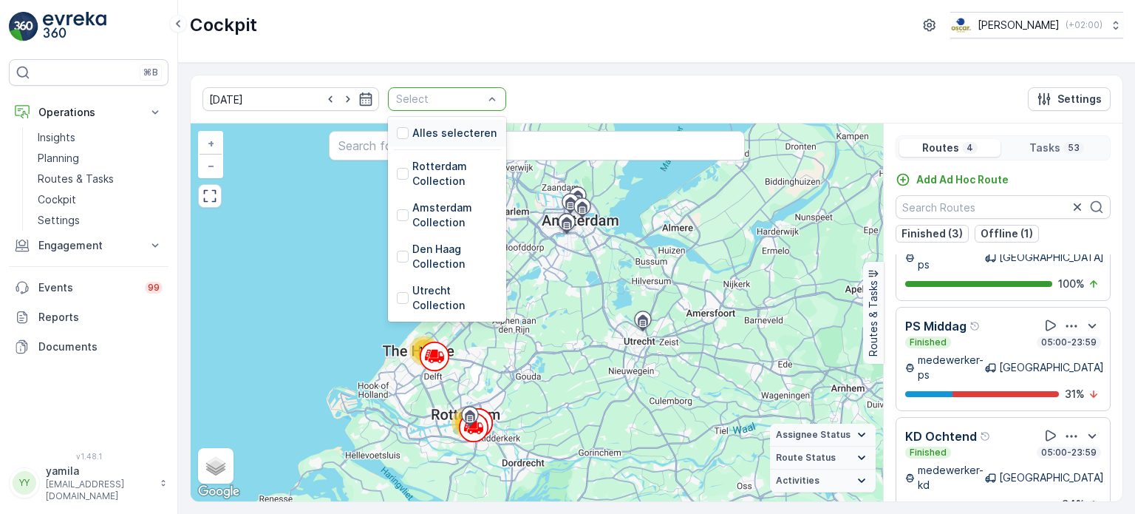
click at [459, 93] on div at bounding box center [440, 99] width 90 height 12
click at [397, 218] on div at bounding box center [403, 215] width 12 height 12
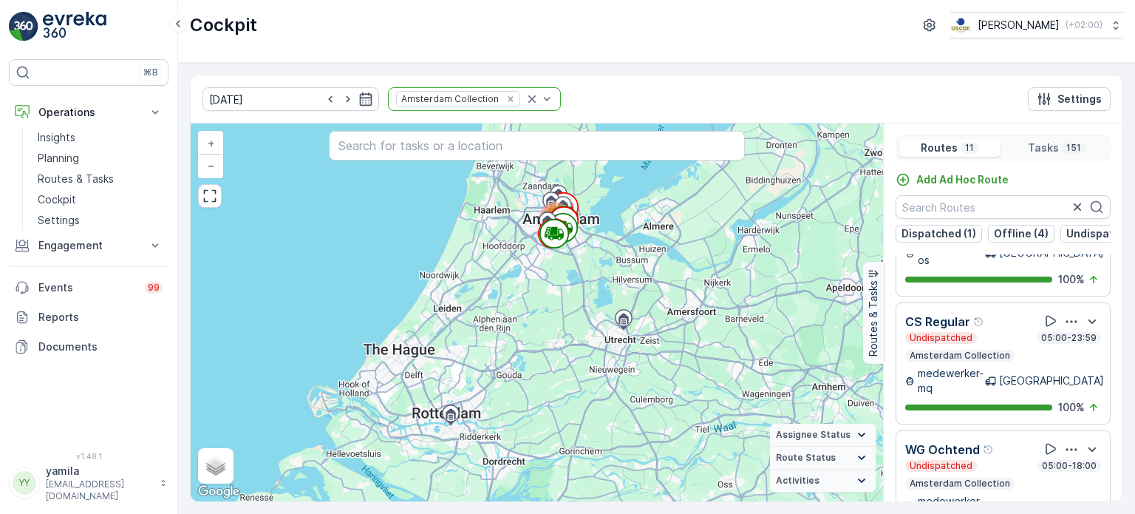
scroll to position [36, 0]
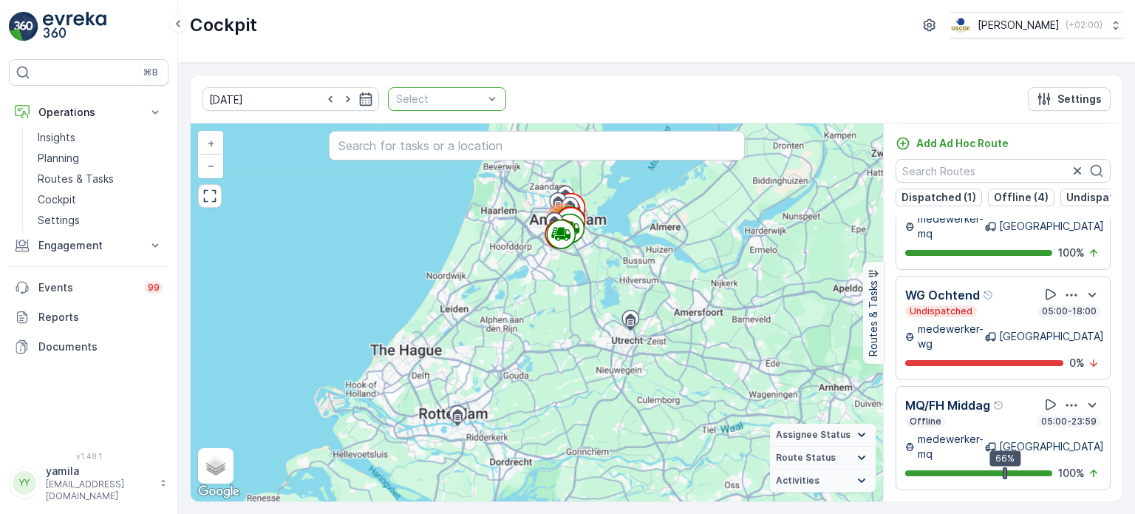
scroll to position [780, 0]
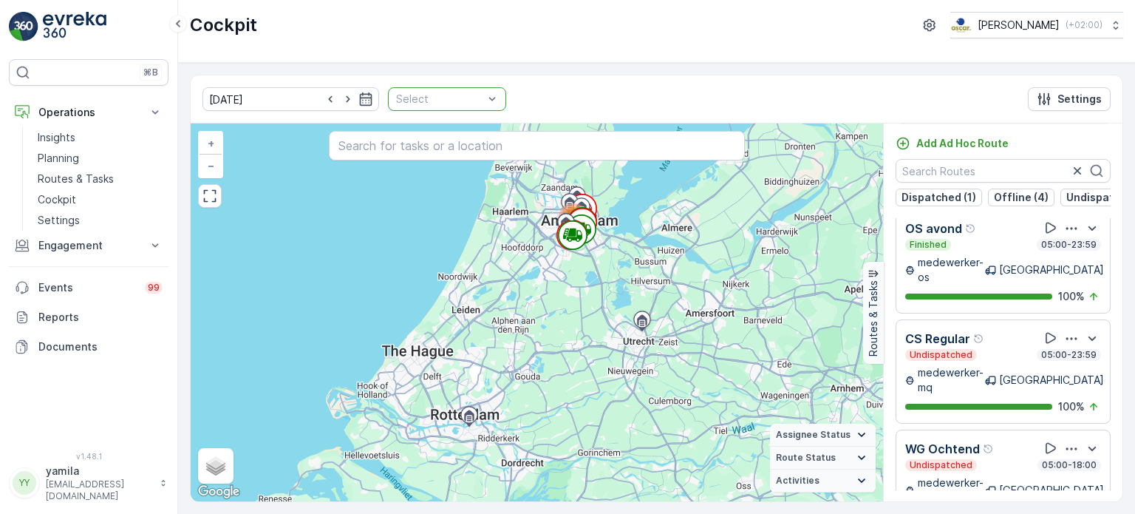
click at [480, 98] on div "Select" at bounding box center [447, 99] width 118 height 24
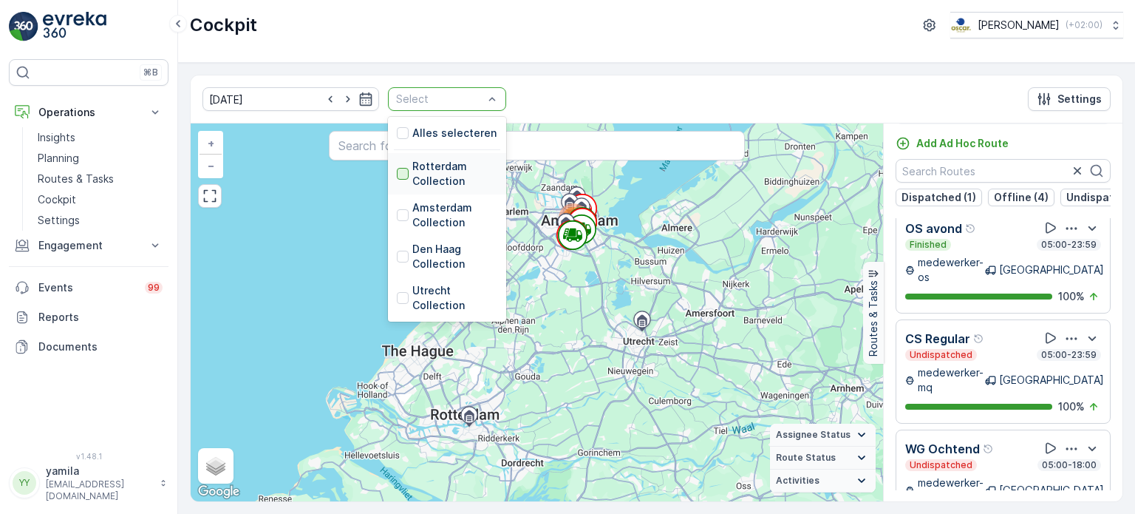
click at [397, 177] on div at bounding box center [403, 174] width 12 height 12
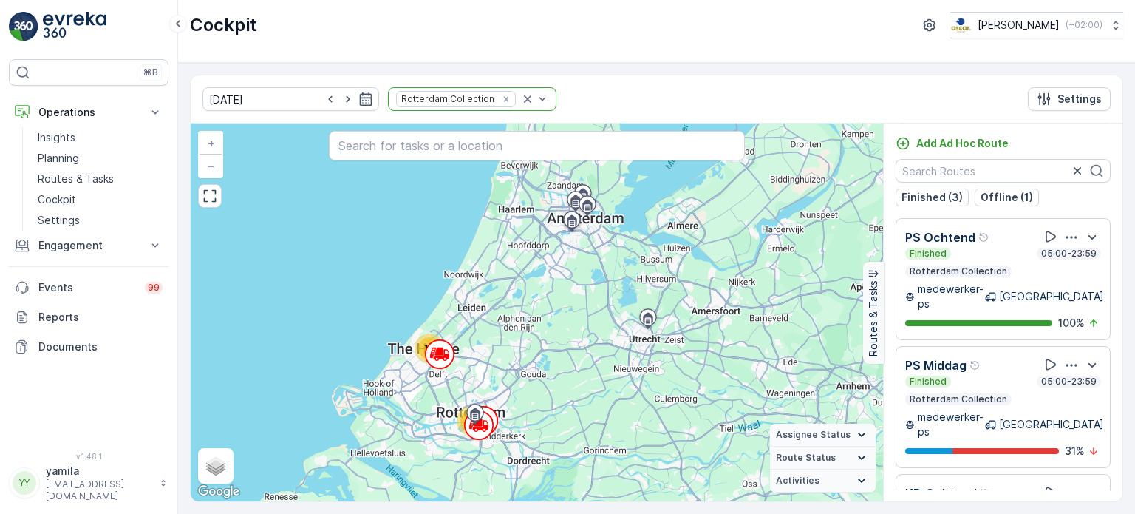
scroll to position [174, 0]
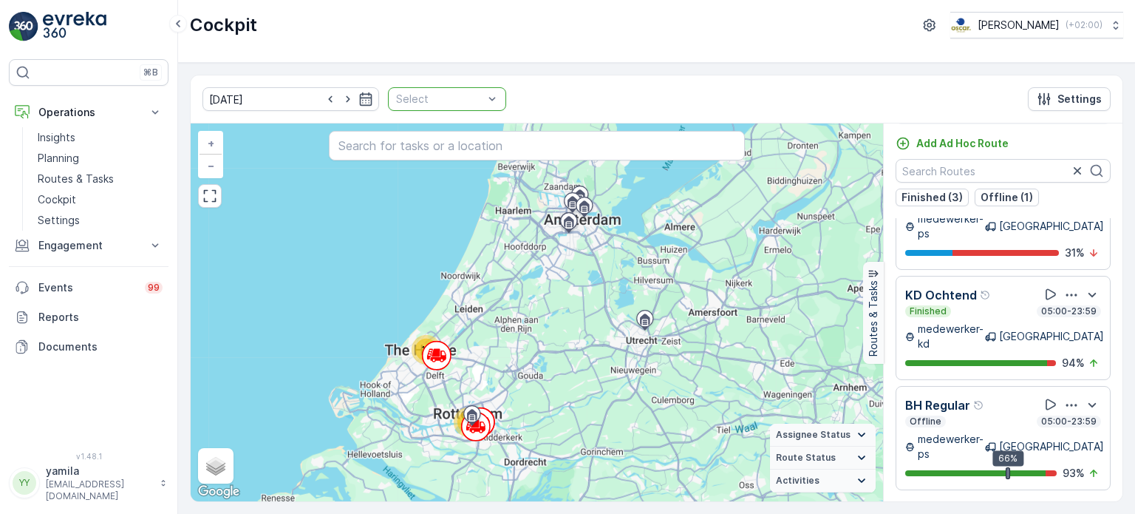
scroll to position [103, 0]
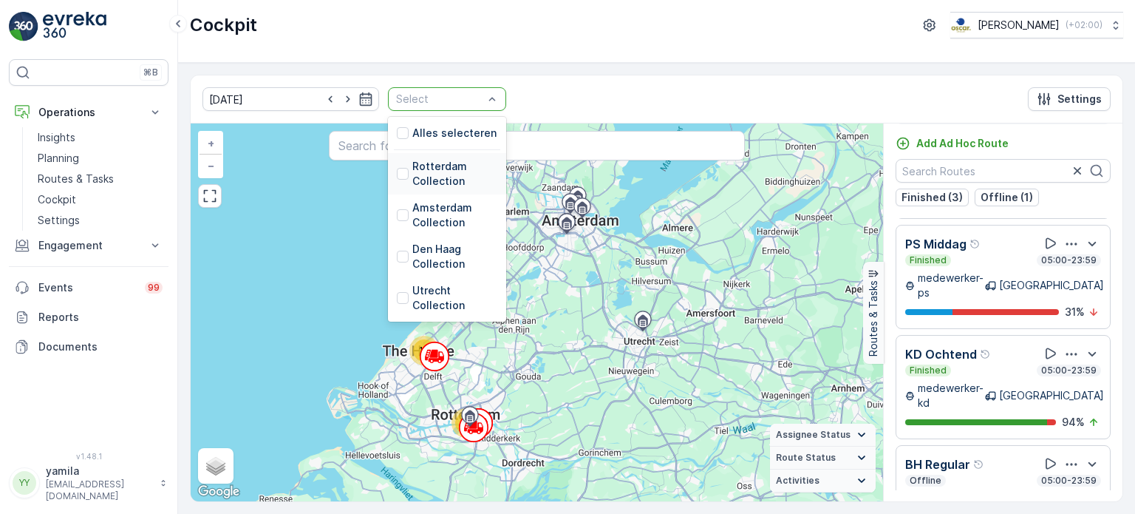
click at [666, 33] on div "Cockpit Oscar Circulair ( +02:00 )" at bounding box center [656, 25] width 933 height 27
